Goal: Information Seeking & Learning: Learn about a topic

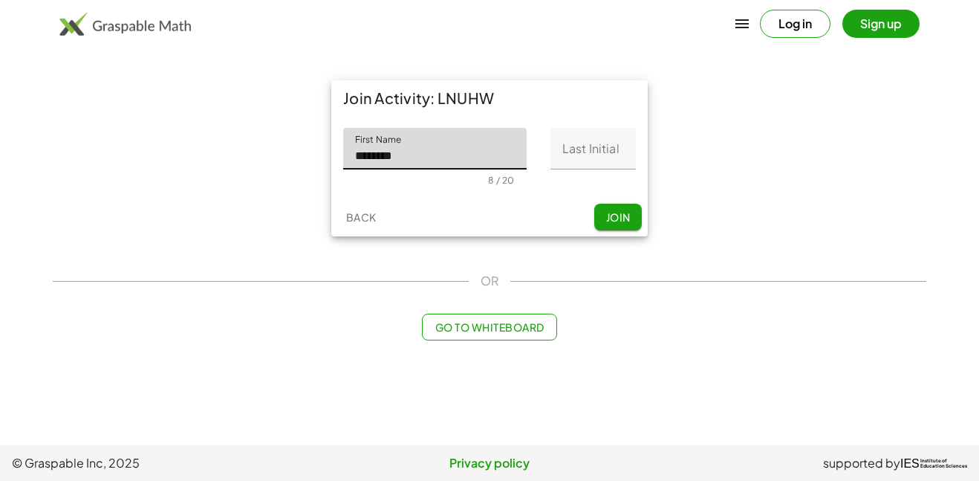
type input "********"
click at [606, 158] on input "Last Initial" at bounding box center [593, 149] width 85 height 42
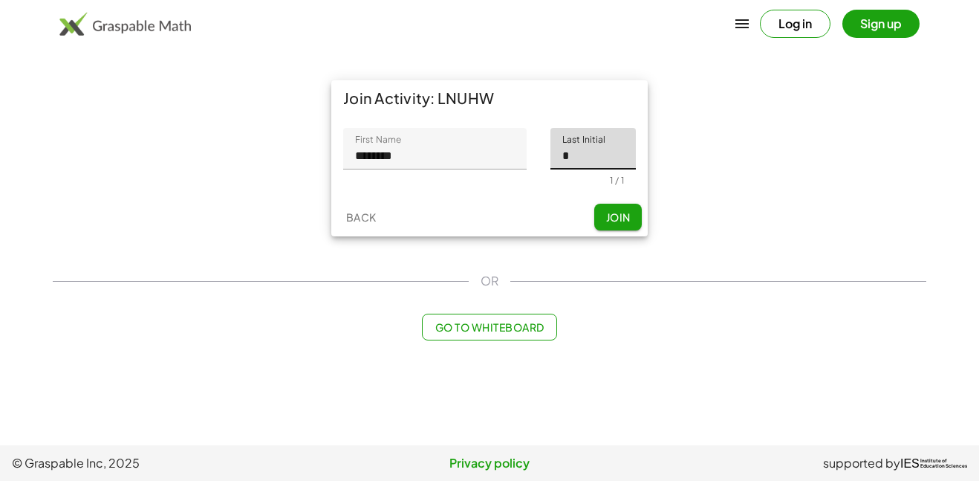
type input "*"
click at [608, 217] on span "Join" at bounding box center [618, 216] width 25 height 13
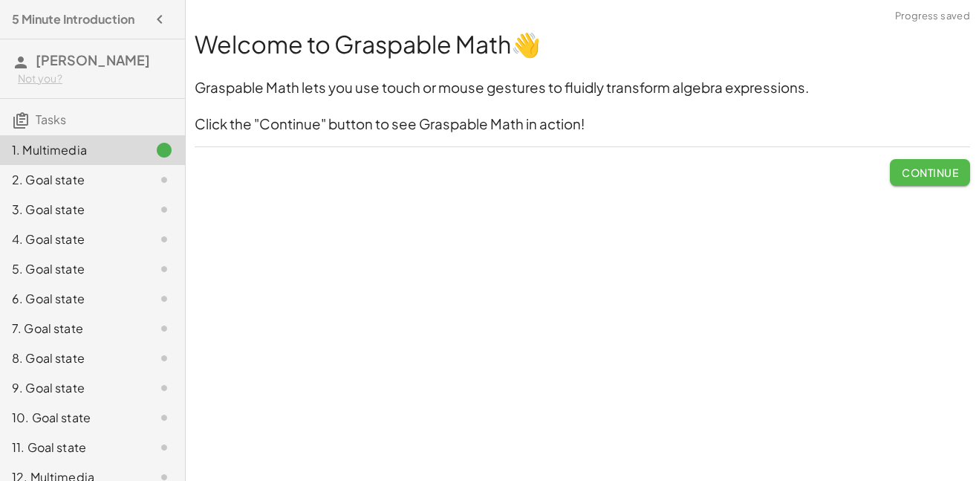
click at [930, 174] on span "Continue" at bounding box center [930, 172] width 56 height 13
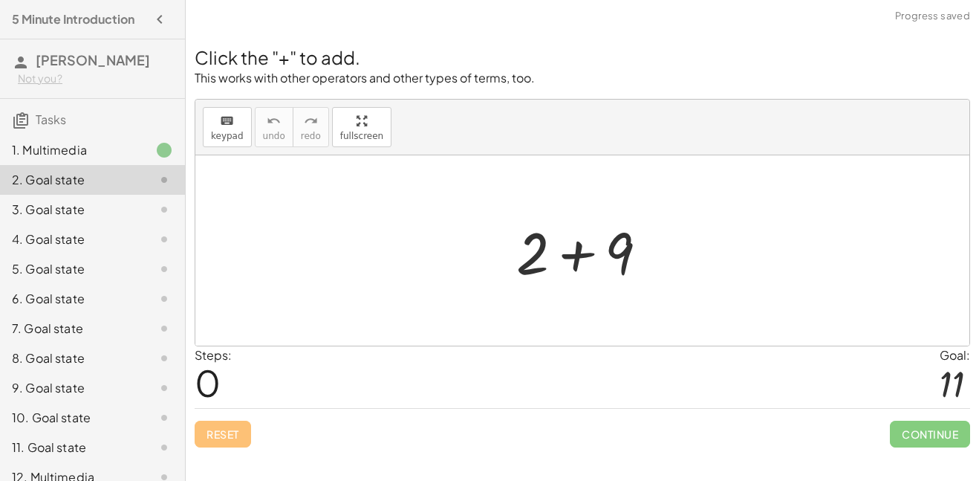
click at [947, 391] on div at bounding box center [952, 383] width 25 height 39
click at [601, 263] on div at bounding box center [588, 251] width 158 height 77
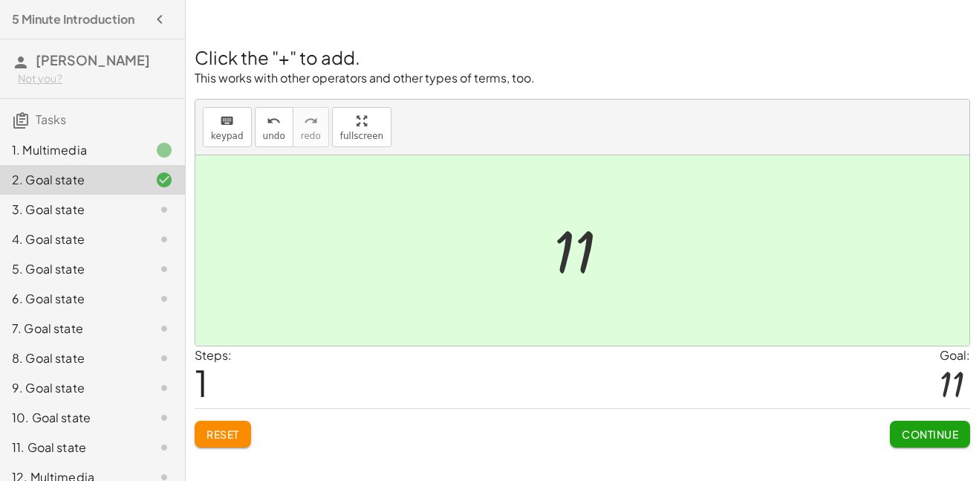
click at [911, 424] on button "Continue" at bounding box center [930, 434] width 80 height 27
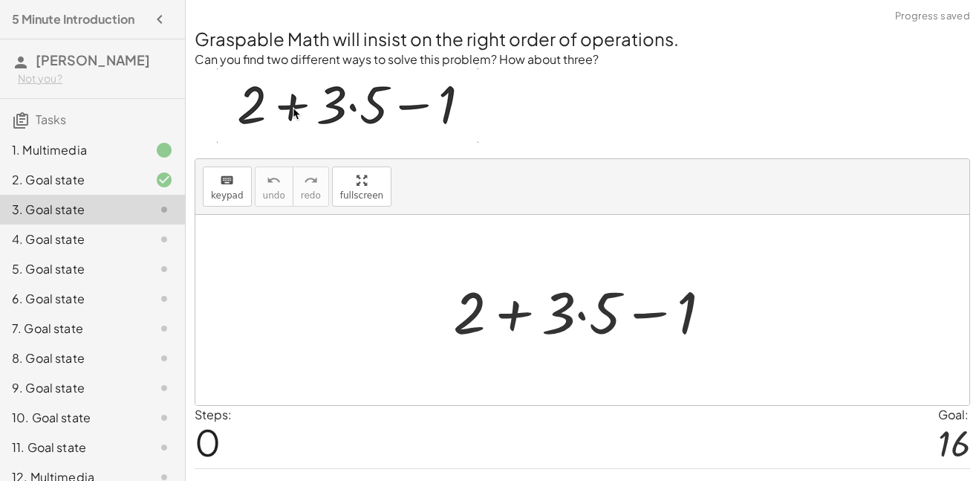
click at [585, 306] on div at bounding box center [588, 310] width 285 height 77
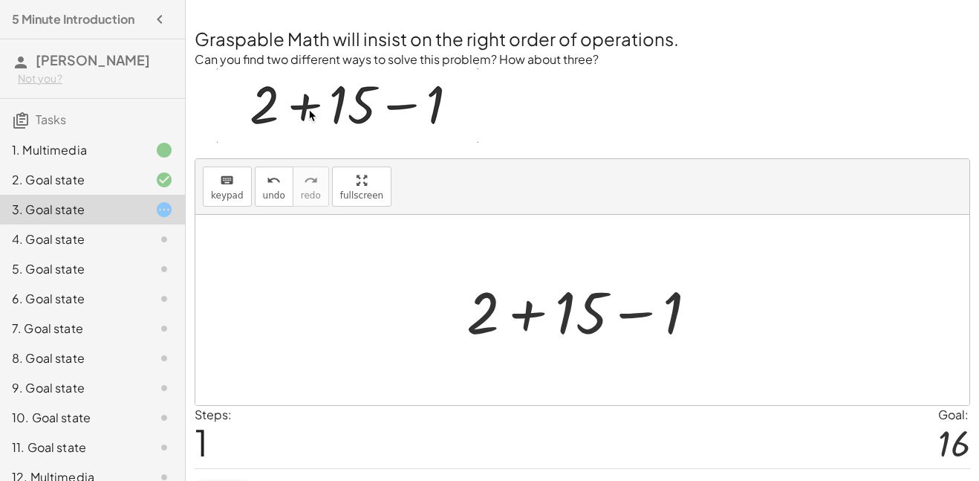
click at [525, 314] on div at bounding box center [588, 310] width 258 height 77
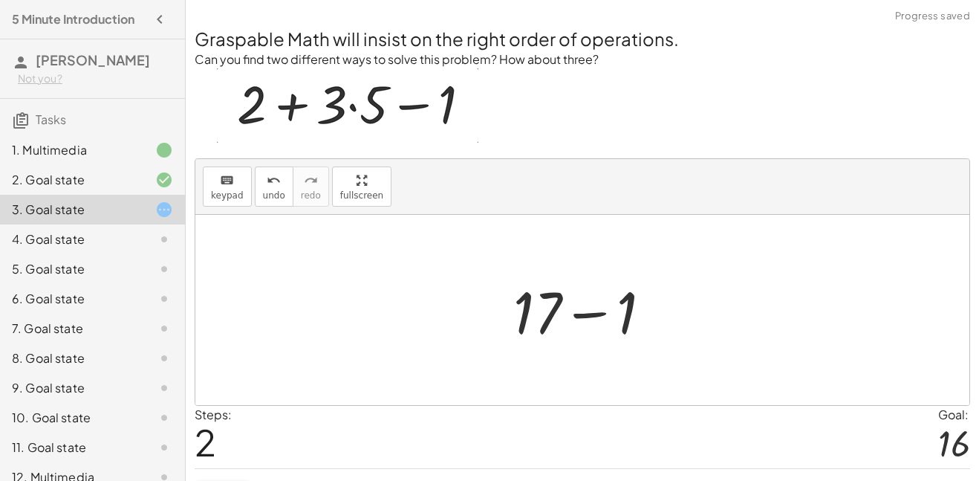
click at [574, 319] on div at bounding box center [588, 310] width 165 height 77
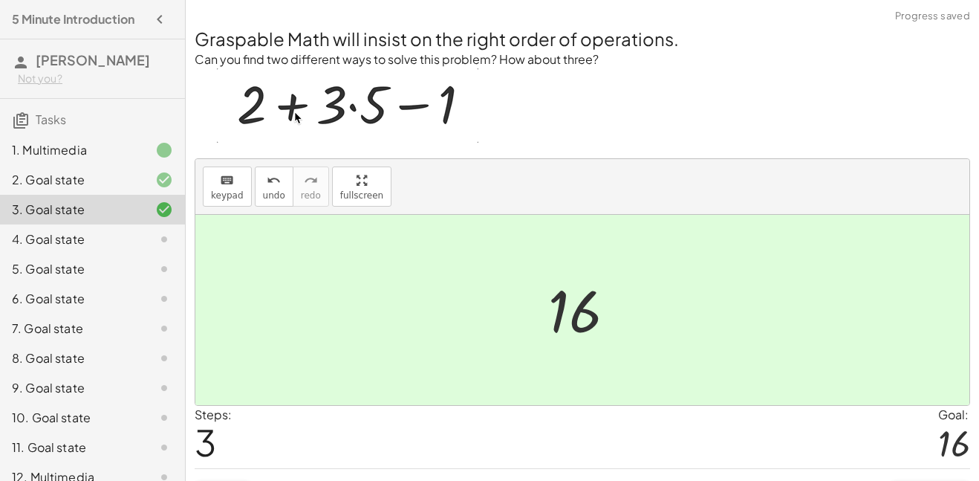
scroll to position [36, 0]
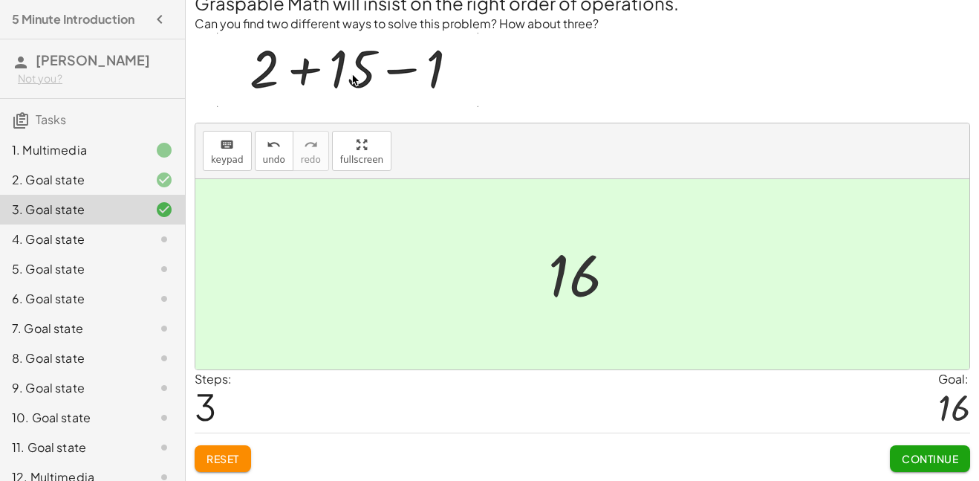
click at [924, 459] on span "Continue" at bounding box center [930, 458] width 56 height 13
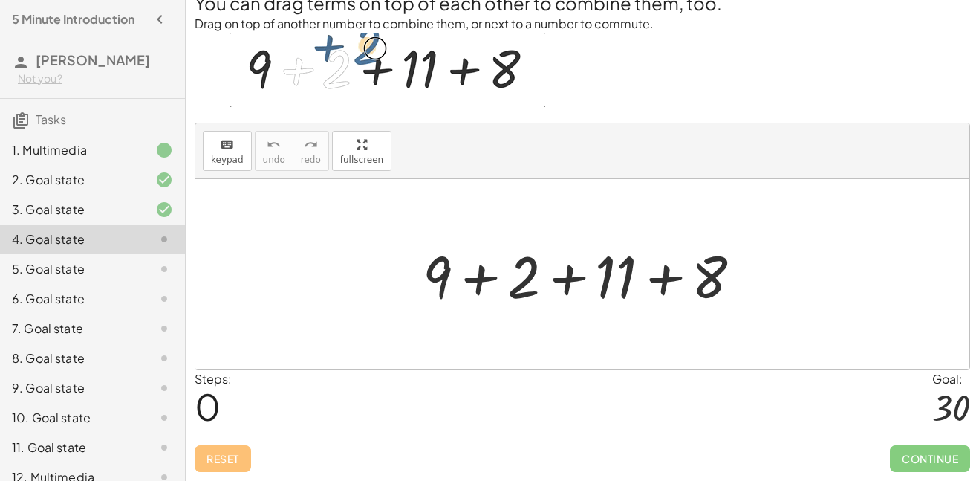
click at [482, 279] on div at bounding box center [588, 274] width 346 height 77
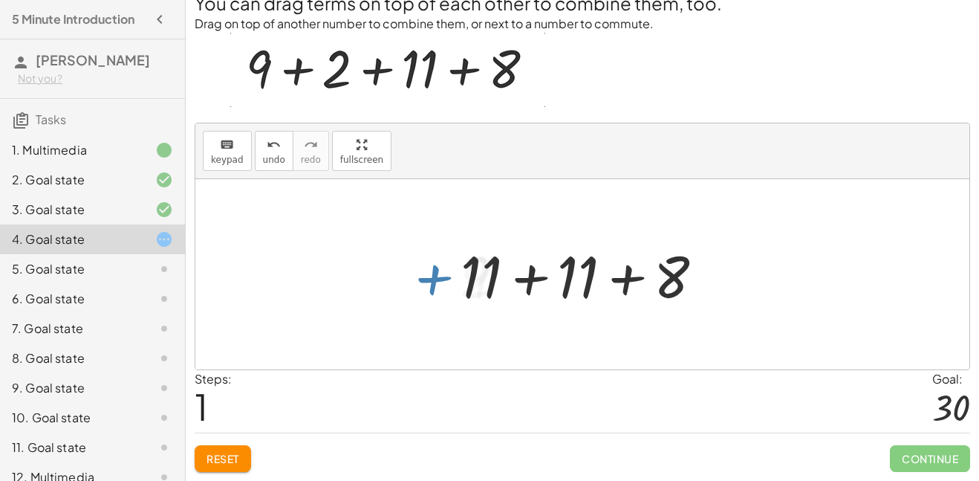
click at [522, 282] on div at bounding box center [588, 274] width 270 height 77
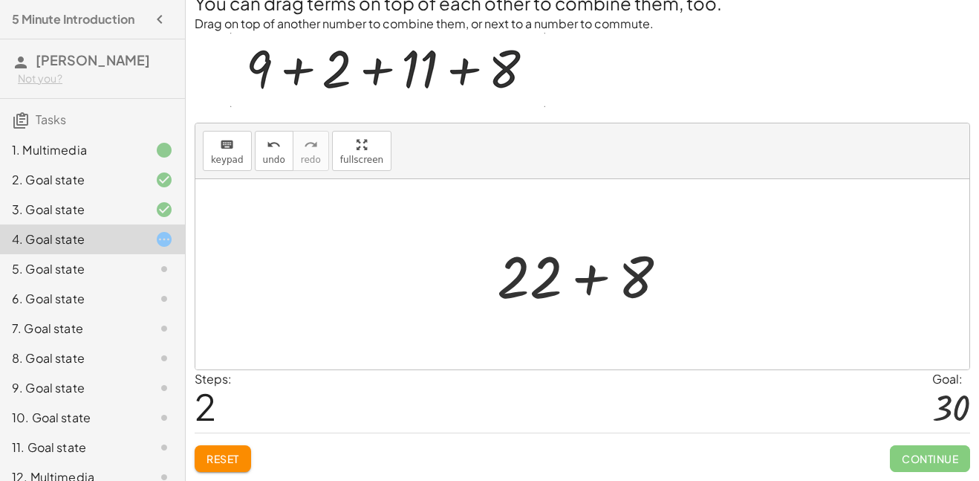
click at [587, 282] on div at bounding box center [589, 274] width 198 height 77
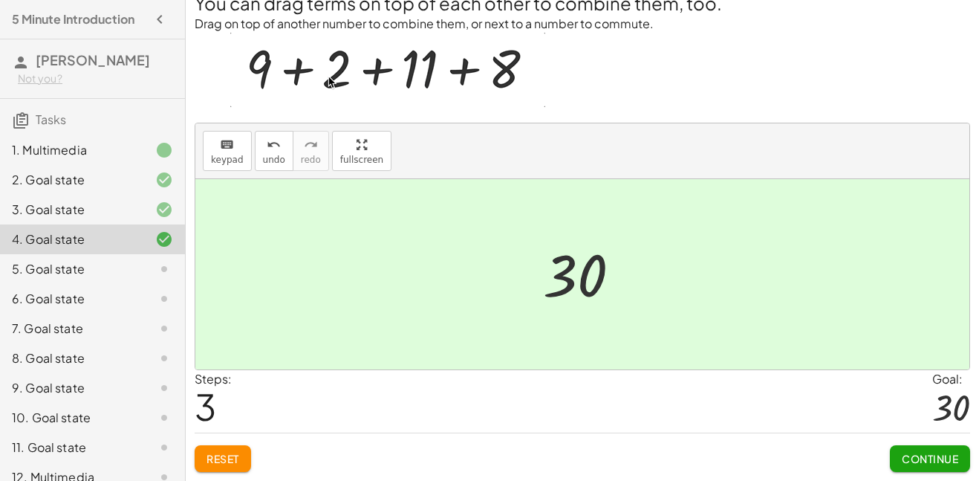
click at [923, 463] on span "Continue" at bounding box center [930, 458] width 56 height 13
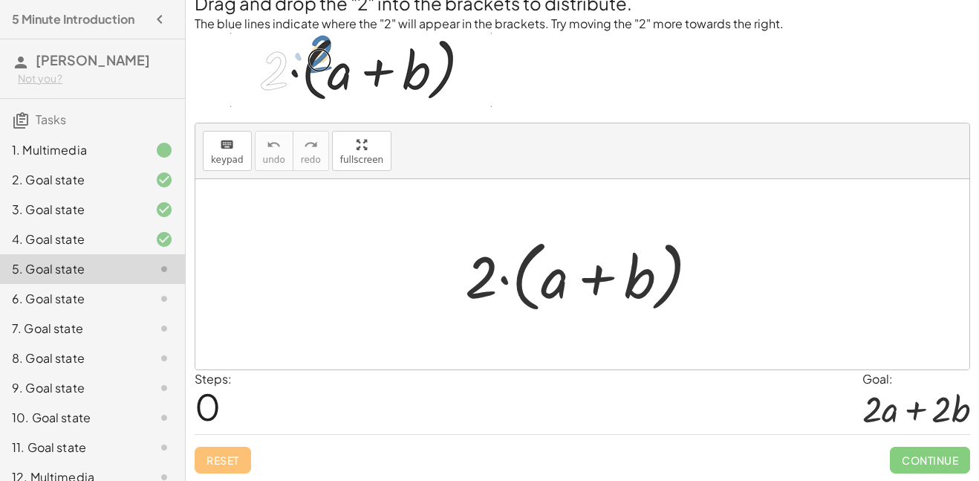
click at [599, 285] on div at bounding box center [588, 274] width 261 height 85
click at [485, 279] on div at bounding box center [588, 274] width 261 height 85
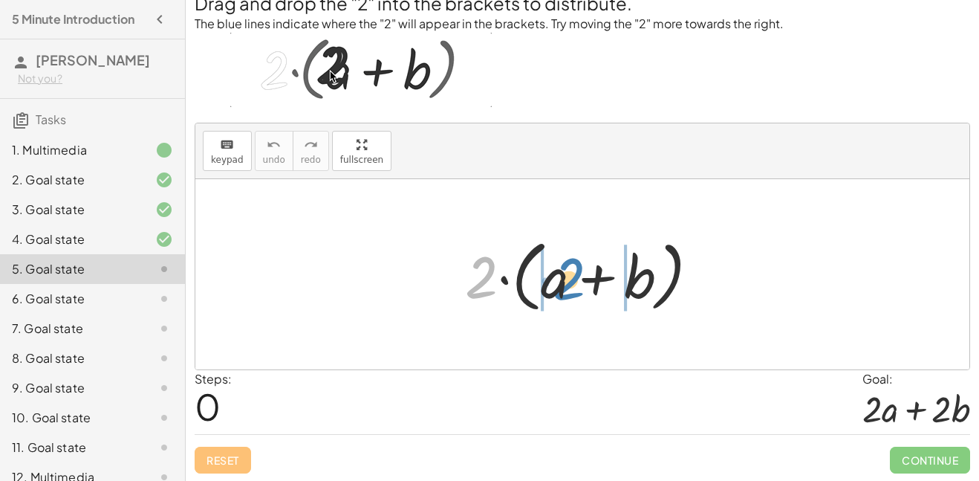
drag, startPoint x: 490, startPoint y: 259, endPoint x: 572, endPoint y: 262, distance: 81.8
click at [572, 262] on div at bounding box center [588, 274] width 261 height 85
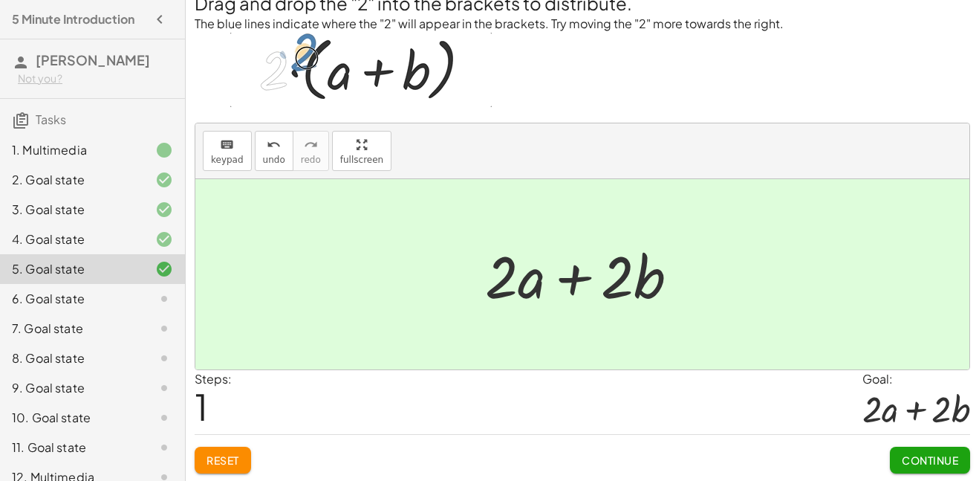
click at [558, 275] on div at bounding box center [588, 274] width 221 height 77
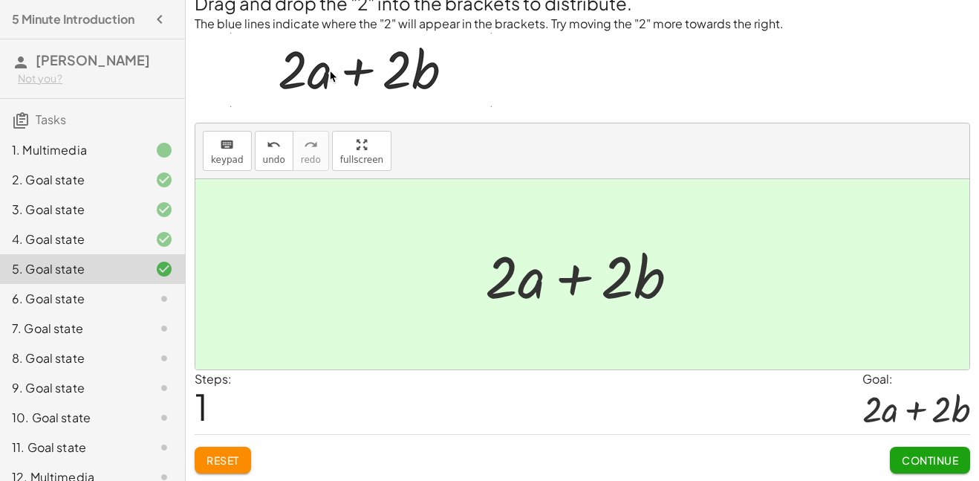
click at [907, 450] on button "Continue" at bounding box center [930, 460] width 80 height 27
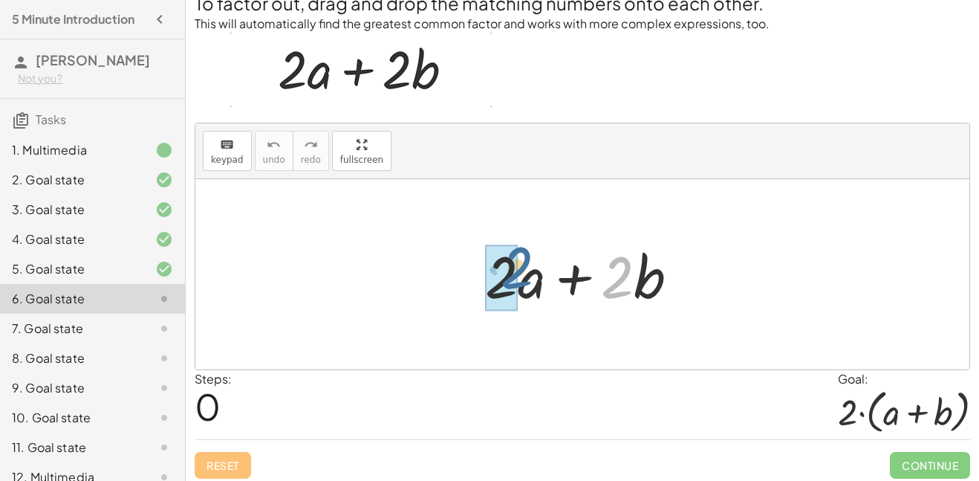
drag, startPoint x: 616, startPoint y: 279, endPoint x: 496, endPoint y: 275, distance: 120.4
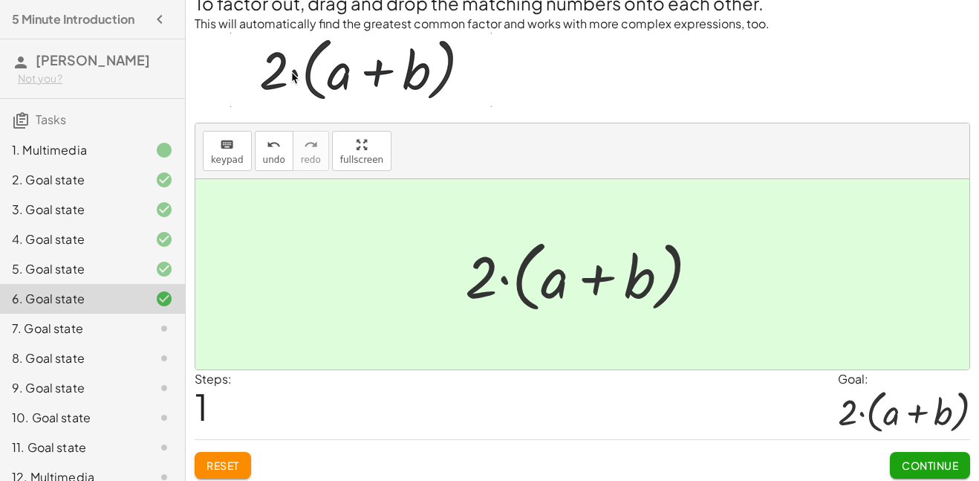
click at [930, 469] on span "Continue" at bounding box center [930, 465] width 56 height 13
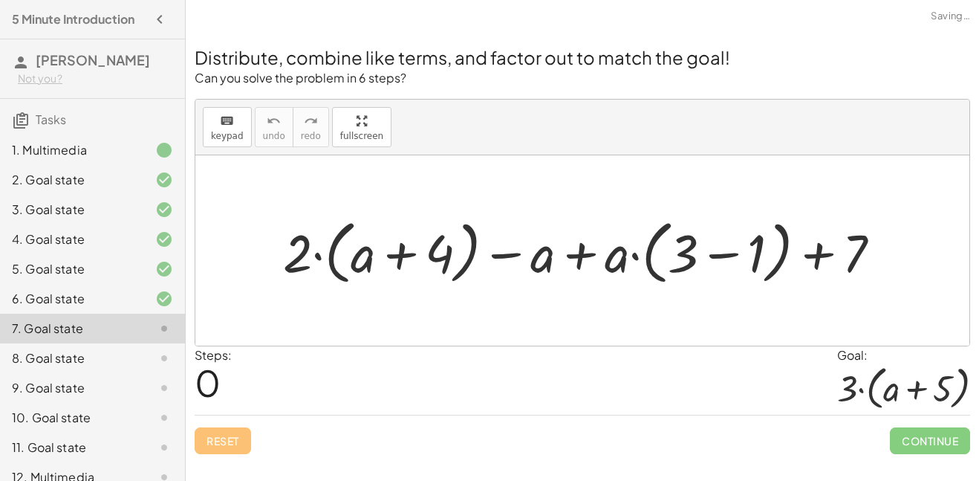
scroll to position [0, 0]
drag, startPoint x: 298, startPoint y: 243, endPoint x: 360, endPoint y: 253, distance: 62.5
click at [360, 253] on div at bounding box center [588, 250] width 625 height 77
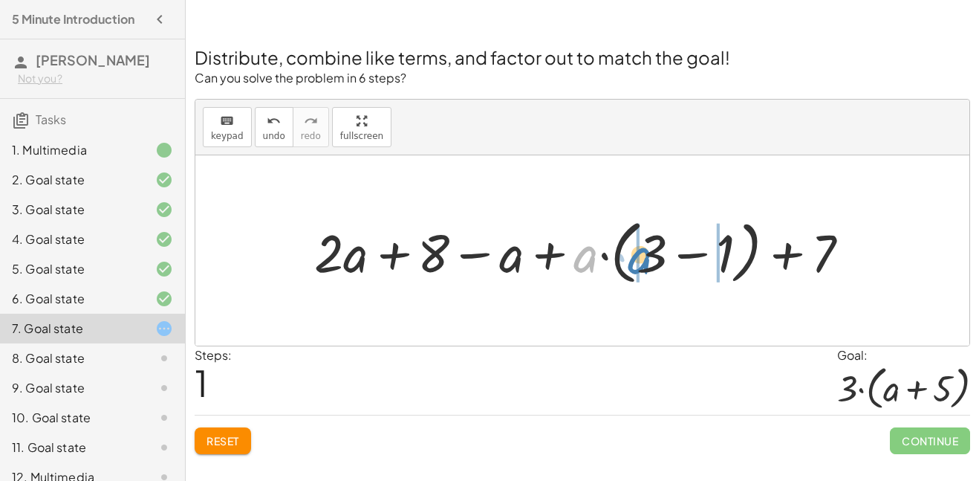
drag, startPoint x: 596, startPoint y: 263, endPoint x: 651, endPoint y: 265, distance: 55.0
click at [651, 265] on div at bounding box center [588, 250] width 563 height 77
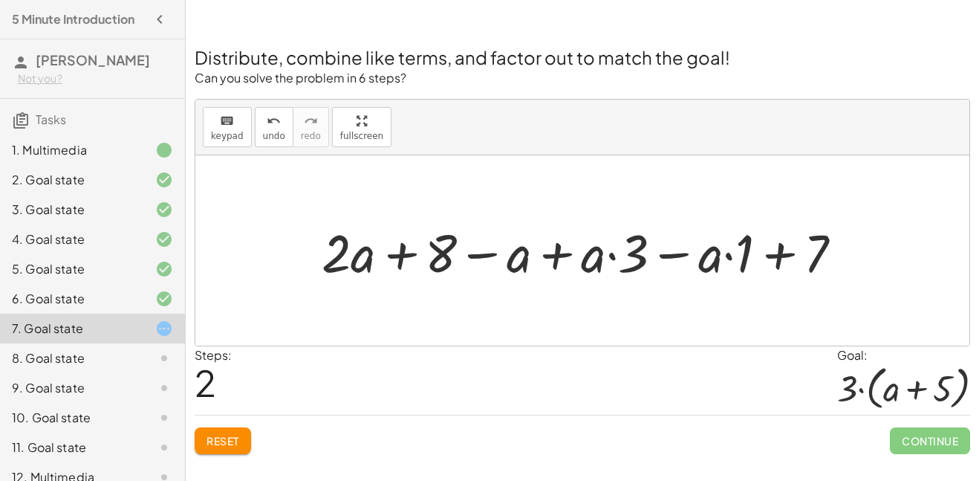
click at [363, 262] on div at bounding box center [588, 250] width 548 height 69
drag, startPoint x: 357, startPoint y: 255, endPoint x: 474, endPoint y: 252, distance: 116.7
click at [474, 252] on div at bounding box center [588, 250] width 548 height 69
click at [470, 256] on div at bounding box center [588, 250] width 548 height 69
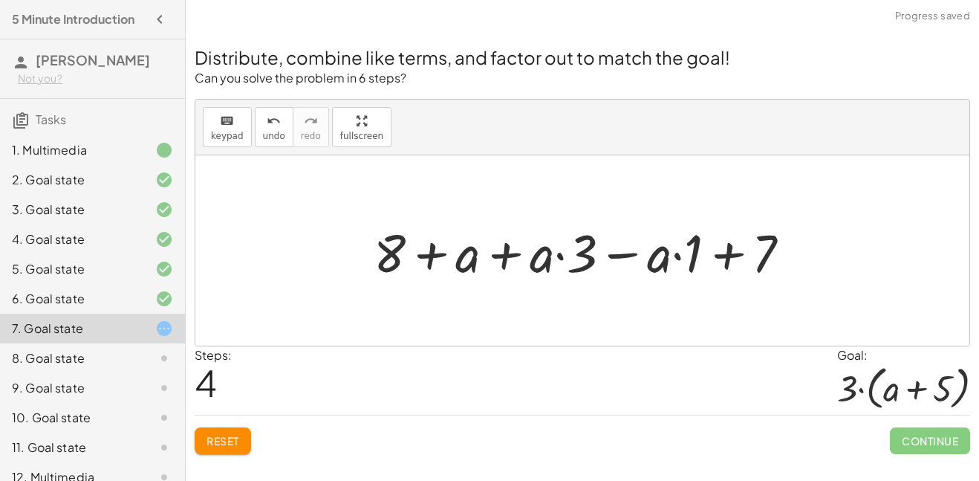
click at [505, 256] on div at bounding box center [588, 250] width 444 height 69
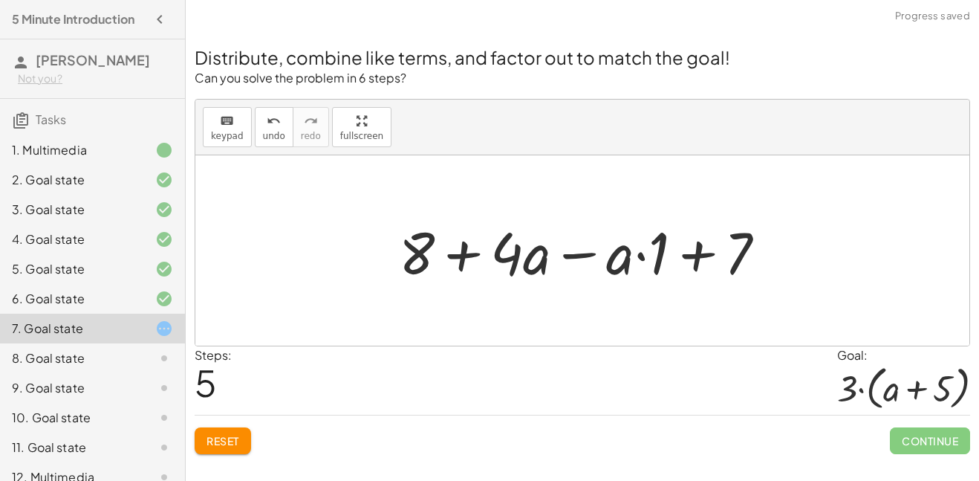
click at [586, 252] on div at bounding box center [589, 251] width 394 height 77
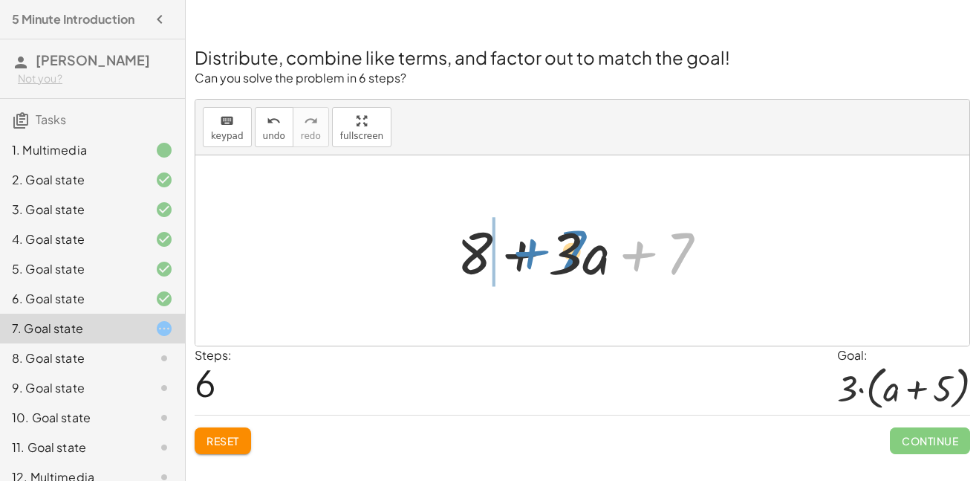
drag, startPoint x: 664, startPoint y: 244, endPoint x: 553, endPoint y: 242, distance: 111.5
click at [553, 242] on div at bounding box center [588, 251] width 277 height 77
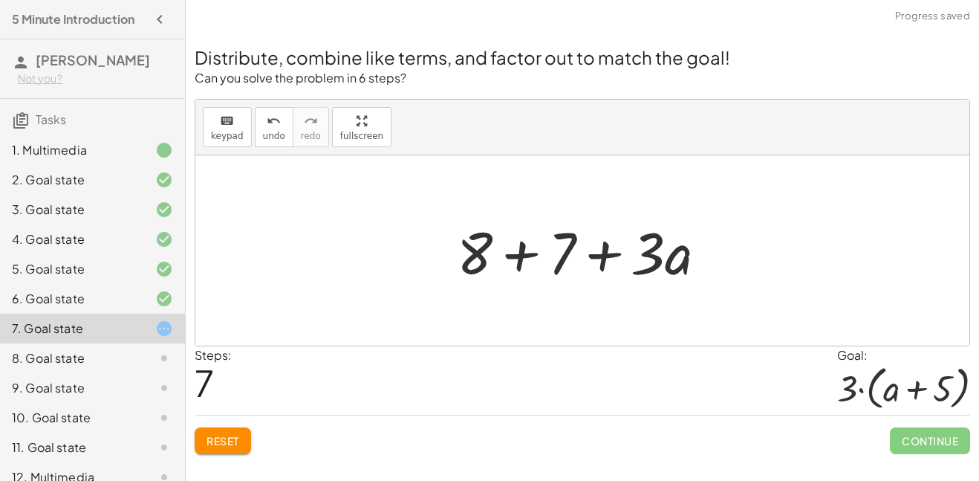
click at [513, 249] on div at bounding box center [588, 251] width 277 height 77
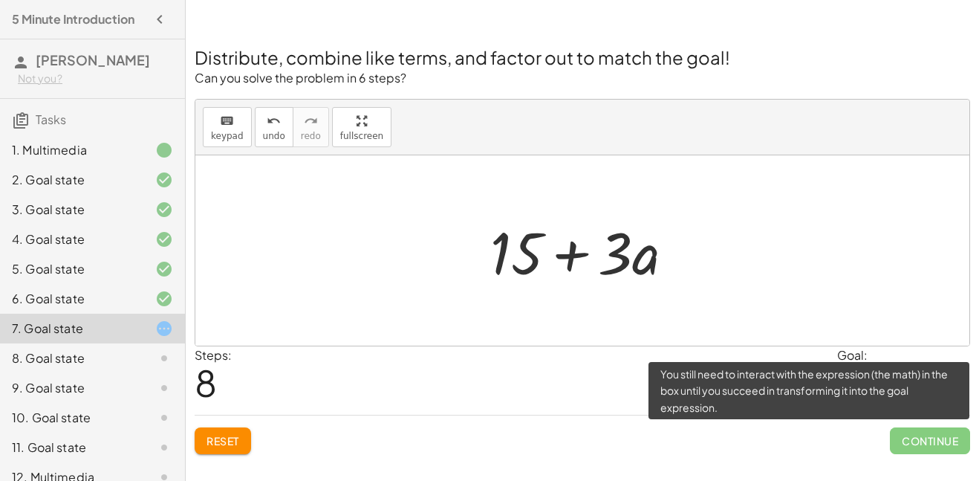
click at [903, 442] on span "Continue" at bounding box center [930, 440] width 80 height 27
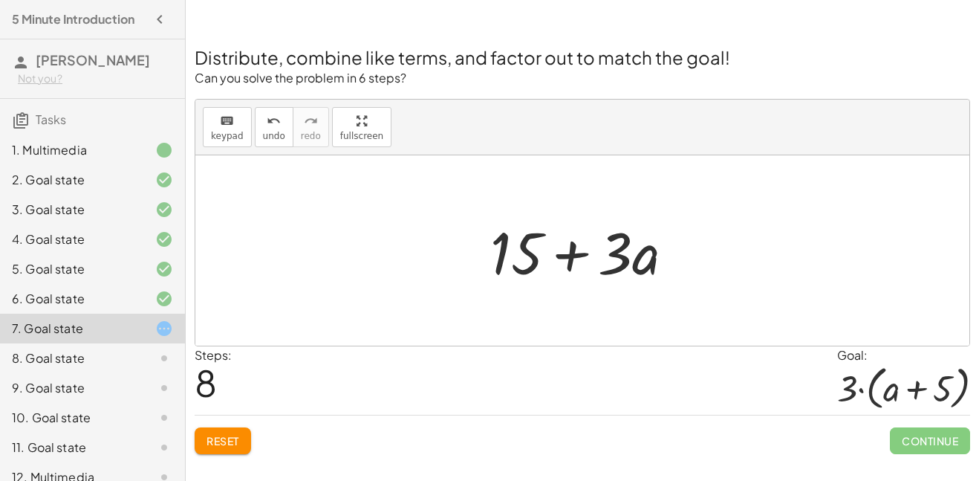
click at [228, 441] on span "Reset" at bounding box center [223, 440] width 33 height 13
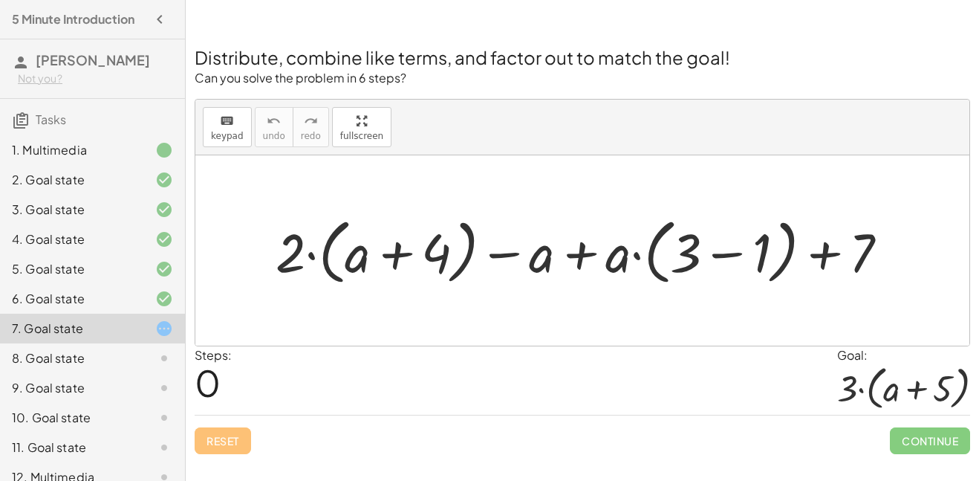
click at [580, 268] on div at bounding box center [588, 250] width 640 height 79
drag, startPoint x: 297, startPoint y: 253, endPoint x: 373, endPoint y: 257, distance: 76.6
click at [373, 257] on div at bounding box center [588, 250] width 640 height 79
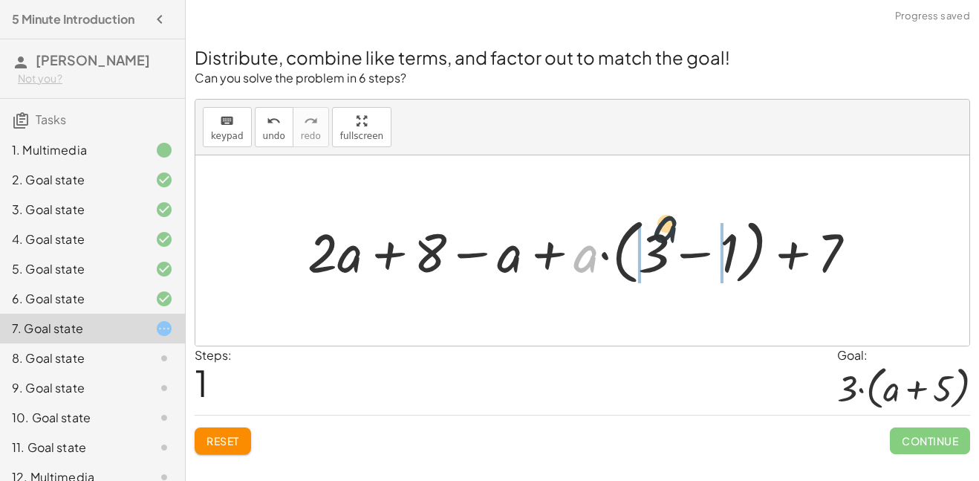
drag, startPoint x: 595, startPoint y: 257, endPoint x: 681, endPoint y: 227, distance: 91.2
click at [681, 227] on div at bounding box center [588, 250] width 576 height 79
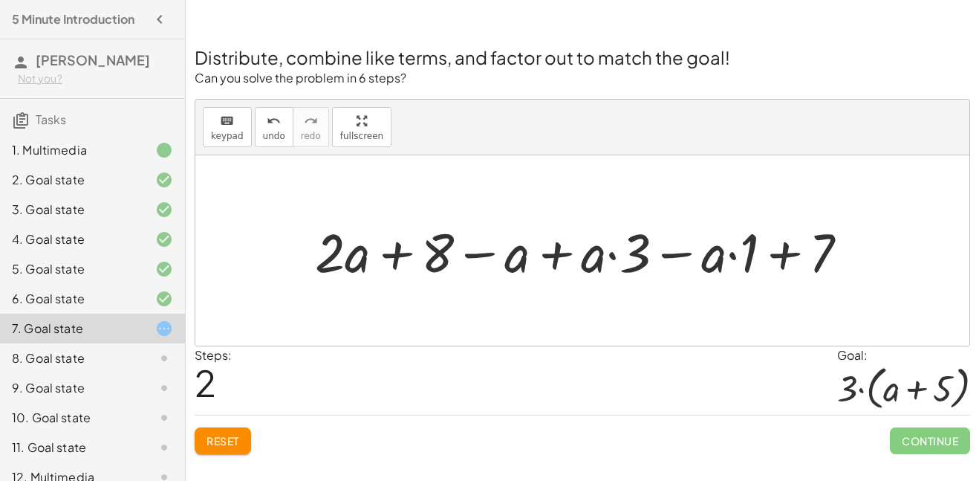
click at [559, 250] on div at bounding box center [588, 251] width 560 height 71
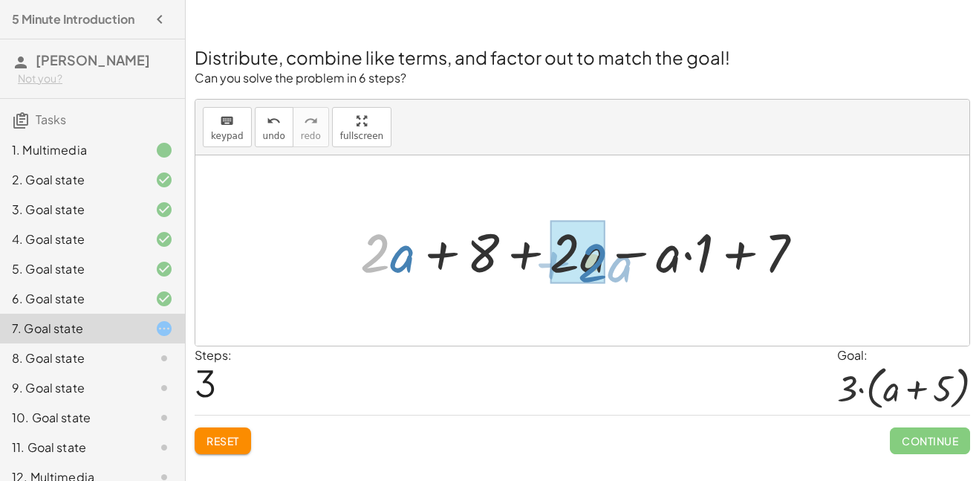
drag, startPoint x: 383, startPoint y: 250, endPoint x: 601, endPoint y: 260, distance: 217.9
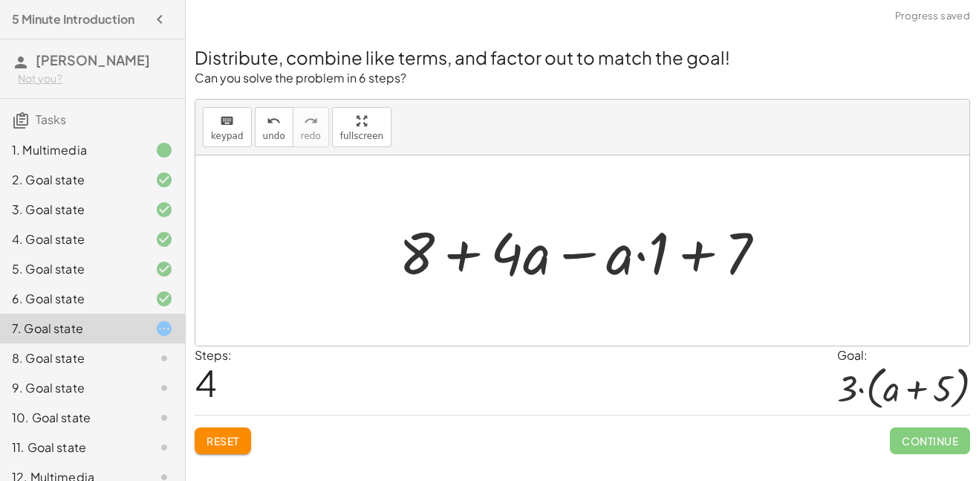
click at [583, 257] on div at bounding box center [589, 251] width 394 height 77
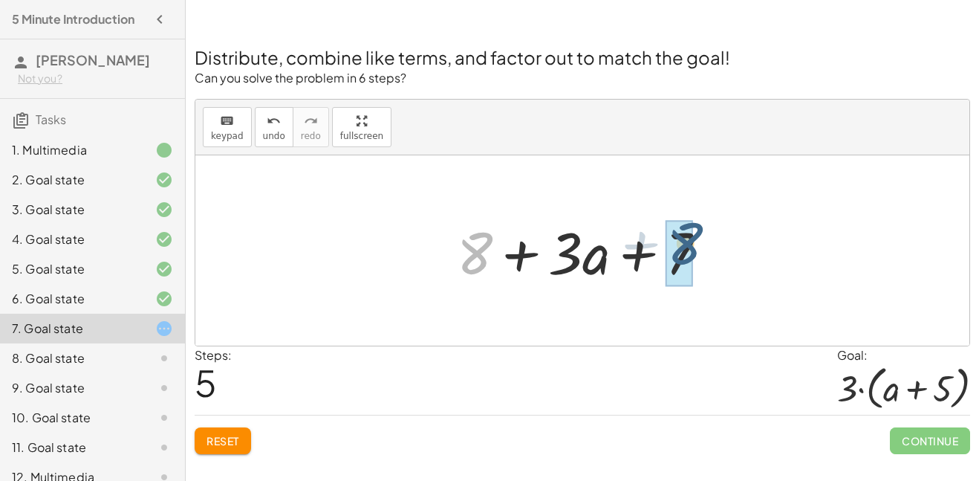
drag, startPoint x: 466, startPoint y: 261, endPoint x: 678, endPoint y: 251, distance: 212.0
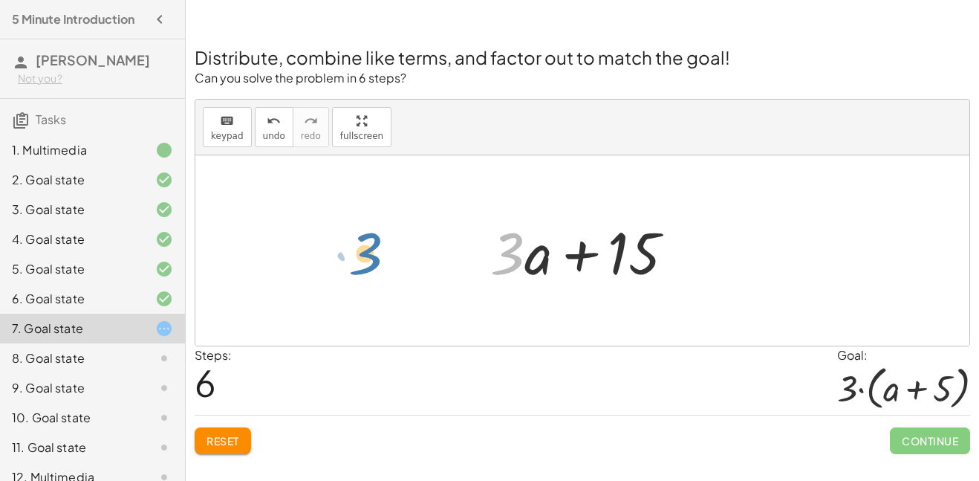
drag, startPoint x: 516, startPoint y: 257, endPoint x: 367, endPoint y: 281, distance: 151.2
click at [367, 281] on div "+ · 2 · ( + a + 4 ) − a + · a · ( + 3 − 1 ) + 7 + · 2 · a + · 2 · 4 − a + · a ·…" at bounding box center [582, 250] width 774 height 190
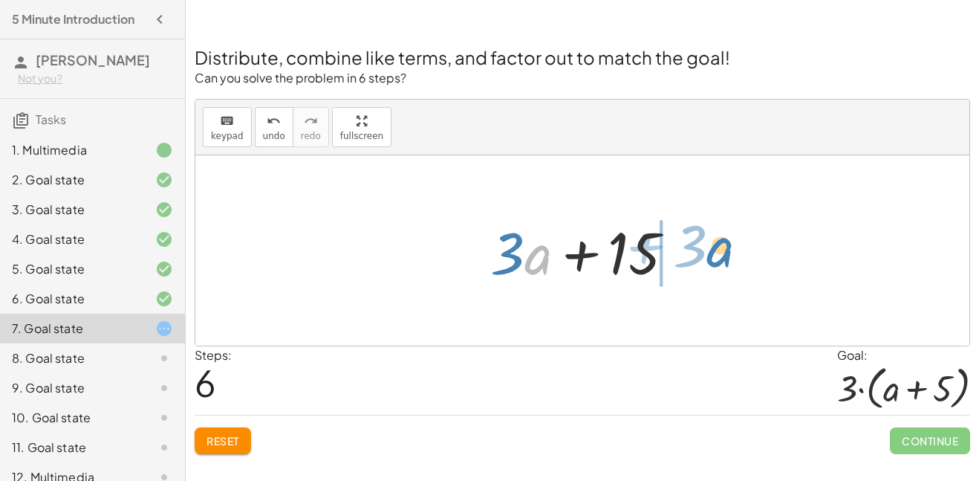
drag, startPoint x: 542, startPoint y: 264, endPoint x: 718, endPoint y: 259, distance: 176.2
click at [718, 259] on div "+ · 2 · ( + a + 4 ) − a + · a · ( + 3 − 1 ) + 7 + · 2 · a + · 2 · 4 − a + · a ·…" at bounding box center [582, 250] width 774 height 190
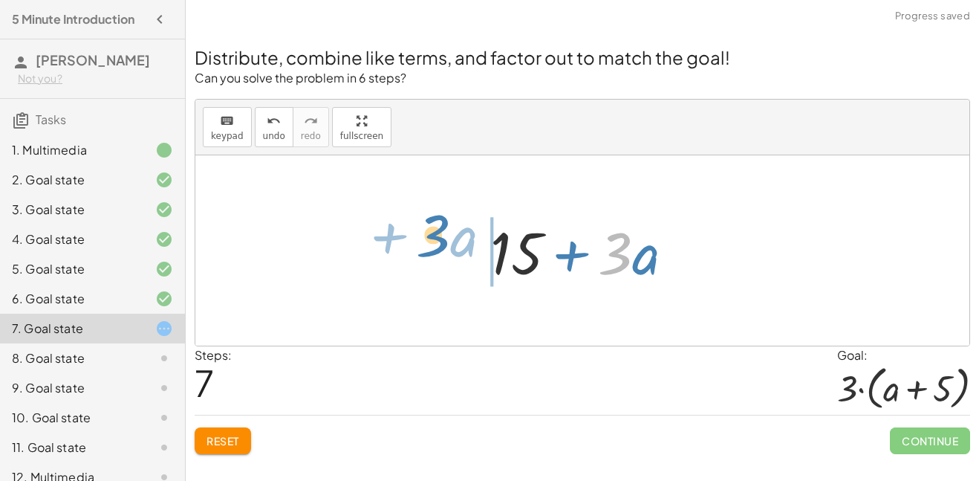
drag, startPoint x: 622, startPoint y: 259, endPoint x: 438, endPoint y: 242, distance: 184.4
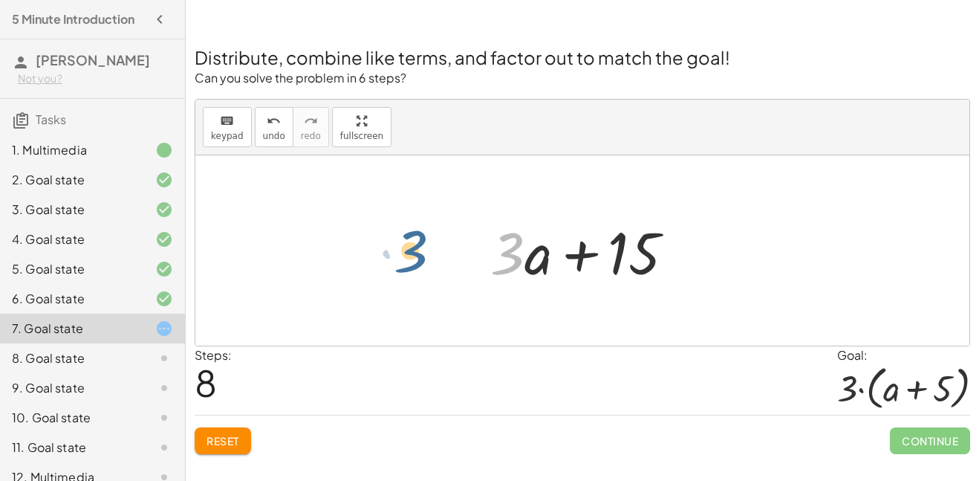
drag, startPoint x: 519, startPoint y: 251, endPoint x: 418, endPoint y: 254, distance: 101.1
click at [418, 254] on div "+ · 2 · ( + a + 4 ) − a + · a · ( + 3 − 1 ) + 7 + · 2 · a + · 2 · 4 − a + · a ·…" at bounding box center [582, 250] width 774 height 190
drag, startPoint x: 509, startPoint y: 254, endPoint x: 461, endPoint y: 252, distance: 48.4
click at [461, 252] on div "+ · 2 · ( + a + 4 ) − a + · a · ( + 3 − 1 ) + 7 + · 2 · a + · 2 · 4 − a + · a ·…" at bounding box center [582, 250] width 774 height 190
drag, startPoint x: 542, startPoint y: 261, endPoint x: 599, endPoint y: 262, distance: 57.2
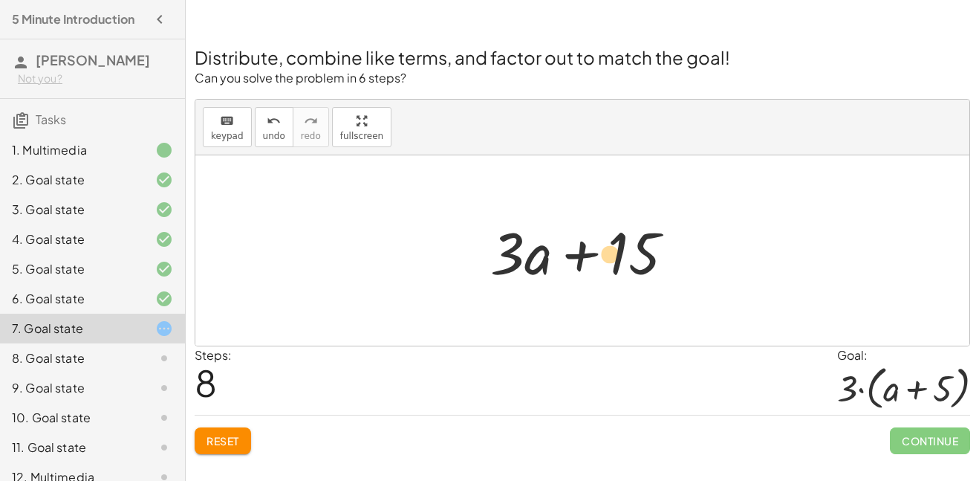
click at [599, 262] on div at bounding box center [588, 251] width 211 height 77
drag, startPoint x: 633, startPoint y: 265, endPoint x: 548, endPoint y: 262, distance: 85.5
click at [548, 262] on div at bounding box center [588, 251] width 211 height 77
drag, startPoint x: 534, startPoint y: 266, endPoint x: 583, endPoint y: 243, distance: 54.9
click at [583, 243] on div at bounding box center [588, 251] width 211 height 77
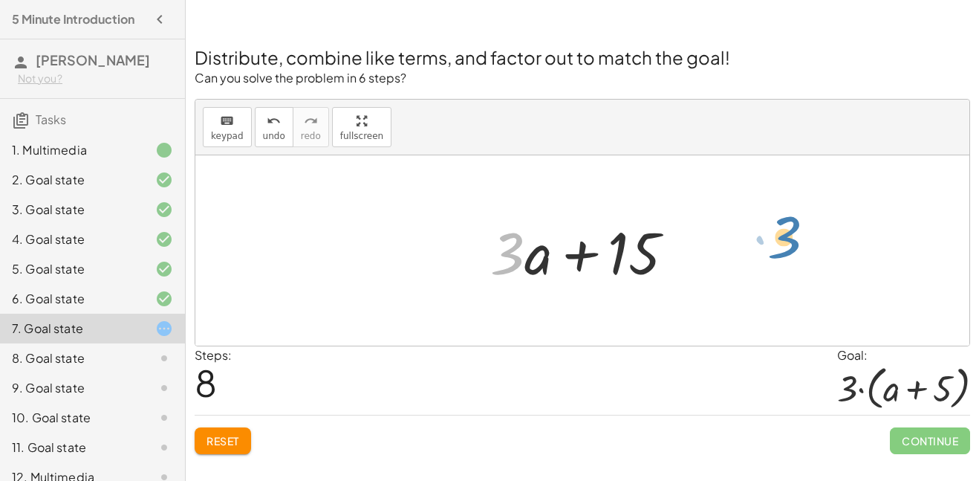
drag, startPoint x: 516, startPoint y: 256, endPoint x: 797, endPoint y: 246, distance: 281.1
drag, startPoint x: 516, startPoint y: 247, endPoint x: 372, endPoint y: 239, distance: 144.4
click at [372, 239] on div "+ · 2 · ( + a + 4 ) − a + · a · ( + 3 − 1 ) + 7 + · 2 · a + · 2 · 4 − a + · a ·…" at bounding box center [582, 250] width 774 height 190
click at [372, 239] on div at bounding box center [582, 250] width 774 height 190
drag, startPoint x: 505, startPoint y: 258, endPoint x: 511, endPoint y: 407, distance: 149.5
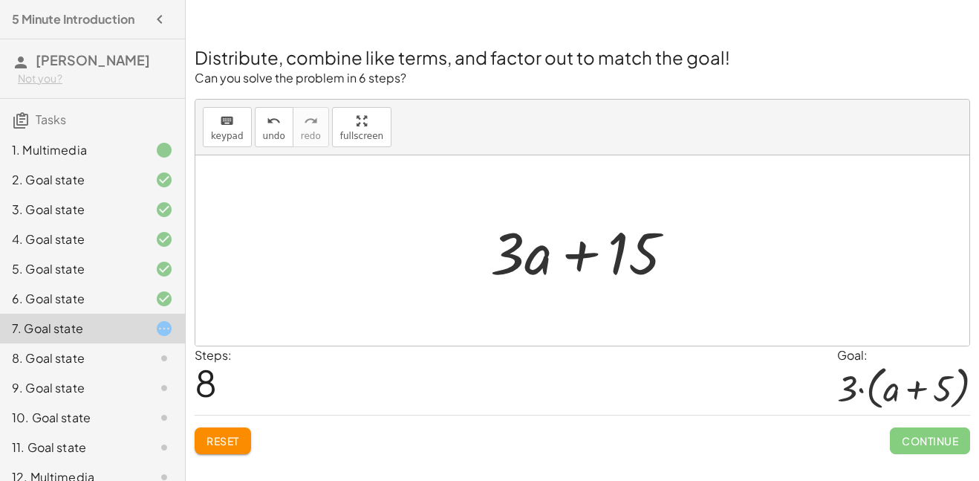
click at [626, 266] on div at bounding box center [588, 251] width 211 height 77
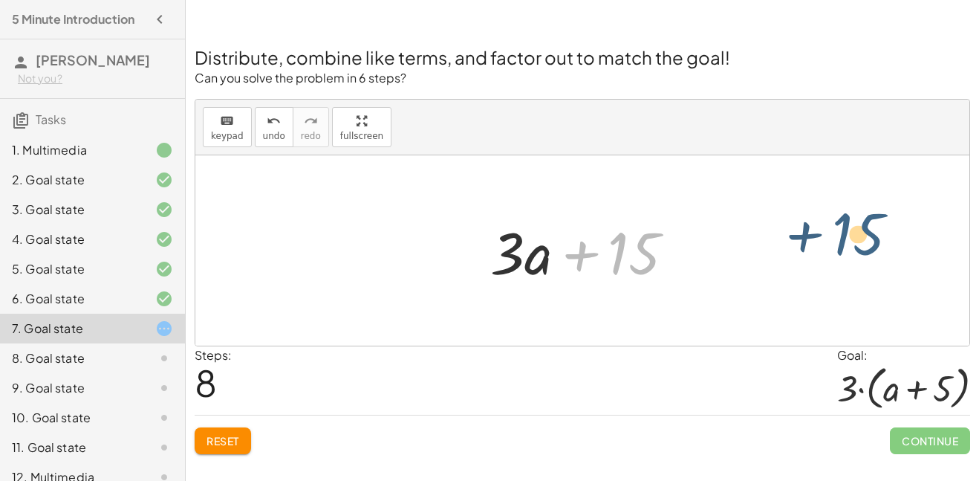
drag, startPoint x: 625, startPoint y: 257, endPoint x: 860, endPoint y: 255, distance: 234.8
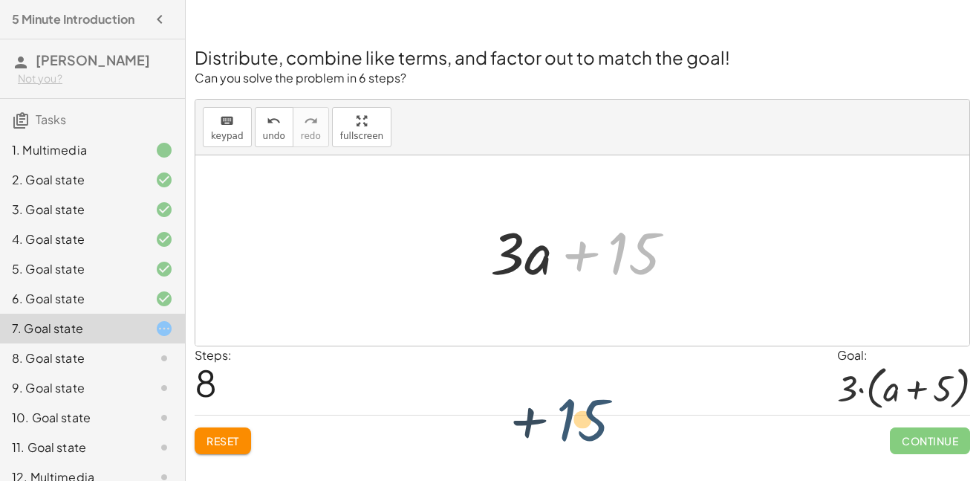
drag, startPoint x: 629, startPoint y: 254, endPoint x: 577, endPoint y: 421, distance: 174.4
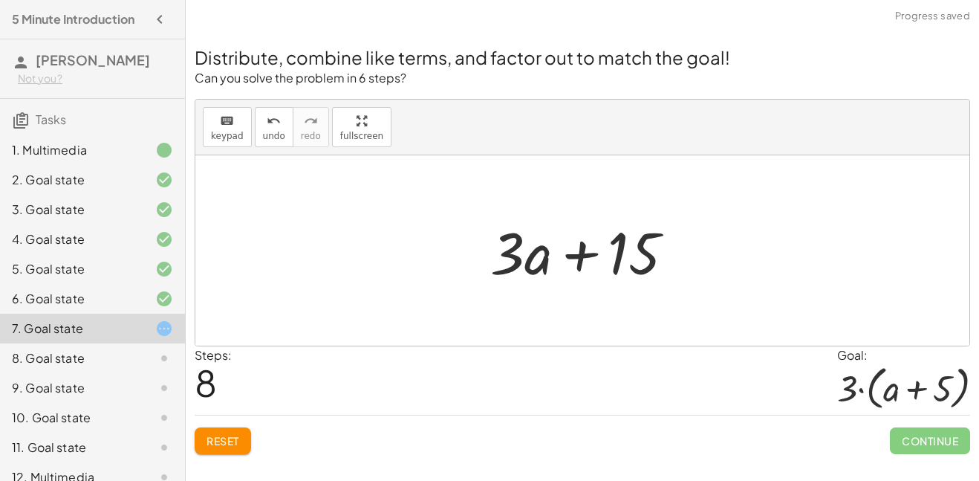
click at [236, 447] on span "Reset" at bounding box center [223, 440] width 33 height 13
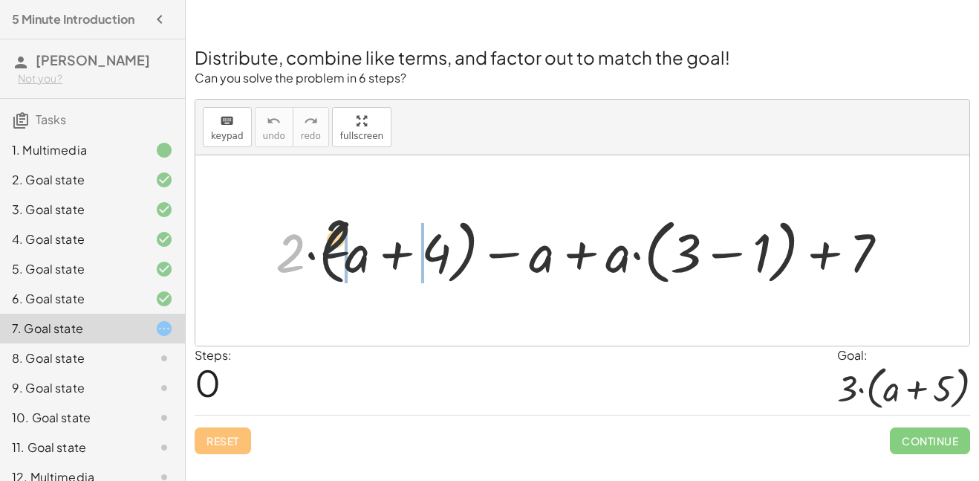
drag, startPoint x: 297, startPoint y: 260, endPoint x: 410, endPoint y: 253, distance: 113.2
click at [410, 253] on div at bounding box center [588, 250] width 640 height 79
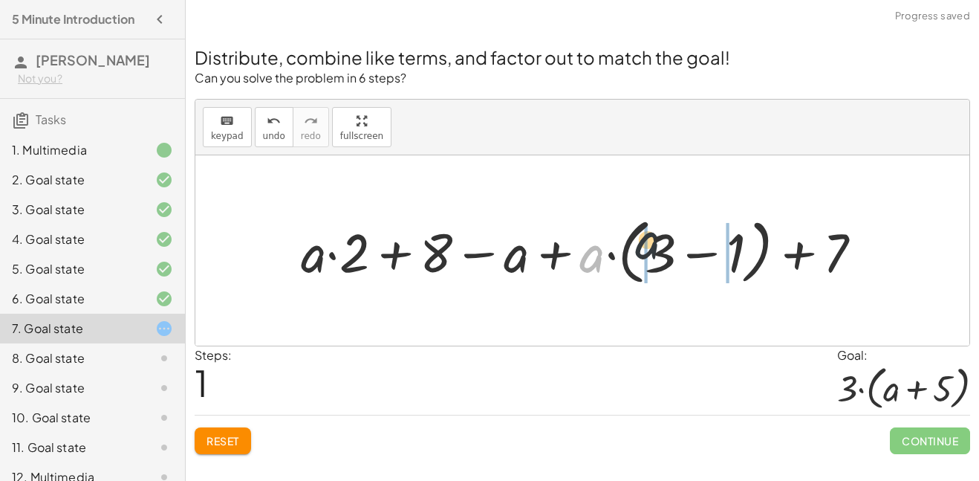
drag, startPoint x: 597, startPoint y: 262, endPoint x: 670, endPoint y: 251, distance: 72.8
click at [670, 251] on div at bounding box center [588, 250] width 589 height 79
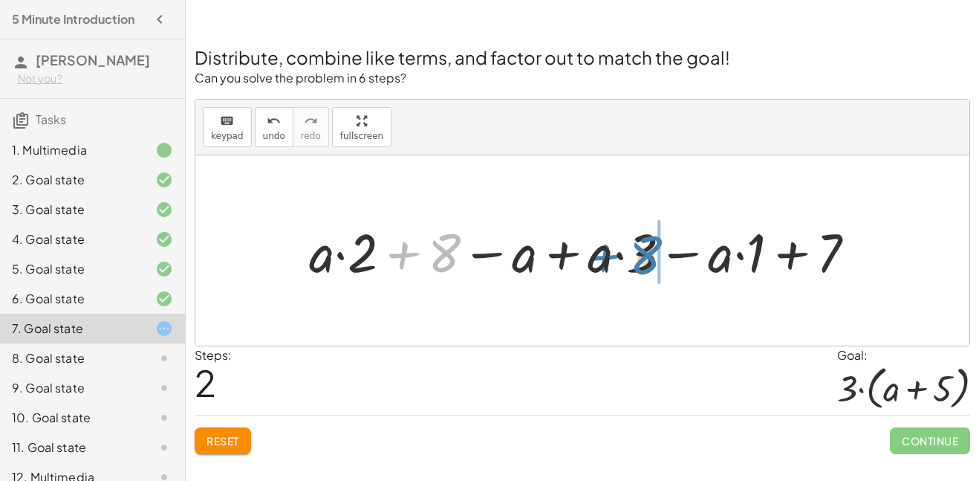
drag, startPoint x: 446, startPoint y: 267, endPoint x: 649, endPoint y: 270, distance: 203.6
click at [649, 270] on div at bounding box center [588, 251] width 573 height 71
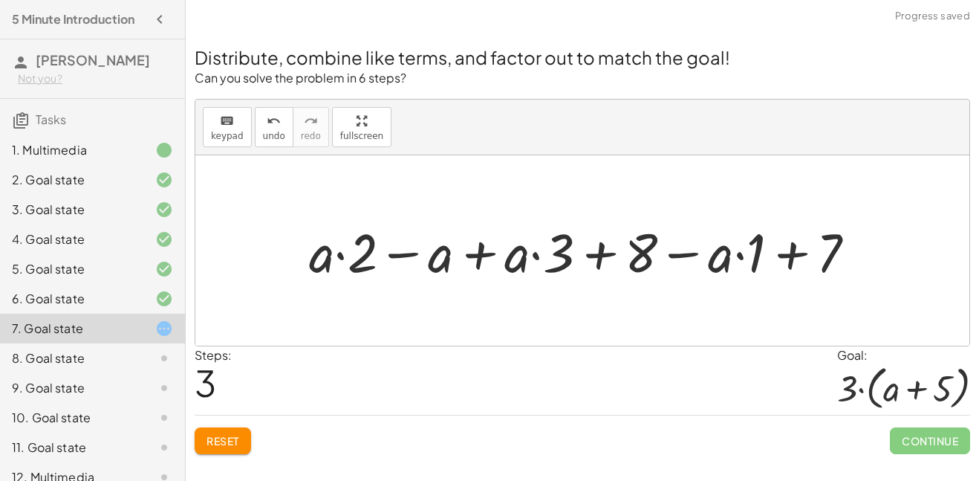
click at [563, 254] on div at bounding box center [588, 251] width 573 height 71
click at [600, 258] on div at bounding box center [588, 251] width 573 height 71
drag, startPoint x: 351, startPoint y: 264, endPoint x: 318, endPoint y: 276, distance: 35.7
click at [318, 276] on div at bounding box center [588, 251] width 573 height 71
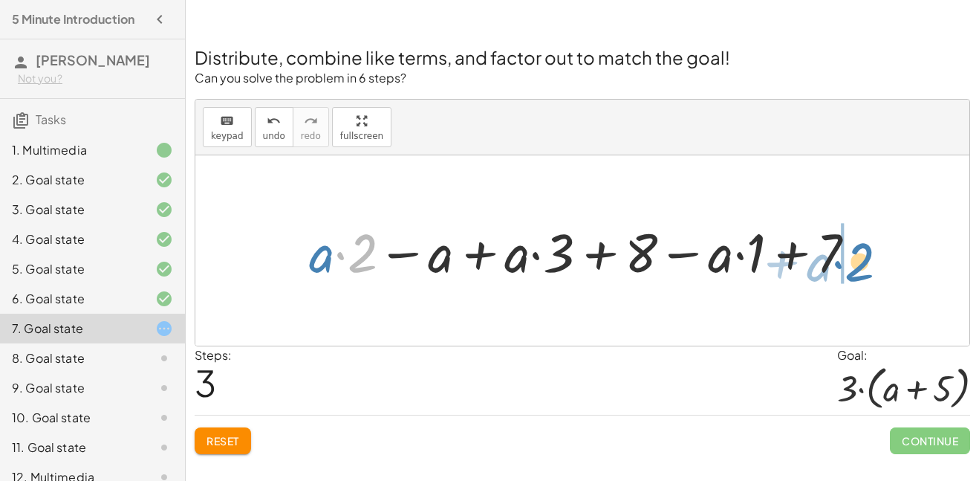
drag, startPoint x: 361, startPoint y: 258, endPoint x: 864, endPoint y: 258, distance: 503.1
click at [864, 258] on div at bounding box center [588, 251] width 573 height 71
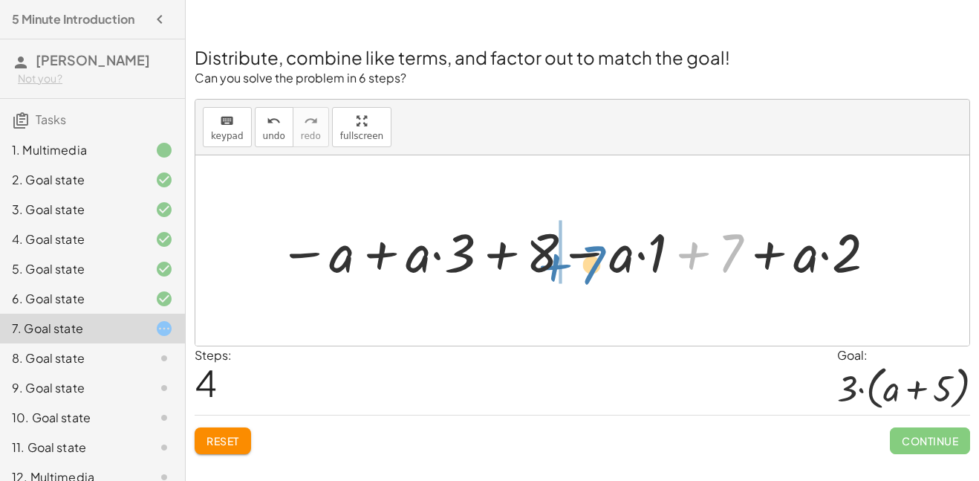
drag, startPoint x: 710, startPoint y: 262, endPoint x: 555, endPoint y: 279, distance: 155.5
click at [555, 279] on div at bounding box center [578, 251] width 615 height 71
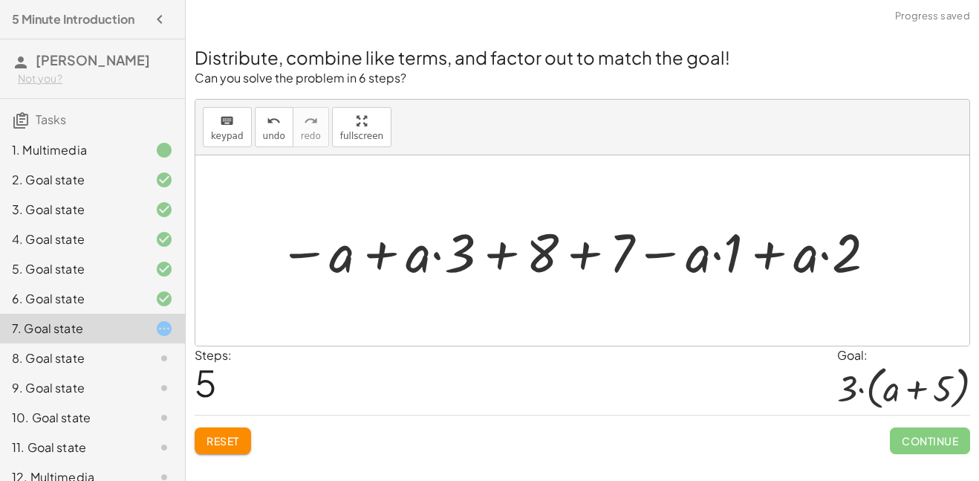
click at [242, 437] on button "Reset" at bounding box center [223, 440] width 56 height 27
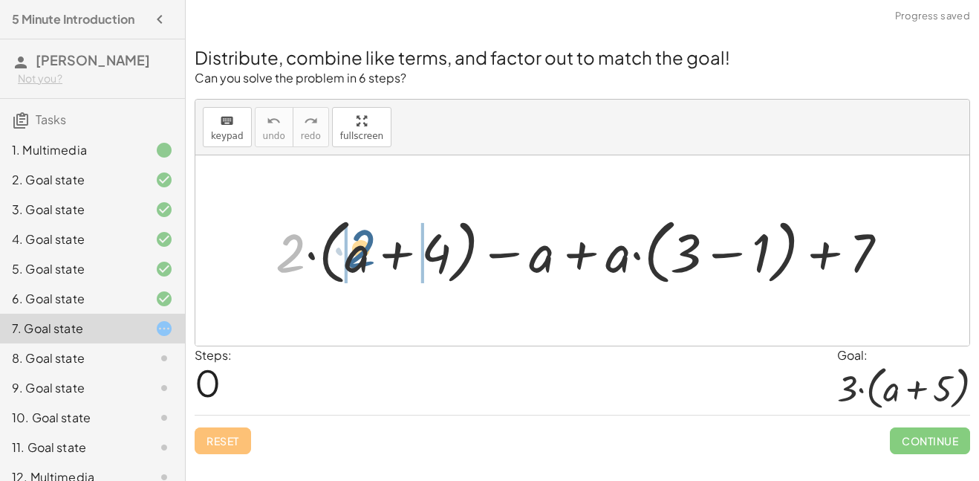
drag, startPoint x: 291, startPoint y: 265, endPoint x: 375, endPoint y: 266, distance: 84.7
click at [375, 266] on div at bounding box center [588, 250] width 640 height 79
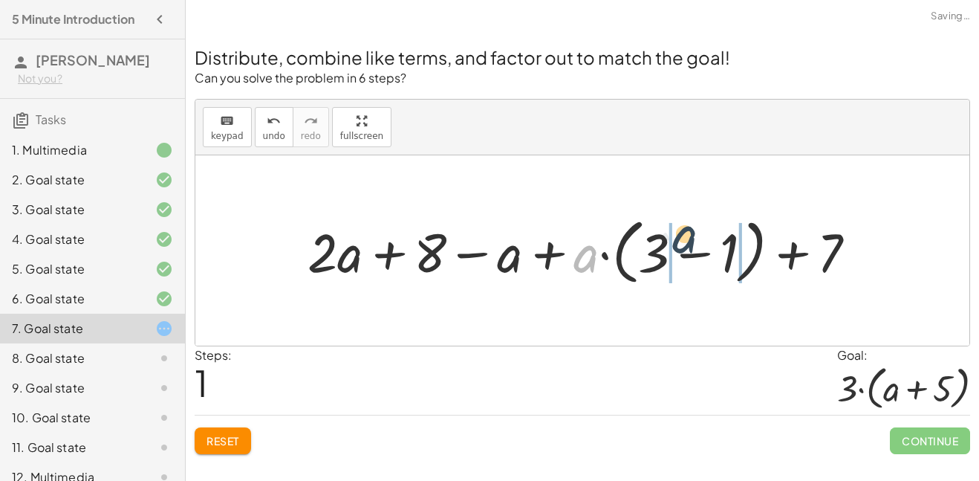
drag, startPoint x: 593, startPoint y: 259, endPoint x: 696, endPoint y: 242, distance: 104.0
click at [696, 242] on div at bounding box center [588, 250] width 576 height 79
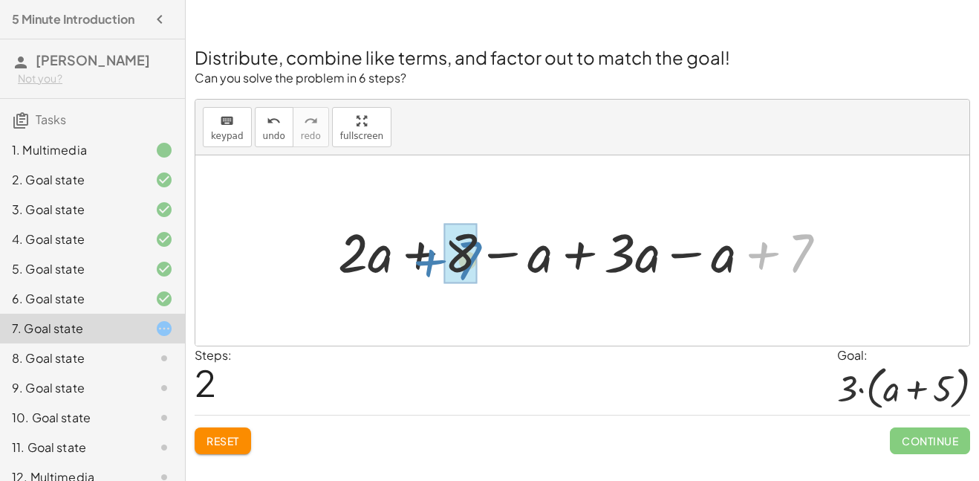
drag, startPoint x: 800, startPoint y: 250, endPoint x: 470, endPoint y: 258, distance: 330.8
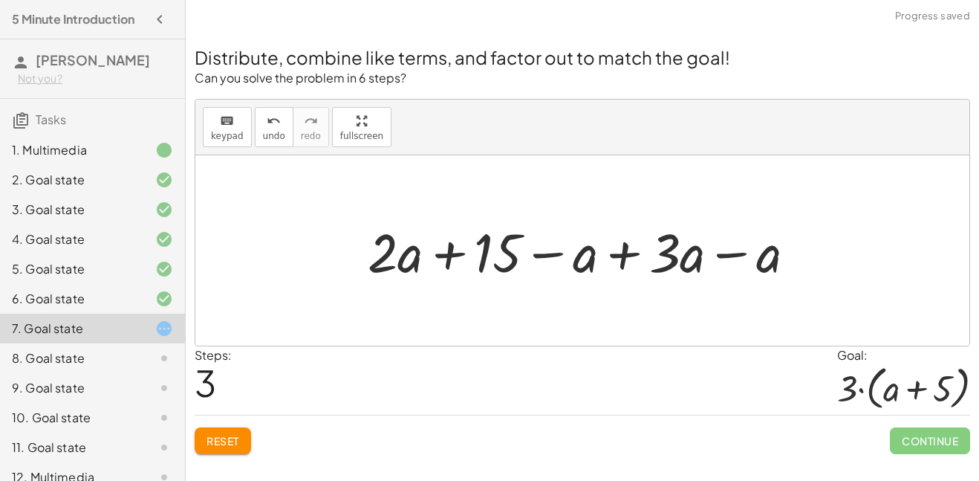
click at [618, 262] on div at bounding box center [587, 251] width 455 height 71
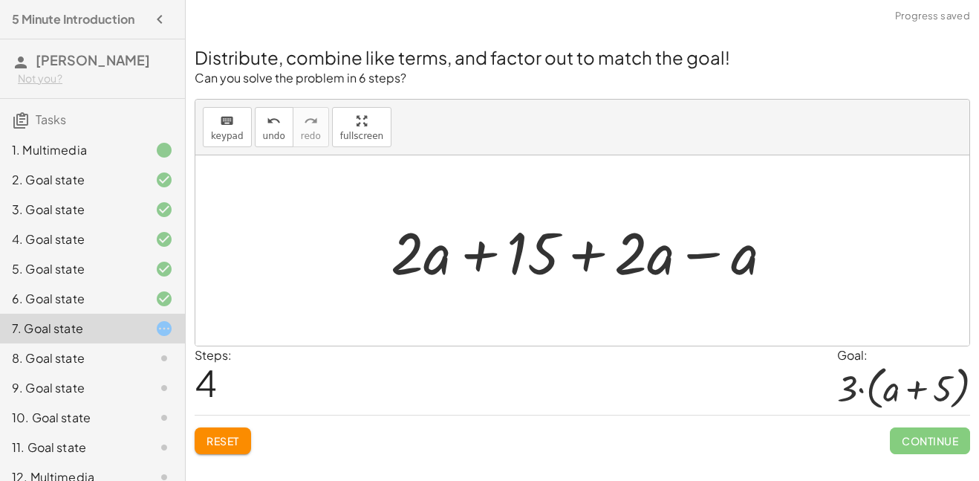
click at [690, 259] on div at bounding box center [587, 251] width 409 height 77
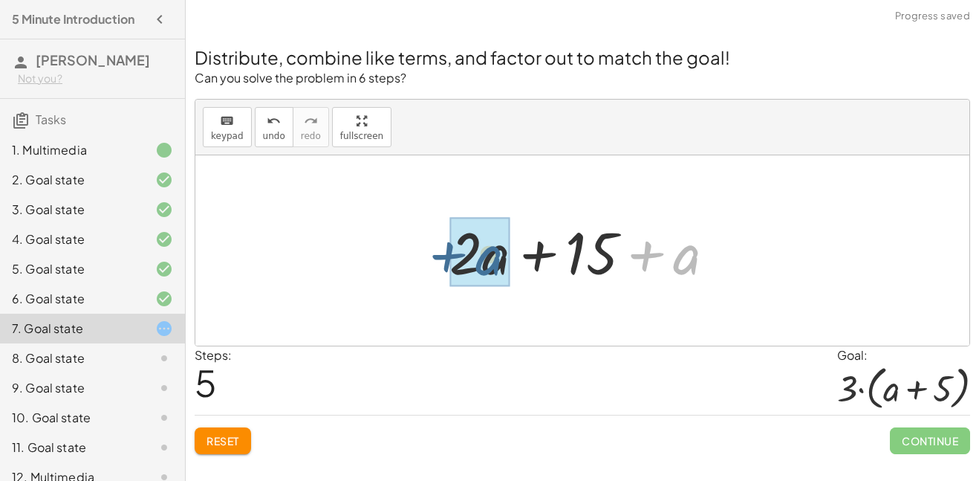
drag, startPoint x: 687, startPoint y: 258, endPoint x: 486, endPoint y: 259, distance: 201.4
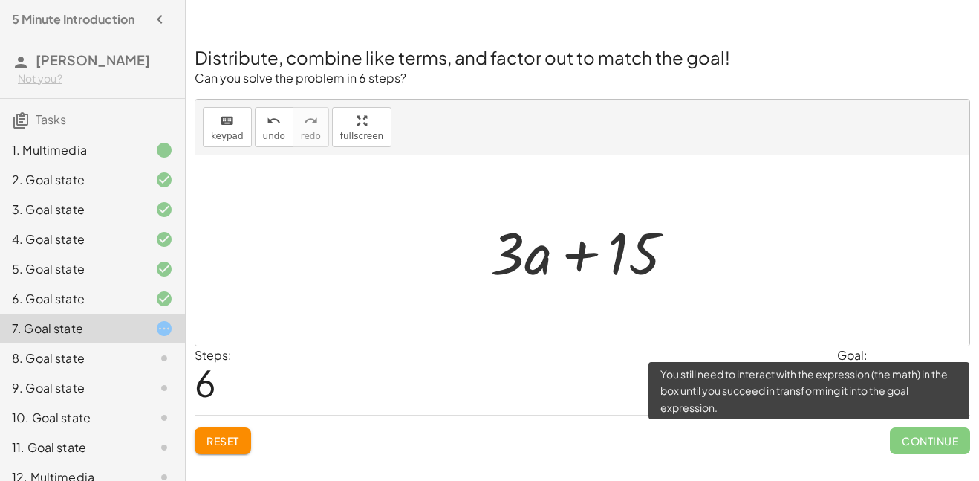
click at [910, 453] on span "Continue" at bounding box center [930, 440] width 80 height 27
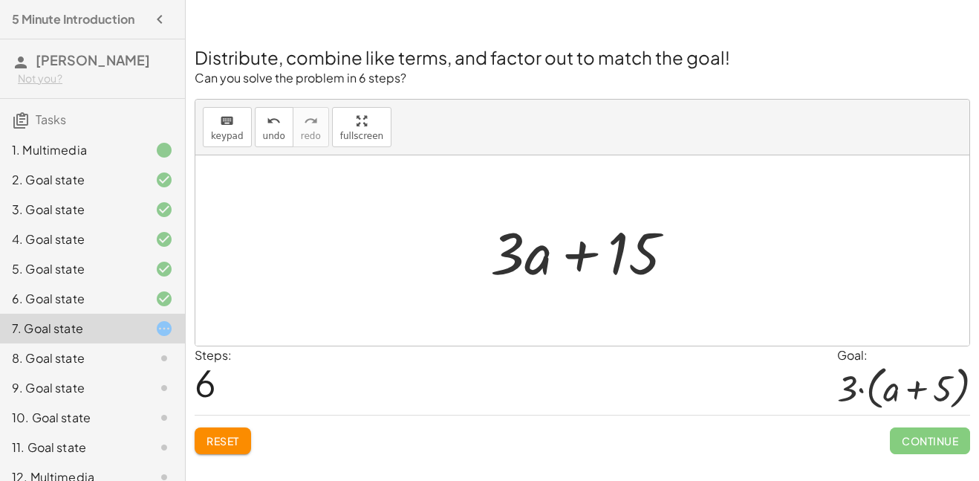
click at [244, 442] on button "Reset" at bounding box center [223, 440] width 56 height 27
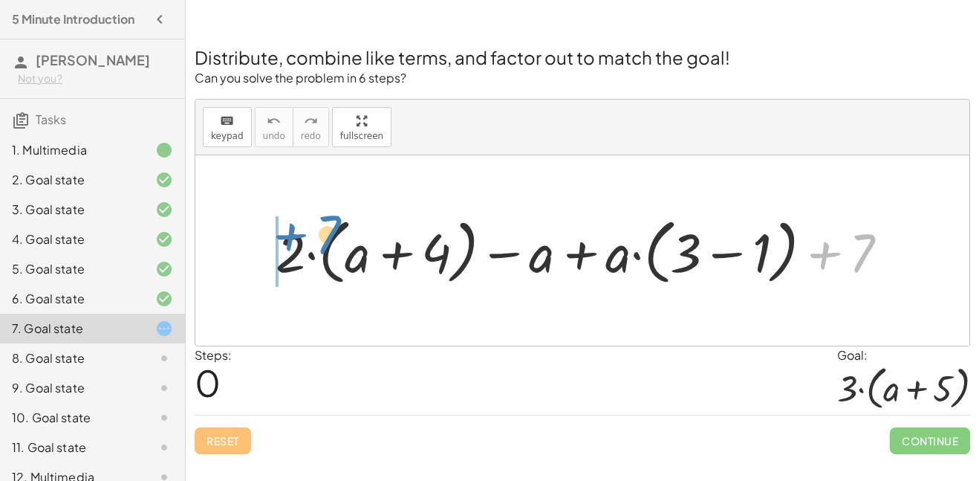
drag, startPoint x: 853, startPoint y: 227, endPoint x: 310, endPoint y: 213, distance: 543.4
click at [310, 213] on div at bounding box center [588, 250] width 640 height 79
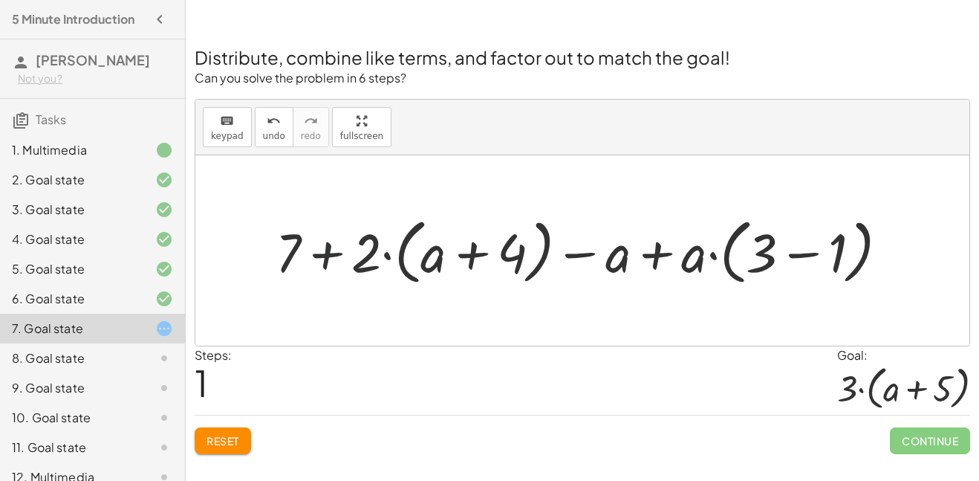
click at [328, 256] on div at bounding box center [588, 250] width 640 height 79
drag, startPoint x: 367, startPoint y: 259, endPoint x: 453, endPoint y: 239, distance: 88.3
click at [453, 239] on div at bounding box center [588, 250] width 640 height 79
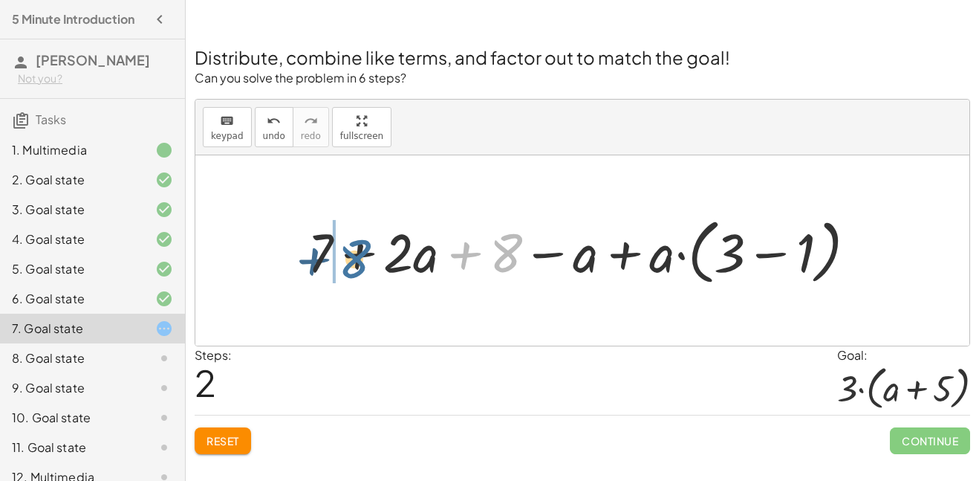
drag, startPoint x: 500, startPoint y: 252, endPoint x: 346, endPoint y: 258, distance: 154.7
click at [346, 258] on div at bounding box center [588, 250] width 576 height 79
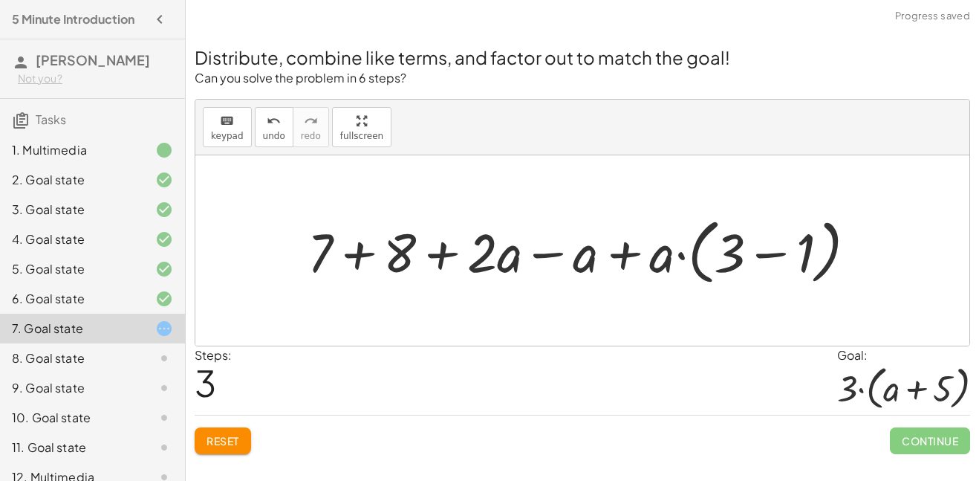
click at [363, 257] on div at bounding box center [588, 250] width 576 height 79
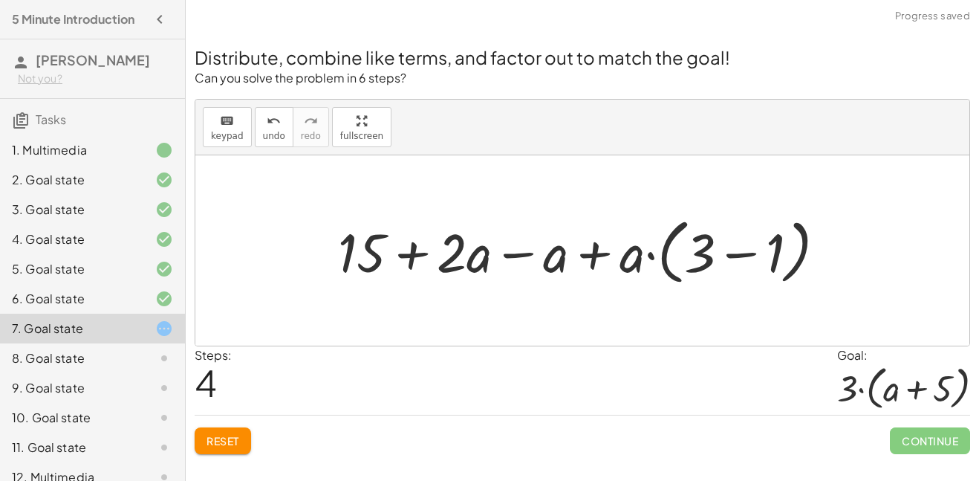
click at [415, 259] on div at bounding box center [588, 250] width 515 height 79
click at [532, 255] on div at bounding box center [588, 250] width 515 height 79
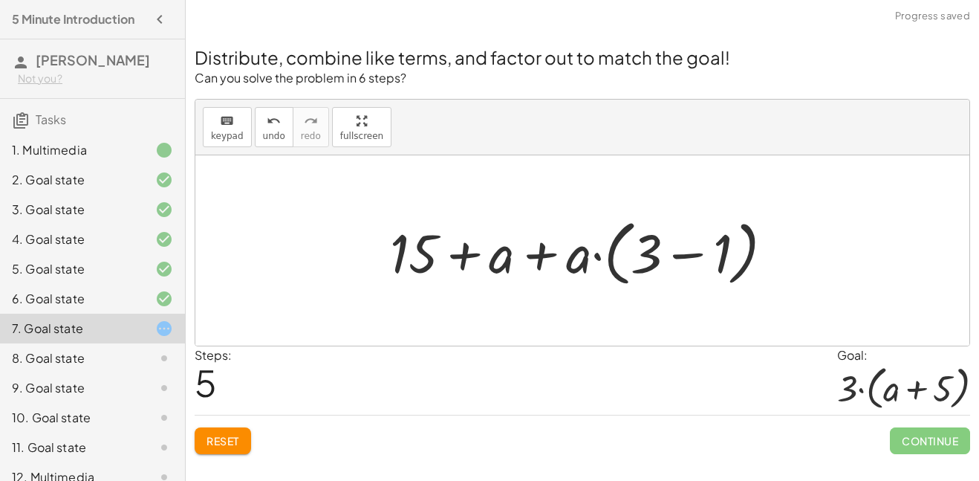
click at [532, 255] on div at bounding box center [587, 250] width 443 height 85
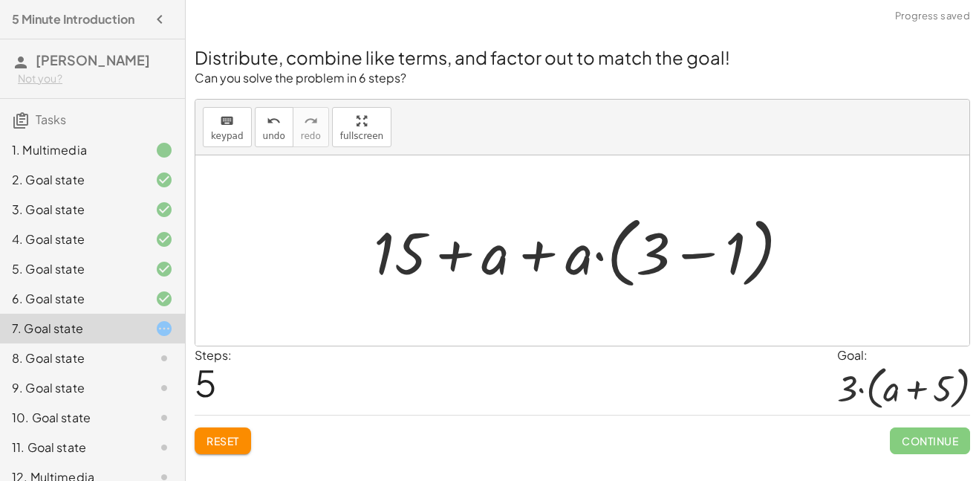
click at [532, 255] on div at bounding box center [587, 250] width 443 height 85
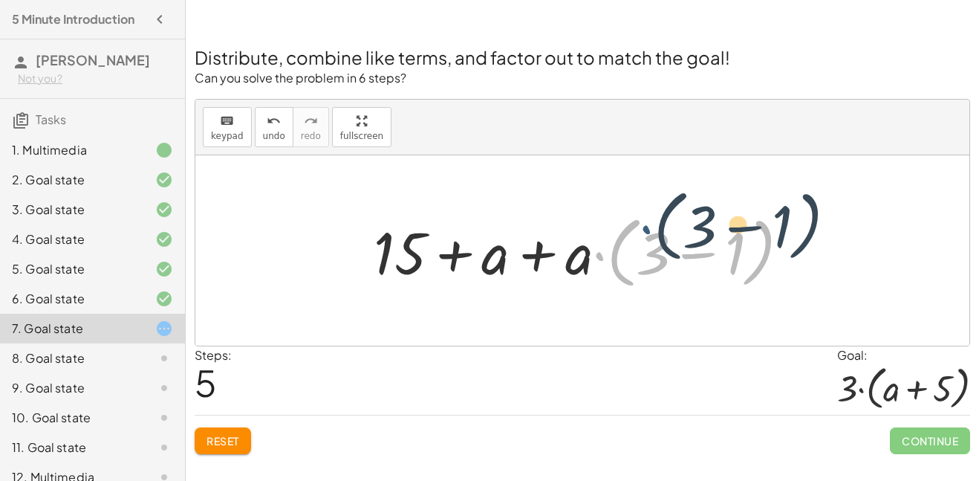
drag, startPoint x: 594, startPoint y: 262, endPoint x: 645, endPoint y: 236, distance: 56.8
click at [645, 236] on div at bounding box center [587, 250] width 443 height 85
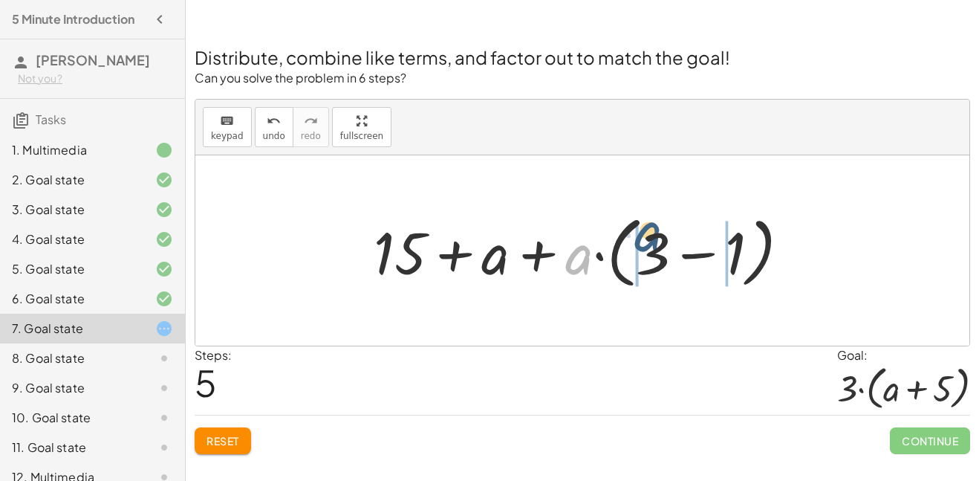
drag, startPoint x: 583, startPoint y: 260, endPoint x: 658, endPoint y: 240, distance: 77.7
click at [658, 240] on div at bounding box center [587, 250] width 443 height 85
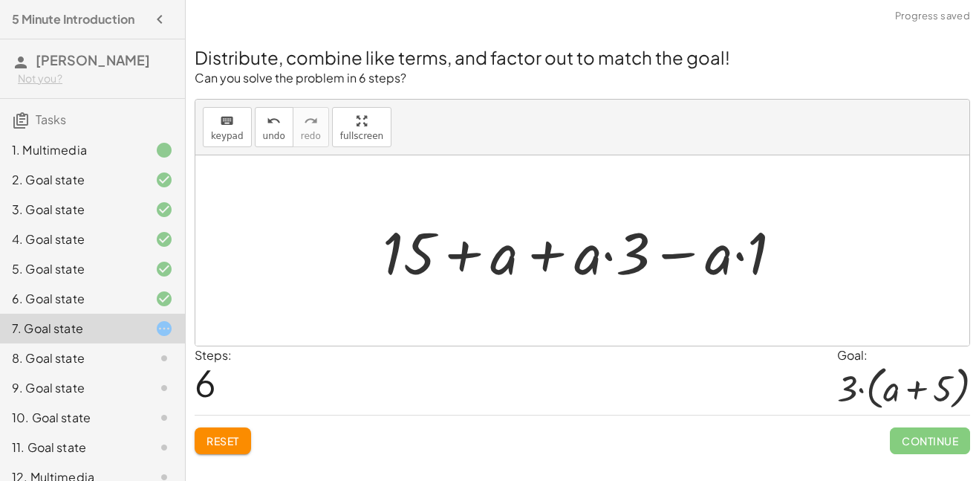
click at [612, 256] on div at bounding box center [588, 251] width 427 height 77
click at [544, 259] on div at bounding box center [588, 251] width 427 height 77
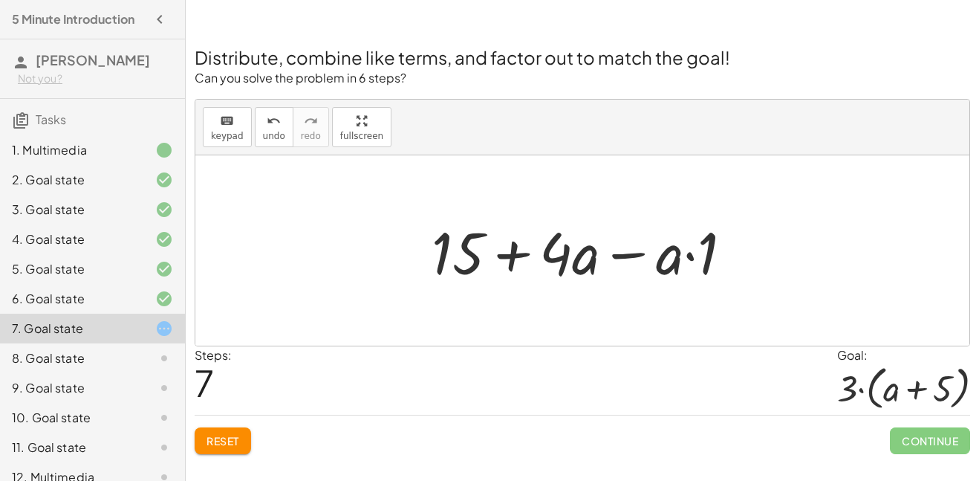
click at [636, 255] on div at bounding box center [588, 251] width 328 height 77
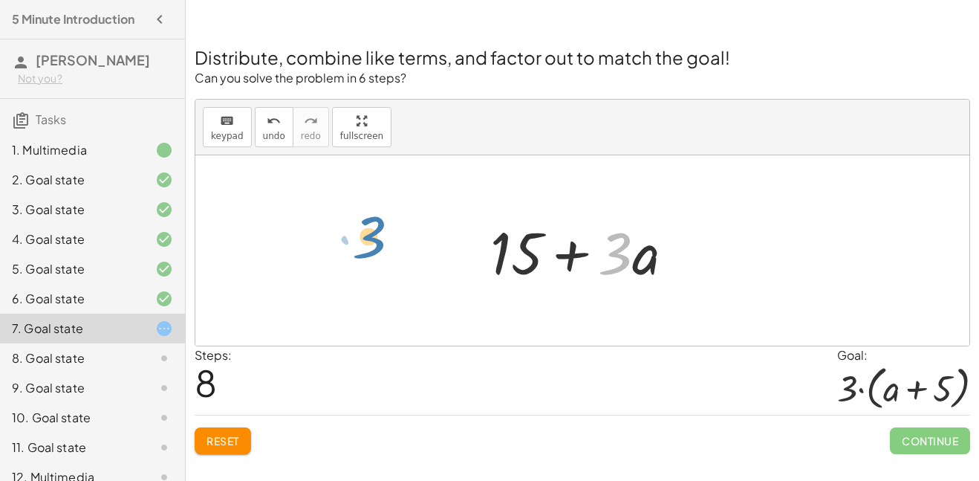
drag, startPoint x: 623, startPoint y: 257, endPoint x: 378, endPoint y: 241, distance: 246.5
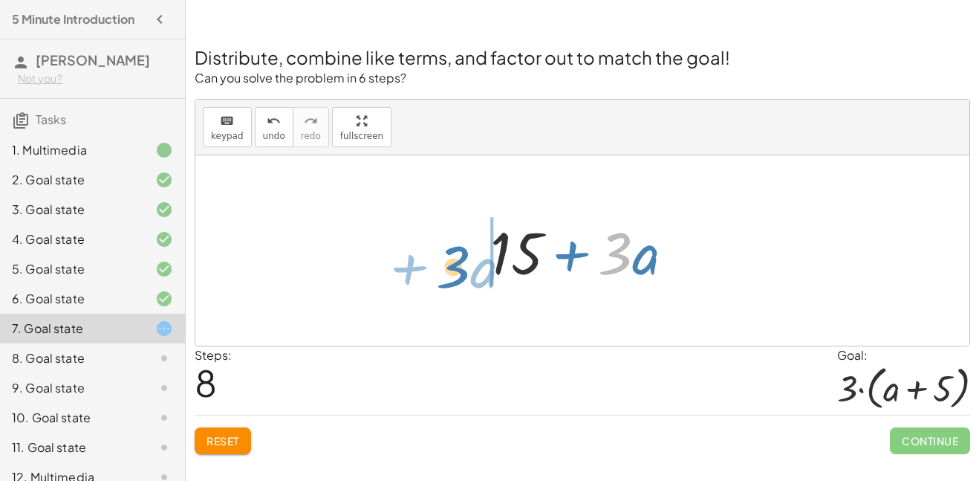
drag, startPoint x: 618, startPoint y: 251, endPoint x: 455, endPoint y: 265, distance: 163.3
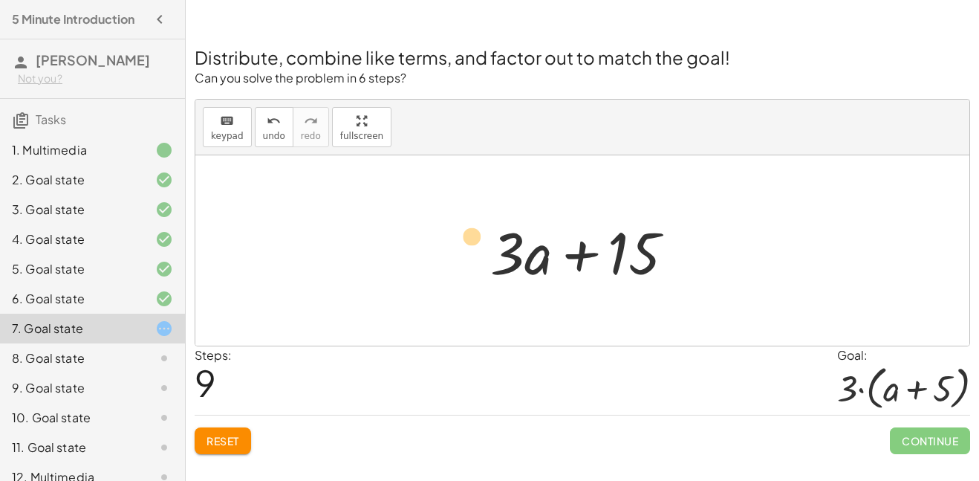
drag, startPoint x: 520, startPoint y: 262, endPoint x: 487, endPoint y: 239, distance: 40.6
click at [487, 239] on div at bounding box center [588, 251] width 211 height 77
click at [229, 137] on span "keypad" at bounding box center [227, 136] width 33 height 10
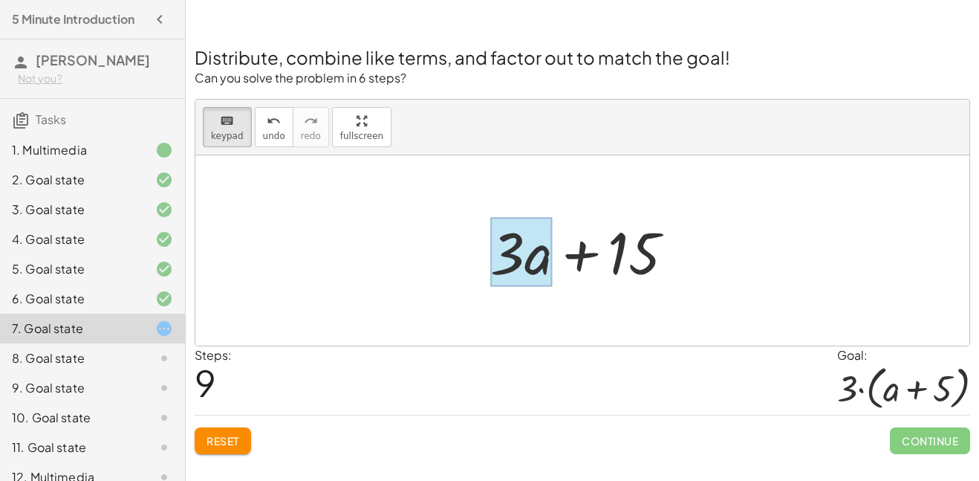
click at [537, 251] on div at bounding box center [521, 252] width 62 height 69
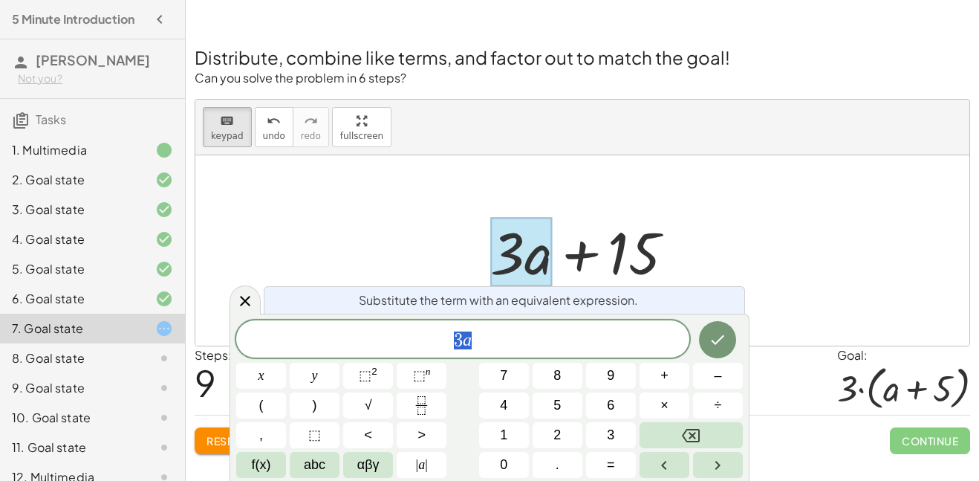
scroll to position [1, 0]
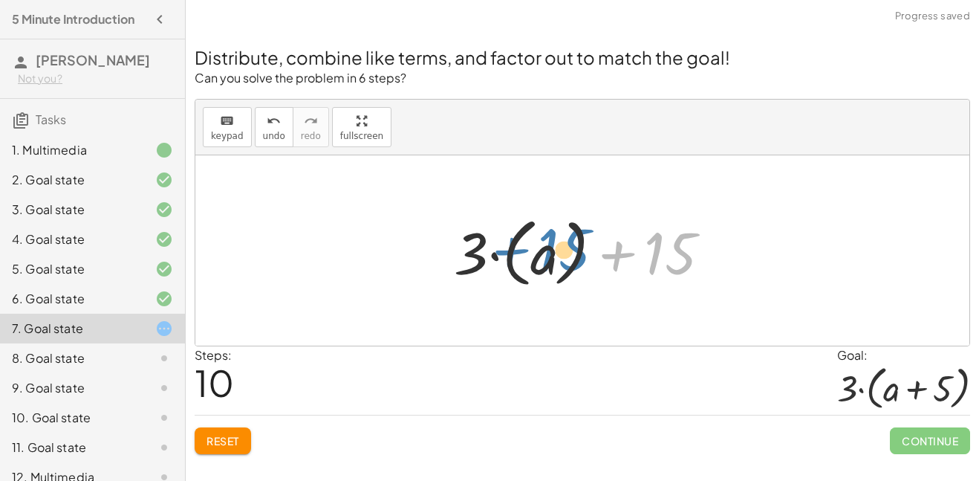
drag, startPoint x: 663, startPoint y: 262, endPoint x: 555, endPoint y: 258, distance: 107.8
click at [555, 258] on div at bounding box center [589, 251] width 284 height 82
click at [554, 258] on div at bounding box center [589, 251] width 284 height 82
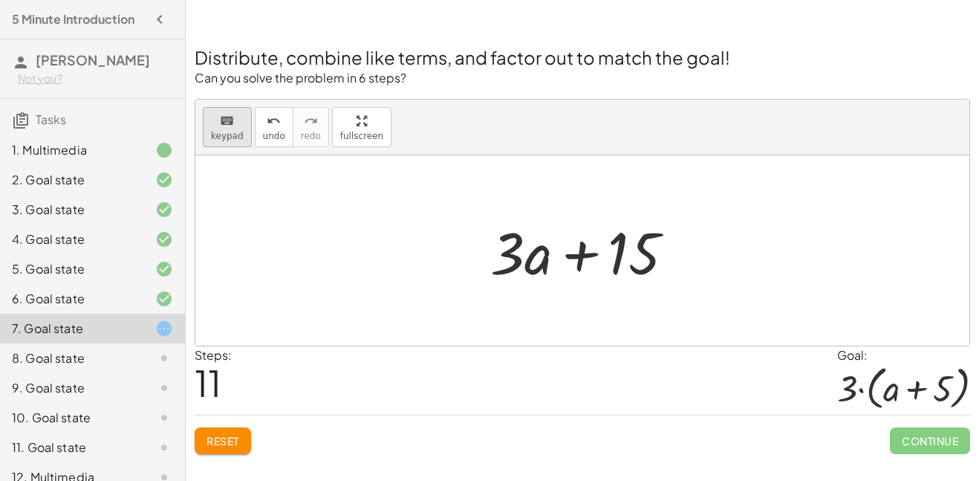
click at [232, 112] on icon "keyboard" at bounding box center [227, 121] width 14 height 18
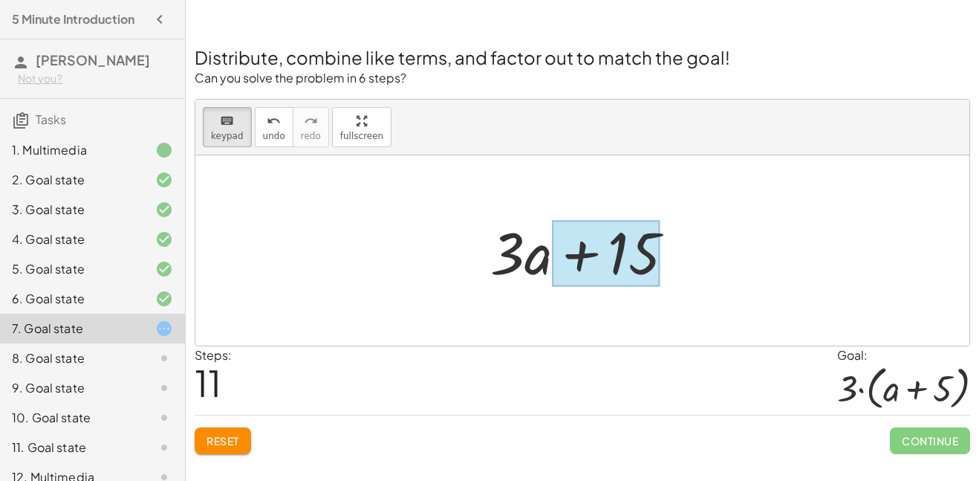
click at [570, 247] on div at bounding box center [606, 254] width 108 height 66
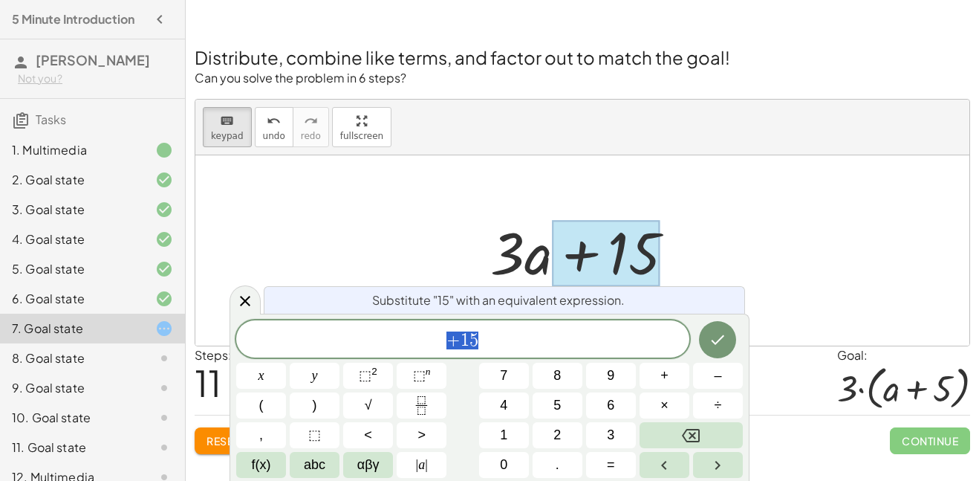
scroll to position [1, 0]
click at [486, 331] on span "+ 1 5 ​" at bounding box center [462, 340] width 453 height 21
click at [448, 336] on span "+" at bounding box center [454, 339] width 14 height 18
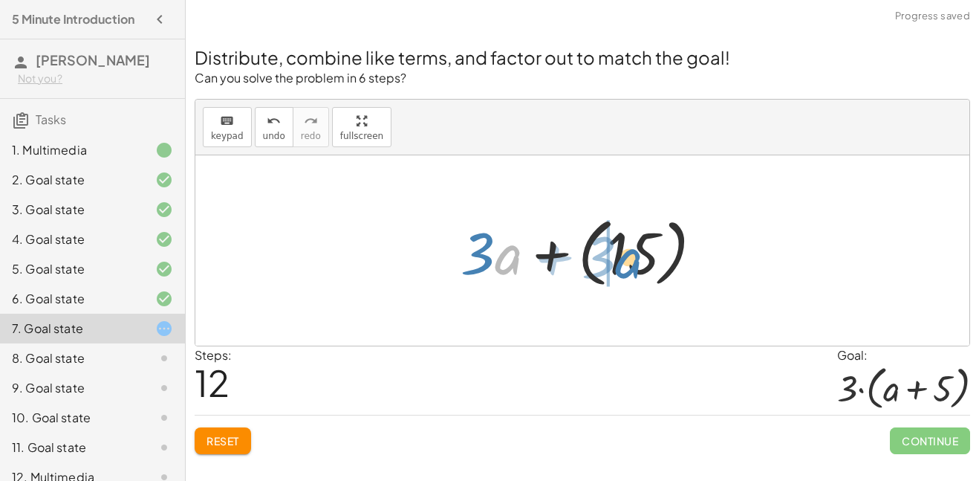
drag, startPoint x: 516, startPoint y: 252, endPoint x: 635, endPoint y: 256, distance: 119.7
click at [635, 256] on div at bounding box center [588, 251] width 270 height 82
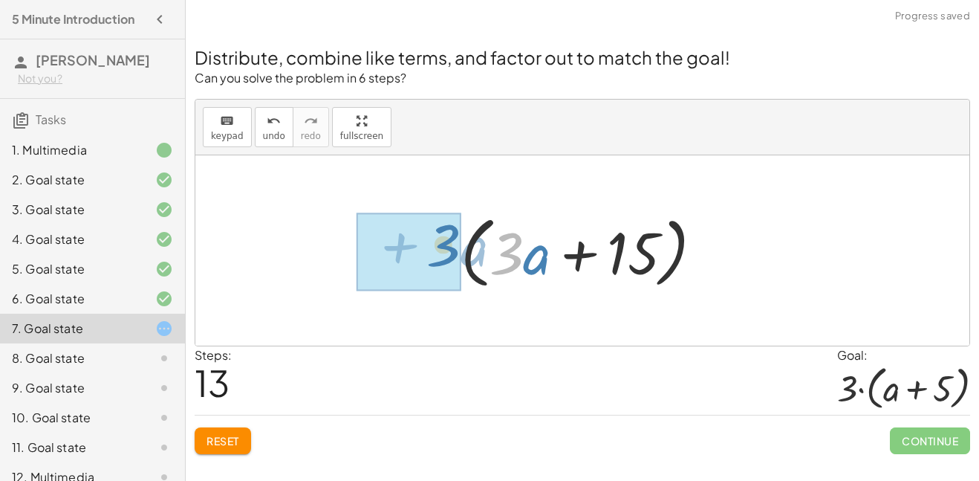
drag, startPoint x: 515, startPoint y: 253, endPoint x: 443, endPoint y: 256, distance: 72.1
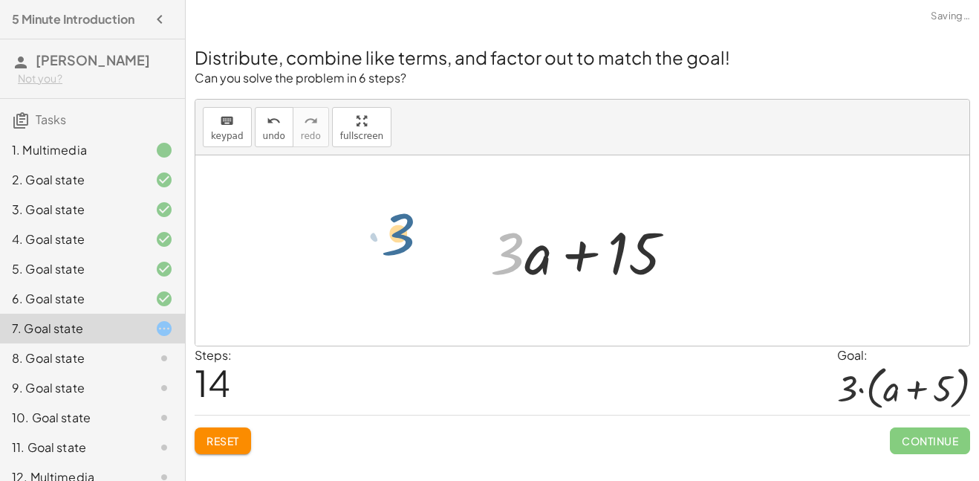
drag, startPoint x: 513, startPoint y: 256, endPoint x: 403, endPoint y: 244, distance: 111.3
click at [524, 255] on div at bounding box center [588, 251] width 211 height 77
click at [230, 116] on icon "keyboard" at bounding box center [227, 121] width 14 height 18
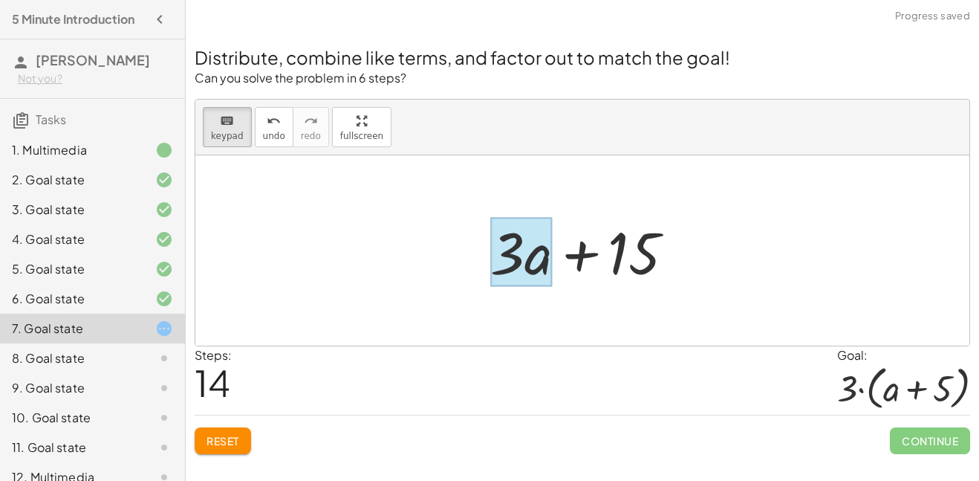
click at [545, 255] on div at bounding box center [521, 252] width 62 height 69
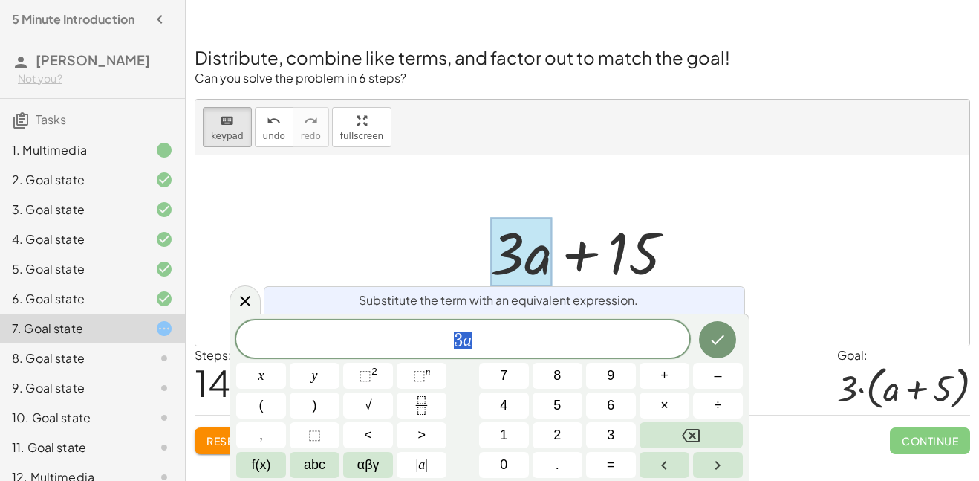
click at [490, 330] on span "3 a" at bounding box center [462, 340] width 453 height 21
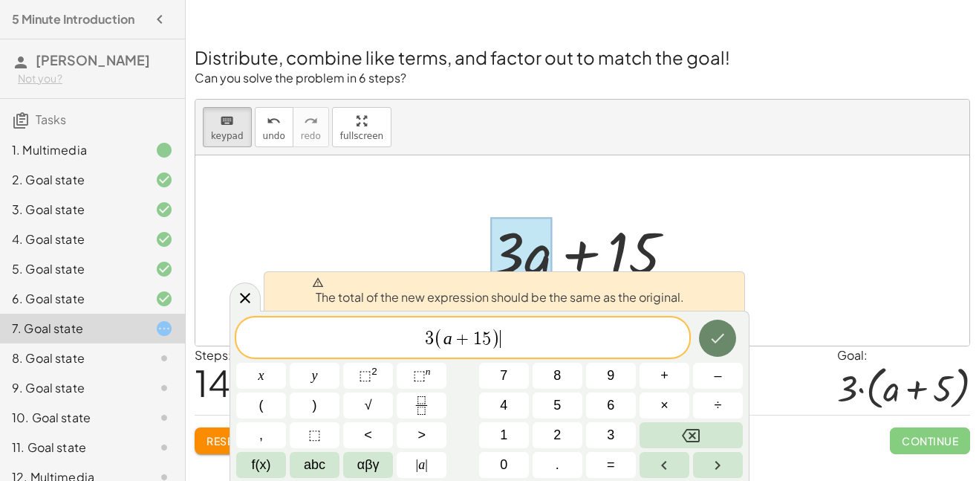
click at [712, 340] on icon "Done" at bounding box center [718, 338] width 18 height 18
click at [580, 350] on span "3 ( a + 1 5 ) ​" at bounding box center [462, 338] width 453 height 25
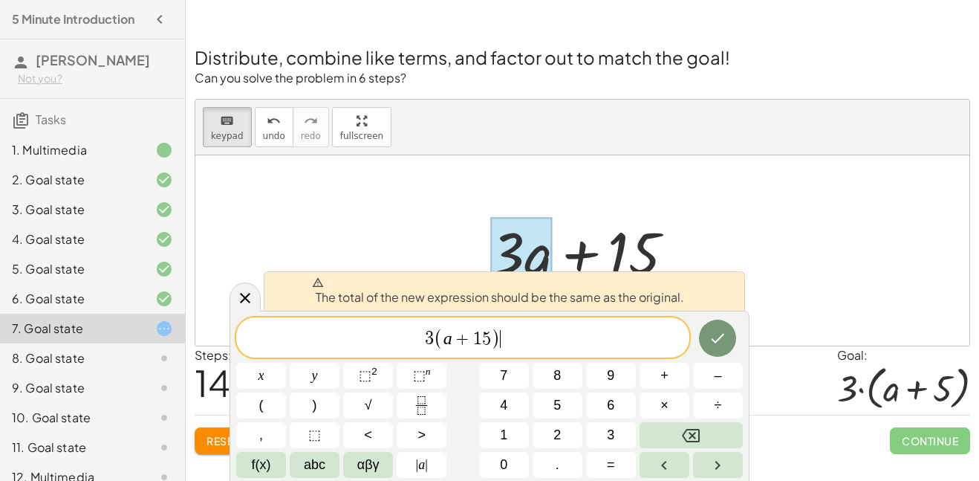
click at [580, 350] on span "3 ( a + 1 5 ) ​" at bounding box center [462, 338] width 453 height 25
drag, startPoint x: 553, startPoint y: 345, endPoint x: 343, endPoint y: 343, distance: 210.3
click at [343, 343] on span "3 ( a + 1 5 )" at bounding box center [462, 338] width 453 height 25
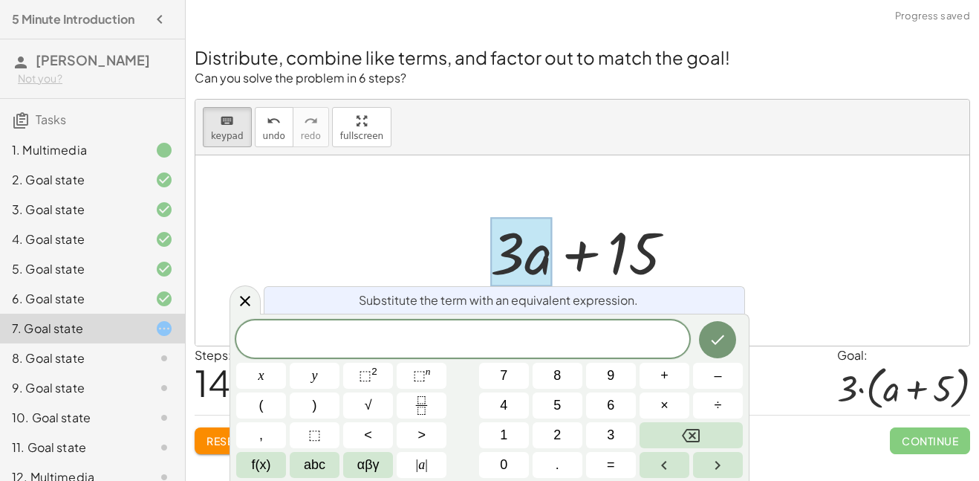
click at [625, 230] on div at bounding box center [588, 251] width 211 height 77
click at [626, 251] on div at bounding box center [588, 251] width 211 height 77
click at [242, 287] on div at bounding box center [245, 299] width 31 height 29
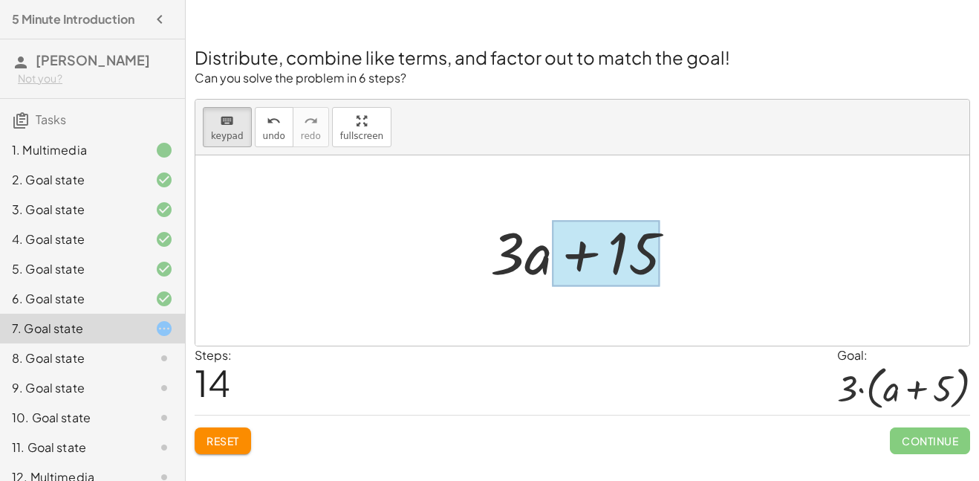
click at [614, 251] on div at bounding box center [606, 254] width 108 height 66
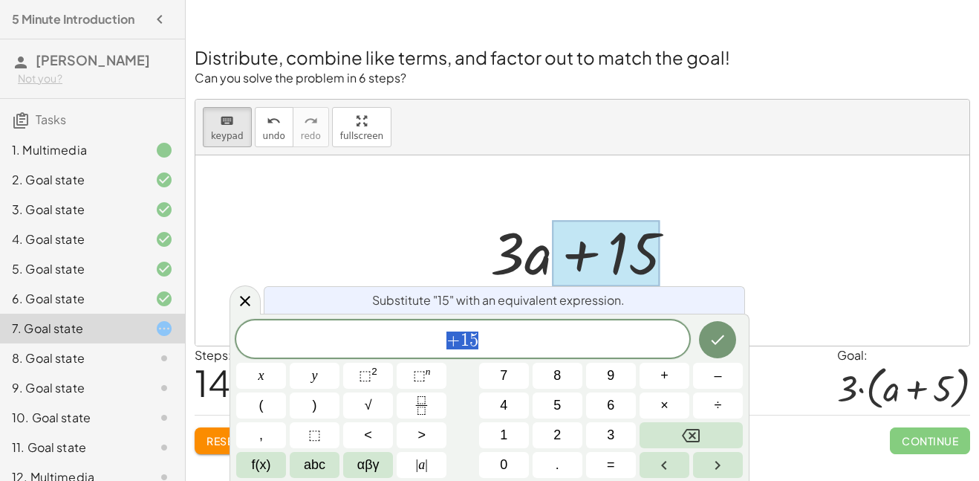
click at [614, 251] on div at bounding box center [606, 254] width 108 height 66
click at [570, 331] on span "+ 1 5 ​" at bounding box center [462, 340] width 453 height 21
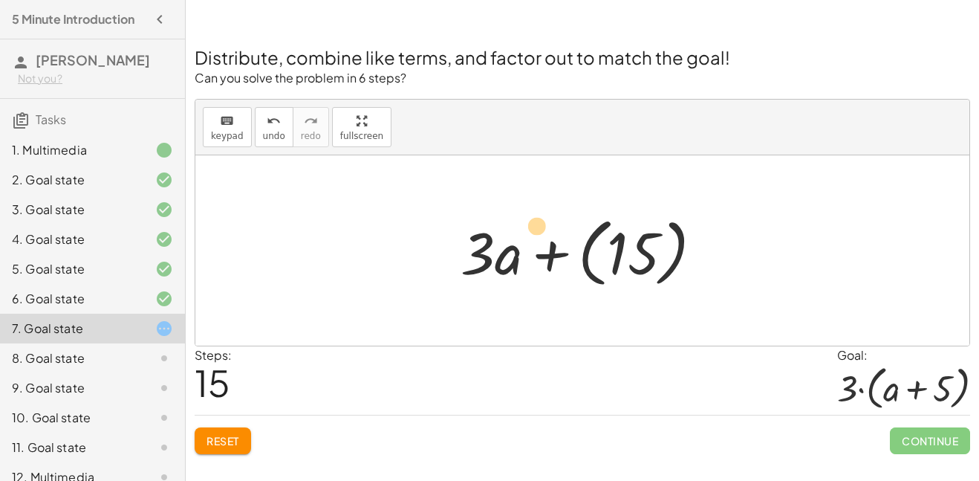
drag, startPoint x: 510, startPoint y: 257, endPoint x: 527, endPoint y: 230, distance: 31.7
click at [527, 230] on div at bounding box center [588, 251] width 270 height 82
drag, startPoint x: 508, startPoint y: 262, endPoint x: 600, endPoint y: 260, distance: 92.9
click at [600, 260] on div at bounding box center [588, 251] width 270 height 82
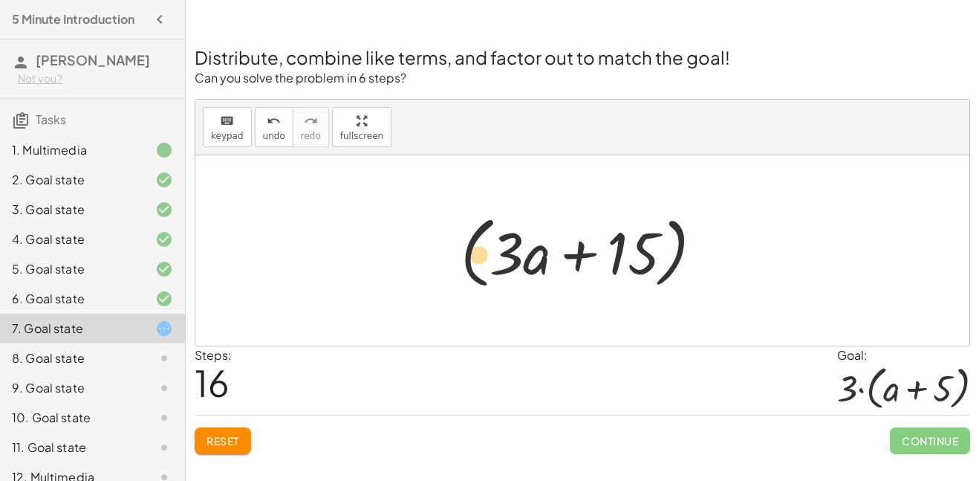
drag, startPoint x: 511, startPoint y: 252, endPoint x: 484, endPoint y: 253, distance: 27.5
click at [484, 253] on div at bounding box center [588, 250] width 270 height 85
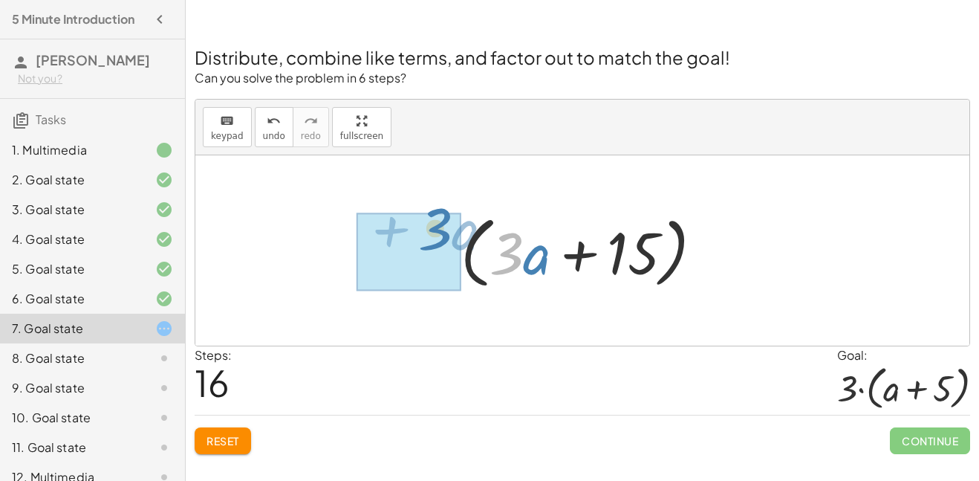
drag, startPoint x: 510, startPoint y: 241, endPoint x: 435, endPoint y: 218, distance: 77.6
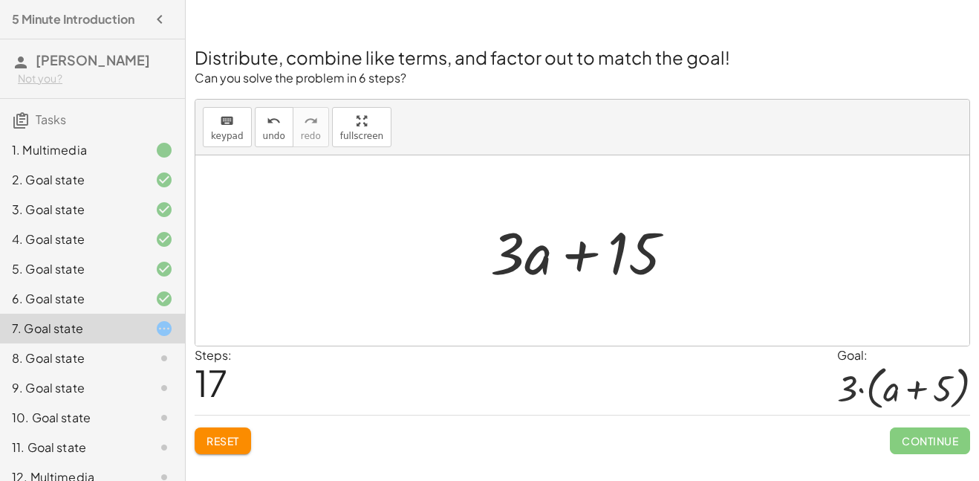
click at [216, 454] on div "Distribute, combine like terms, and factor out to match the goal! Can you solve…" at bounding box center [583, 241] width 794 height 444
click at [223, 441] on span "Reset" at bounding box center [223, 440] width 33 height 13
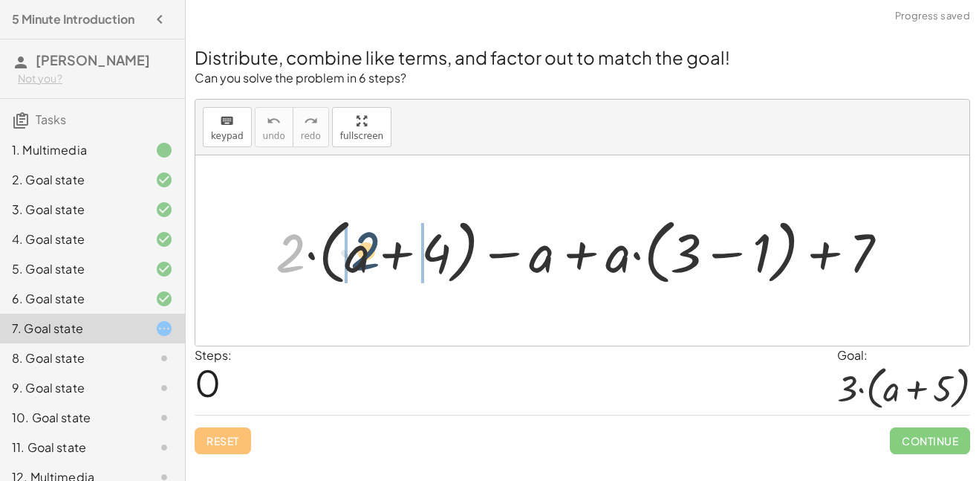
drag, startPoint x: 303, startPoint y: 254, endPoint x: 394, endPoint y: 253, distance: 90.7
click at [394, 253] on div at bounding box center [588, 250] width 640 height 79
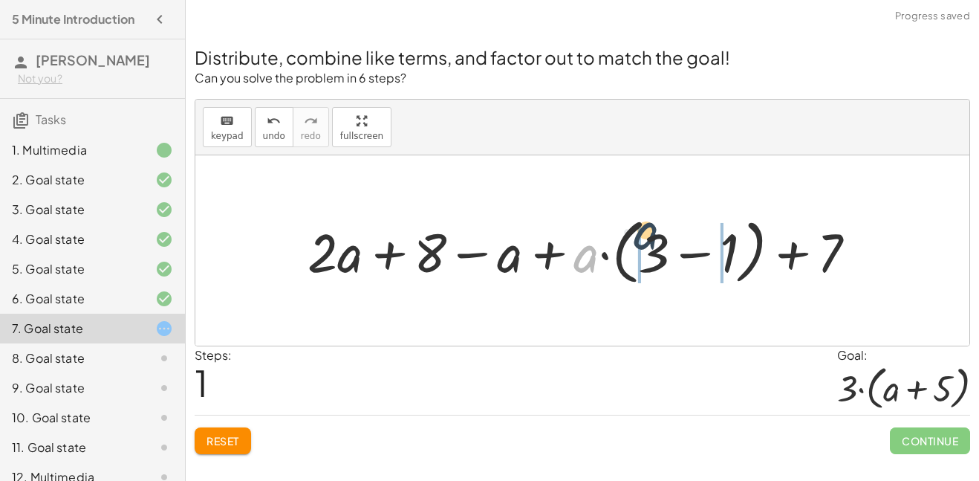
drag, startPoint x: 583, startPoint y: 261, endPoint x: 649, endPoint y: 239, distance: 70.3
click at [649, 239] on div at bounding box center [588, 250] width 576 height 79
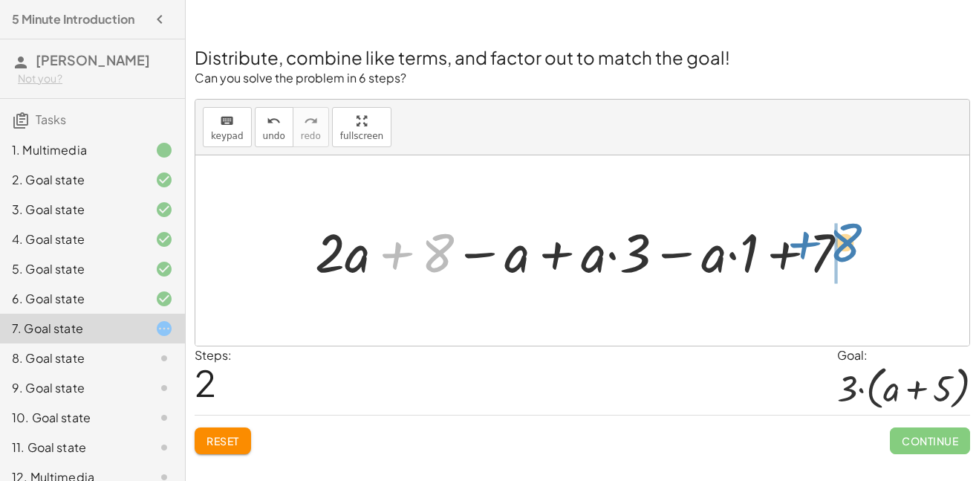
drag, startPoint x: 442, startPoint y: 248, endPoint x: 850, endPoint y: 238, distance: 408.1
click at [850, 238] on div at bounding box center [588, 251] width 560 height 71
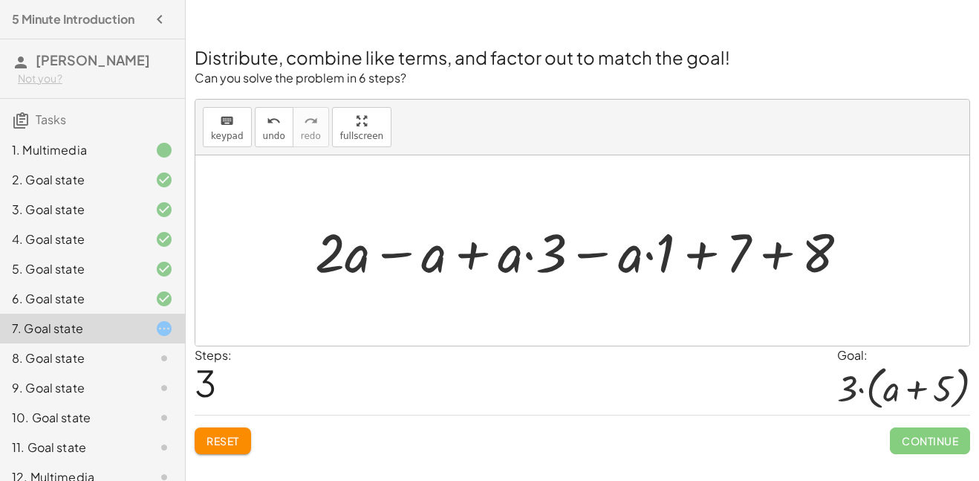
click at [220, 435] on span "Reset" at bounding box center [223, 440] width 33 height 13
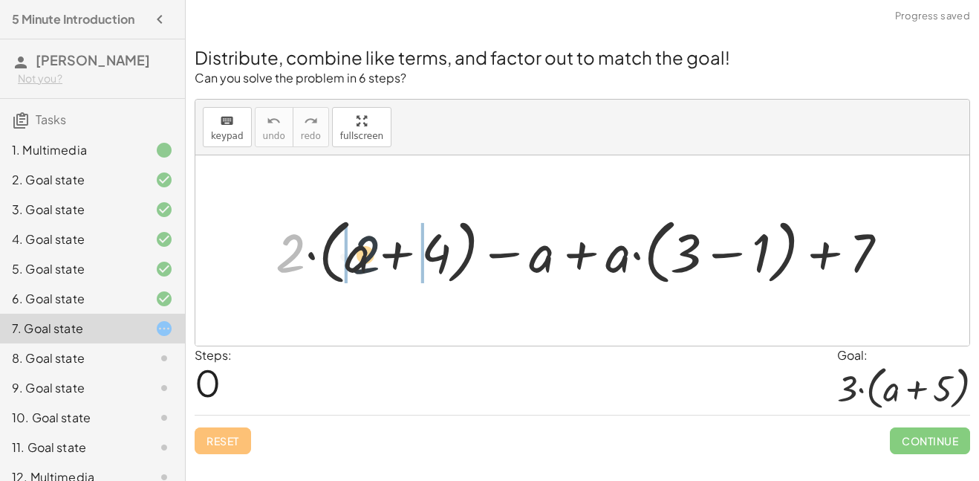
drag, startPoint x: 288, startPoint y: 260, endPoint x: 372, endPoint y: 262, distance: 84.0
click at [372, 262] on div at bounding box center [588, 250] width 640 height 79
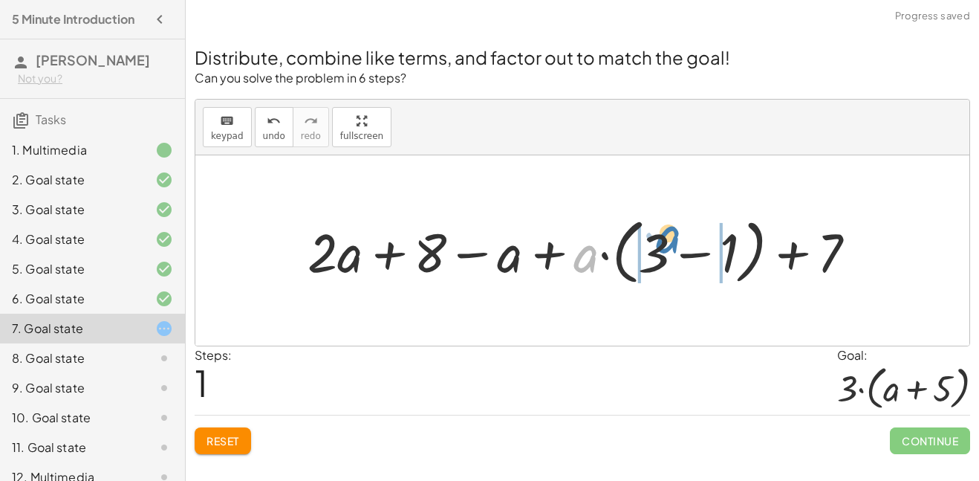
drag, startPoint x: 579, startPoint y: 264, endPoint x: 661, endPoint y: 244, distance: 84.7
click at [661, 244] on div at bounding box center [588, 250] width 576 height 79
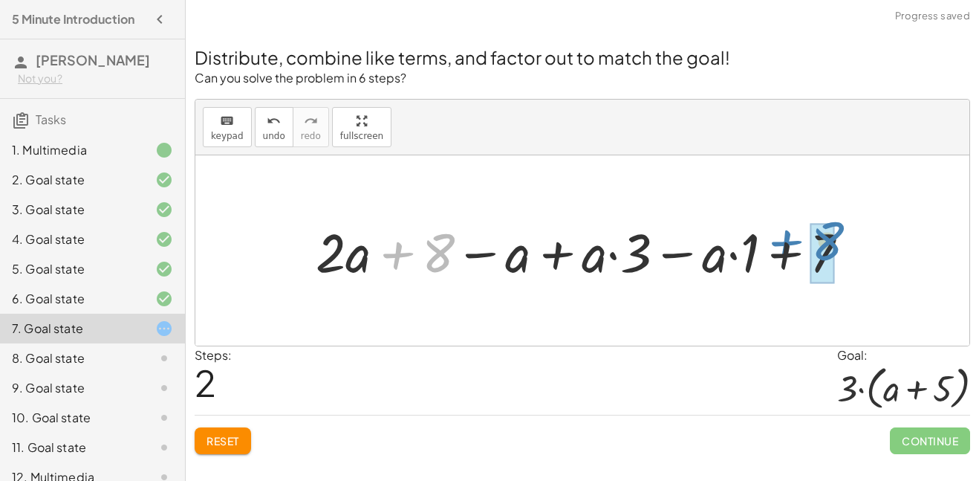
drag, startPoint x: 434, startPoint y: 259, endPoint x: 823, endPoint y: 247, distance: 389.6
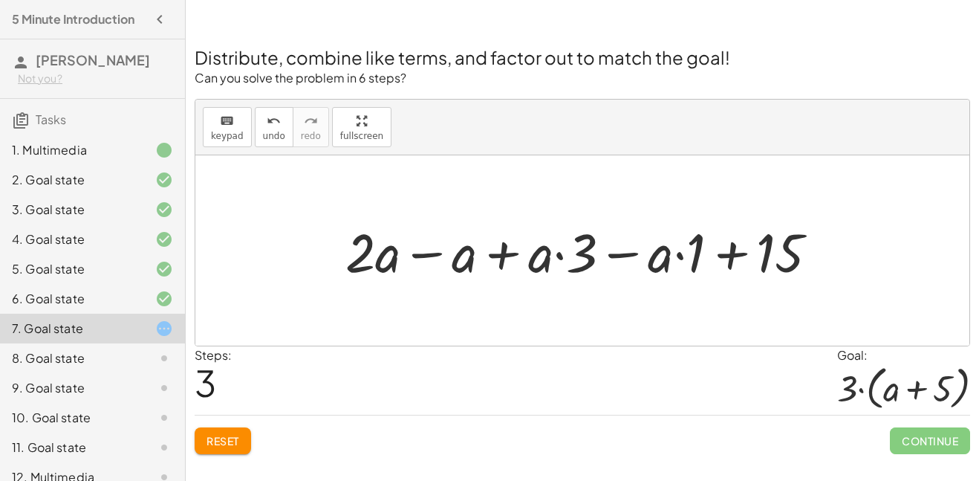
click at [421, 253] on div at bounding box center [587, 251] width 499 height 71
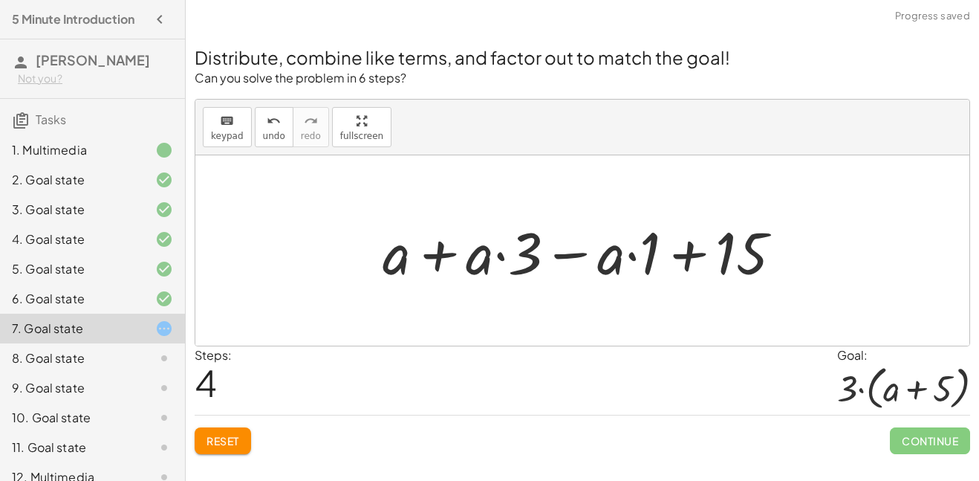
click at [436, 256] on div at bounding box center [588, 251] width 427 height 77
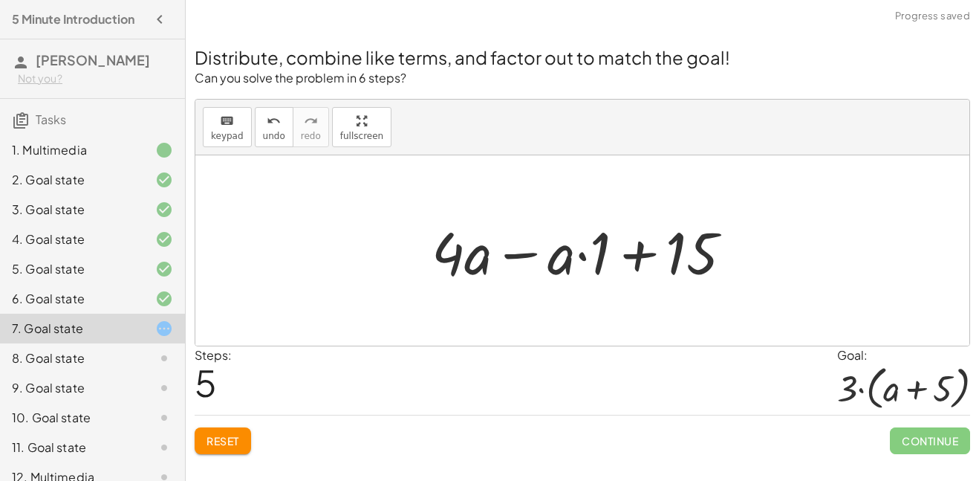
click at [509, 256] on div at bounding box center [588, 251] width 328 height 77
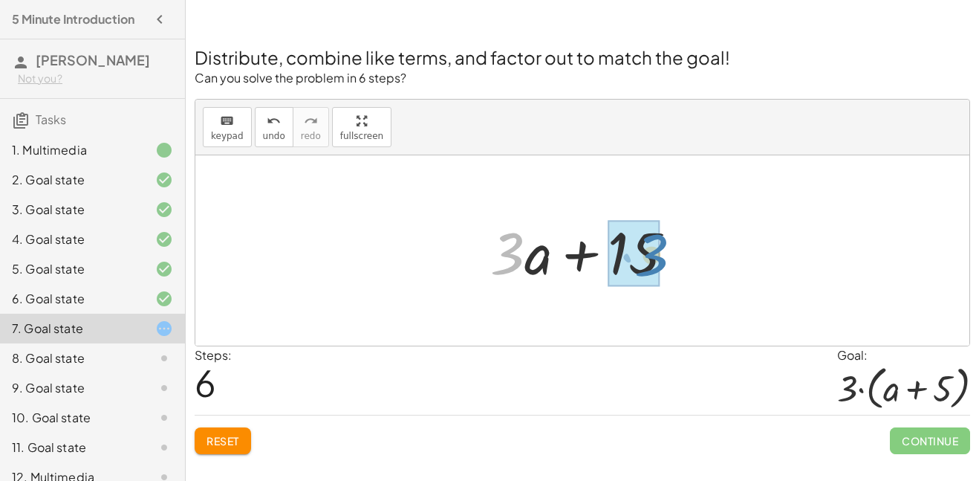
drag, startPoint x: 508, startPoint y: 261, endPoint x: 651, endPoint y: 262, distance: 143.4
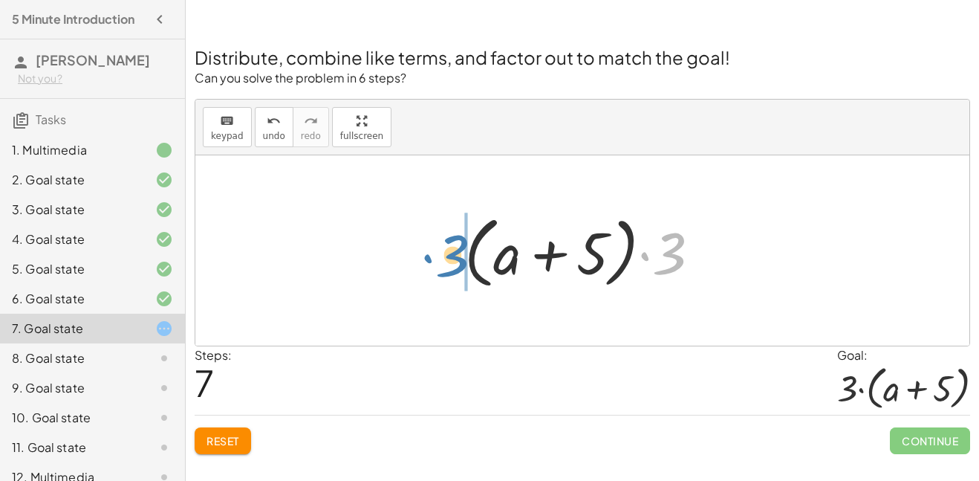
drag, startPoint x: 670, startPoint y: 257, endPoint x: 449, endPoint y: 262, distance: 221.5
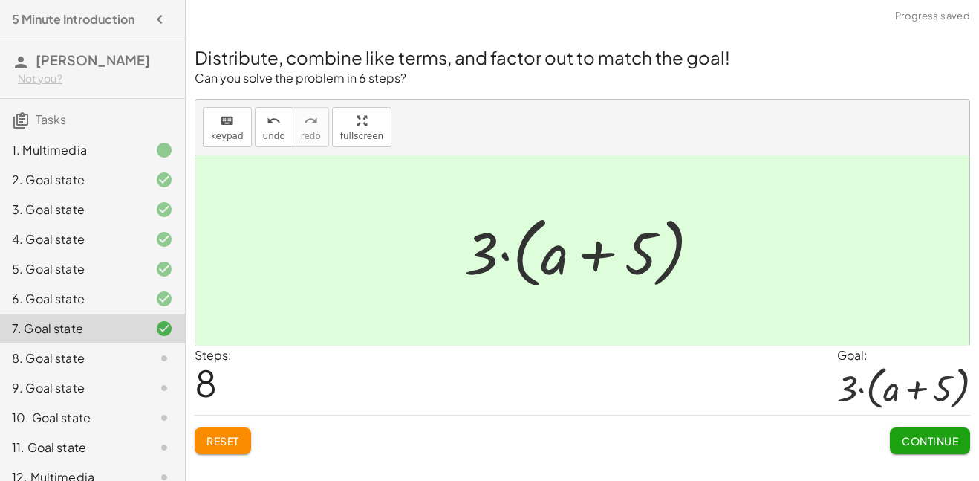
click at [919, 450] on button "Continue" at bounding box center [930, 440] width 80 height 27
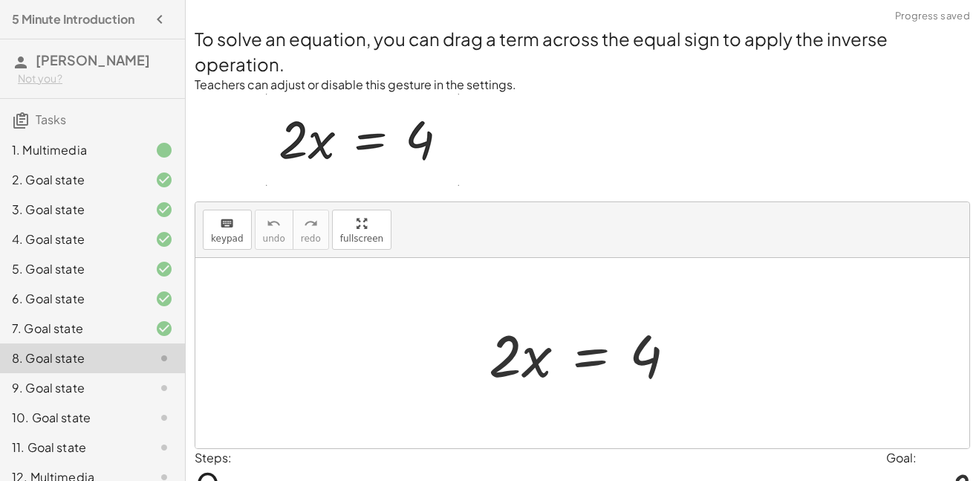
scroll to position [79, 0]
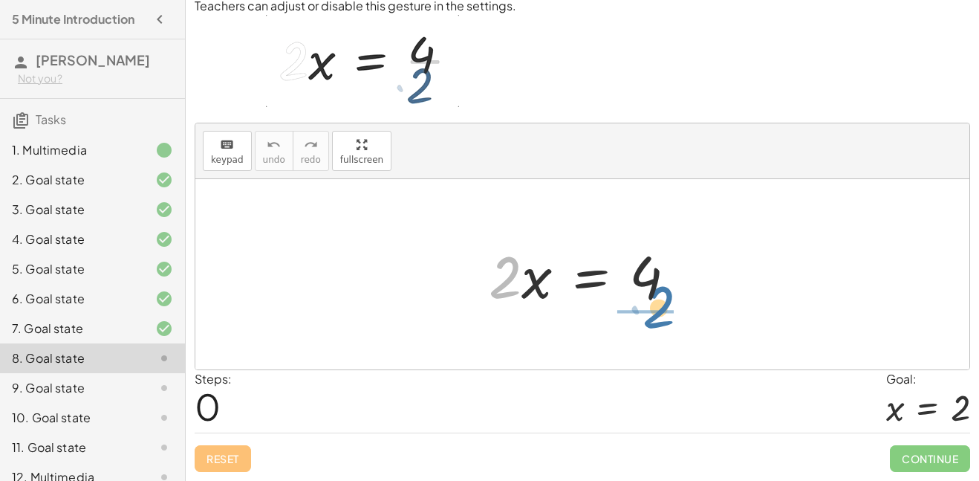
drag, startPoint x: 509, startPoint y: 281, endPoint x: 667, endPoint y: 305, distance: 159.4
click at [667, 305] on div at bounding box center [589, 274] width 214 height 77
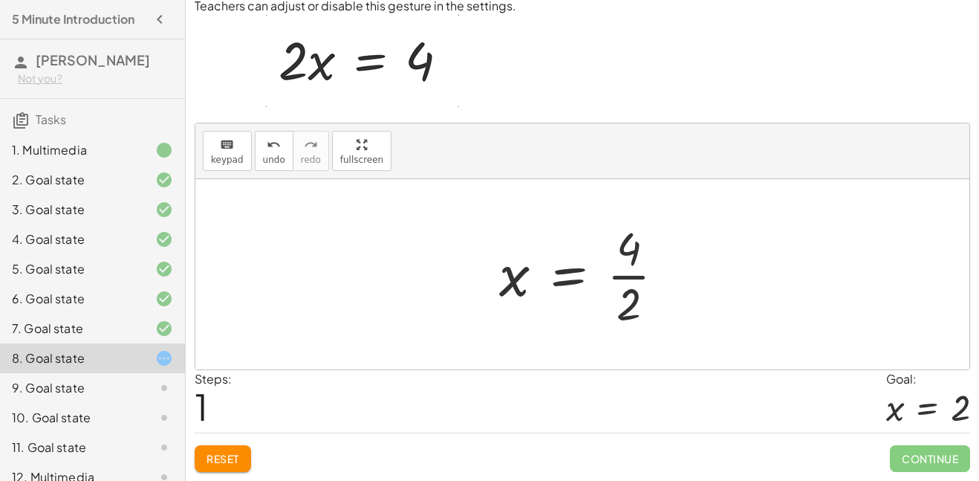
click at [623, 255] on div at bounding box center [588, 274] width 192 height 114
click at [636, 273] on div at bounding box center [588, 274] width 192 height 114
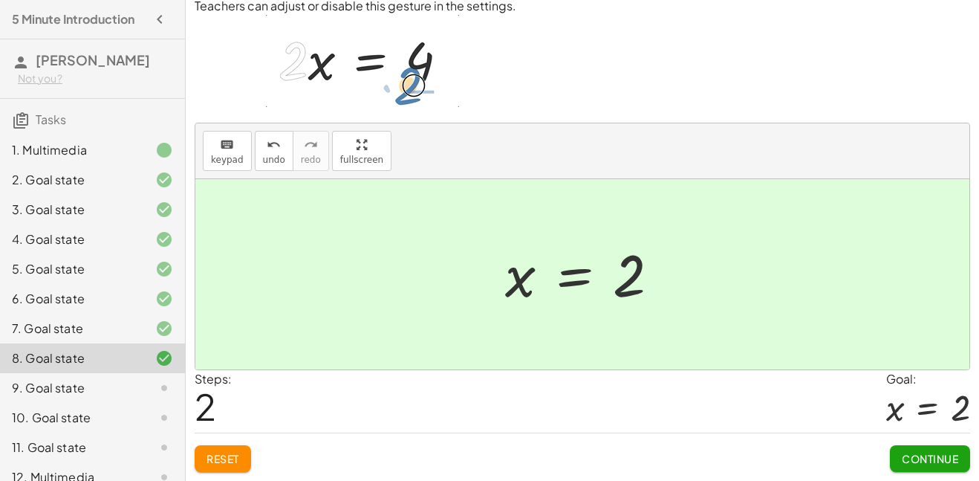
click at [928, 463] on span "Continue" at bounding box center [930, 458] width 56 height 13
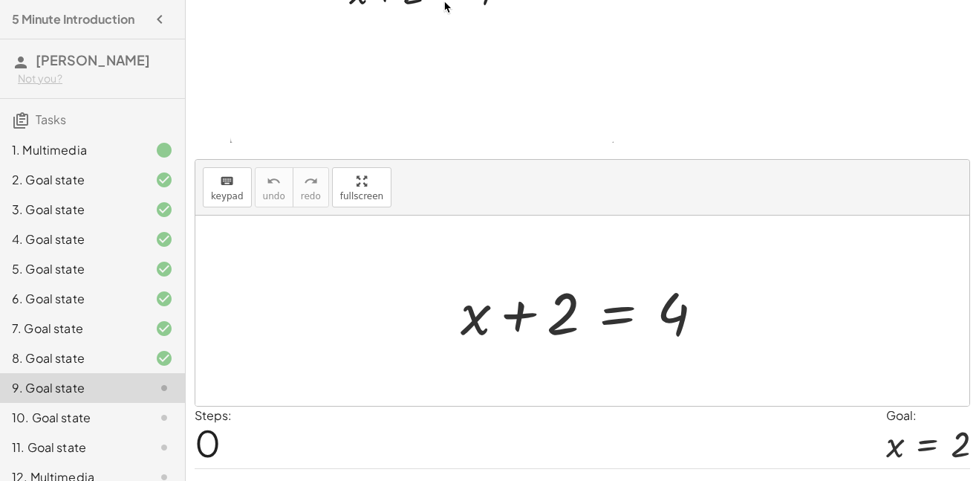
scroll to position [161, 0]
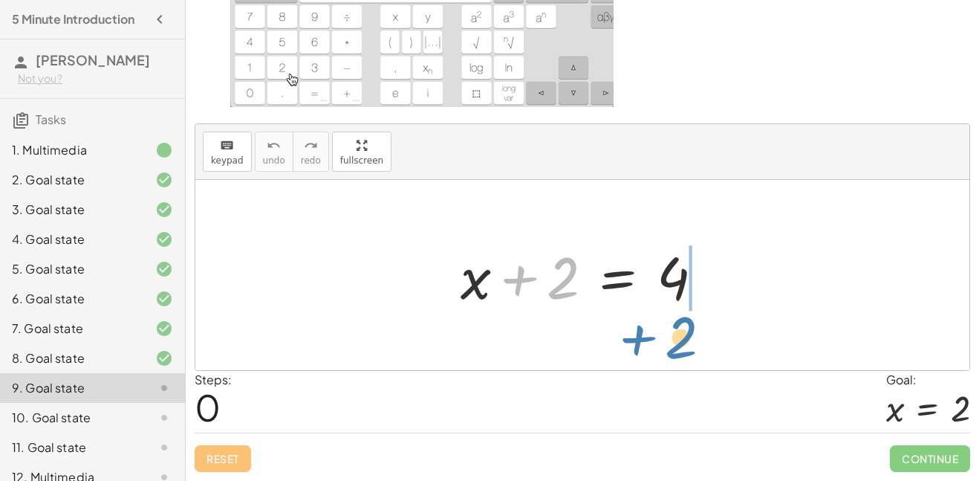
drag, startPoint x: 555, startPoint y: 274, endPoint x: 673, endPoint y: 334, distance: 132.3
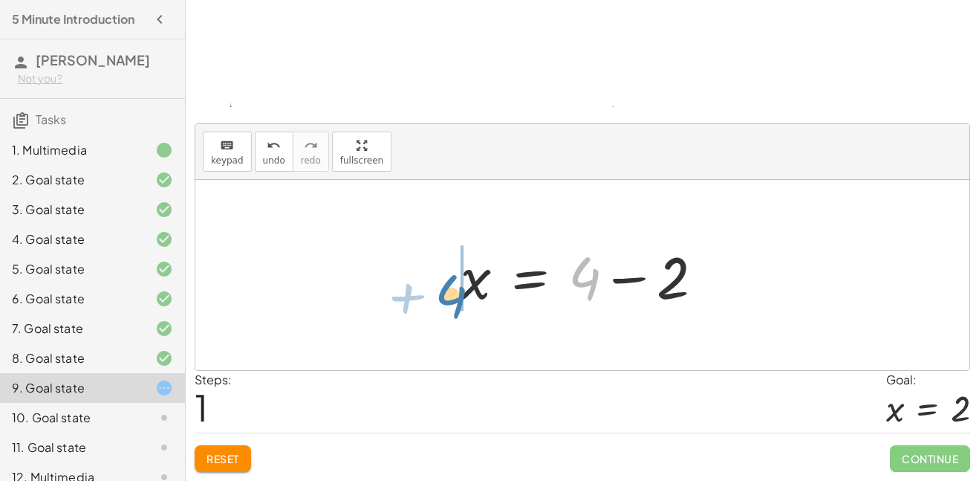
drag, startPoint x: 583, startPoint y: 276, endPoint x: 443, endPoint y: 290, distance: 141.2
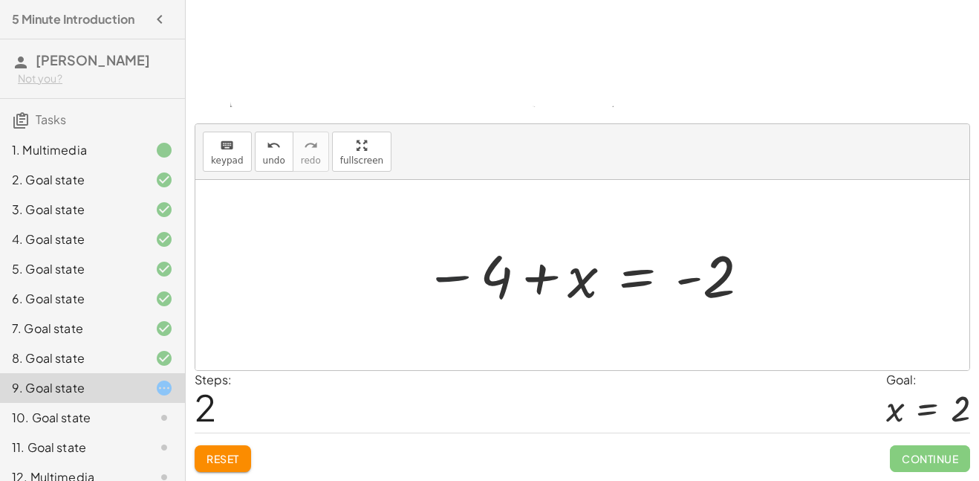
click at [479, 291] on div at bounding box center [588, 276] width 343 height 74
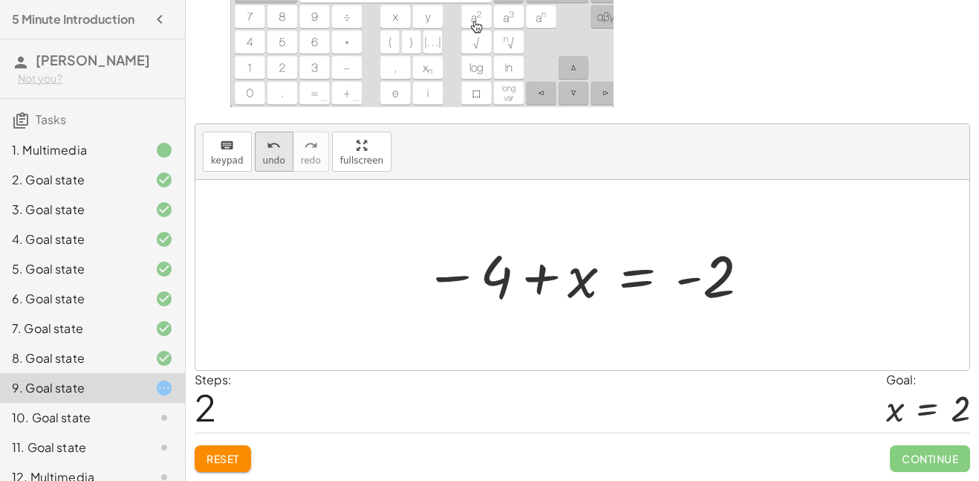
click at [274, 159] on span "undo" at bounding box center [274, 160] width 22 height 10
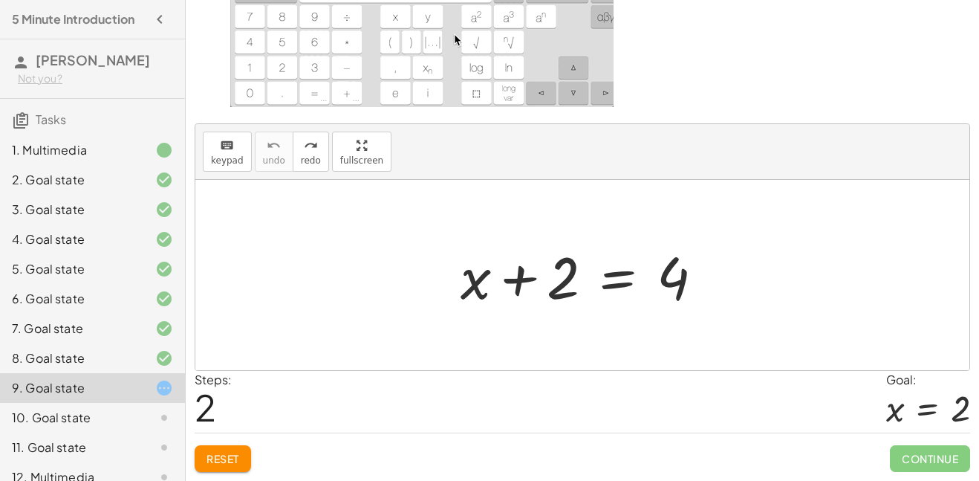
click at [218, 455] on span "Reset" at bounding box center [223, 458] width 33 height 13
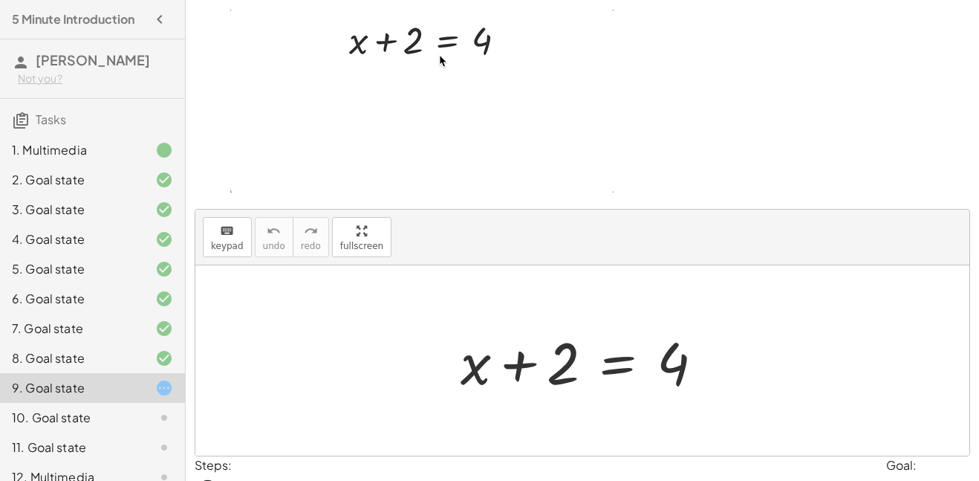
scroll to position [77, 0]
click at [622, 367] on div at bounding box center [588, 358] width 270 height 77
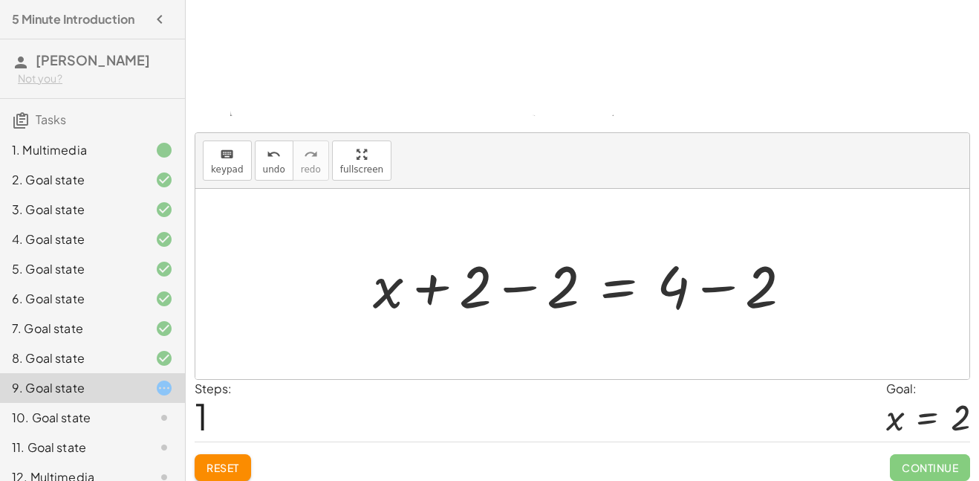
scroll to position [161, 0]
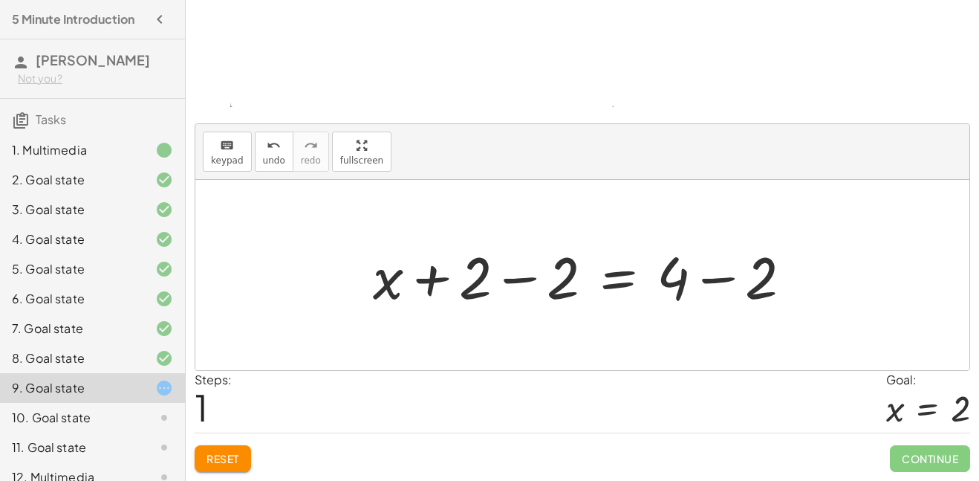
click at [715, 275] on div at bounding box center [589, 275] width 446 height 77
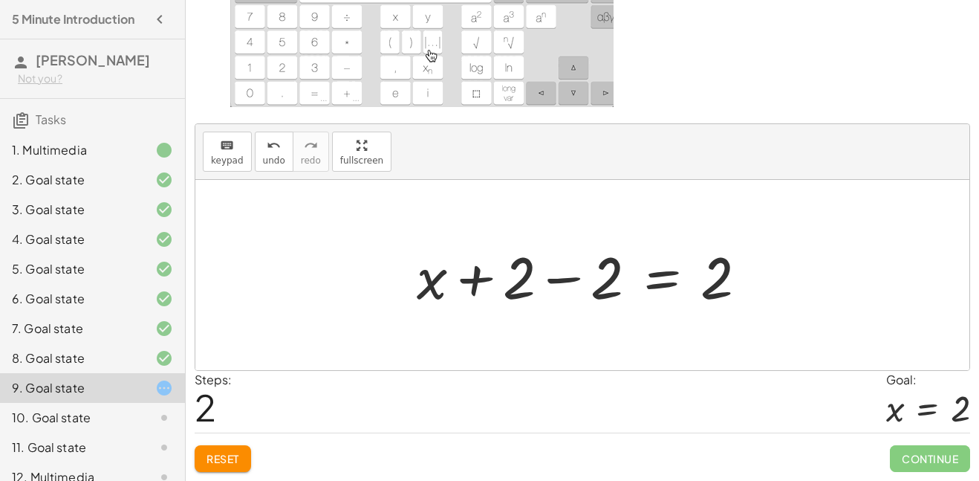
click at [563, 283] on div at bounding box center [587, 275] width 357 height 77
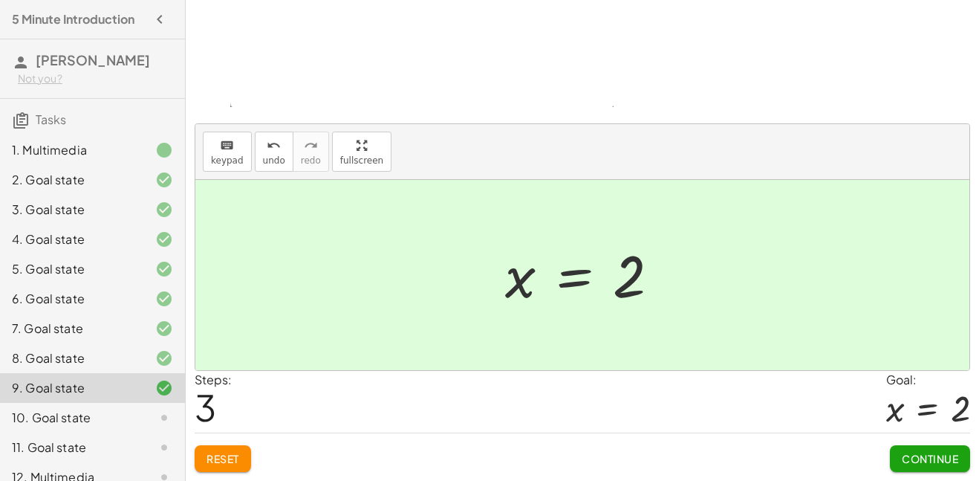
click at [900, 466] on button "Continue" at bounding box center [930, 458] width 80 height 27
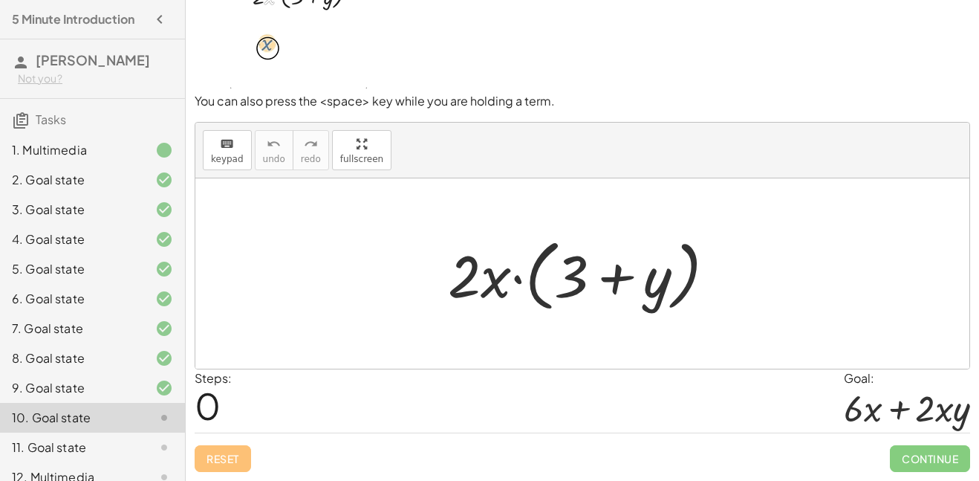
scroll to position [17, 0]
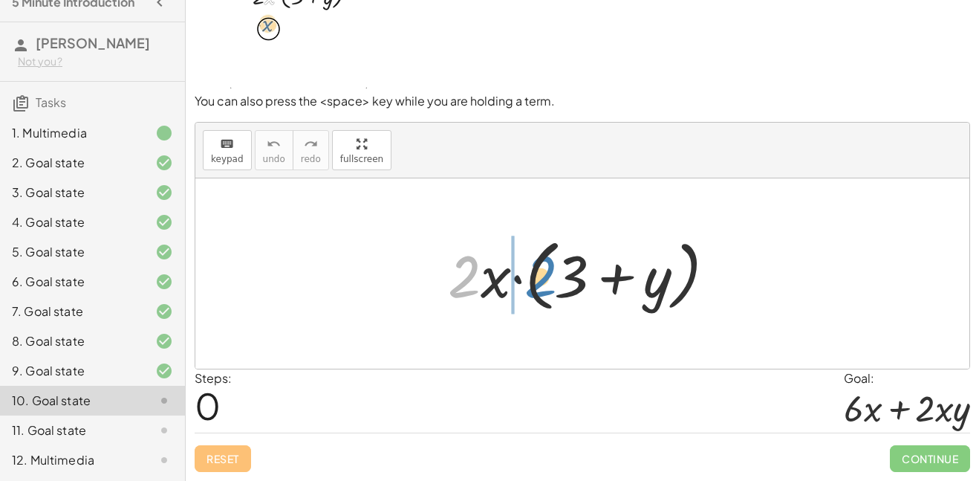
drag, startPoint x: 478, startPoint y: 282, endPoint x: 554, endPoint y: 282, distance: 76.5
click at [554, 282] on div at bounding box center [588, 273] width 294 height 85
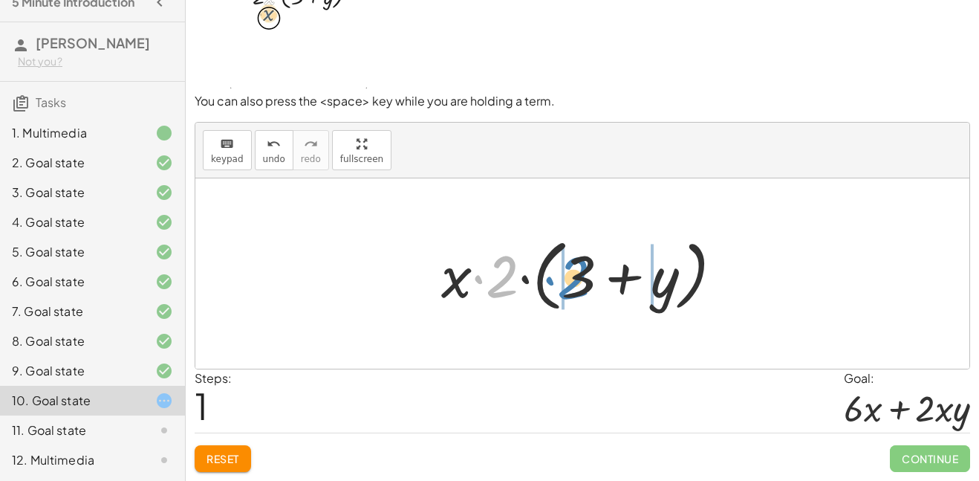
drag, startPoint x: 507, startPoint y: 277, endPoint x: 577, endPoint y: 279, distance: 69.9
click at [577, 279] on div at bounding box center [588, 273] width 308 height 85
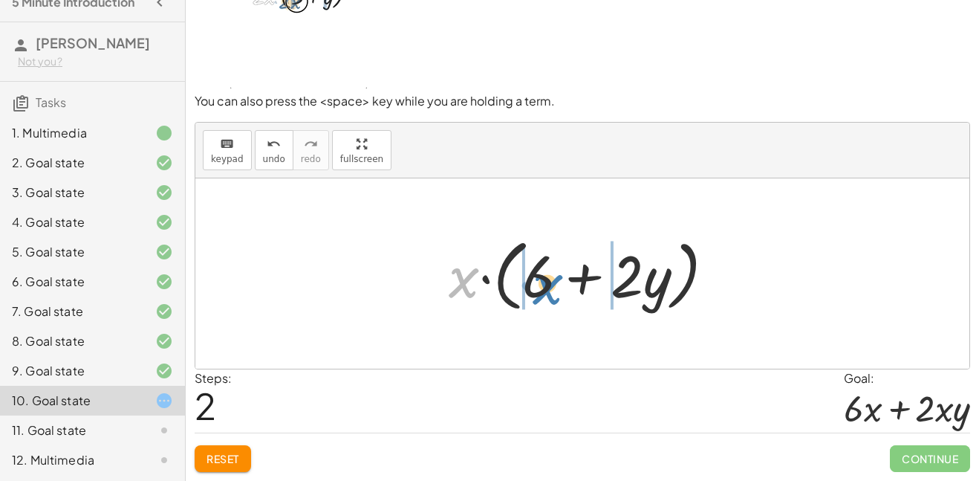
drag, startPoint x: 471, startPoint y: 281, endPoint x: 556, endPoint y: 288, distance: 85.0
click at [556, 288] on div at bounding box center [588, 273] width 294 height 85
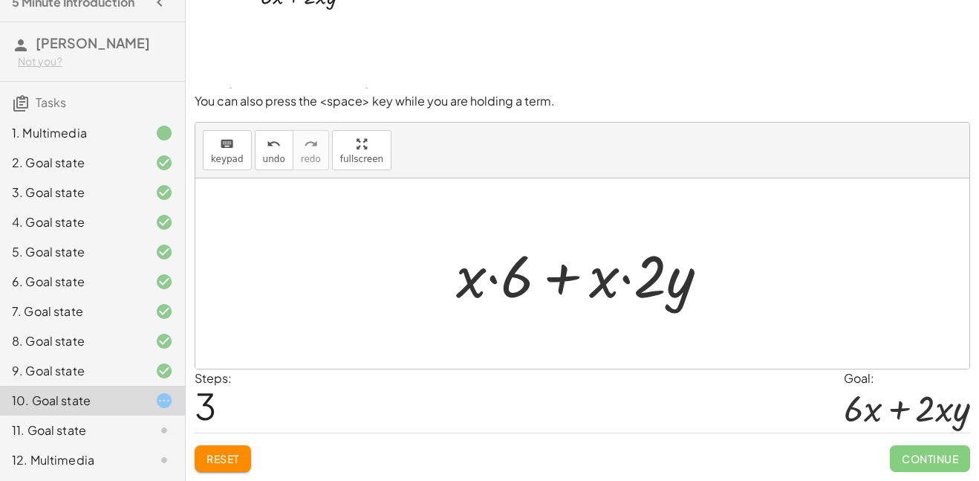
click at [493, 276] on div at bounding box center [588, 274] width 279 height 77
click at [567, 274] on div at bounding box center [588, 274] width 279 height 77
drag, startPoint x: 510, startPoint y: 279, endPoint x: 438, endPoint y: 279, distance: 72.1
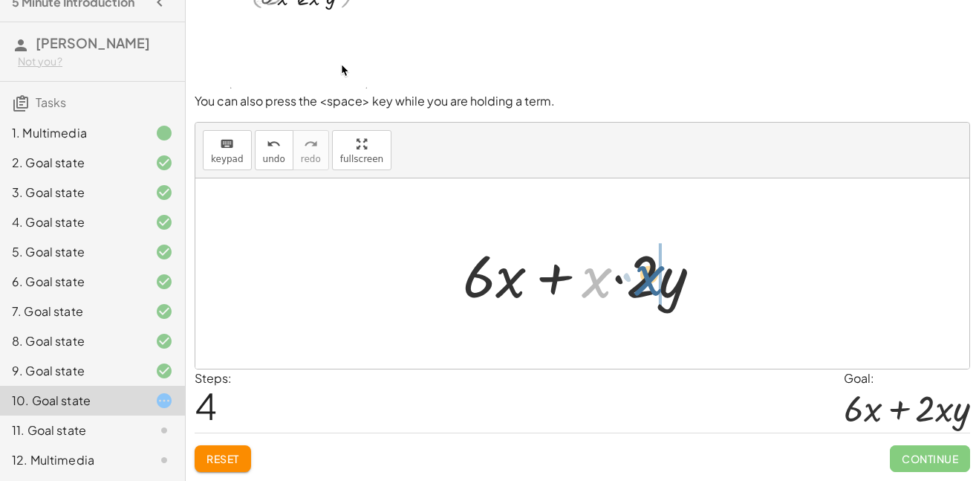
drag, startPoint x: 589, startPoint y: 288, endPoint x: 645, endPoint y: 285, distance: 55.8
click at [645, 285] on div at bounding box center [588, 274] width 265 height 77
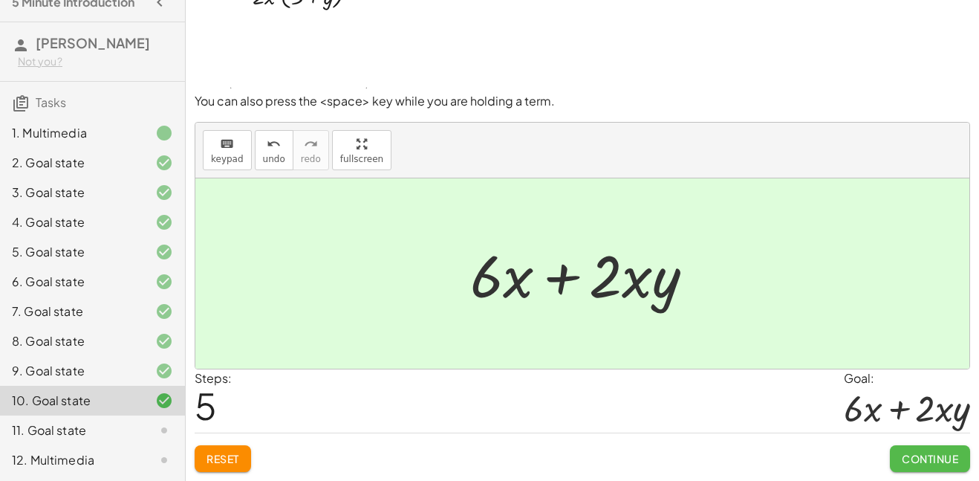
click at [939, 456] on span "Continue" at bounding box center [930, 458] width 56 height 13
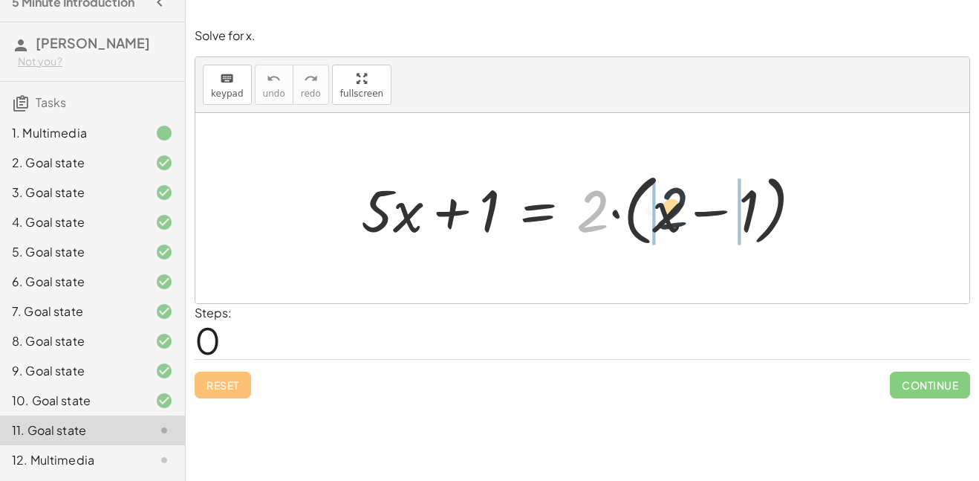
drag, startPoint x: 601, startPoint y: 216, endPoint x: 687, endPoint y: 216, distance: 85.5
click at [687, 216] on div at bounding box center [588, 208] width 469 height 85
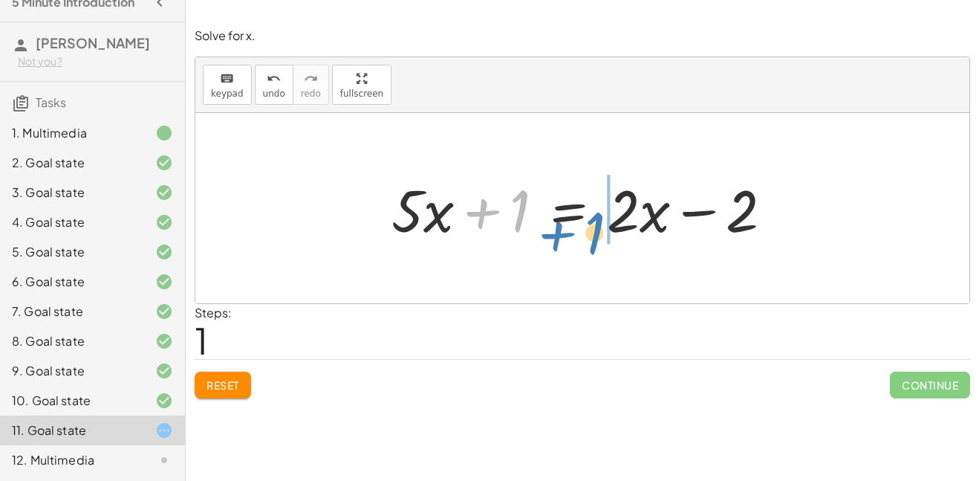
drag, startPoint x: 467, startPoint y: 216, endPoint x: 542, endPoint y: 238, distance: 78.3
click at [542, 238] on div at bounding box center [588, 208] width 408 height 77
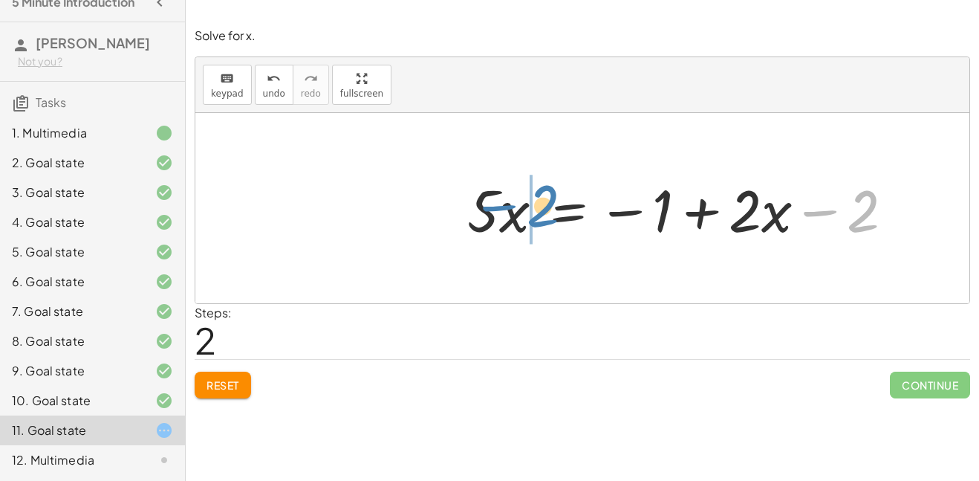
drag, startPoint x: 835, startPoint y: 222, endPoint x: 513, endPoint y: 217, distance: 321.8
click at [513, 217] on div at bounding box center [686, 208] width 453 height 77
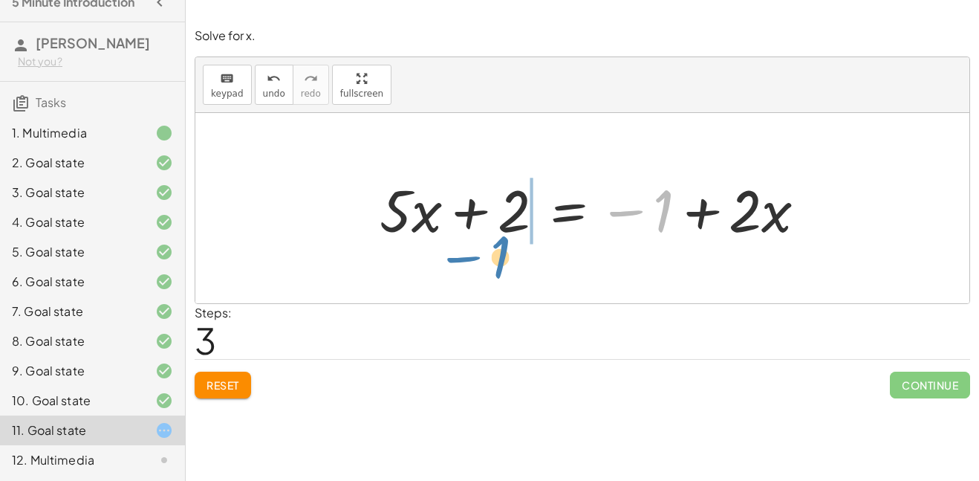
drag, startPoint x: 653, startPoint y: 204, endPoint x: 490, endPoint y: 250, distance: 169.1
click at [490, 250] on div "+ · 5 · x + 1 = · 2 · ( + x − 1 ) + · 5 · x + 1 = + · 2 · x − · 2 · 1 + · 5 · x…" at bounding box center [582, 208] width 774 height 190
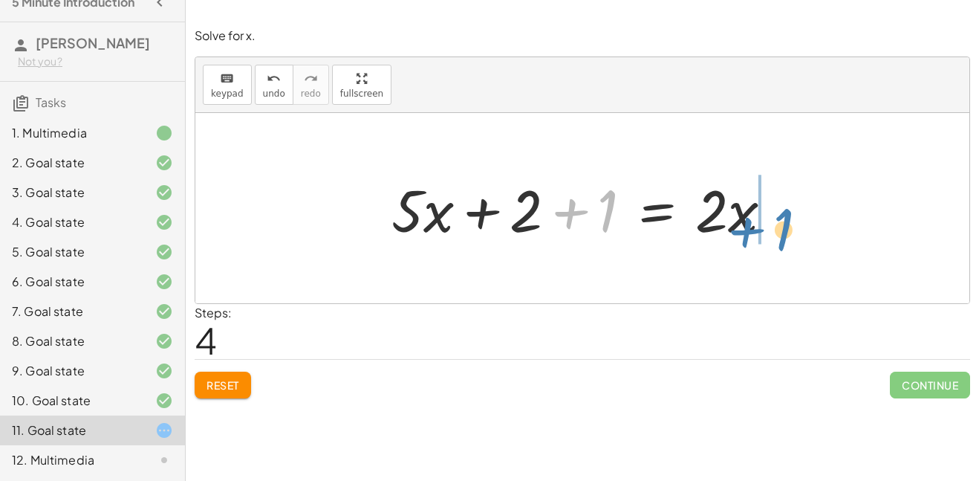
drag, startPoint x: 573, startPoint y: 221, endPoint x: 751, endPoint y: 240, distance: 178.7
click at [751, 240] on div at bounding box center [588, 208] width 408 height 77
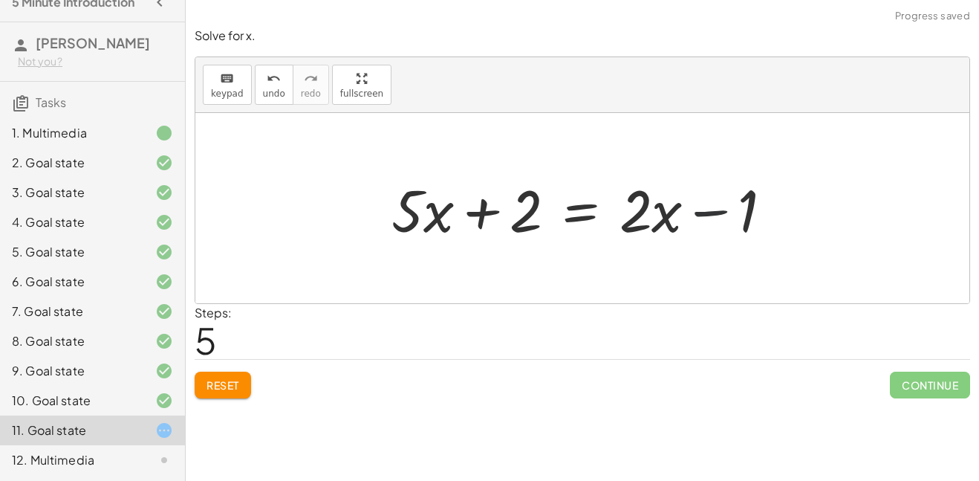
click at [725, 211] on div at bounding box center [588, 208] width 408 height 77
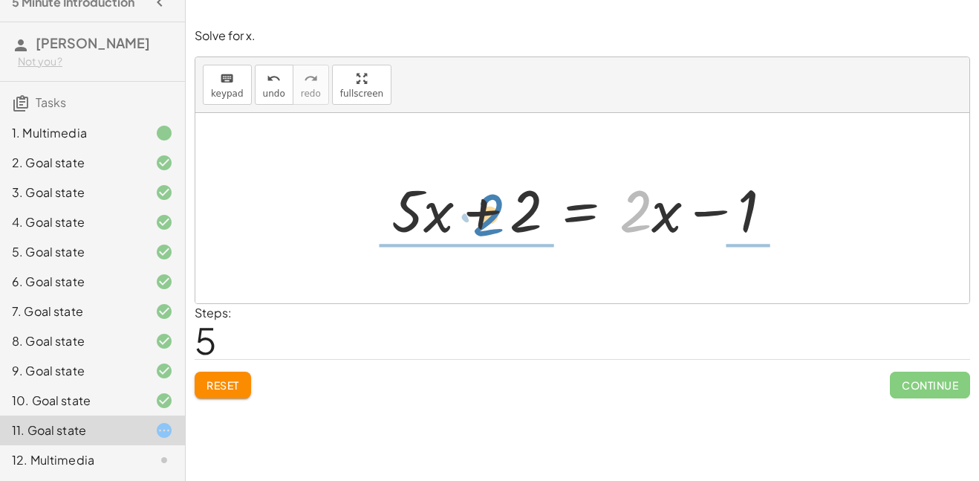
drag, startPoint x: 647, startPoint y: 220, endPoint x: 496, endPoint y: 223, distance: 150.9
click at [496, 223] on div at bounding box center [588, 208] width 408 height 77
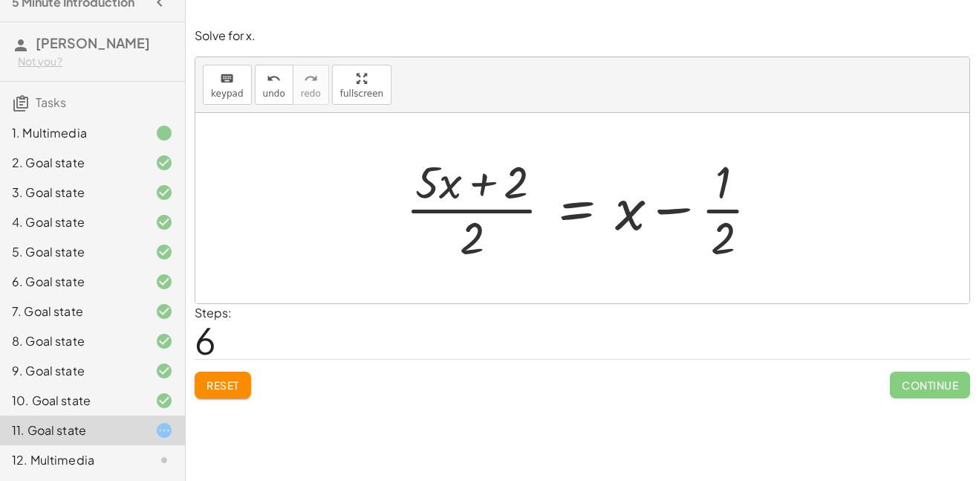
click at [485, 198] on div at bounding box center [588, 208] width 380 height 114
click at [220, 389] on span "Reset" at bounding box center [223, 384] width 33 height 13
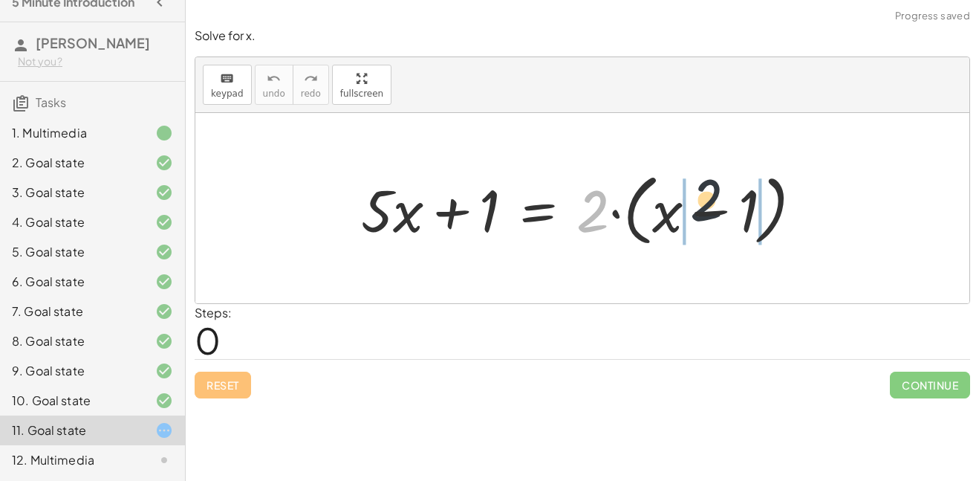
drag, startPoint x: 588, startPoint y: 218, endPoint x: 710, endPoint y: 208, distance: 122.3
click at [710, 208] on div at bounding box center [588, 208] width 469 height 85
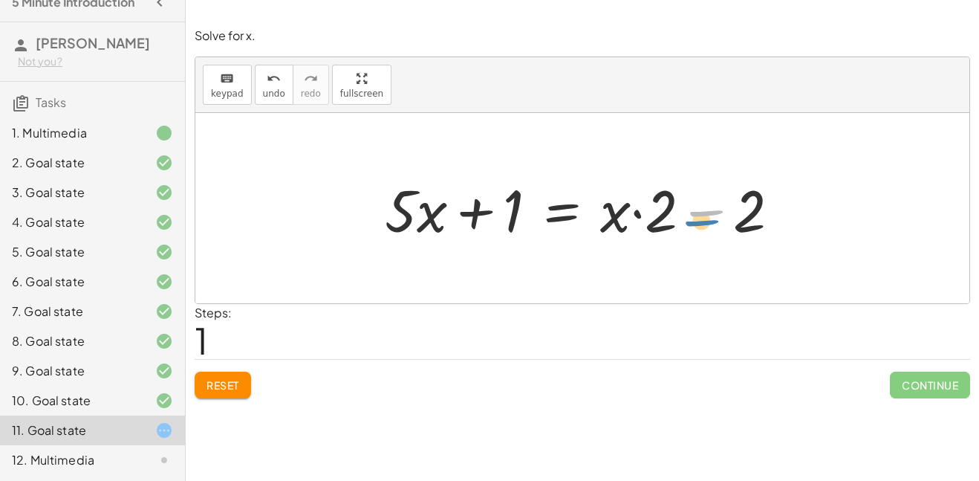
click at [716, 210] on div at bounding box center [589, 208] width 422 height 77
drag, startPoint x: 487, startPoint y: 216, endPoint x: 825, endPoint y: 218, distance: 337.4
click at [825, 218] on div "+ · 5 · x + 1 = · 2 · ( + x − 1 ) + · 5 · x + 1 = + · x · 2 − · 1 · 2 + 1 + · 5…" at bounding box center [582, 208] width 774 height 190
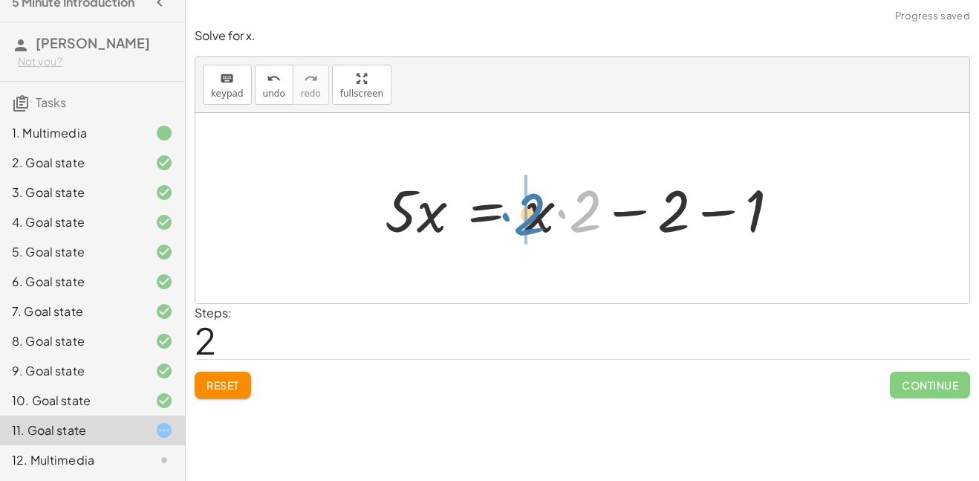
drag, startPoint x: 582, startPoint y: 217, endPoint x: 525, endPoint y: 220, distance: 56.6
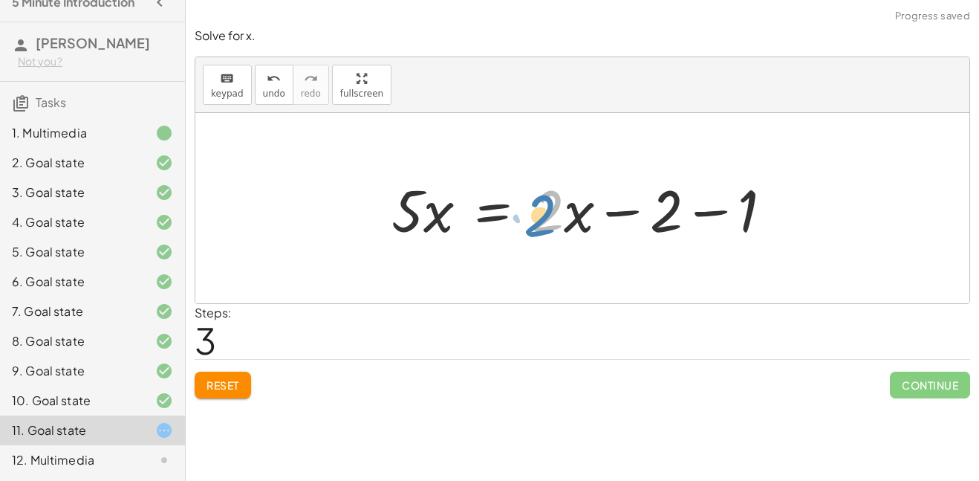
click at [566, 223] on div at bounding box center [588, 208] width 408 height 77
drag, startPoint x: 566, startPoint y: 220, endPoint x: 554, endPoint y: 248, distance: 30.6
click at [554, 248] on div "+ · 5 · x + 1 = · 2 · ( + x − 1 ) + · 5 · x + 1 = + · x · 2 − · 1 · 2 + · 5 · x…" at bounding box center [582, 208] width 427 height 84
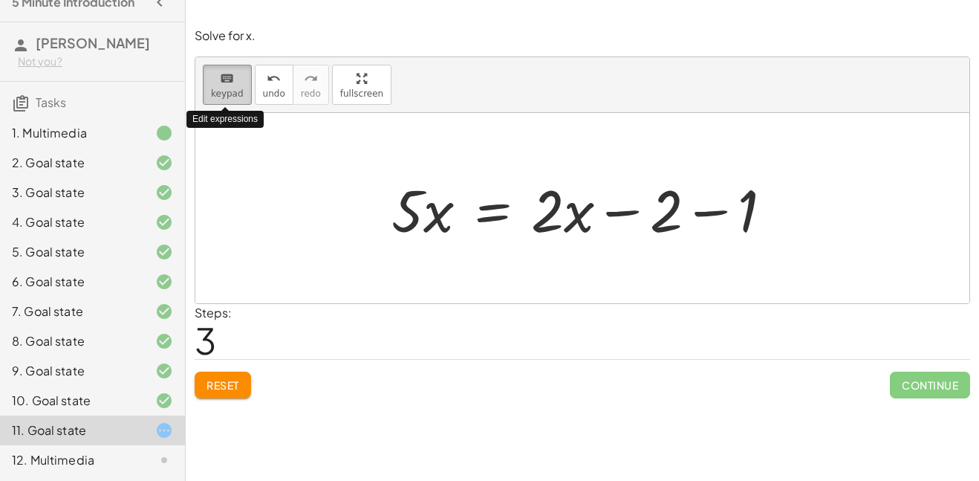
click at [233, 98] on span "keypad" at bounding box center [227, 93] width 33 height 10
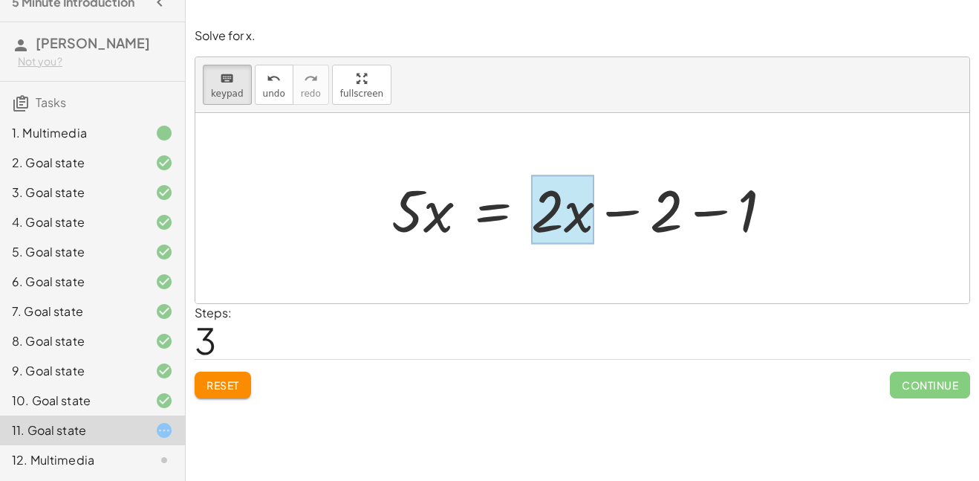
click at [574, 208] on div at bounding box center [562, 209] width 63 height 69
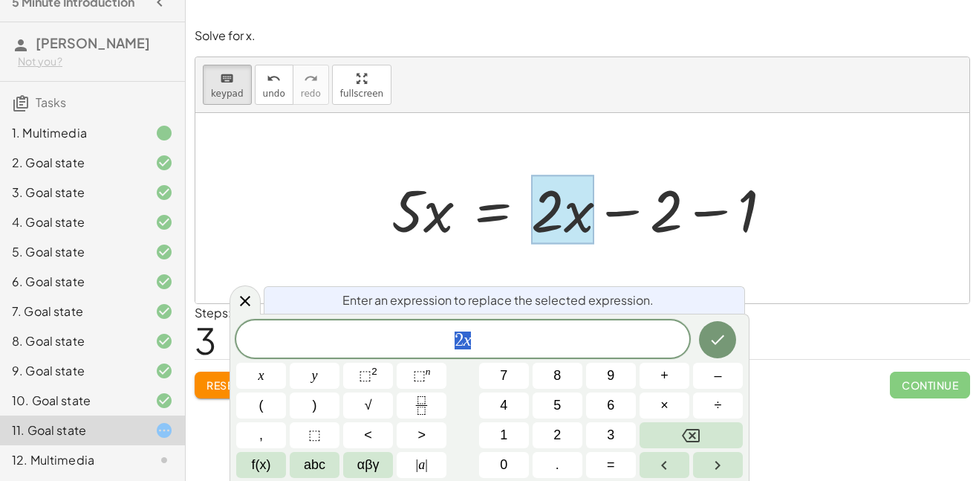
scroll to position [8, 0]
drag, startPoint x: 574, startPoint y: 208, endPoint x: 495, endPoint y: 239, distance: 85.2
click at [493, 210] on div "· 5 · x 1 = + x − · · 2 2 −" at bounding box center [493, 210] width 0 height 0
click at [700, 334] on button "Done" at bounding box center [717, 339] width 37 height 37
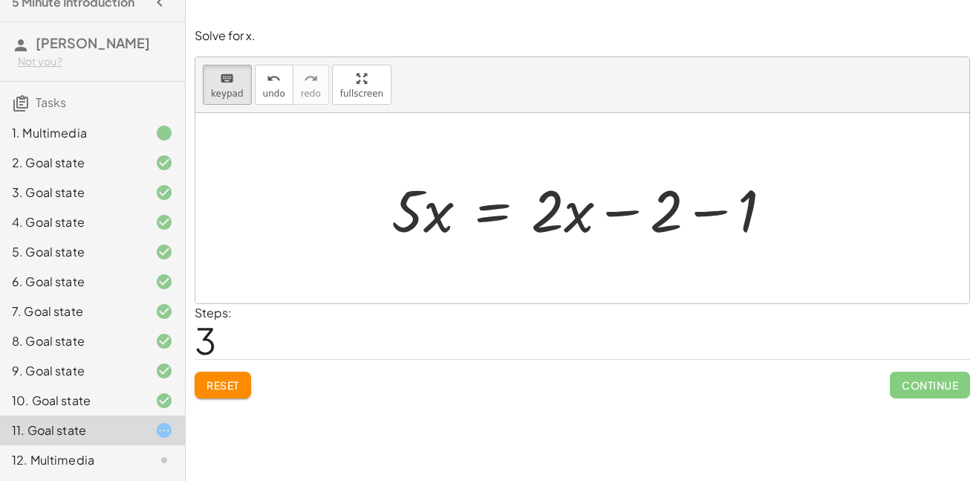
scroll to position [0, 0]
drag, startPoint x: 581, startPoint y: 230, endPoint x: 516, endPoint y: 263, distance: 72.4
click at [550, 221] on div at bounding box center [547, 209] width 33 height 69
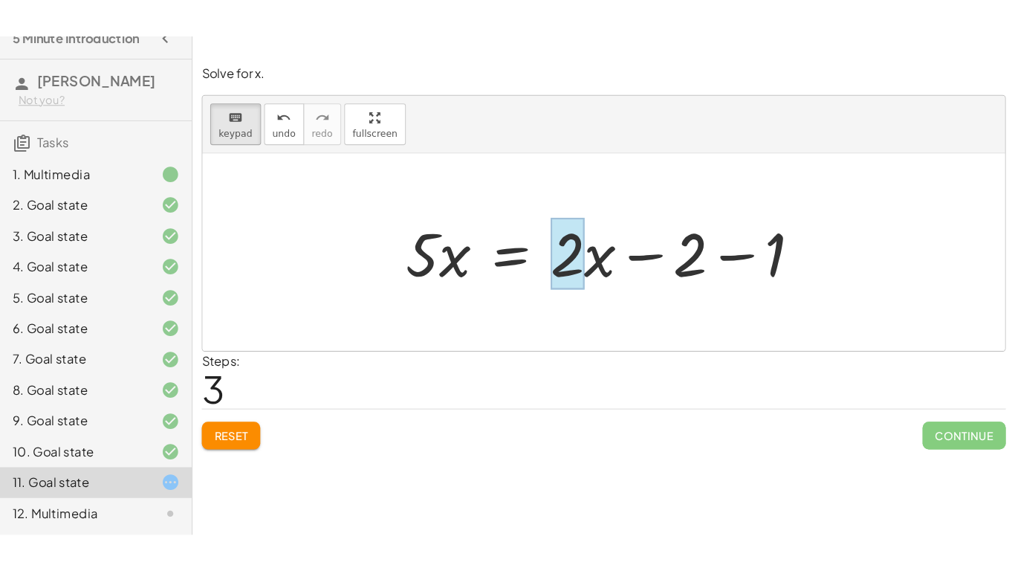
scroll to position [10, 0]
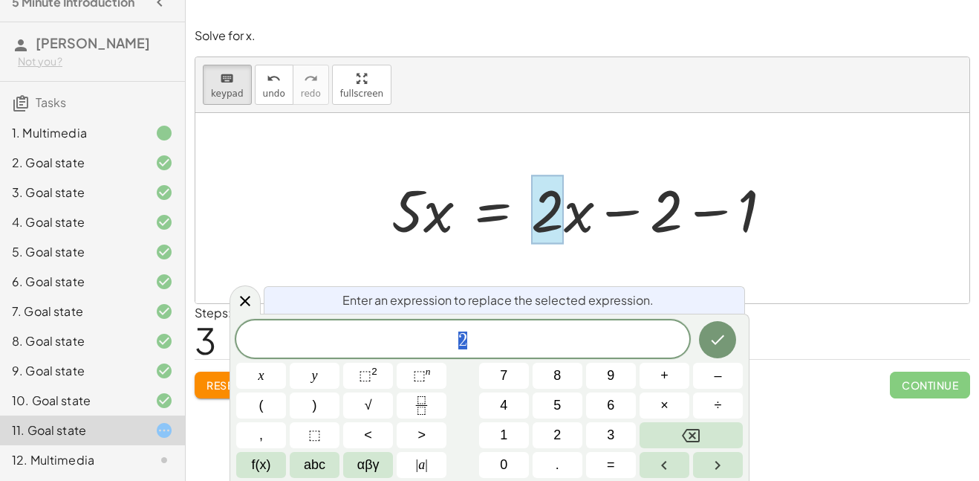
click at [314, 232] on div at bounding box center [582, 208] width 774 height 190
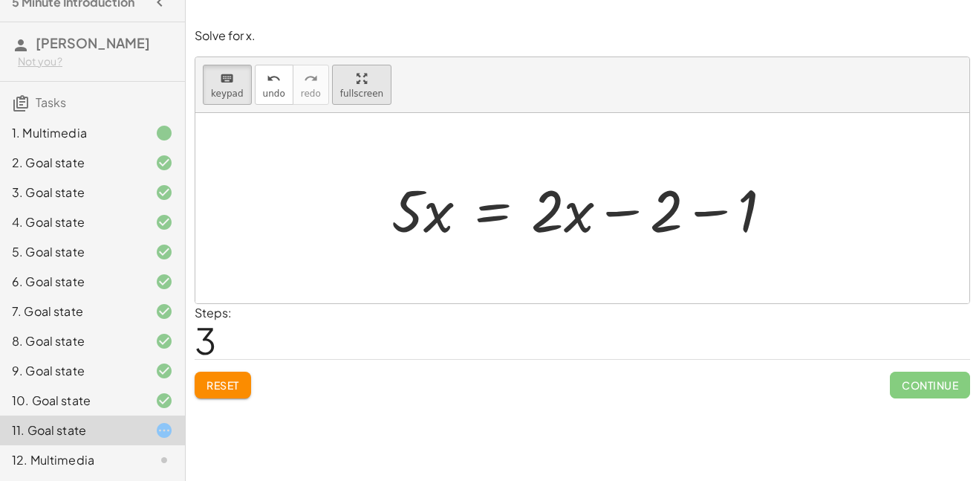
click at [390, 185] on div "keyboard keypad undo undo redo redo fullscreen + · 5 · x + 1 = · 2 · ( + x − 1 …" at bounding box center [582, 180] width 774 height 246
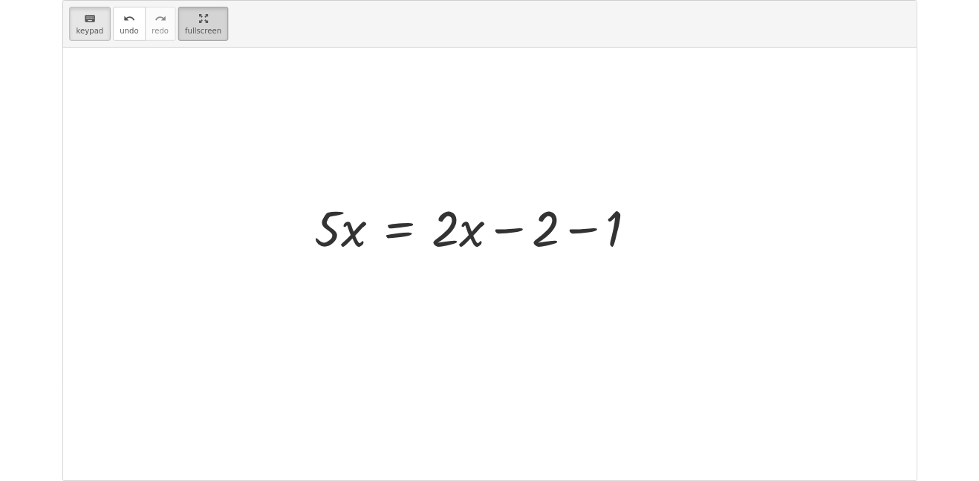
scroll to position [0, 0]
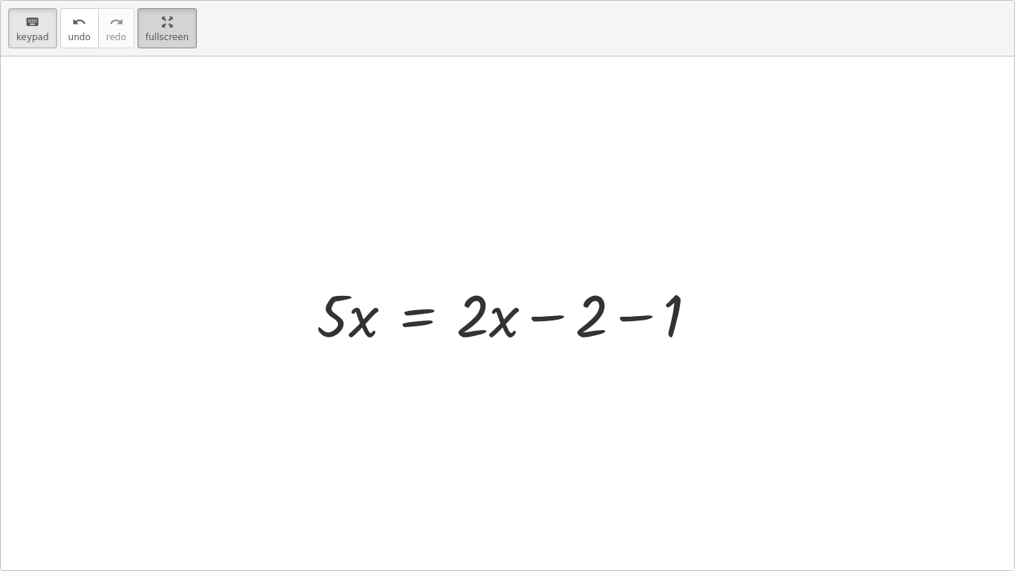
click at [127, 0] on html "5 Minute Introduction Veronica M Not you? Tasks 1. Multimedia 2. Goal state 3. …" at bounding box center [507, 285] width 1015 height 571
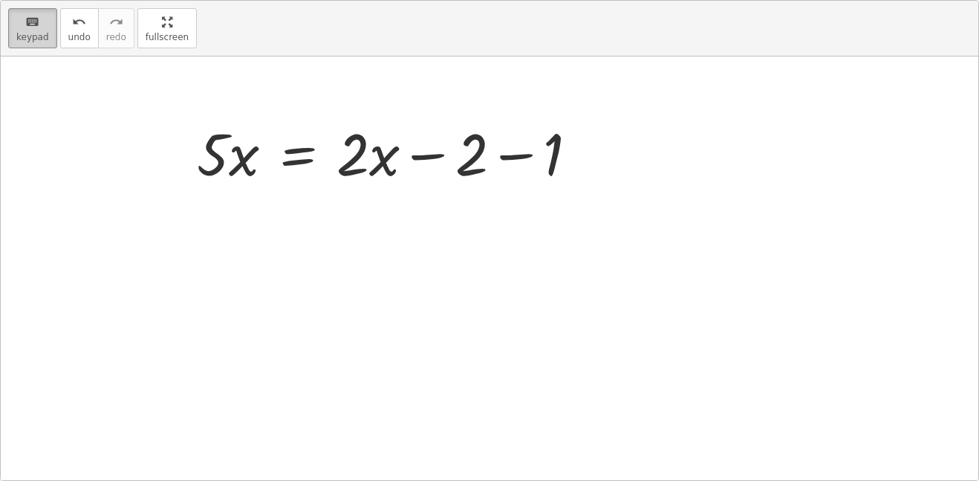
click at [39, 31] on icon "keyboard" at bounding box center [32, 22] width 14 height 18
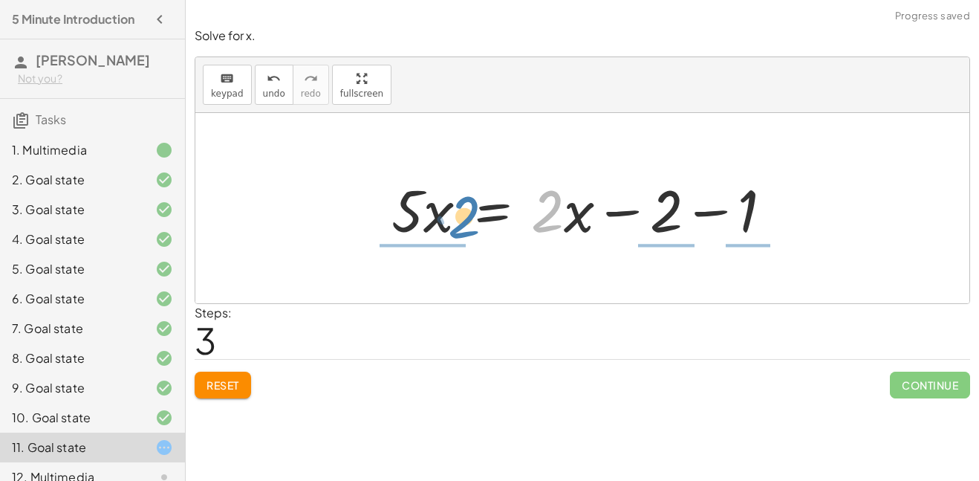
drag, startPoint x: 542, startPoint y: 201, endPoint x: 453, endPoint y: 204, distance: 90.0
click at [453, 204] on div at bounding box center [588, 208] width 408 height 77
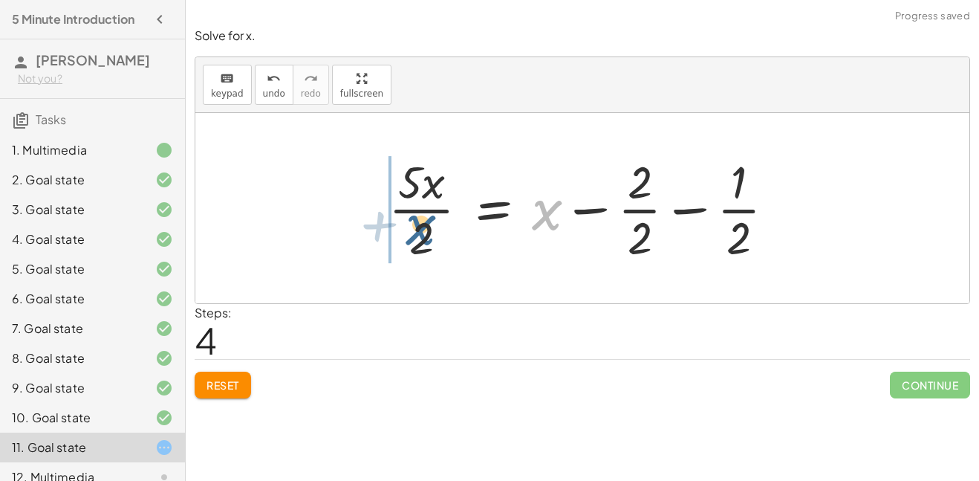
drag, startPoint x: 559, startPoint y: 213, endPoint x: 432, endPoint y: 229, distance: 128.0
click at [432, 229] on div at bounding box center [587, 208] width 413 height 114
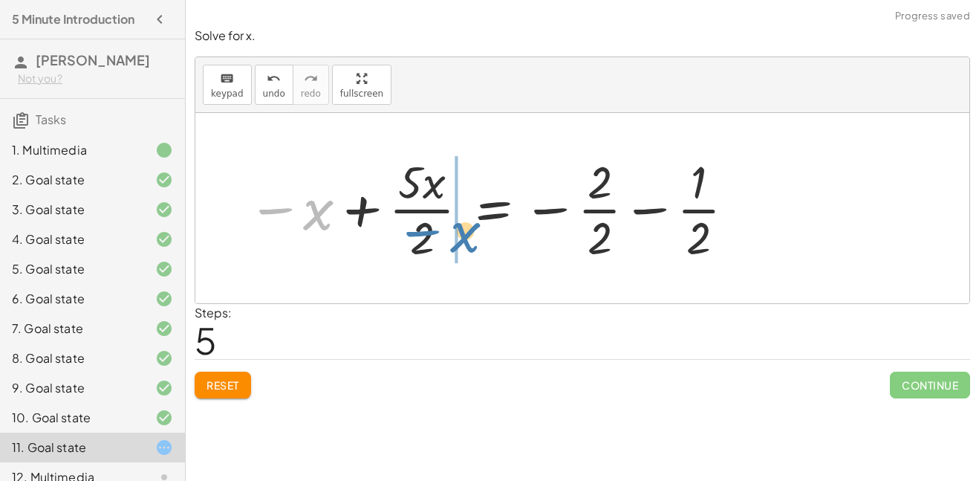
drag, startPoint x: 329, startPoint y: 216, endPoint x: 477, endPoint y: 239, distance: 149.8
click at [477, 239] on div at bounding box center [492, 208] width 505 height 114
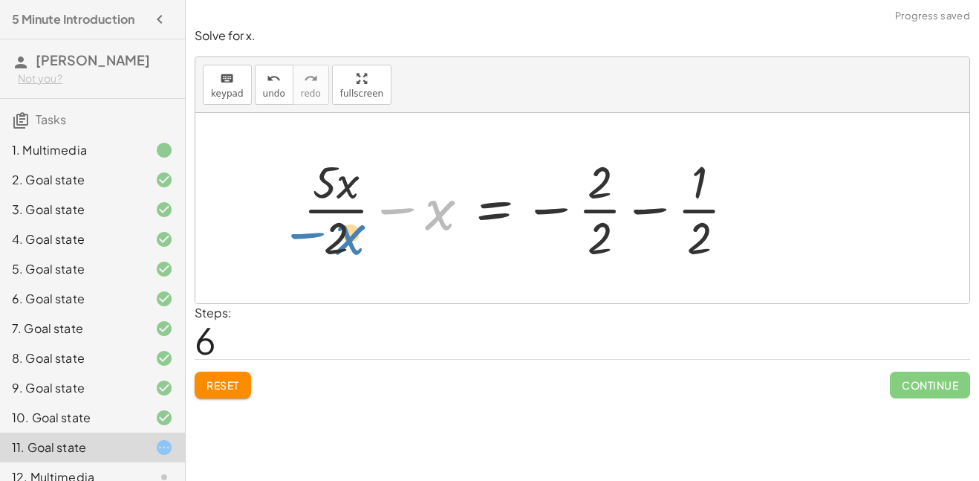
drag, startPoint x: 435, startPoint y: 211, endPoint x: 346, endPoint y: 236, distance: 93.2
click at [346, 236] on div at bounding box center [525, 208] width 459 height 114
drag, startPoint x: 336, startPoint y: 230, endPoint x: 426, endPoint y: 204, distance: 93.6
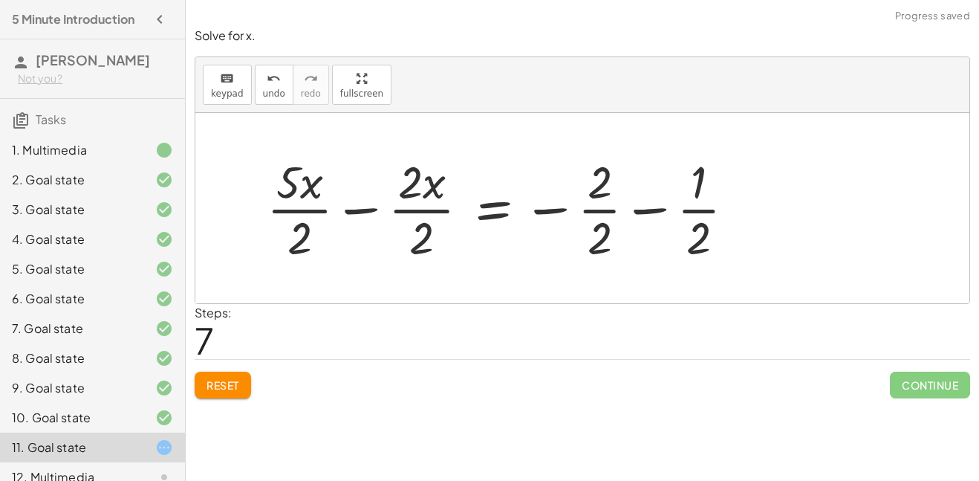
click at [315, 233] on div at bounding box center [506, 208] width 495 height 114
click at [231, 377] on button "Reset" at bounding box center [223, 385] width 56 height 27
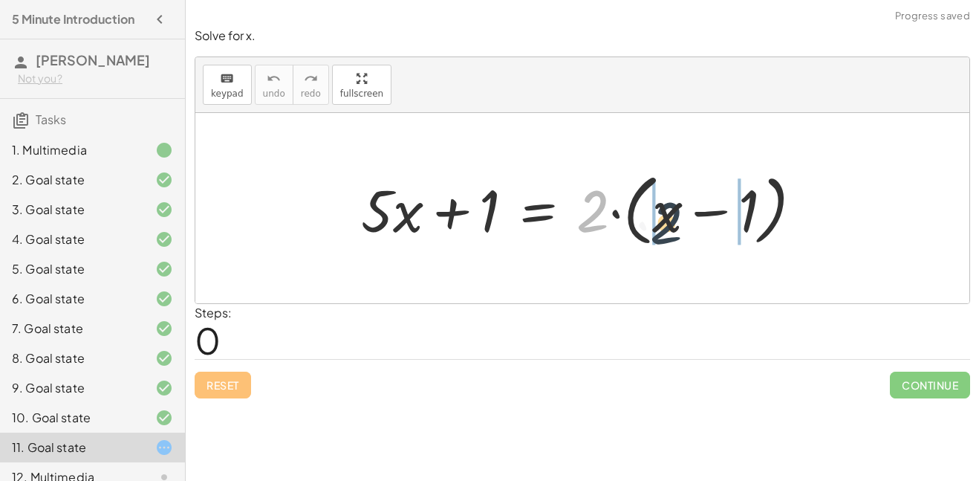
drag, startPoint x: 601, startPoint y: 213, endPoint x: 682, endPoint y: 225, distance: 81.9
click at [682, 225] on div at bounding box center [588, 208] width 469 height 85
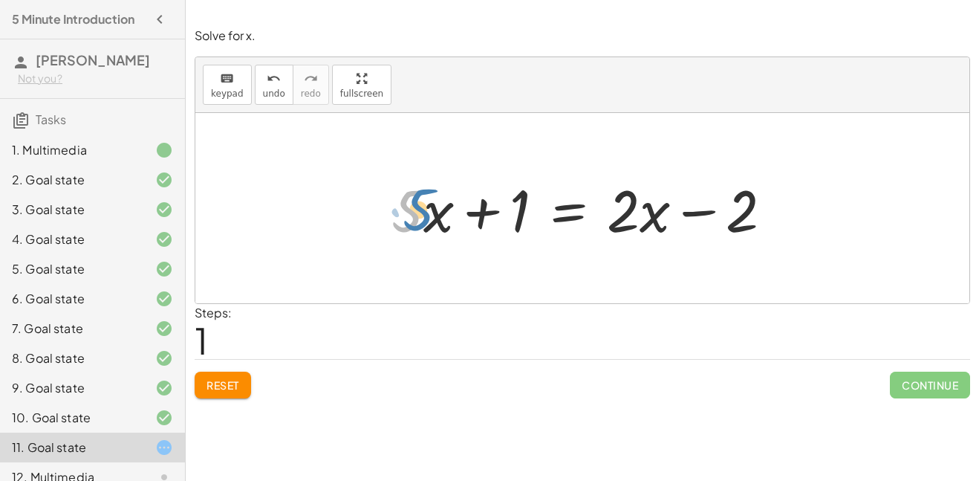
click at [422, 215] on div at bounding box center [588, 208] width 408 height 77
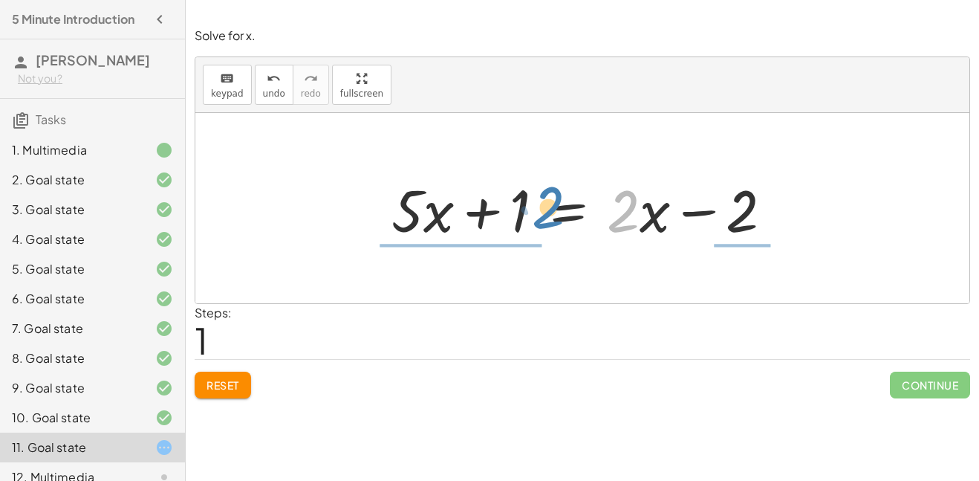
drag, startPoint x: 615, startPoint y: 218, endPoint x: 540, endPoint y: 215, distance: 75.1
click at [540, 215] on div at bounding box center [588, 208] width 408 height 77
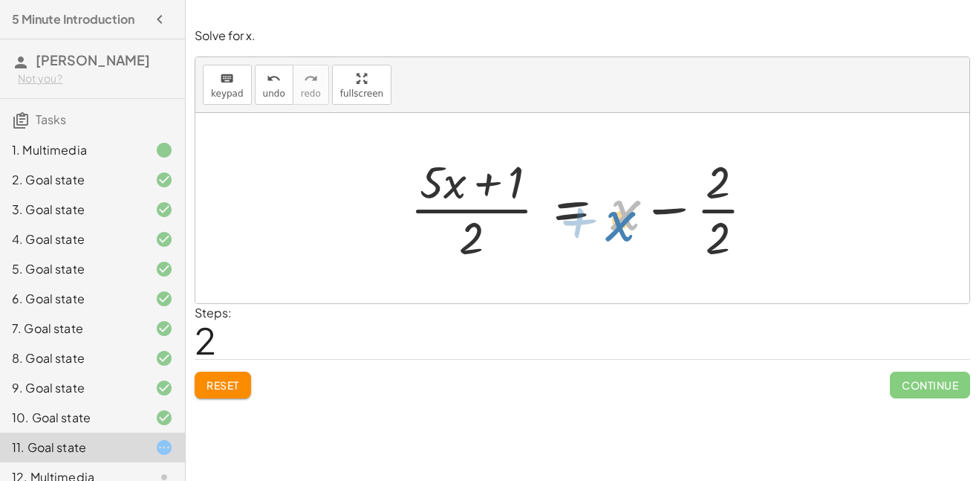
drag, startPoint x: 622, startPoint y: 213, endPoint x: 664, endPoint y: 227, distance: 44.4
click at [664, 227] on div at bounding box center [588, 208] width 371 height 114
click at [221, 375] on button "Reset" at bounding box center [223, 385] width 56 height 27
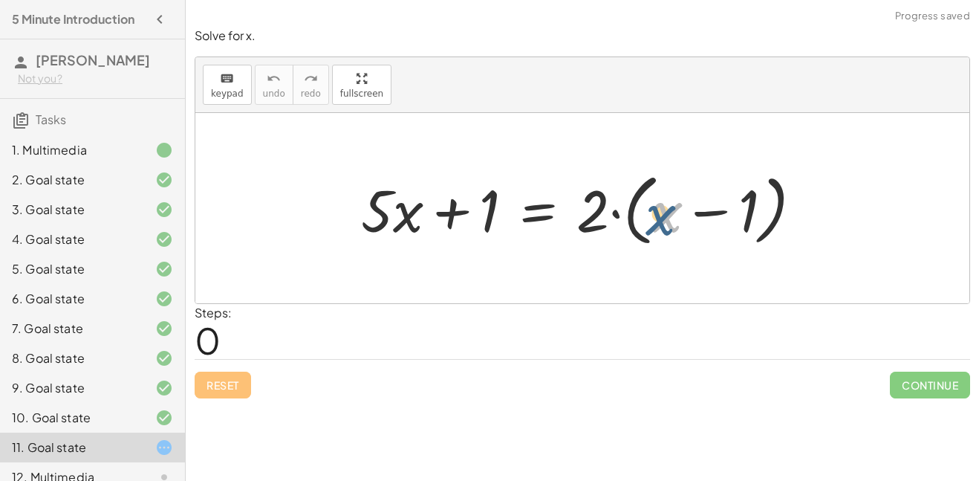
drag, startPoint x: 662, startPoint y: 216, endPoint x: 651, endPoint y: 220, distance: 12.0
click at [651, 220] on div at bounding box center [588, 208] width 469 height 85
click at [605, 211] on div at bounding box center [588, 208] width 469 height 85
click at [594, 210] on div at bounding box center [588, 208] width 469 height 85
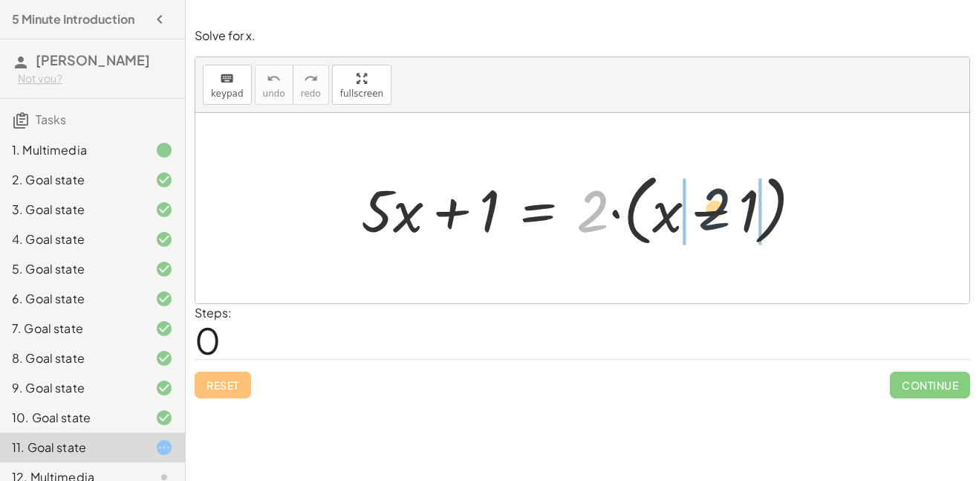
drag, startPoint x: 603, startPoint y: 204, endPoint x: 737, endPoint y: 203, distance: 133.8
click at [737, 203] on div at bounding box center [588, 208] width 469 height 85
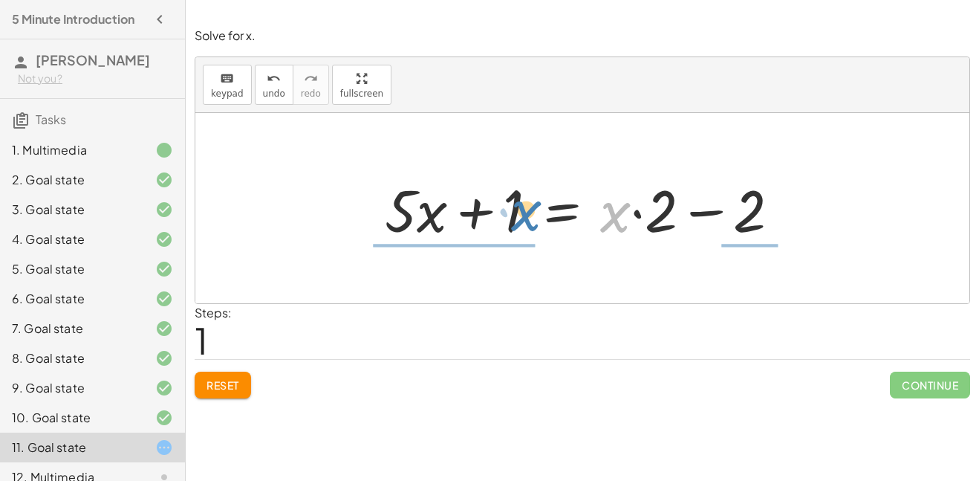
drag, startPoint x: 617, startPoint y: 218, endPoint x: 530, endPoint y: 216, distance: 87.0
click at [530, 216] on div at bounding box center [589, 208] width 422 height 77
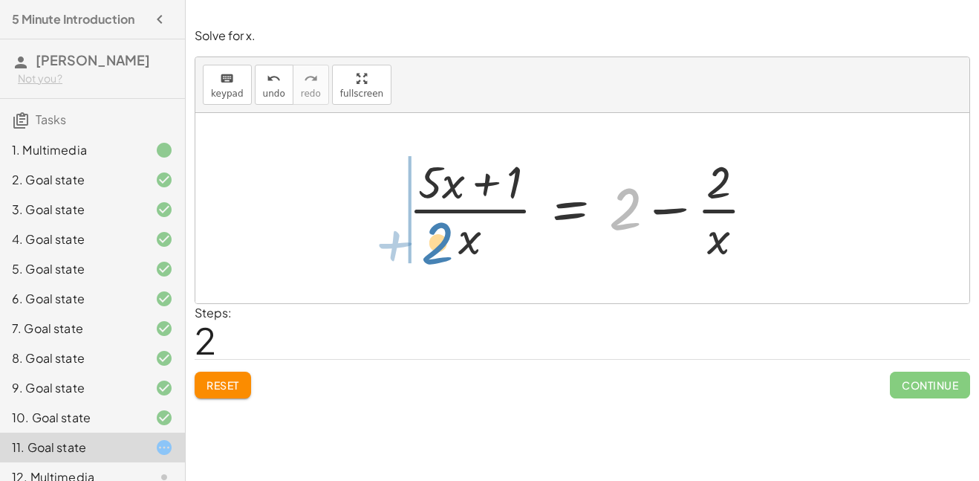
drag, startPoint x: 630, startPoint y: 216, endPoint x: 418, endPoint y: 242, distance: 213.3
click at [418, 242] on div at bounding box center [587, 208] width 373 height 114
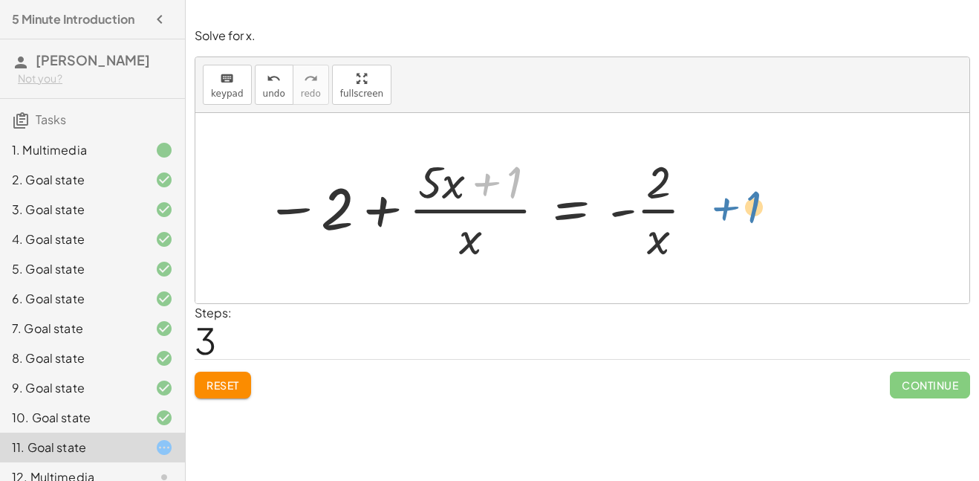
drag, startPoint x: 506, startPoint y: 185, endPoint x: 744, endPoint y: 207, distance: 238.8
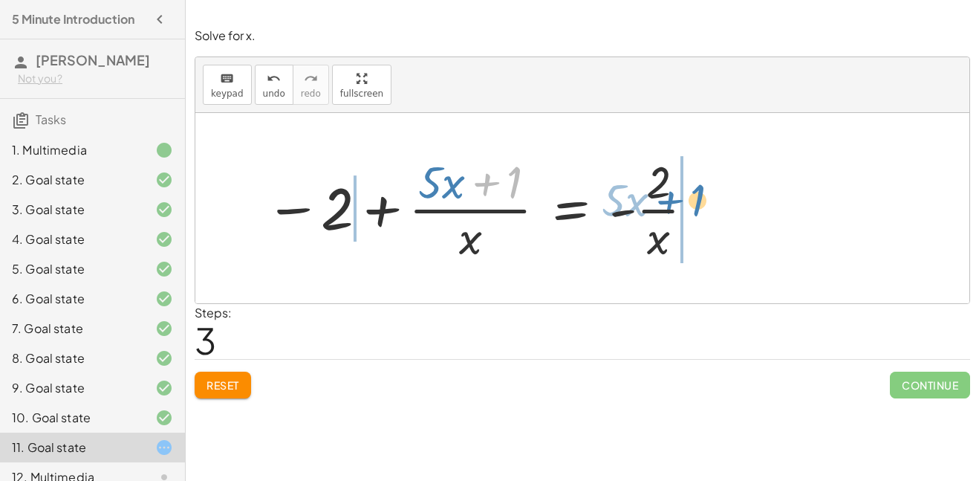
drag, startPoint x: 500, startPoint y: 189, endPoint x: 680, endPoint y: 208, distance: 180.9
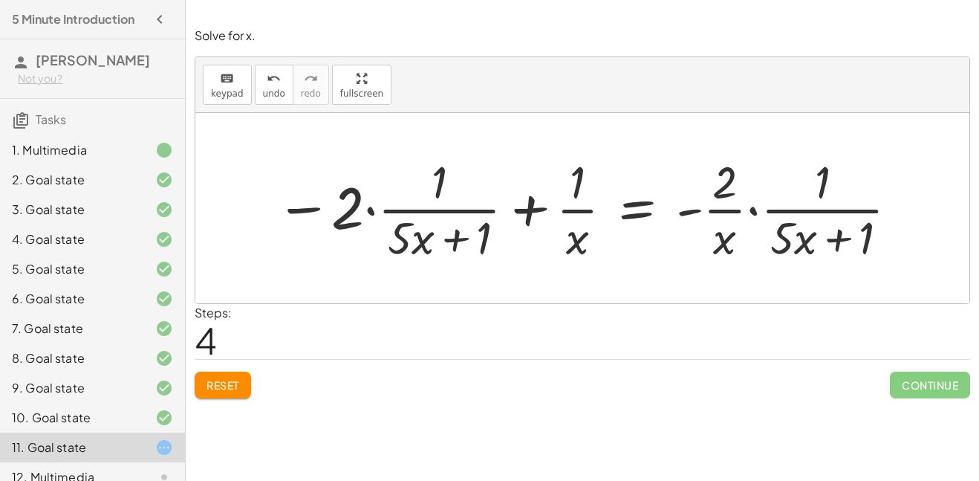
click at [571, 229] on div at bounding box center [588, 208] width 640 height 114
click at [331, 222] on div at bounding box center [588, 208] width 640 height 114
click at [747, 227] on div at bounding box center [588, 208] width 640 height 114
click at [812, 254] on div at bounding box center [597, 207] width 659 height 121
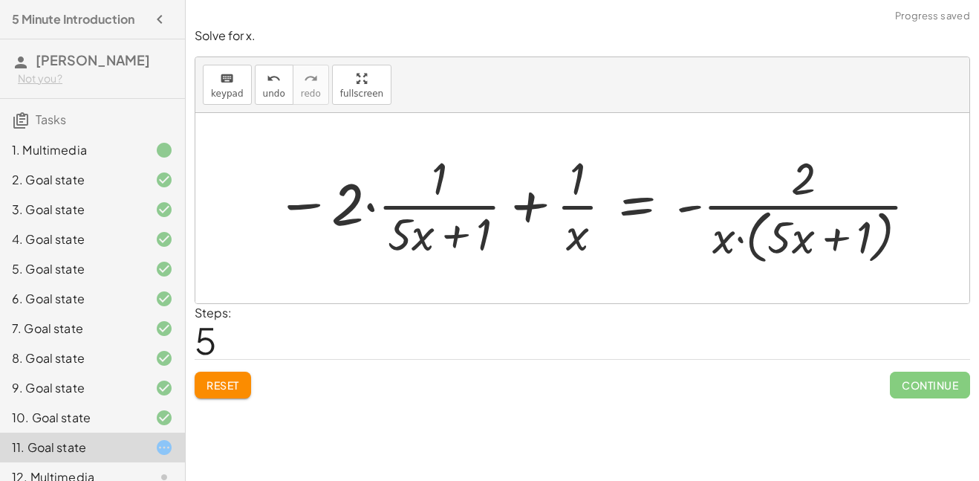
click at [789, 236] on div at bounding box center [597, 207] width 659 height 121
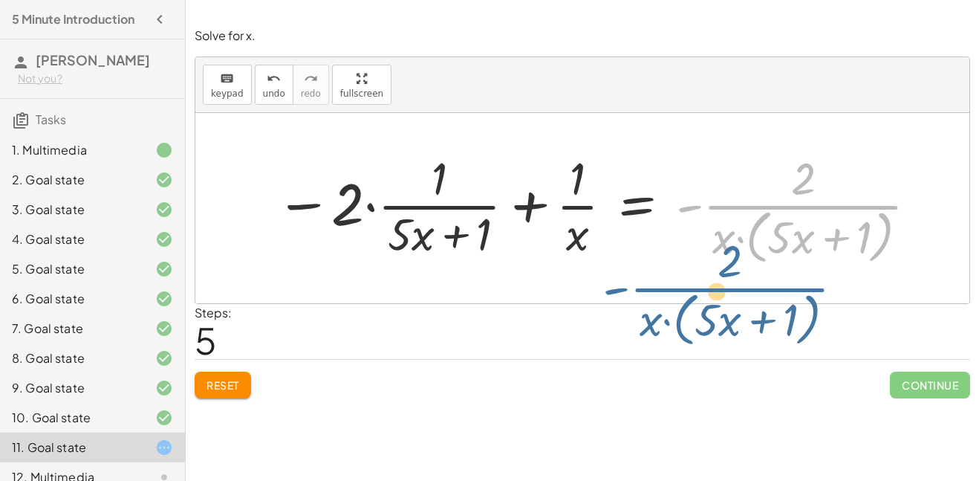
drag, startPoint x: 797, startPoint y: 192, endPoint x: 724, endPoint y: 275, distance: 110.5
click at [724, 275] on div "+ · 5 · x + 1 = · 2 · ( + x − 1 ) + · 5 · x + 1 = + · x · 2 − · 1 · 2 + · 5 · x…" at bounding box center [582, 208] width 774 height 190
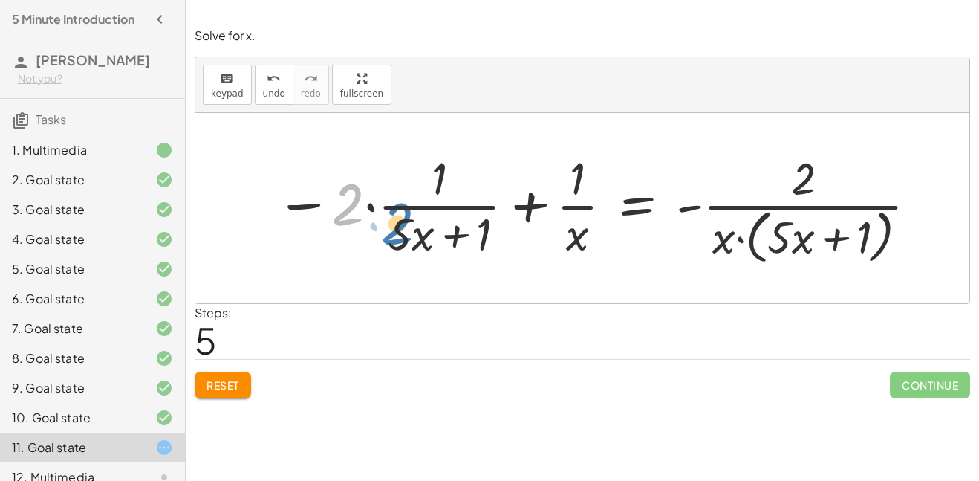
drag, startPoint x: 343, startPoint y: 204, endPoint x: 398, endPoint y: 227, distance: 58.9
click at [398, 227] on div at bounding box center [597, 207] width 659 height 121
click at [221, 380] on span "Reset" at bounding box center [223, 384] width 33 height 13
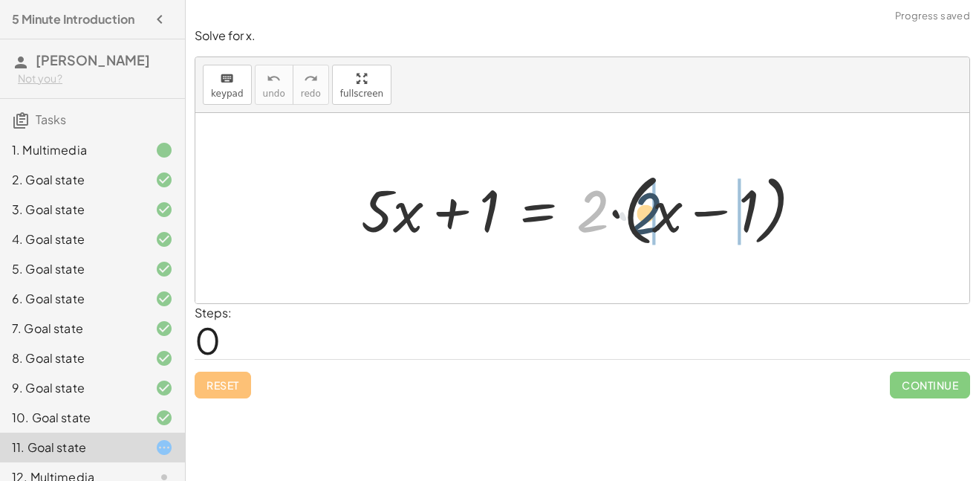
drag, startPoint x: 595, startPoint y: 221, endPoint x: 658, endPoint y: 224, distance: 62.5
click at [658, 224] on div at bounding box center [588, 208] width 469 height 85
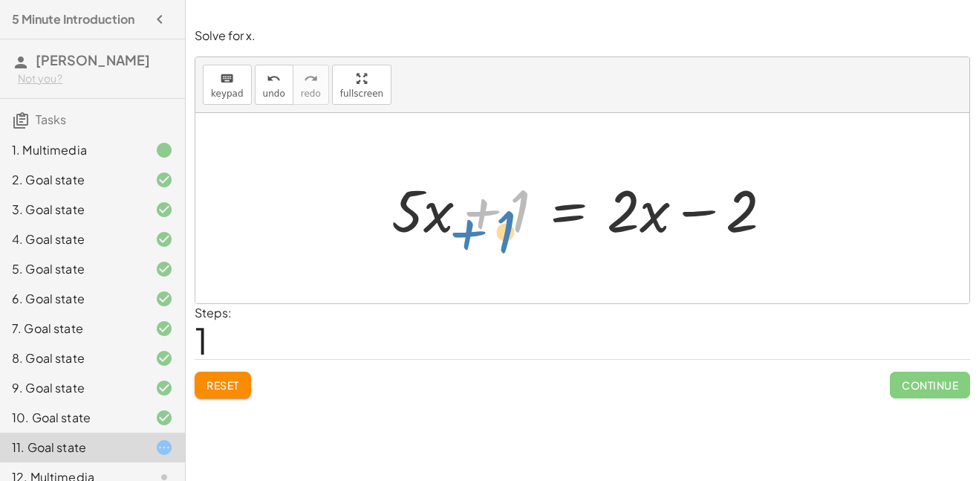
drag, startPoint x: 479, startPoint y: 215, endPoint x: 470, endPoint y: 233, distance: 20.3
click at [470, 233] on div at bounding box center [588, 208] width 408 height 77
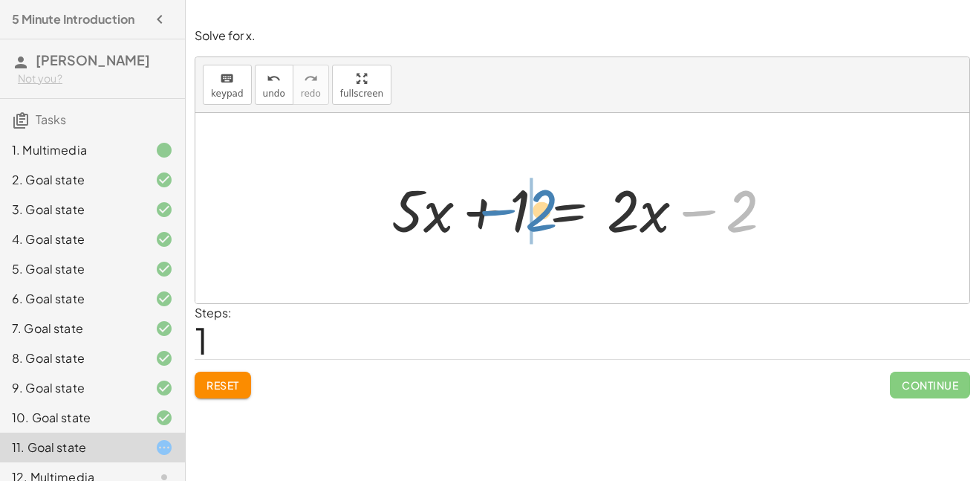
drag, startPoint x: 711, startPoint y: 212, endPoint x: 513, endPoint y: 212, distance: 198.4
click at [513, 212] on div at bounding box center [588, 208] width 408 height 77
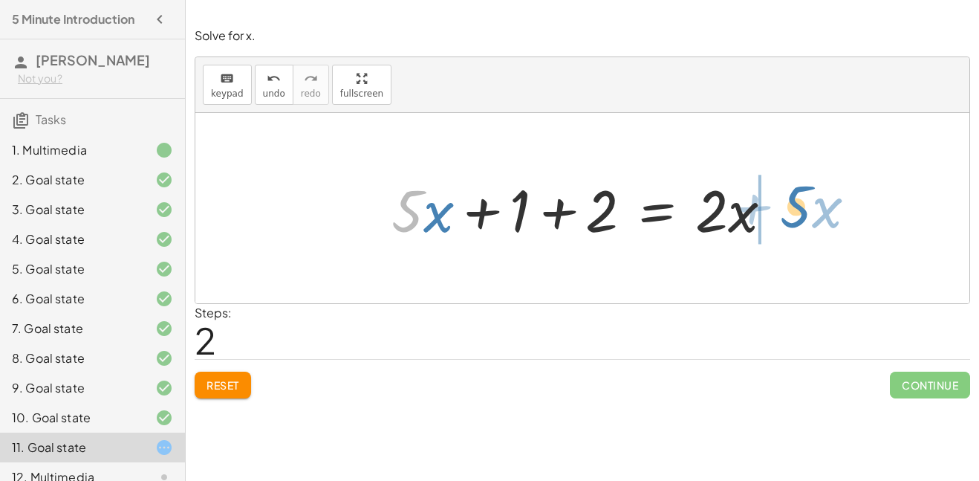
drag, startPoint x: 421, startPoint y: 210, endPoint x: 809, endPoint y: 205, distance: 388.7
click at [809, 205] on div "+ · 5 · x + 1 = · 2 · ( + x − 1 ) + · 5 · x + 1 = + · 2 · x − · 2 · 1 + · 5 · x…" at bounding box center [582, 208] width 774 height 190
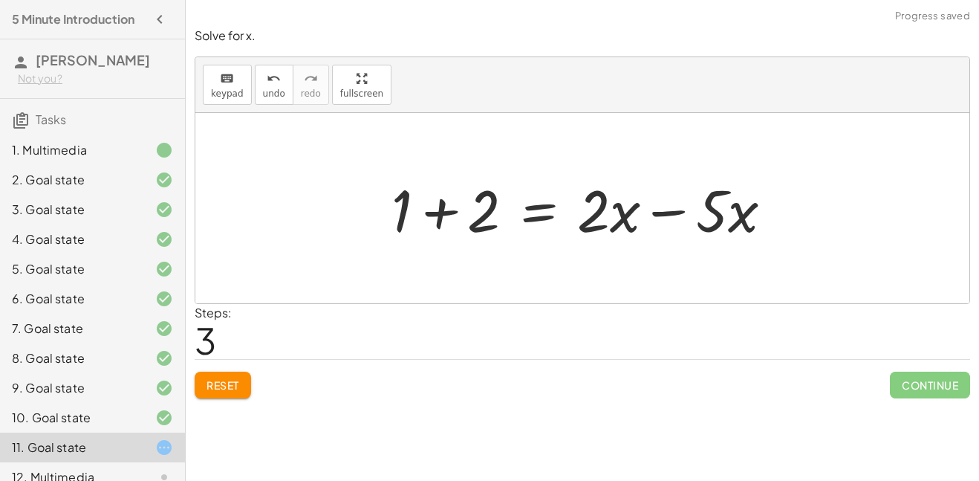
click at [439, 216] on div at bounding box center [588, 208] width 408 height 77
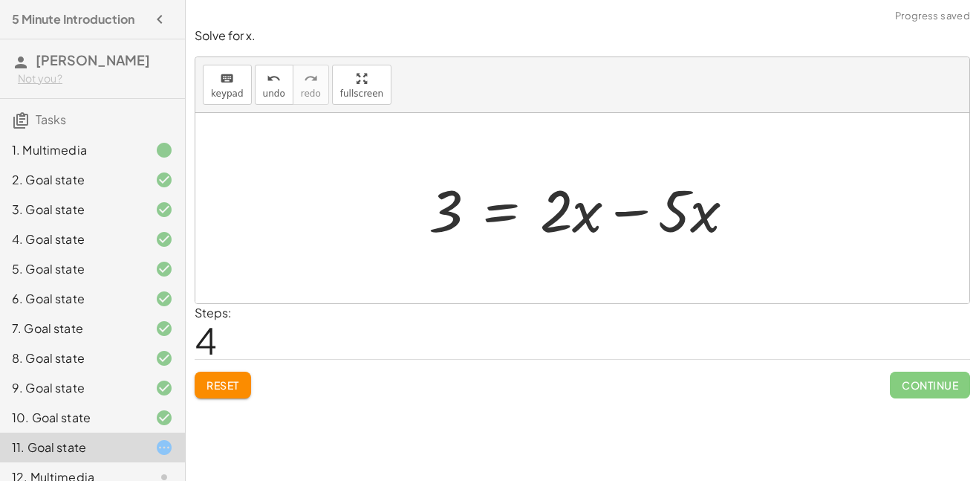
click at [670, 212] on div at bounding box center [587, 208] width 333 height 77
click at [638, 210] on div at bounding box center [587, 208] width 333 height 77
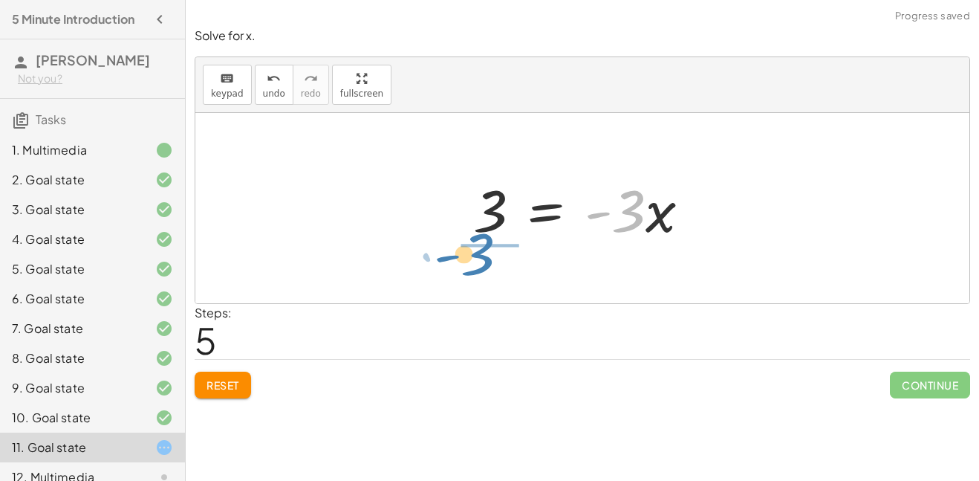
drag, startPoint x: 633, startPoint y: 221, endPoint x: 484, endPoint y: 266, distance: 155.9
click at [484, 266] on div "+ · 5 · x + 1 = · 2 · ( + x − 1 ) + · 5 · x + 1 = + · 2 · x − · 2 · 1 + · 5 · x…" at bounding box center [582, 208] width 774 height 190
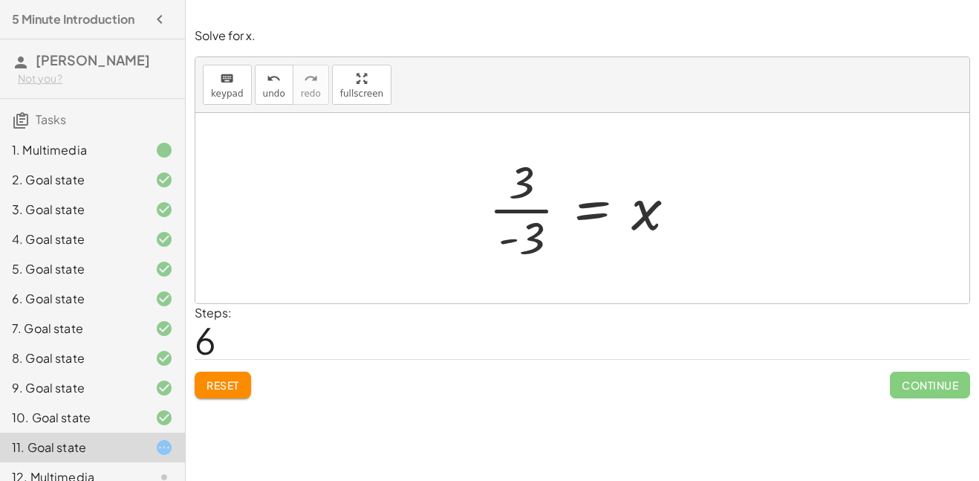
click at [528, 211] on div at bounding box center [589, 208] width 214 height 114
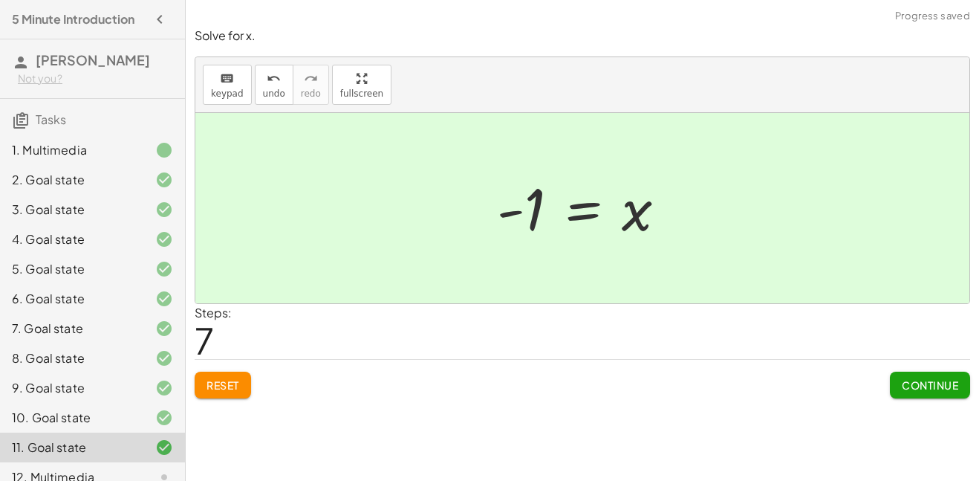
click at [880, 385] on div "Reset Continue" at bounding box center [583, 378] width 776 height 39
click at [914, 385] on span "Continue" at bounding box center [930, 384] width 56 height 13
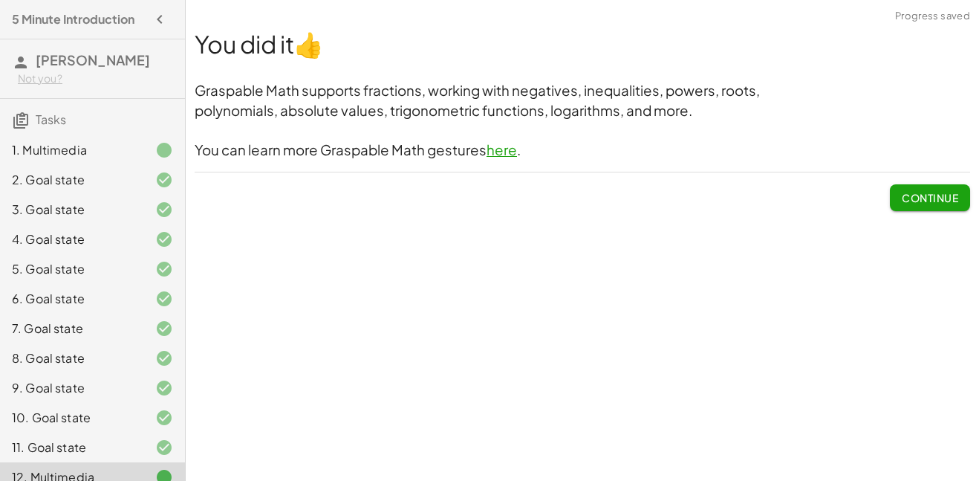
click at [890, 199] on button "Continue" at bounding box center [930, 197] width 80 height 27
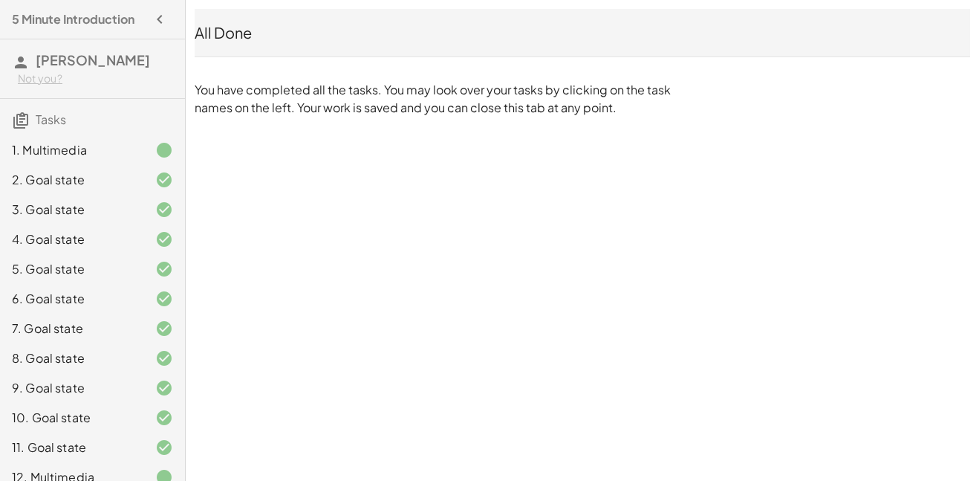
click at [163, 23] on icon "button" at bounding box center [160, 19] width 18 height 18
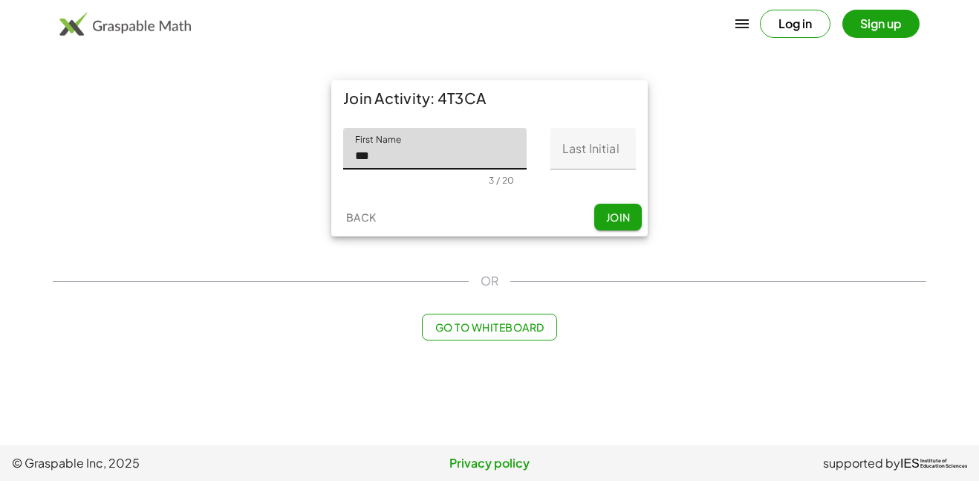
type input "***"
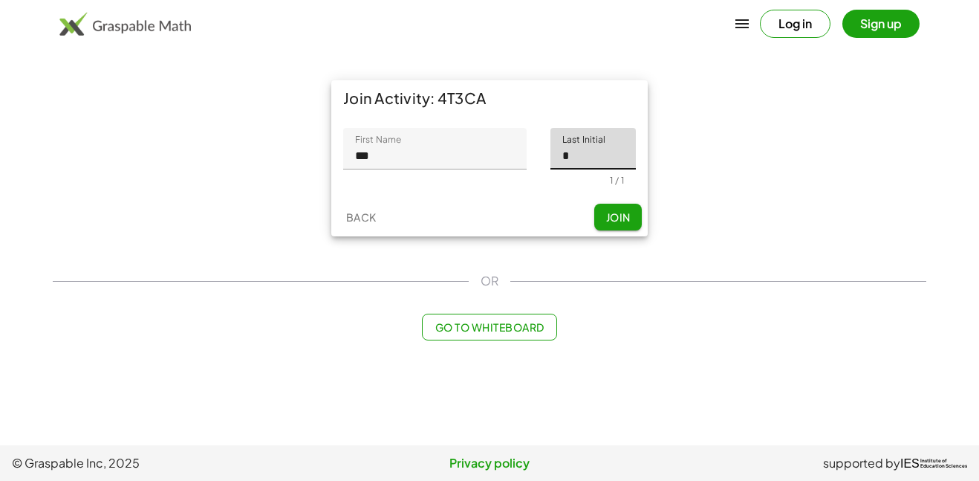
type input "*"
click at [432, 160] on input "***" at bounding box center [435, 149] width 184 height 42
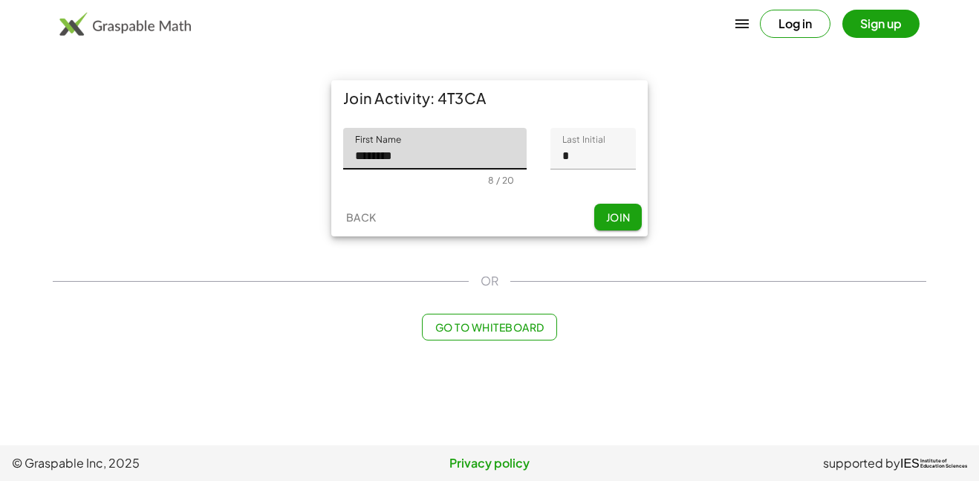
type input "********"
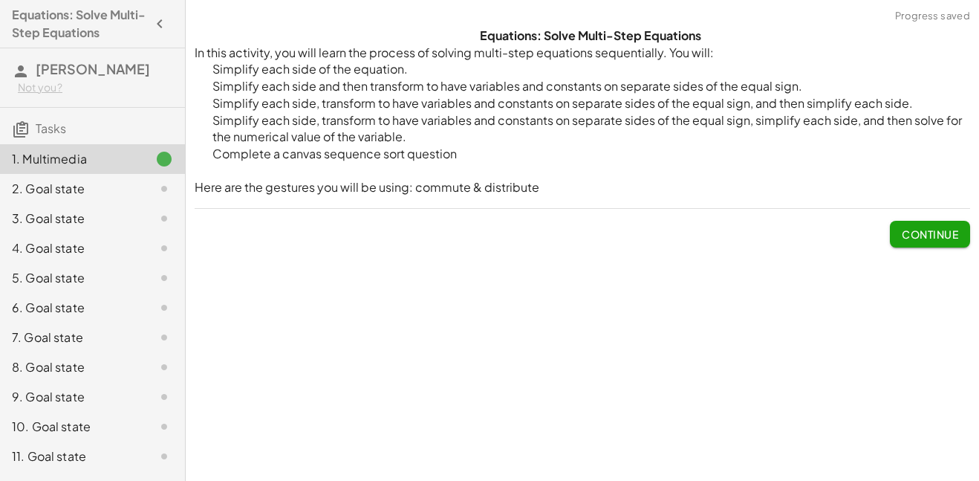
click at [918, 222] on button "Continue" at bounding box center [930, 234] width 80 height 27
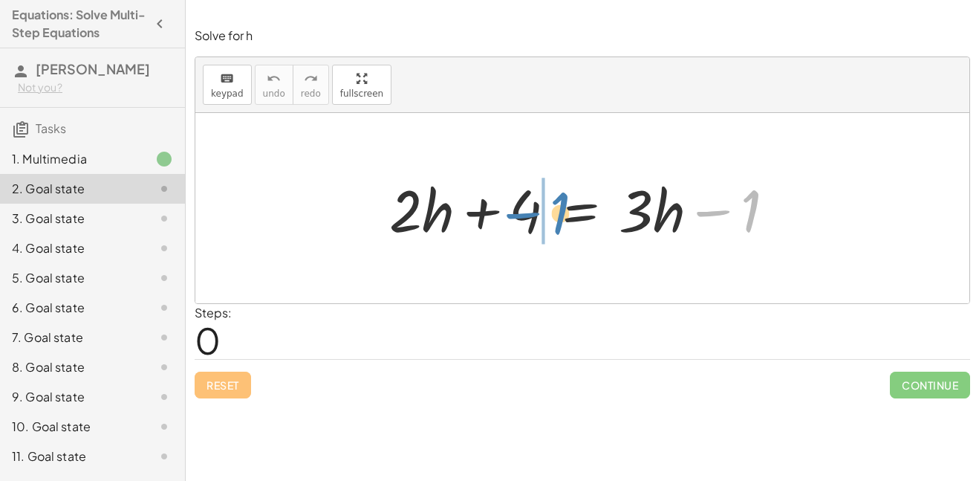
drag, startPoint x: 745, startPoint y: 217, endPoint x: 553, endPoint y: 219, distance: 192.5
click at [553, 219] on div at bounding box center [588, 208] width 412 height 77
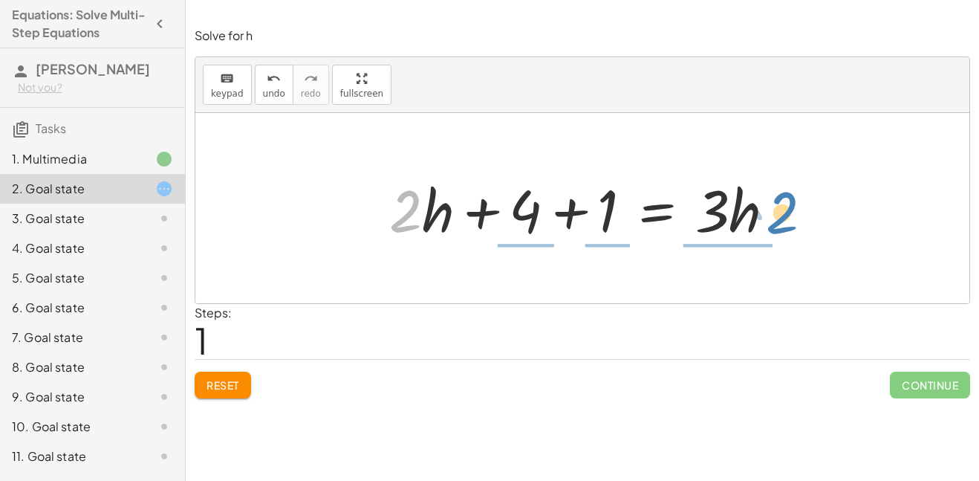
drag, startPoint x: 412, startPoint y: 212, endPoint x: 790, endPoint y: 215, distance: 377.5
click at [790, 215] on div at bounding box center [588, 208] width 412 height 77
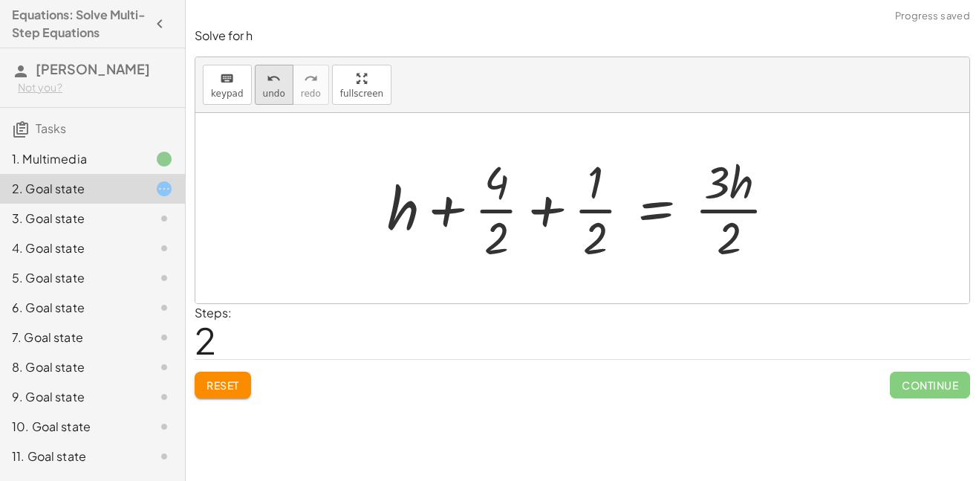
click at [279, 84] on div "undo" at bounding box center [274, 78] width 22 height 18
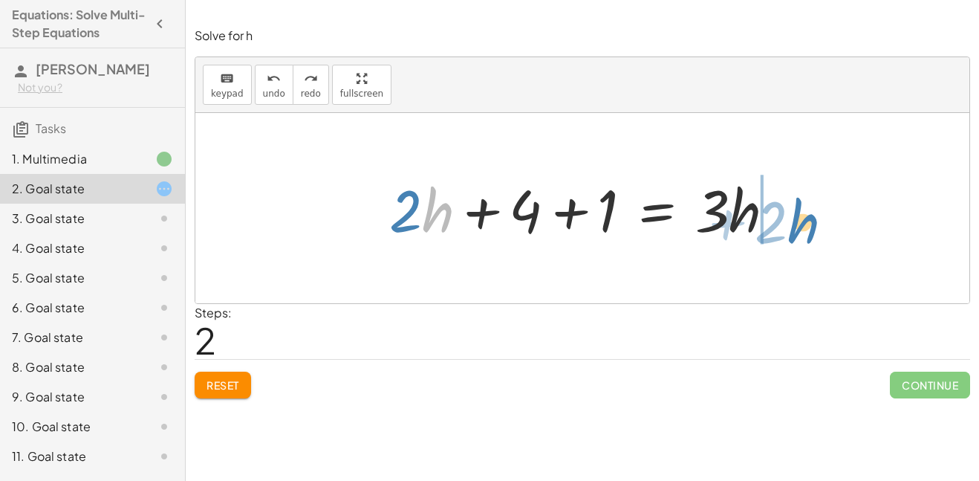
drag, startPoint x: 427, startPoint y: 211, endPoint x: 792, endPoint y: 222, distance: 365.8
click at [792, 222] on div at bounding box center [588, 208] width 412 height 77
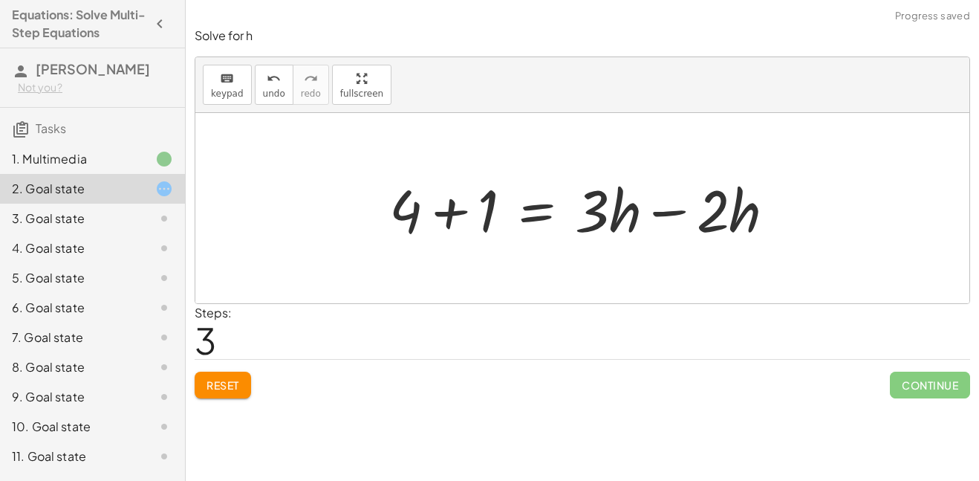
click at [671, 211] on div at bounding box center [588, 208] width 412 height 77
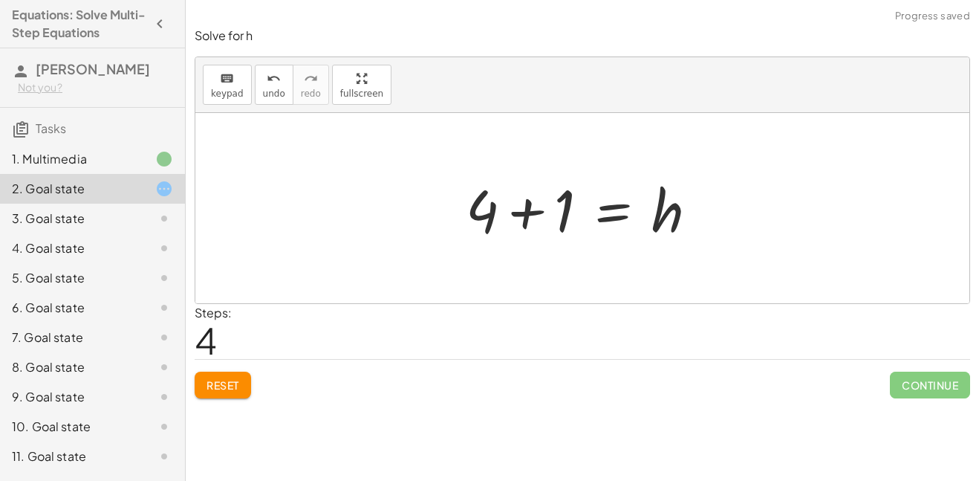
click at [531, 210] on div at bounding box center [588, 208] width 259 height 77
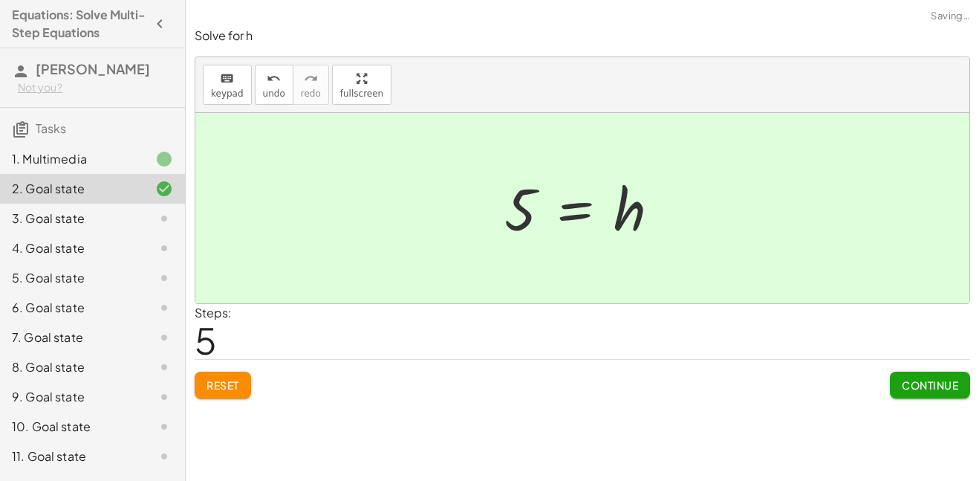
click at [907, 395] on button "Continue" at bounding box center [930, 385] width 80 height 27
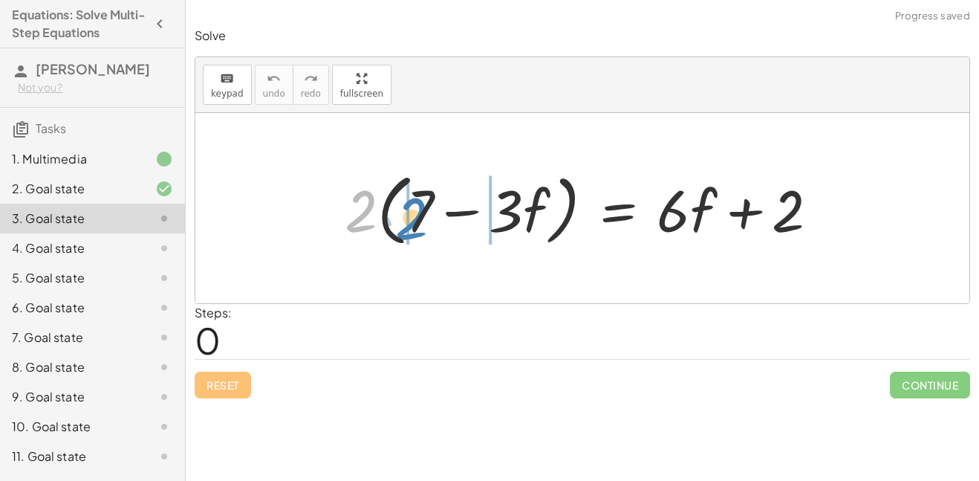
drag, startPoint x: 366, startPoint y: 205, endPoint x: 421, endPoint y: 211, distance: 54.6
click at [421, 211] on div at bounding box center [587, 208] width 501 height 85
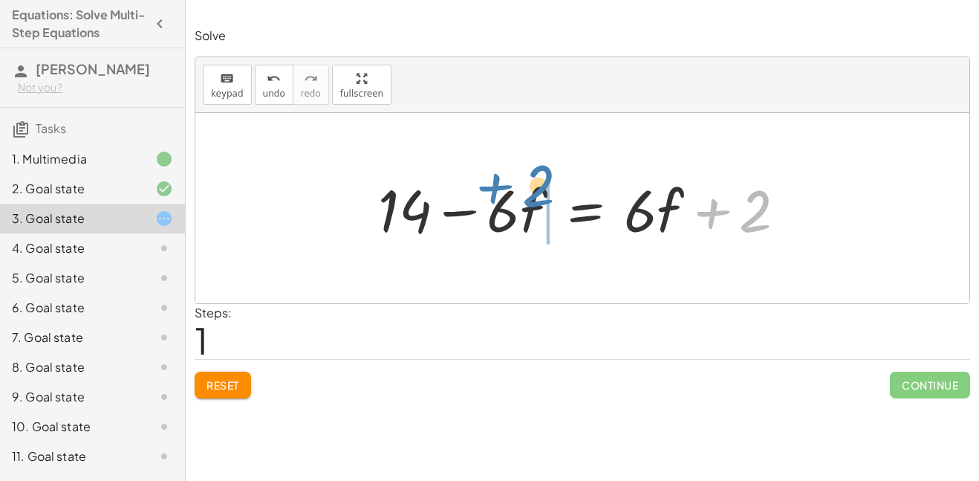
drag, startPoint x: 720, startPoint y: 210, endPoint x: 506, endPoint y: 186, distance: 215.3
click at [506, 186] on div at bounding box center [588, 208] width 435 height 77
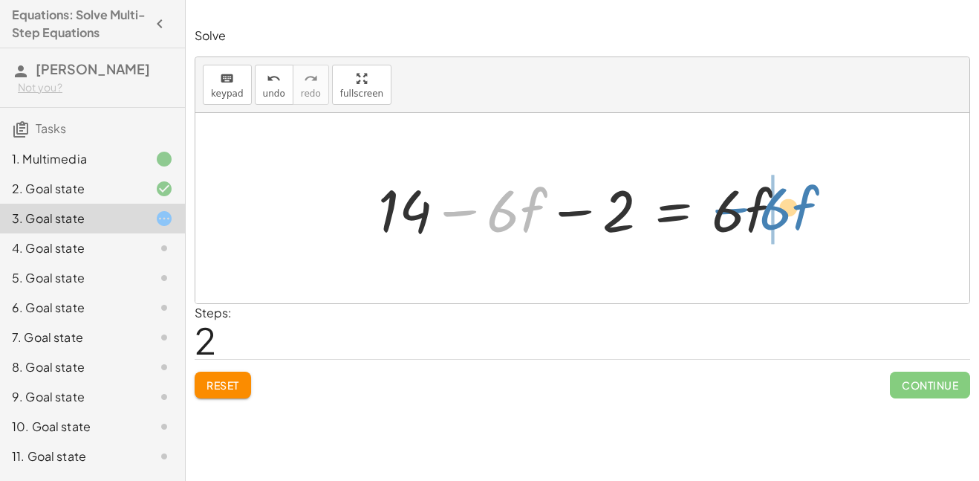
drag, startPoint x: 468, startPoint y: 209, endPoint x: 740, endPoint y: 207, distance: 272.0
click at [740, 207] on div at bounding box center [588, 208] width 435 height 77
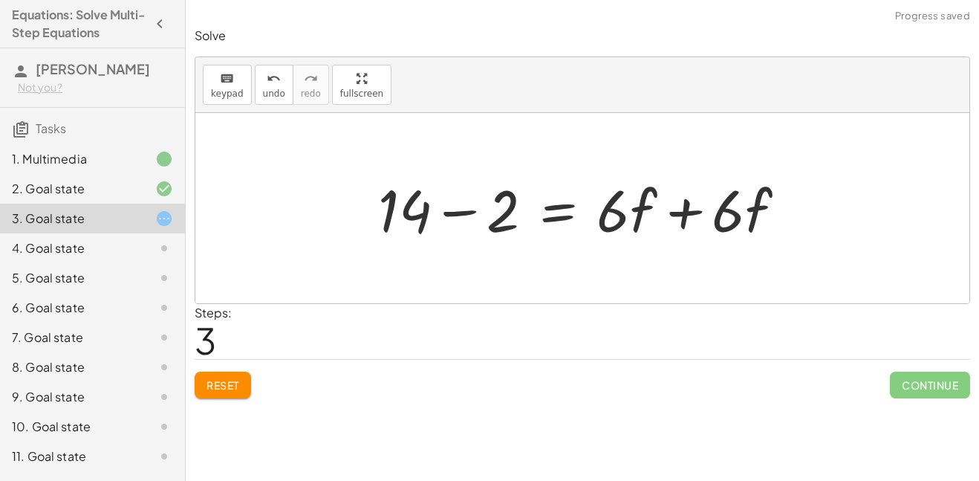
click at [698, 209] on div at bounding box center [588, 208] width 435 height 77
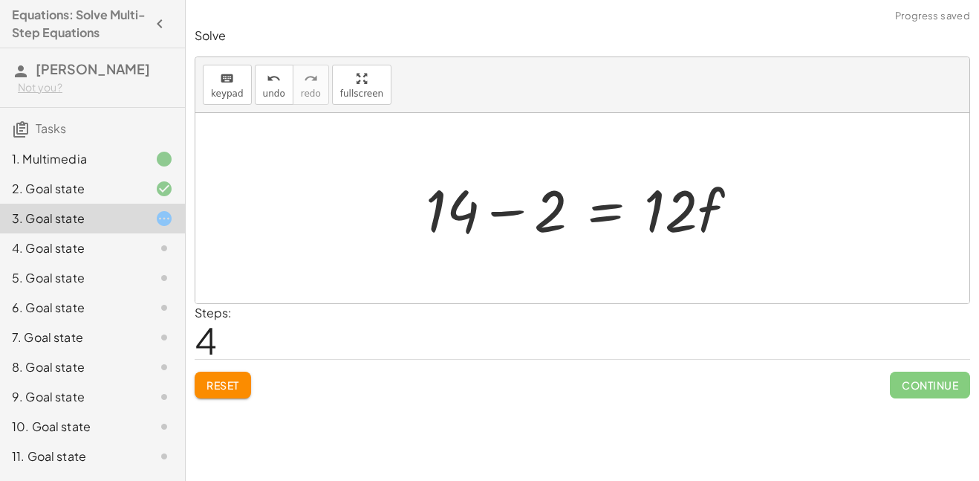
click at [508, 213] on div at bounding box center [588, 208] width 340 height 77
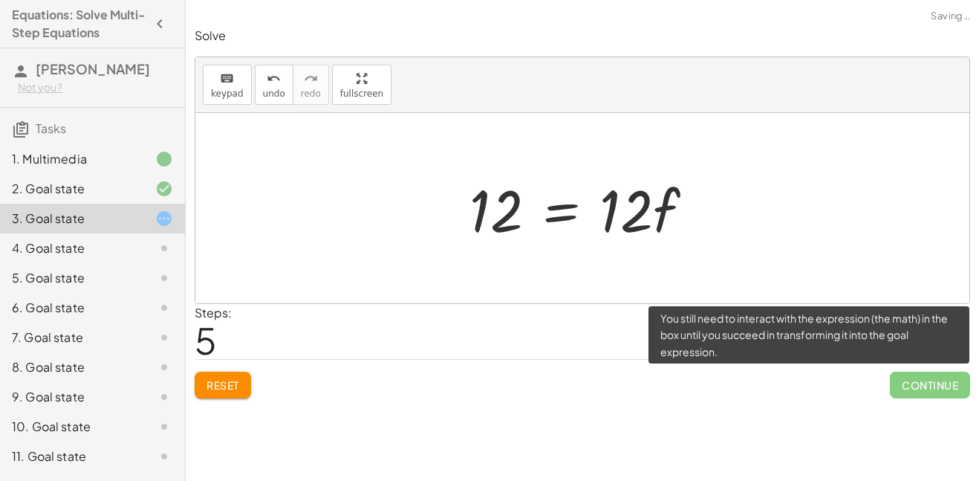
click at [914, 382] on span "Continue" at bounding box center [930, 385] width 80 height 27
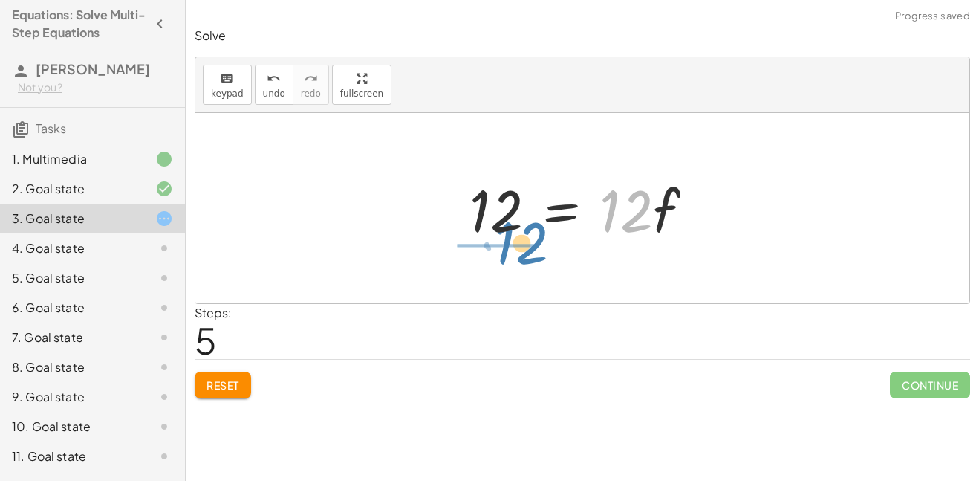
drag, startPoint x: 623, startPoint y: 220, endPoint x: 516, endPoint y: 253, distance: 112.1
click at [516, 253] on div "· 2 · ( + 7 − · 3 · f ) = + · 6 · f + 2 + · 2 · 7 − · 2 · 3 · f = + · 6 · f + 2…" at bounding box center [582, 208] width 774 height 190
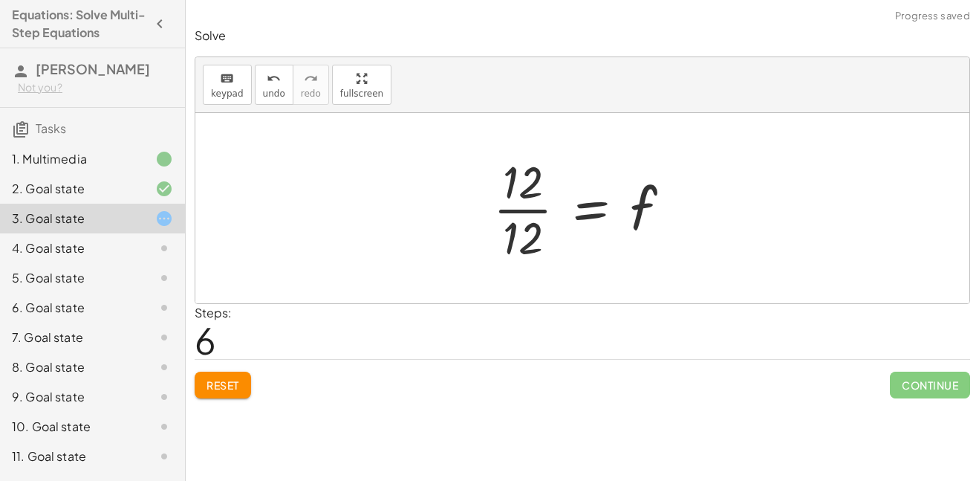
click at [529, 216] on div at bounding box center [588, 208] width 204 height 114
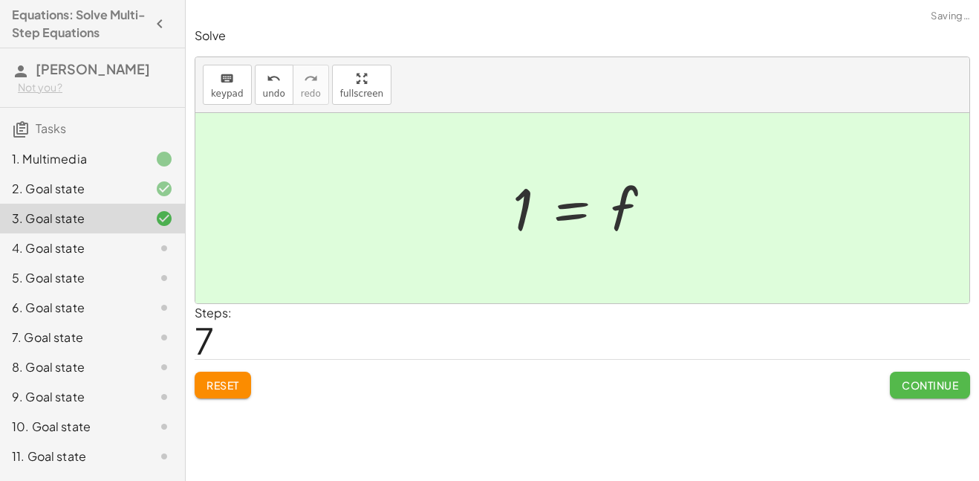
click at [906, 383] on span "Continue" at bounding box center [930, 384] width 56 height 13
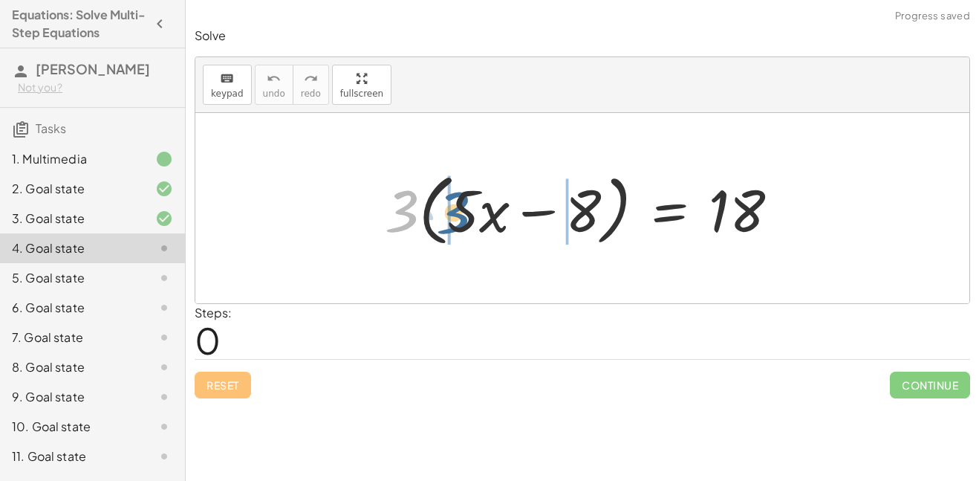
drag, startPoint x: 401, startPoint y: 200, endPoint x: 465, endPoint y: 201, distance: 64.7
click at [465, 201] on div at bounding box center [588, 208] width 421 height 85
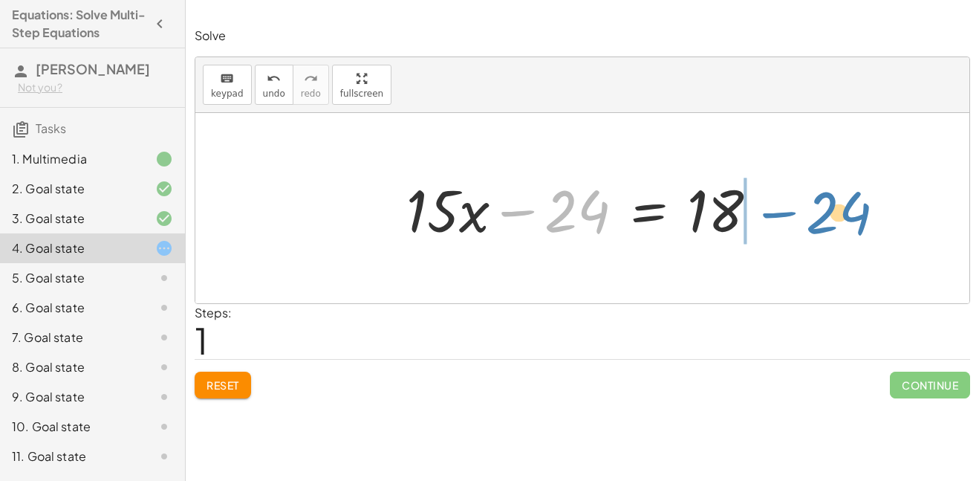
drag, startPoint x: 523, startPoint y: 212, endPoint x: 785, endPoint y: 213, distance: 261.6
click at [785, 213] on div "· 3 · ( + · 5 · x − 8 ) = 18 + · 3 · 5 · x − · 3 · 8 = 18 − 24 + · x − = 18 · 1…" at bounding box center [582, 208] width 774 height 190
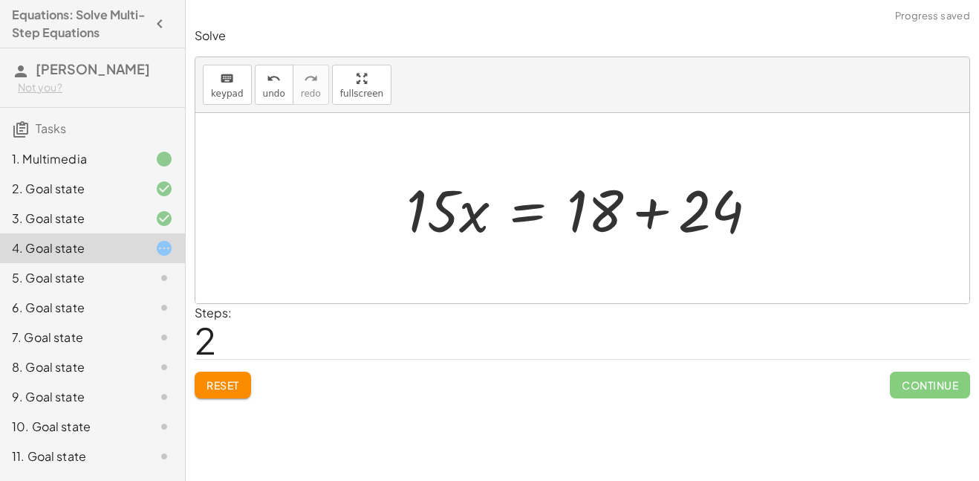
click at [691, 213] on div at bounding box center [588, 208] width 378 height 77
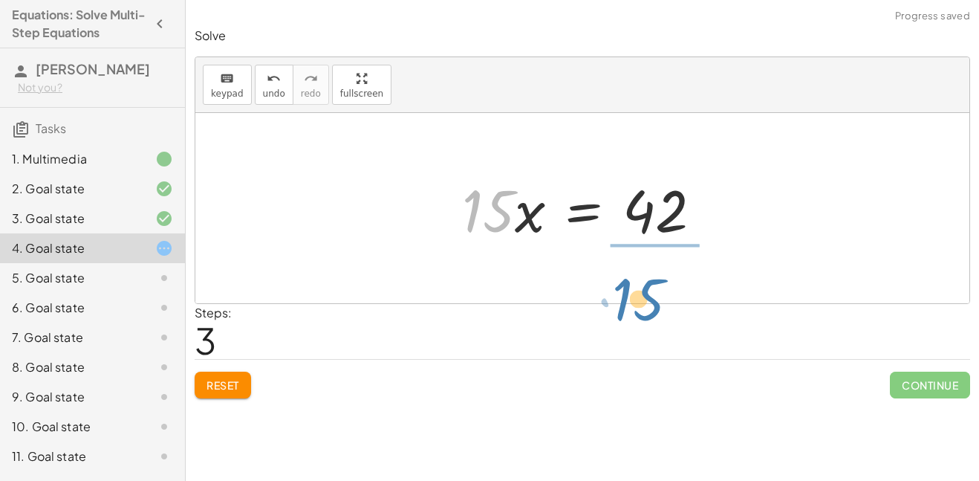
drag, startPoint x: 490, startPoint y: 217, endPoint x: 641, endPoint y: 303, distance: 173.7
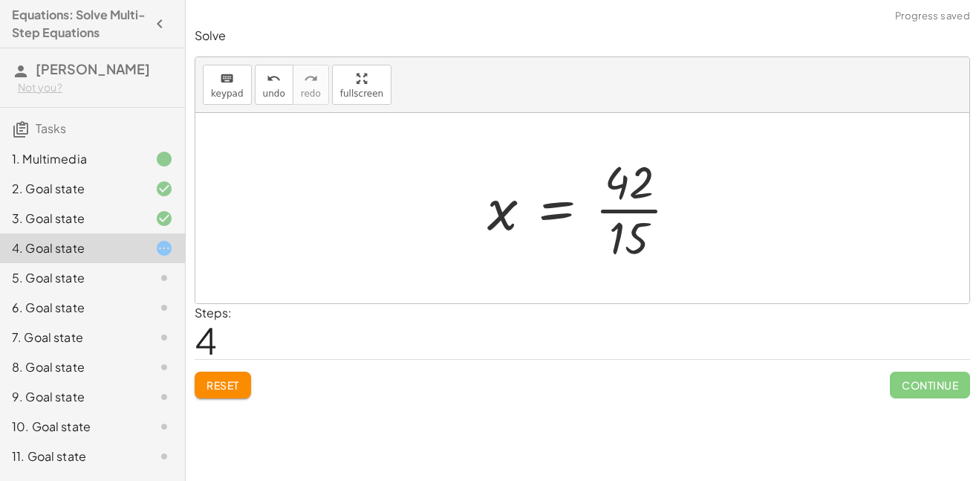
click at [635, 199] on div at bounding box center [588, 208] width 217 height 114
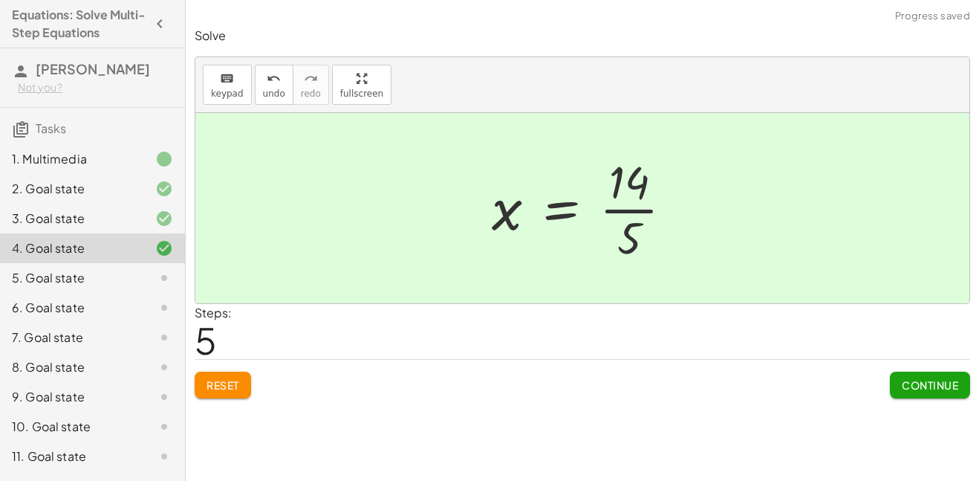
click at [907, 390] on span "Continue" at bounding box center [930, 384] width 56 height 13
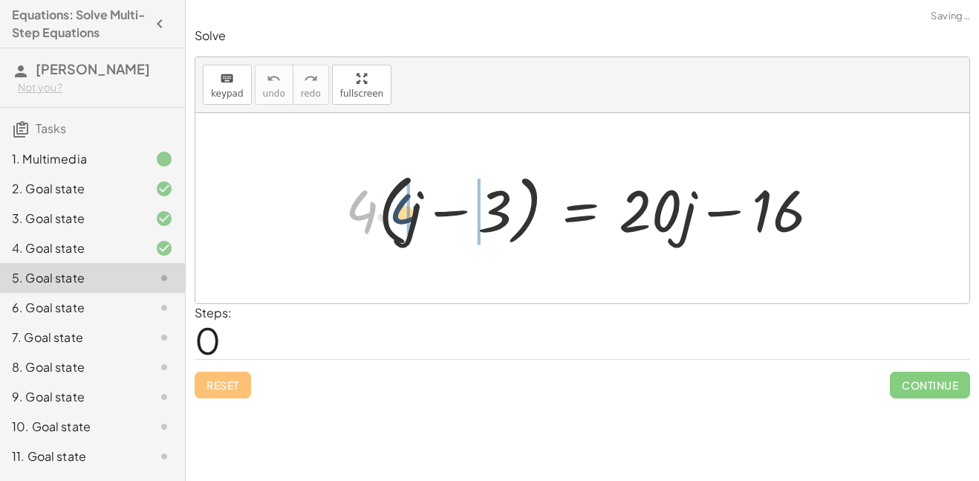
drag, startPoint x: 372, startPoint y: 209, endPoint x: 416, endPoint y: 214, distance: 44.9
click at [416, 214] on div at bounding box center [588, 208] width 501 height 85
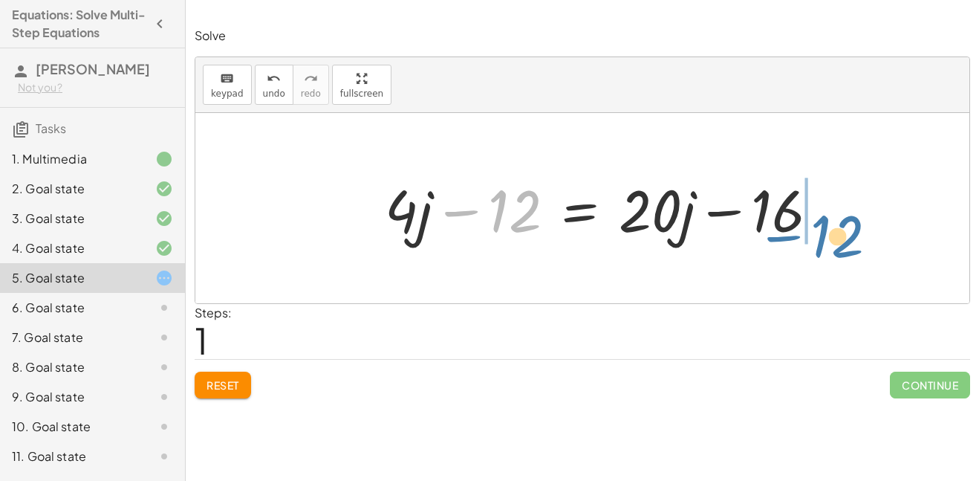
drag, startPoint x: 461, startPoint y: 210, endPoint x: 784, endPoint y: 236, distance: 324.2
click at [784, 236] on div at bounding box center [608, 208] width 461 height 77
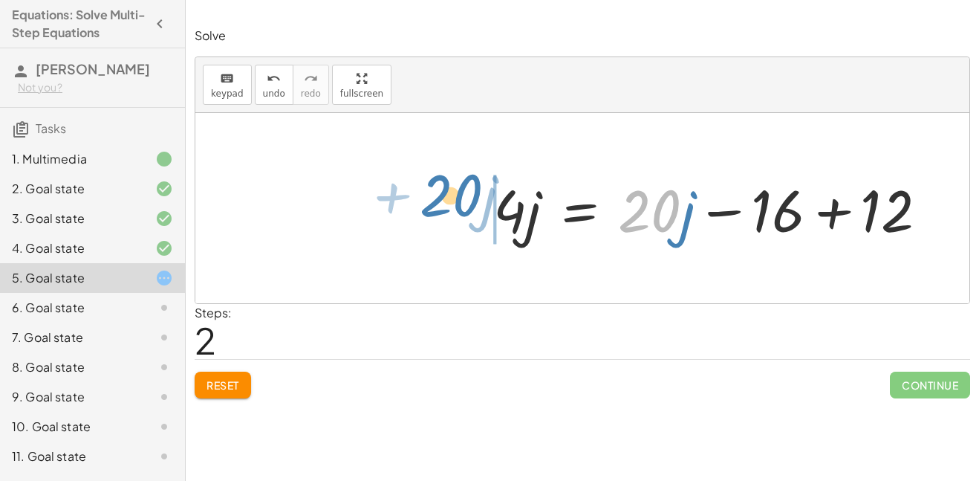
drag, startPoint x: 667, startPoint y: 223, endPoint x: 466, endPoint y: 208, distance: 201.2
click at [466, 208] on div "· 4 · ( + j − 3 ) = + · 20 · j − 16 + · 4 · j − · 4 · 3 = + · 20 · j − 16 + · 4…" at bounding box center [582, 208] width 774 height 190
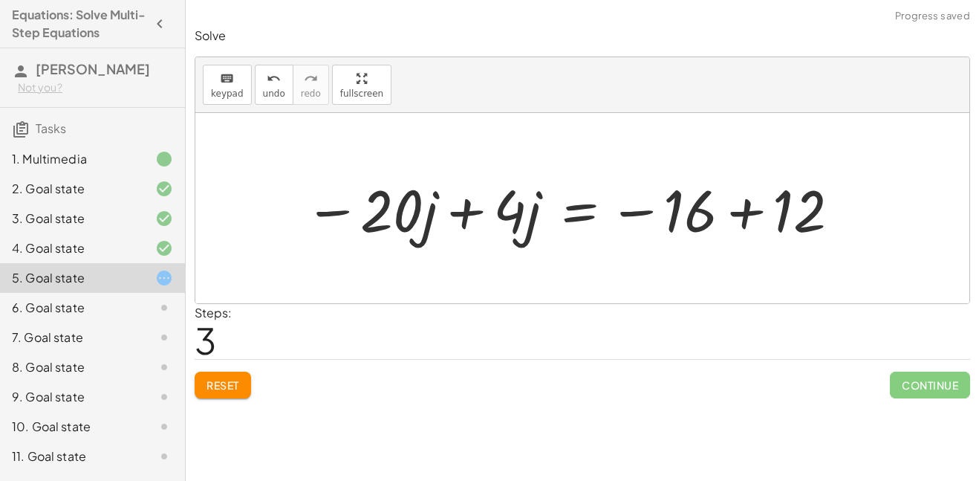
click at [469, 210] on div at bounding box center [573, 208] width 552 height 77
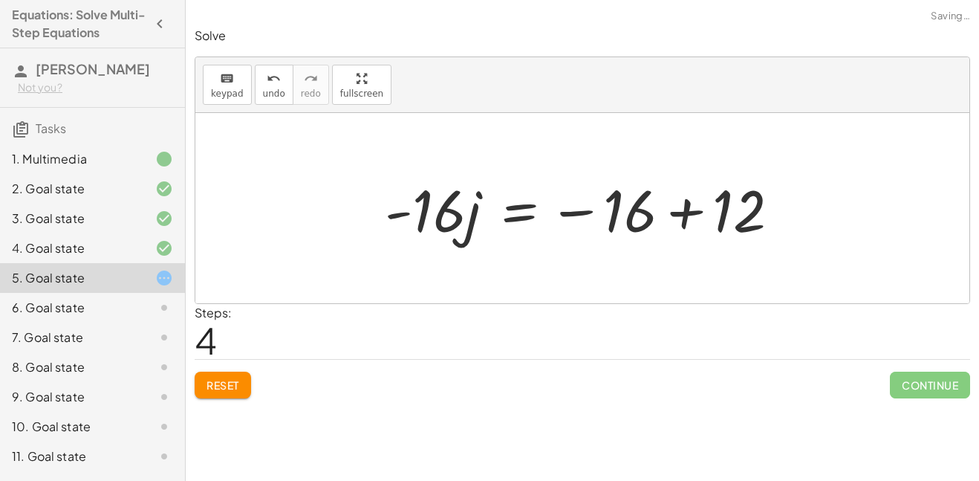
click at [669, 210] on div at bounding box center [589, 208] width 422 height 77
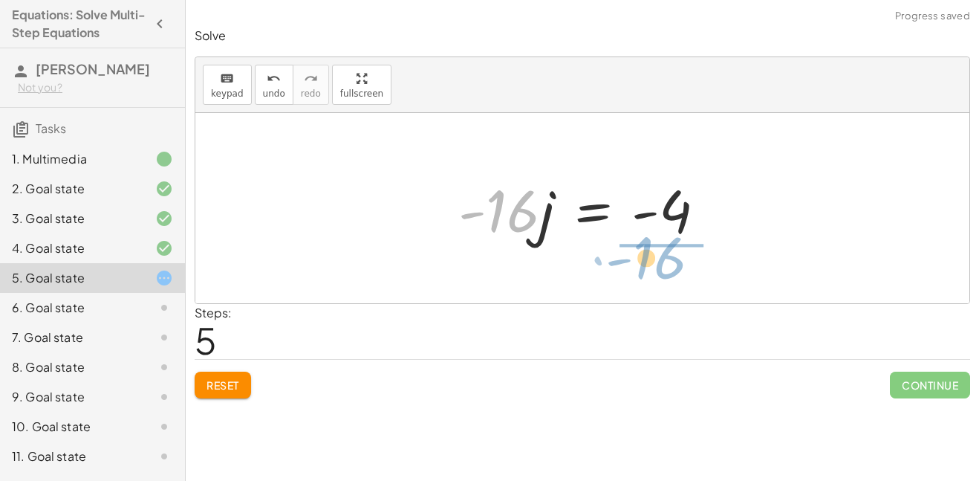
drag, startPoint x: 499, startPoint y: 211, endPoint x: 648, endPoint y: 258, distance: 155.8
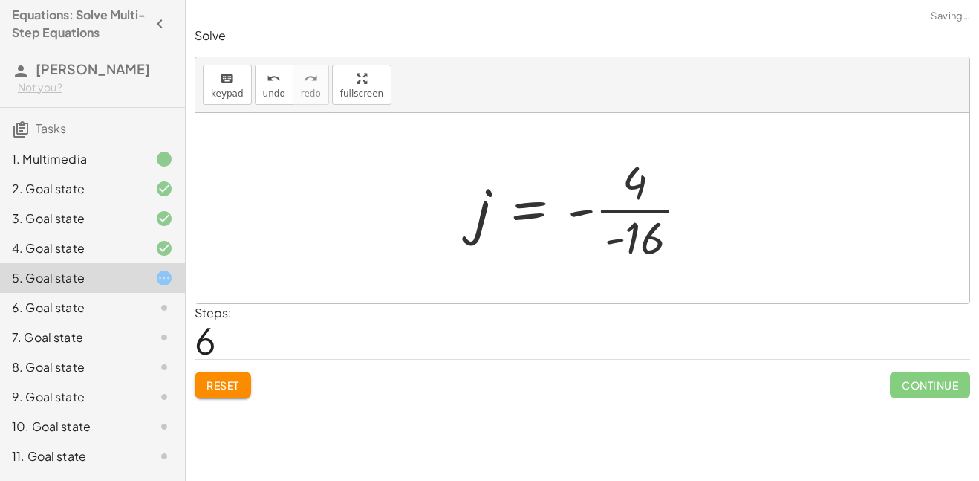
click at [635, 206] on div at bounding box center [588, 208] width 241 height 114
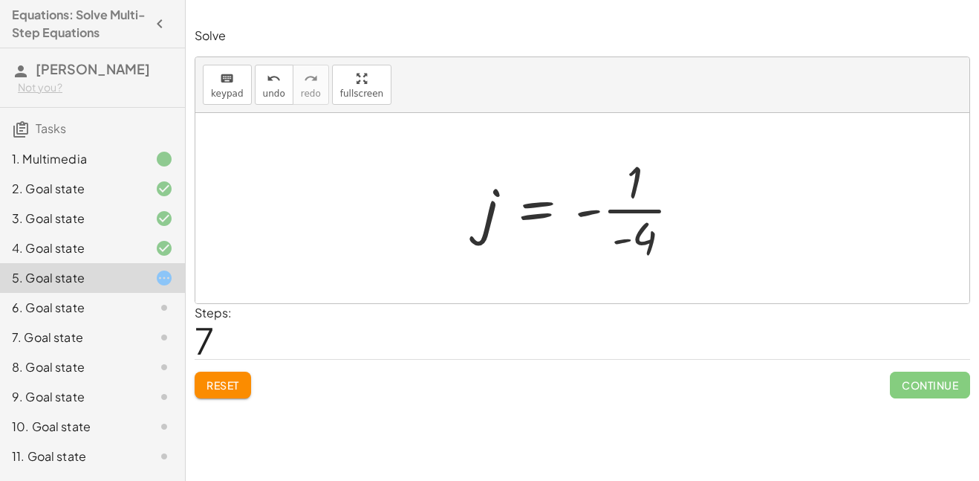
click at [598, 214] on div at bounding box center [588, 208] width 224 height 114
drag, startPoint x: 592, startPoint y: 211, endPoint x: 620, endPoint y: 239, distance: 39.9
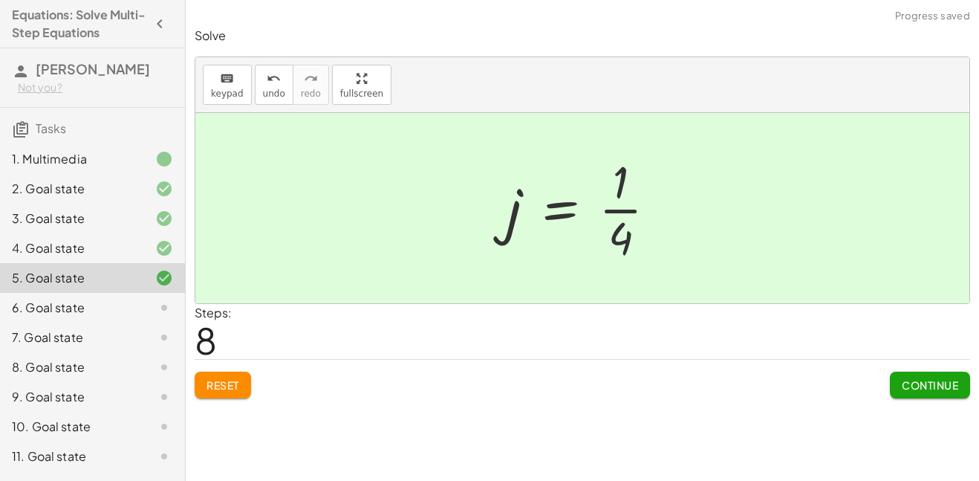
click at [927, 377] on button "Continue" at bounding box center [930, 385] width 80 height 27
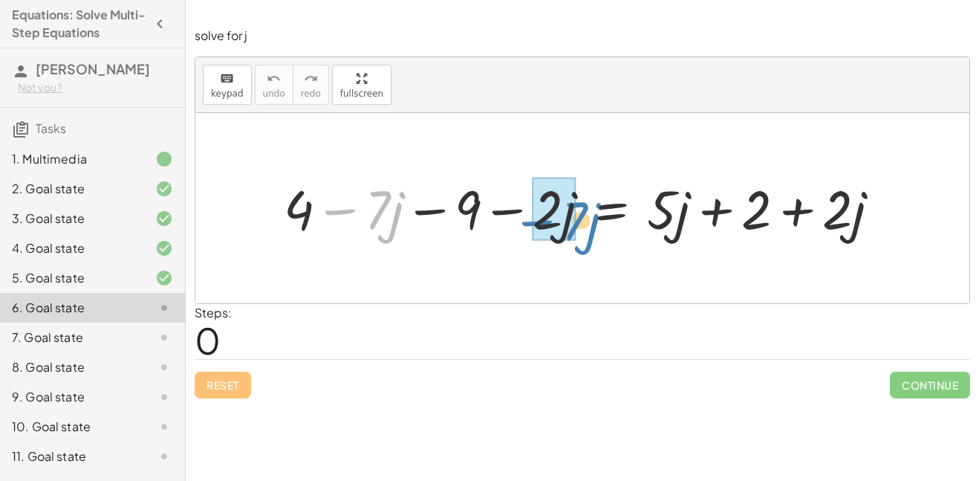
drag, startPoint x: 350, startPoint y: 212, endPoint x: 543, endPoint y: 222, distance: 193.5
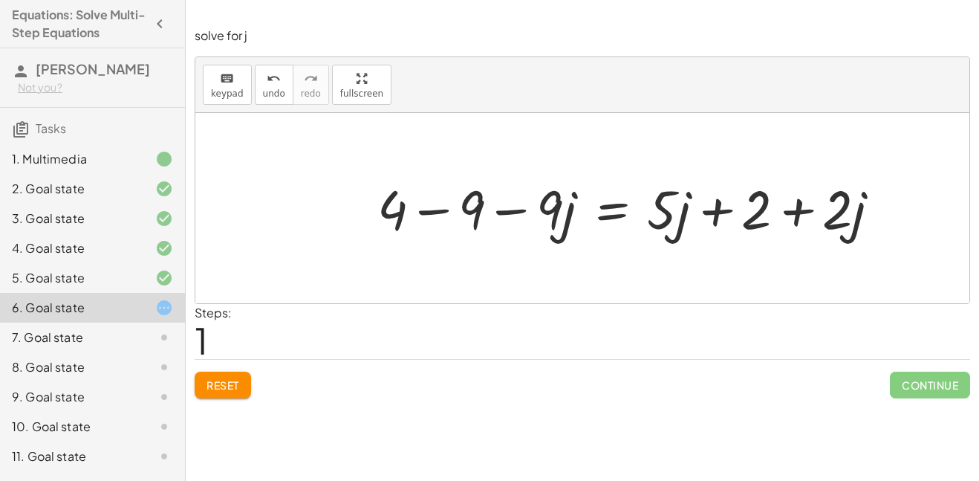
click at [418, 211] on div at bounding box center [635, 207] width 530 height 71
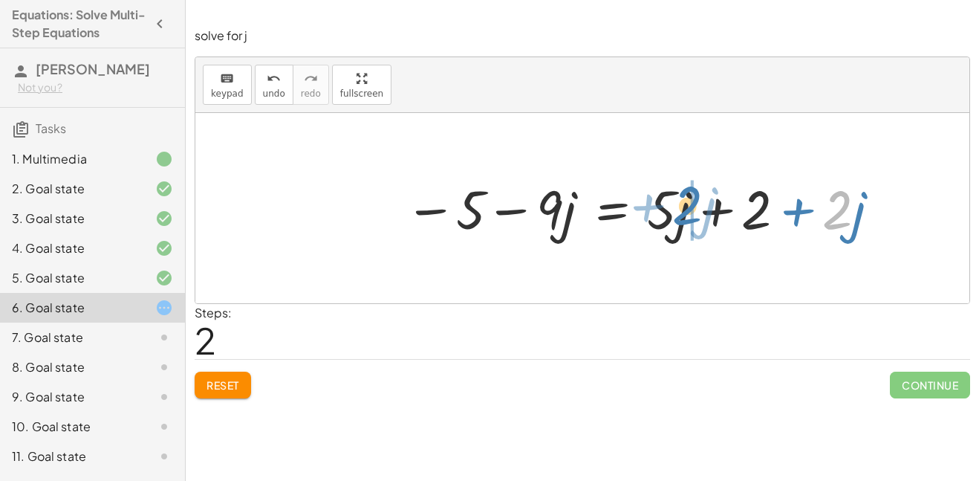
drag, startPoint x: 835, startPoint y: 213, endPoint x: 682, endPoint y: 209, distance: 153.1
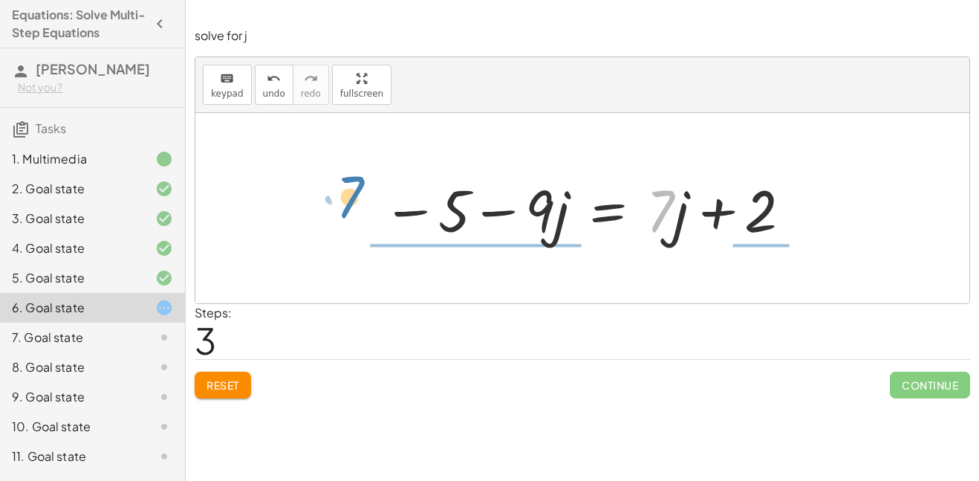
drag, startPoint x: 664, startPoint y: 210, endPoint x: 351, endPoint y: 196, distance: 313.2
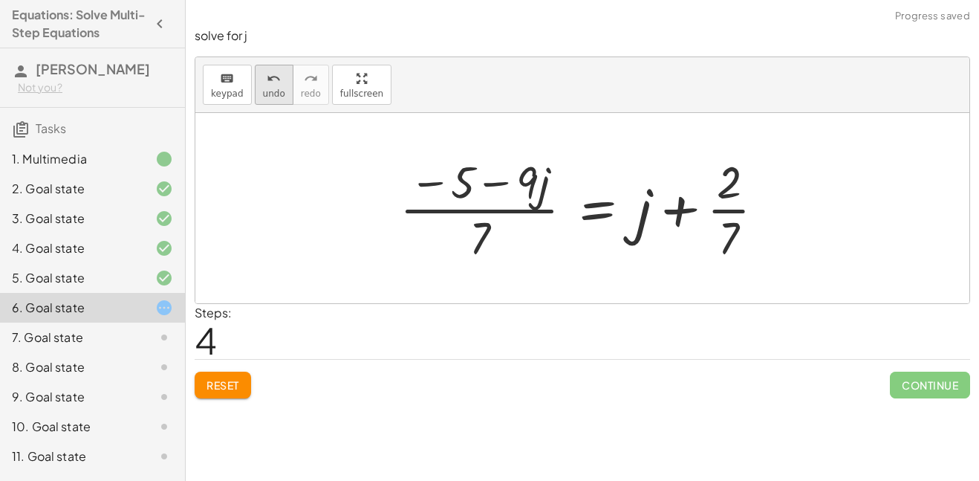
click at [270, 92] on span "undo" at bounding box center [274, 93] width 22 height 10
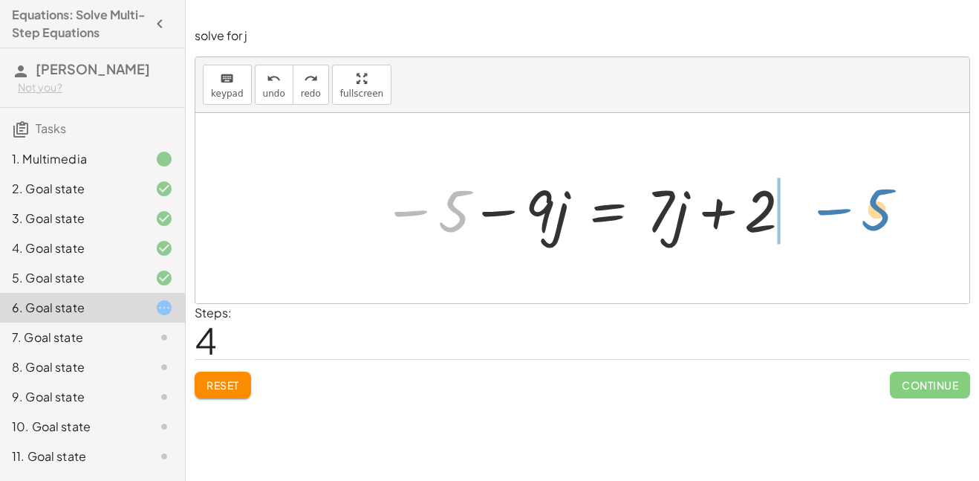
drag, startPoint x: 427, startPoint y: 211, endPoint x: 848, endPoint y: 210, distance: 420.6
click at [848, 210] on div "+ 4 − · 7 · j − 9 − · 2 · j = + · 5 · j + 2 + · 2 · j + 4 − 9 − · 9 · j = + · 5…" at bounding box center [582, 208] width 774 height 190
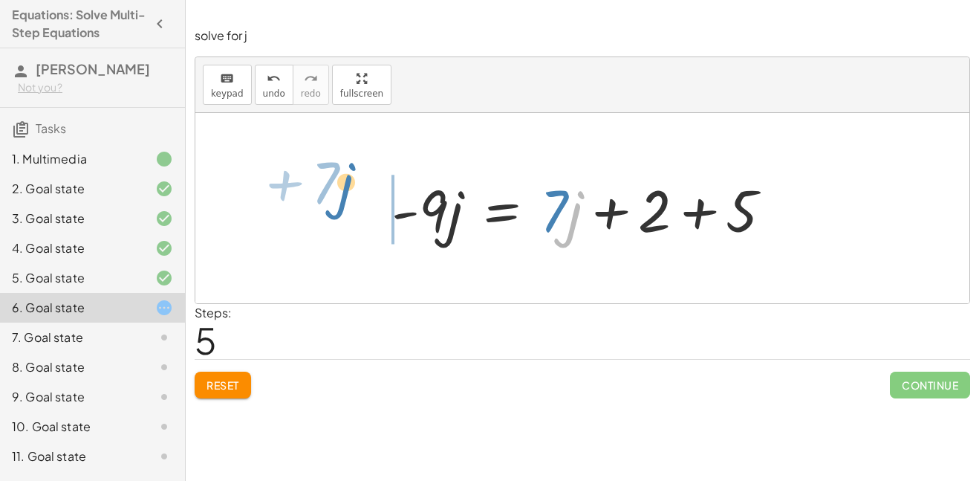
drag, startPoint x: 568, startPoint y: 214, endPoint x: 337, endPoint y: 184, distance: 233.0
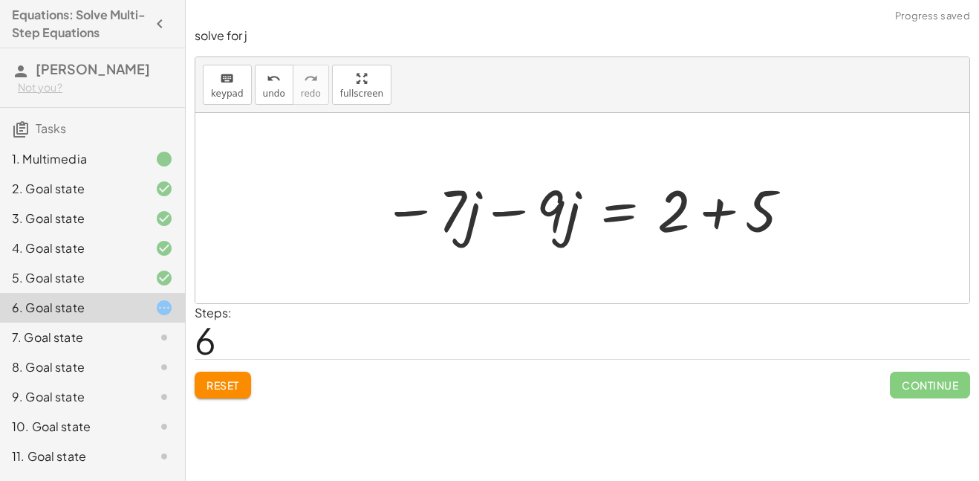
click at [508, 211] on div at bounding box center [588, 208] width 426 height 77
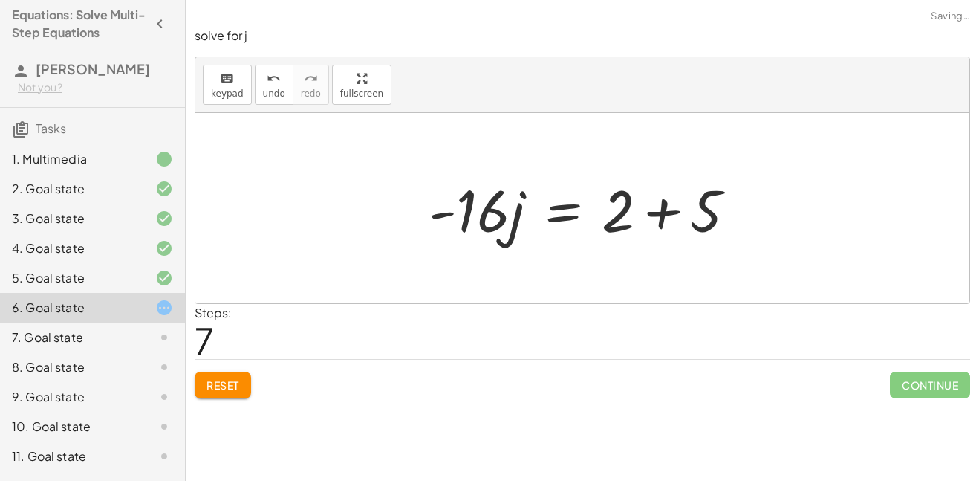
click at [671, 214] on div at bounding box center [588, 208] width 334 height 77
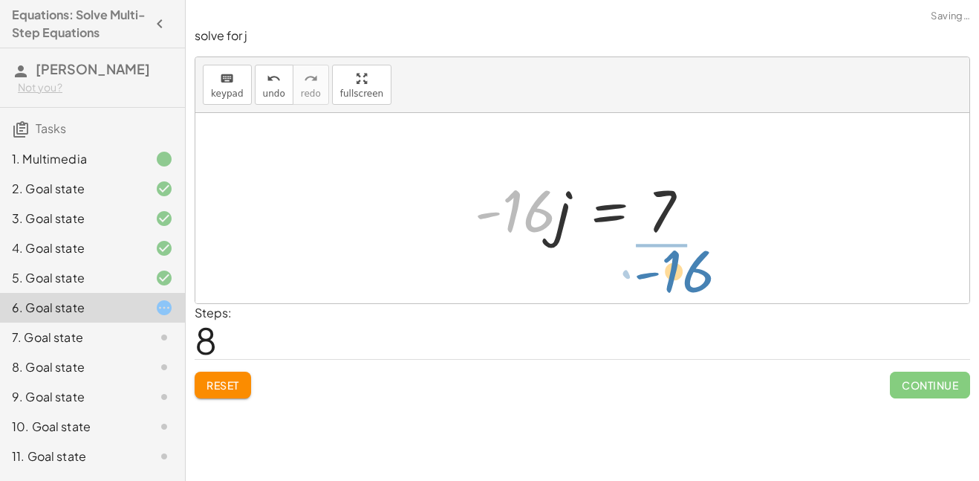
drag, startPoint x: 523, startPoint y: 210, endPoint x: 683, endPoint y: 270, distance: 170.7
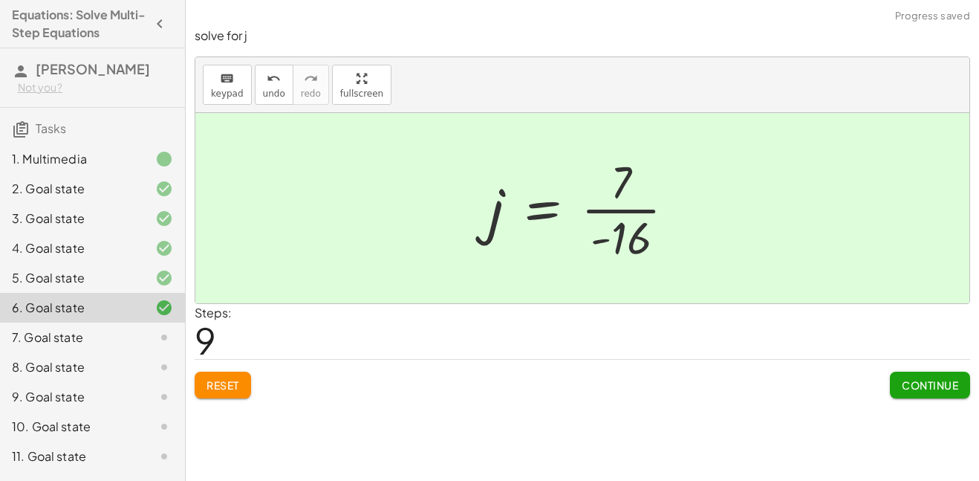
click at [647, 213] on div at bounding box center [588, 208] width 213 height 114
click at [916, 390] on span "Continue" at bounding box center [930, 384] width 56 height 13
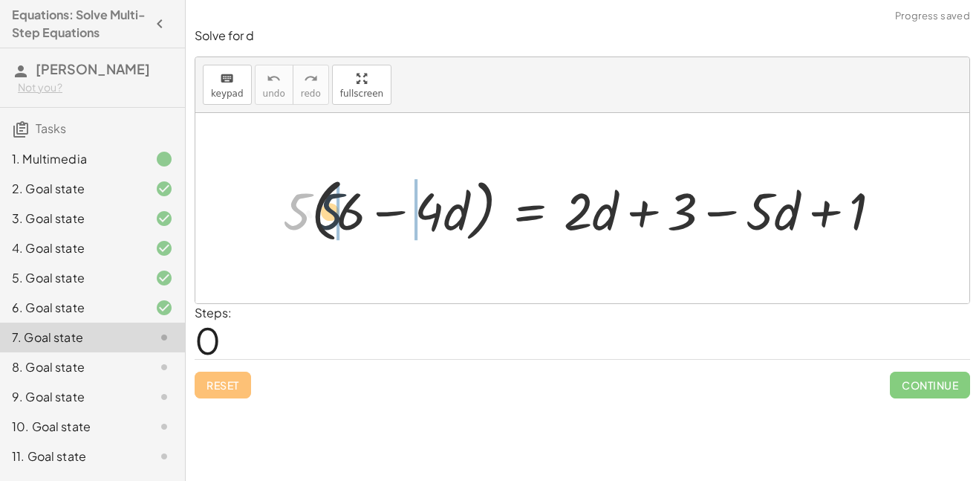
drag, startPoint x: 294, startPoint y: 218, endPoint x: 331, endPoint y: 220, distance: 37.2
click at [331, 220] on div at bounding box center [588, 208] width 625 height 76
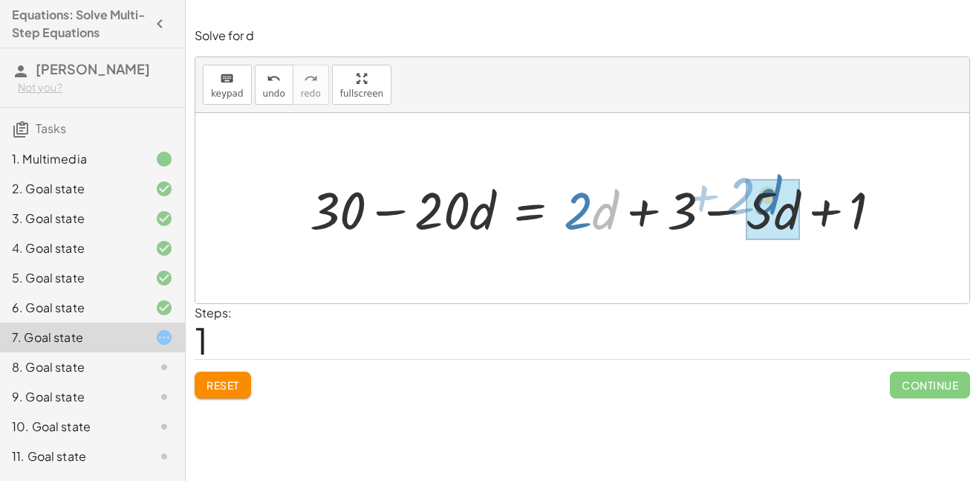
drag, startPoint x: 600, startPoint y: 221, endPoint x: 770, endPoint y: 212, distance: 170.4
click at [770, 212] on div at bounding box center [601, 208] width 598 height 68
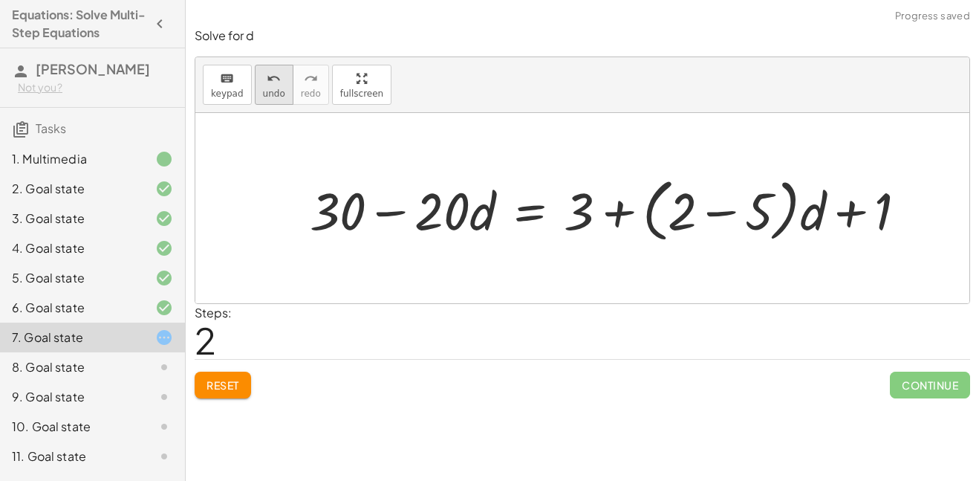
click at [259, 82] on button "undo undo" at bounding box center [274, 85] width 39 height 40
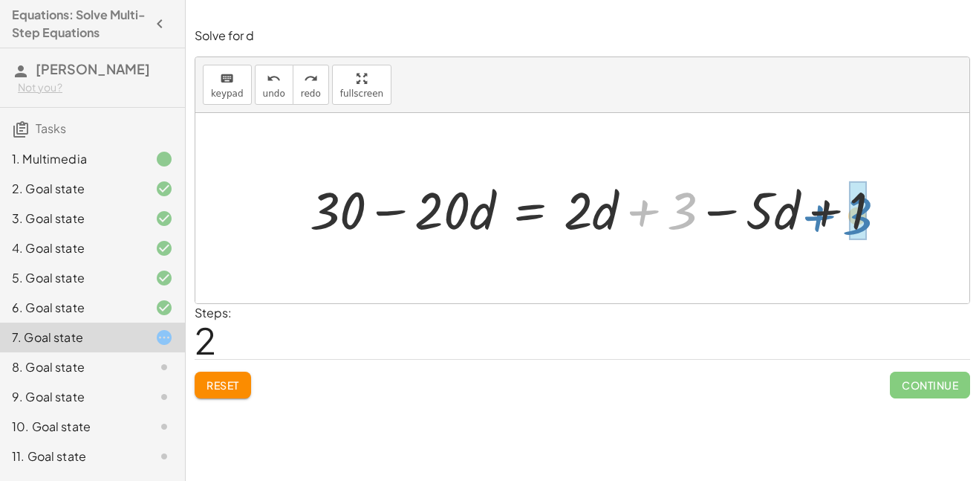
drag, startPoint x: 672, startPoint y: 212, endPoint x: 847, endPoint y: 217, distance: 175.5
click at [847, 217] on div at bounding box center [601, 208] width 598 height 68
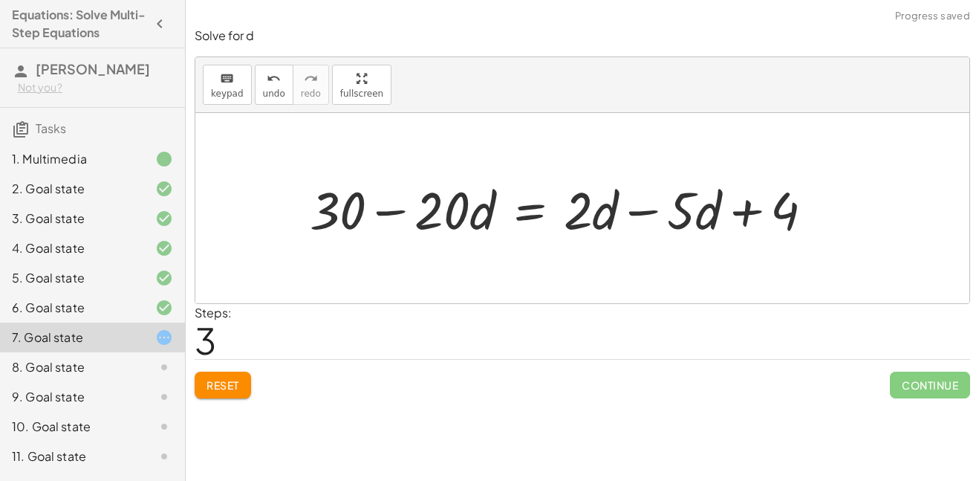
click at [638, 212] on div at bounding box center [567, 208] width 531 height 68
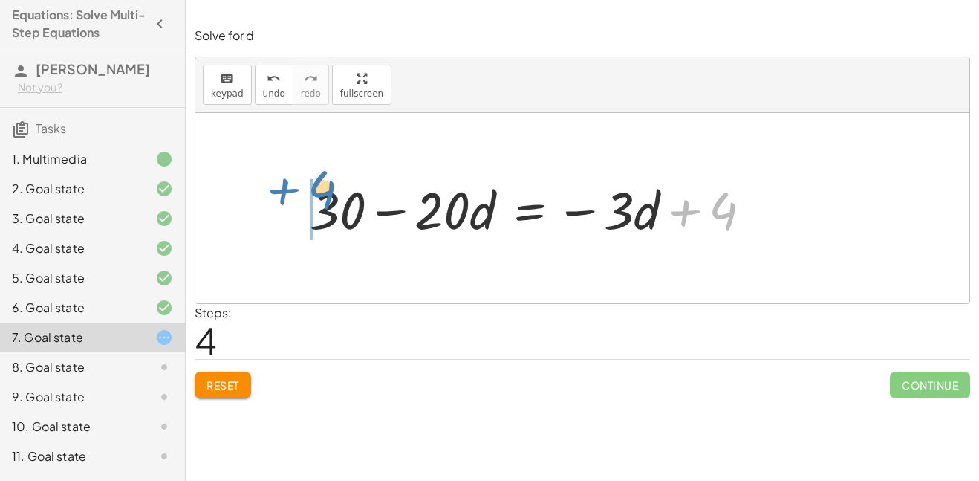
drag, startPoint x: 727, startPoint y: 213, endPoint x: 325, endPoint y: 191, distance: 402.6
click at [325, 191] on div at bounding box center [536, 208] width 469 height 68
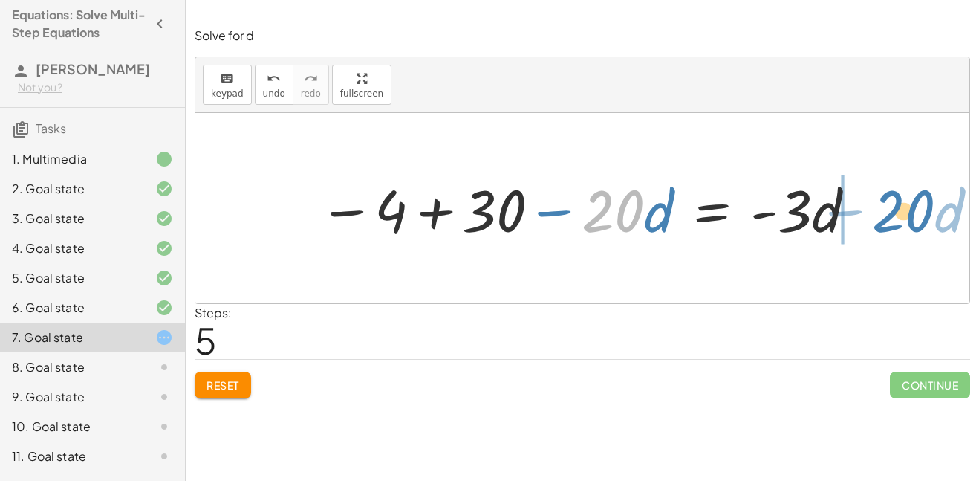
drag, startPoint x: 584, startPoint y: 217, endPoint x: 875, endPoint y: 217, distance: 291.3
click at [875, 217] on div "· 5 · ( + 6 − · 4 · d ) = + · 2 · d + 3 − · 5 · d + 1 + · 5 · 6 − · 5 · 4 · d =…" at bounding box center [582, 208] width 774 height 190
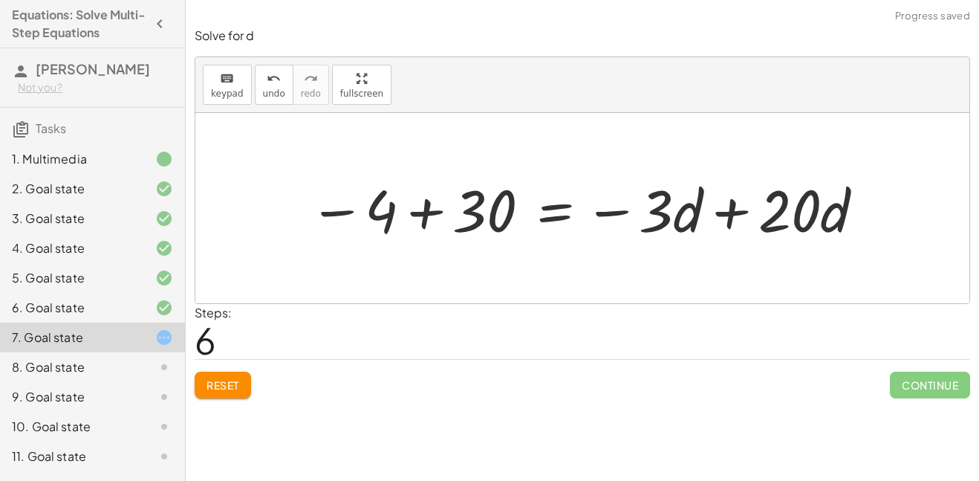
click at [727, 215] on div at bounding box center [588, 208] width 572 height 77
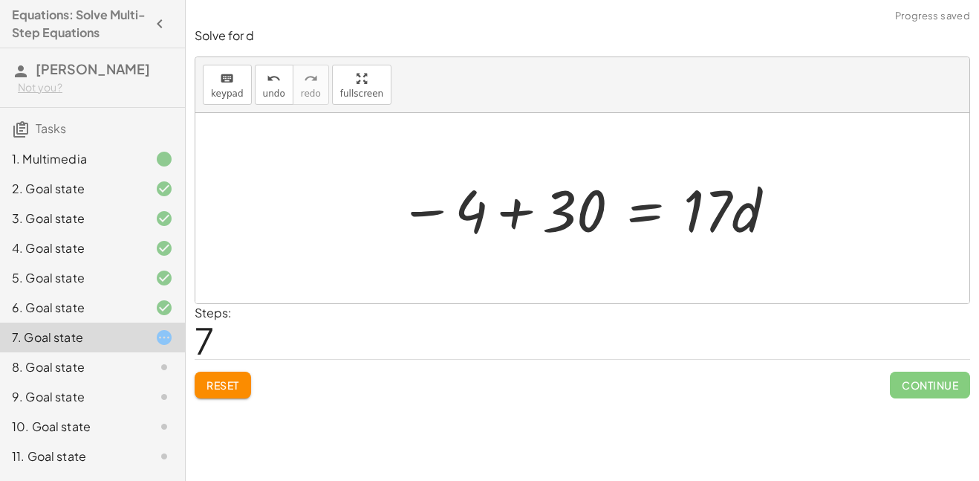
click at [508, 224] on div at bounding box center [588, 208] width 393 height 77
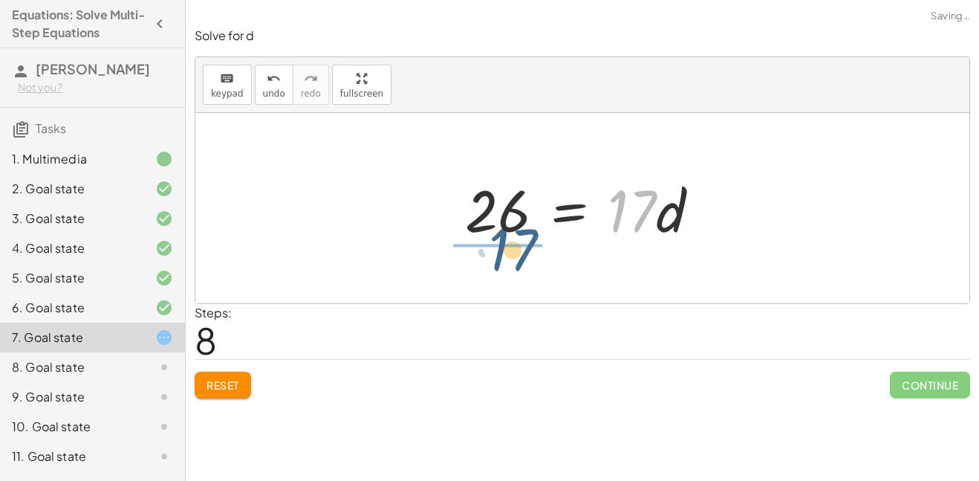
drag, startPoint x: 632, startPoint y: 213, endPoint x: 505, endPoint y: 258, distance: 134.0
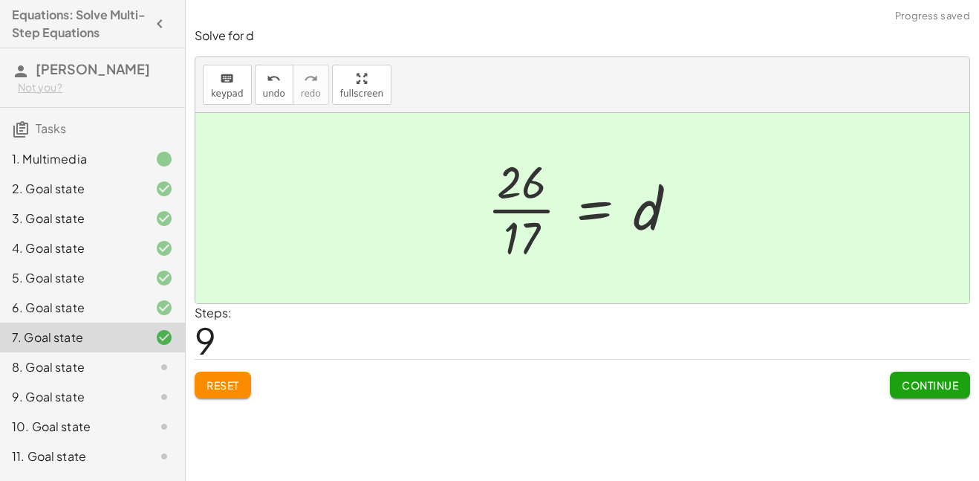
click at [911, 375] on button "Continue" at bounding box center [930, 385] width 80 height 27
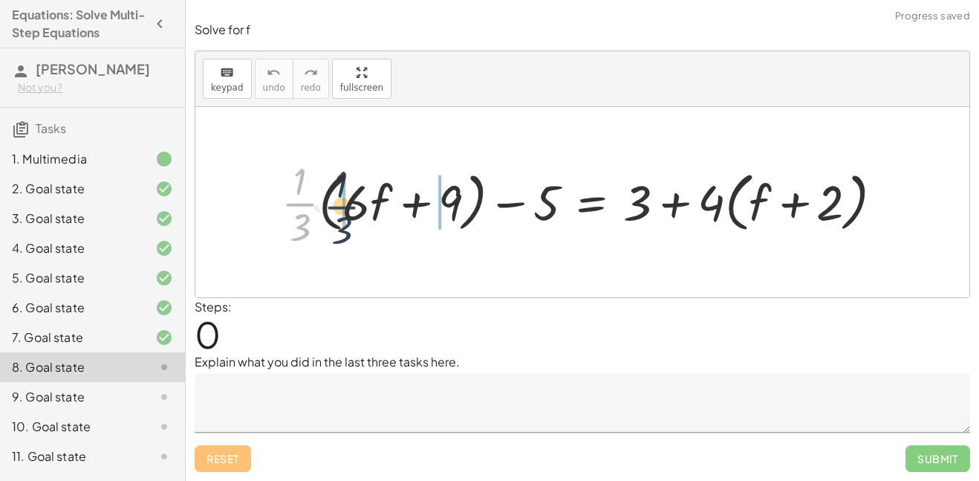
drag, startPoint x: 293, startPoint y: 201, endPoint x: 340, endPoint y: 204, distance: 47.7
click at [340, 204] on div at bounding box center [588, 202] width 628 height 97
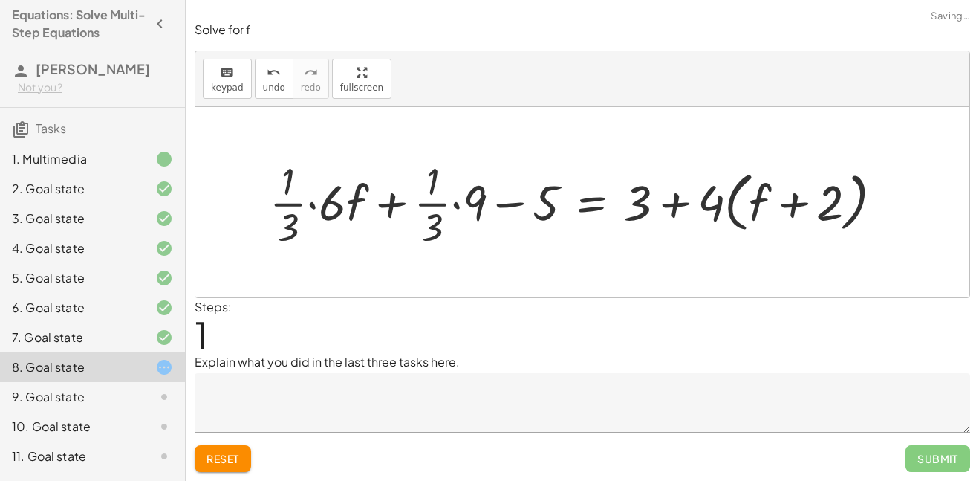
scroll to position [115, 0]
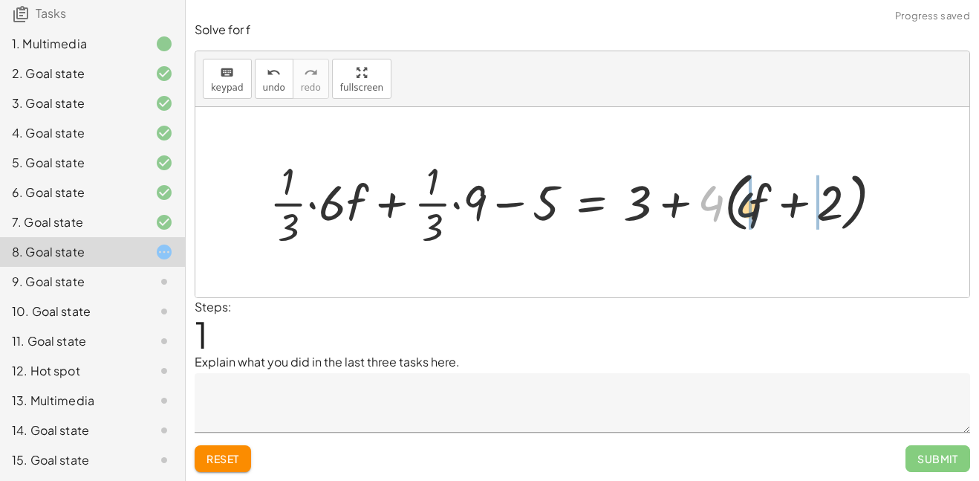
drag, startPoint x: 708, startPoint y: 198, endPoint x: 764, endPoint y: 208, distance: 56.6
click at [764, 208] on div at bounding box center [582, 202] width 640 height 97
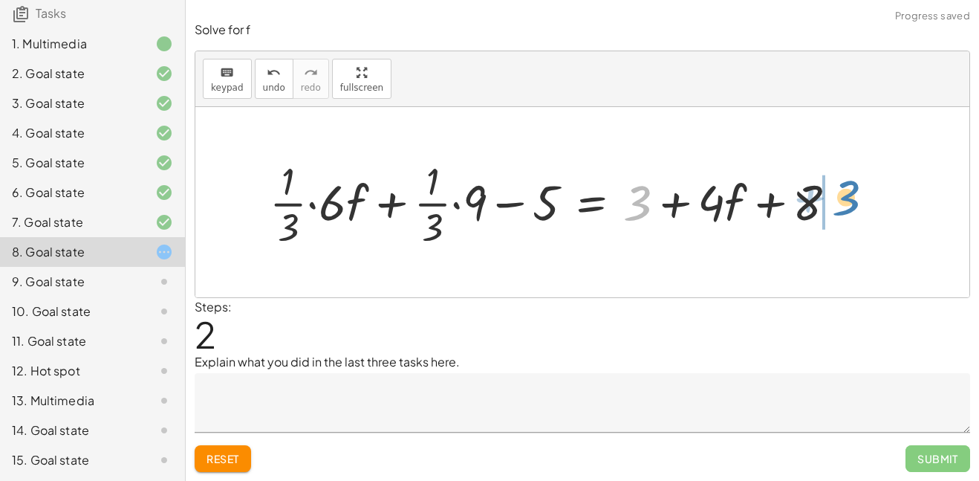
drag, startPoint x: 641, startPoint y: 202, endPoint x: 843, endPoint y: 195, distance: 202.3
click at [843, 195] on div at bounding box center [559, 202] width 594 height 97
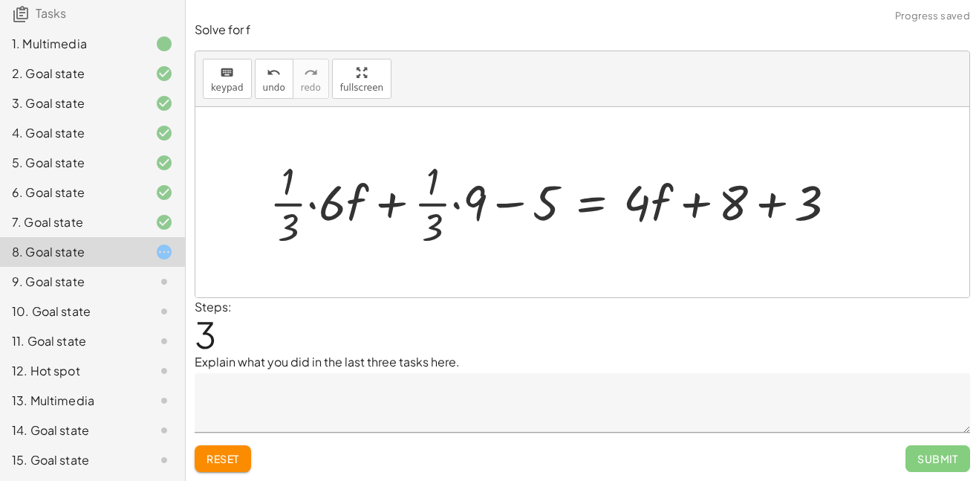
click at [756, 197] on div at bounding box center [559, 202] width 594 height 97
drag, startPoint x: 338, startPoint y: 206, endPoint x: 350, endPoint y: 206, distance: 11.9
click at [350, 206] on div at bounding box center [524, 202] width 524 height 97
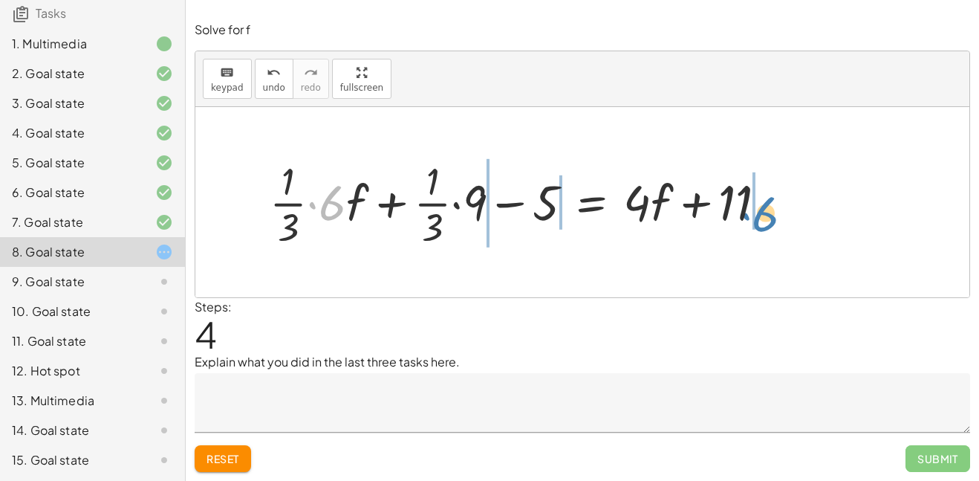
drag, startPoint x: 338, startPoint y: 208, endPoint x: 785, endPoint y: 216, distance: 447.4
click at [785, 216] on div at bounding box center [524, 202] width 524 height 97
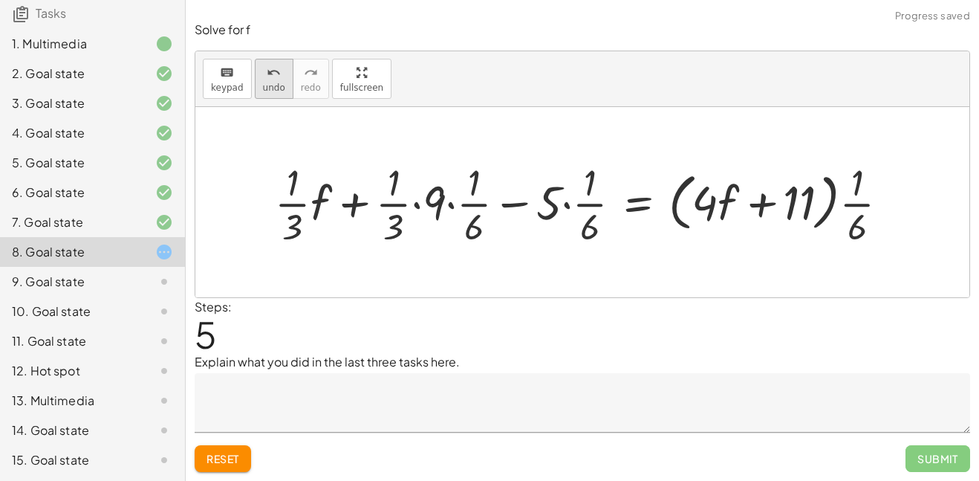
click at [268, 89] on span "undo" at bounding box center [274, 87] width 22 height 10
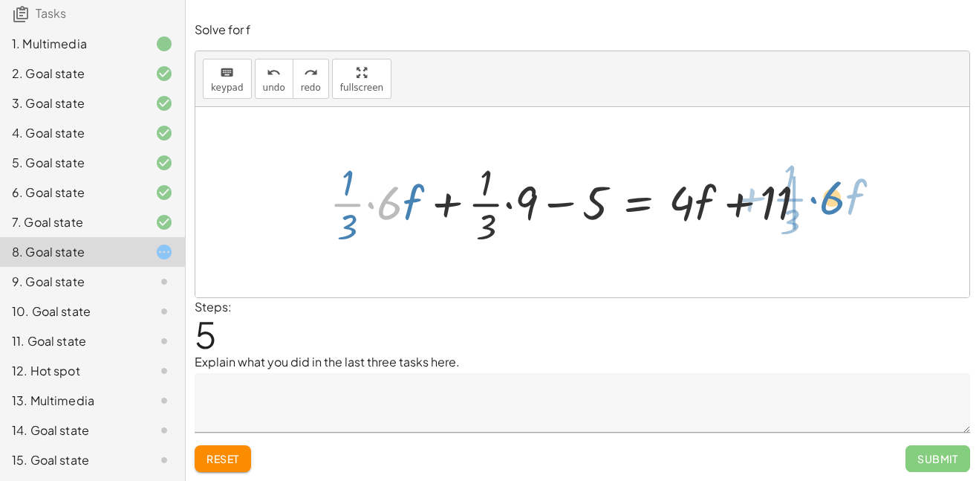
drag, startPoint x: 392, startPoint y: 199, endPoint x: 842, endPoint y: 194, distance: 450.4
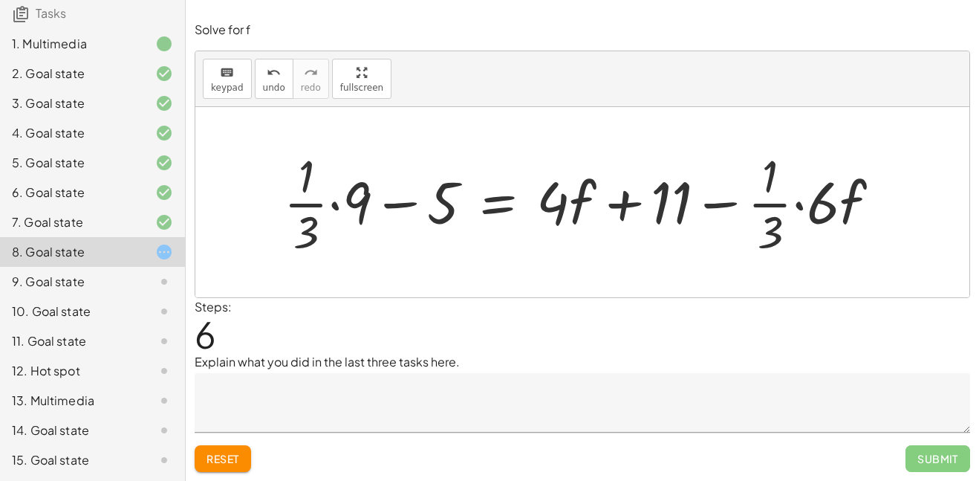
click at [401, 207] on div at bounding box center [587, 202] width 623 height 114
drag, startPoint x: 334, startPoint y: 209, endPoint x: 381, endPoint y: 214, distance: 47.8
click at [382, 214] on div at bounding box center [587, 202] width 623 height 114
click at [334, 203] on div at bounding box center [587, 202] width 623 height 114
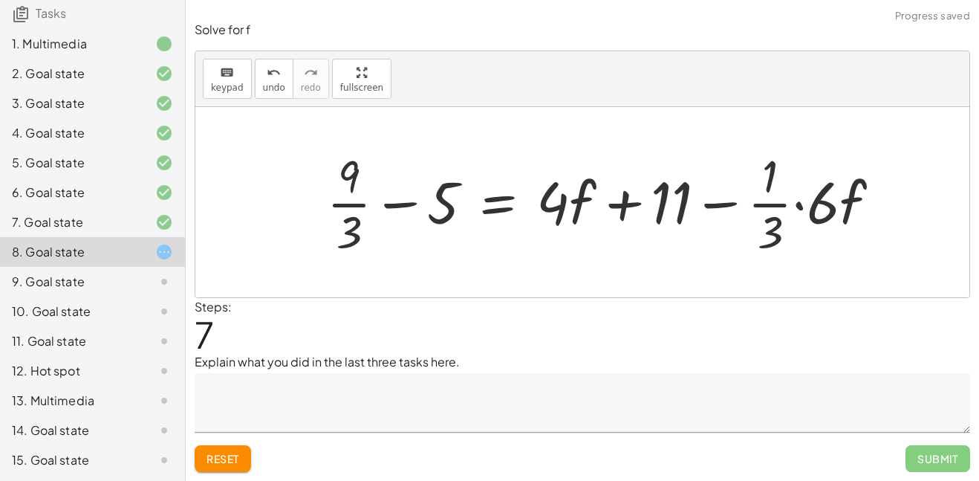
click at [354, 201] on div at bounding box center [610, 202] width 580 height 114
click at [354, 201] on div at bounding box center [615, 202] width 570 height 114
click at [386, 204] on div at bounding box center [615, 202] width 570 height 114
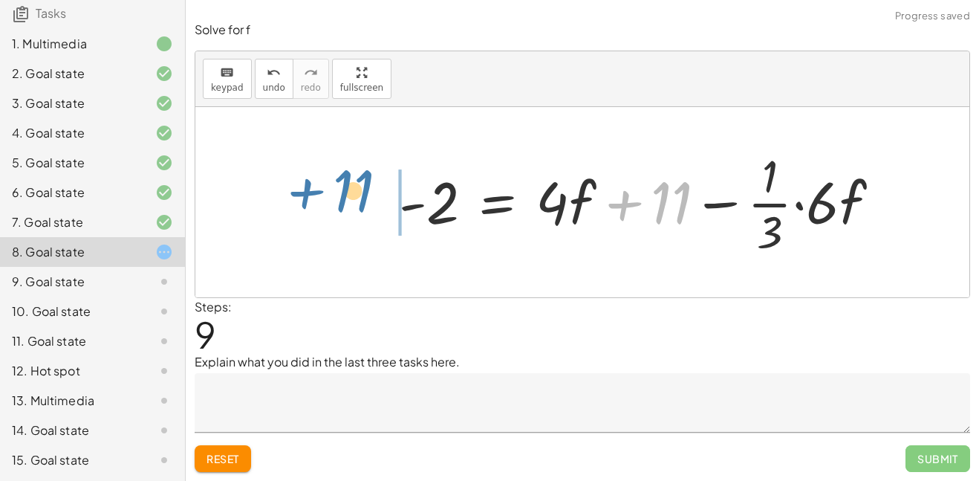
drag, startPoint x: 666, startPoint y: 206, endPoint x: 349, endPoint y: 195, distance: 317.5
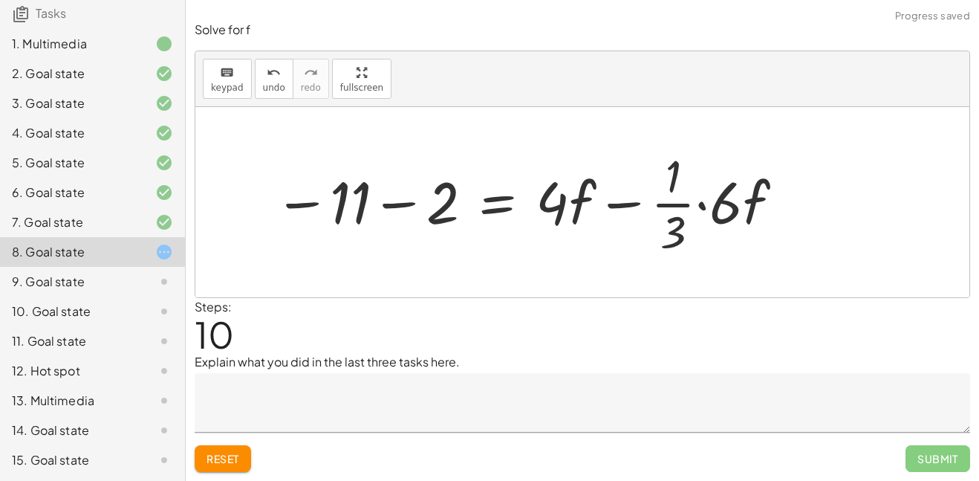
click at [404, 203] on div at bounding box center [530, 202] width 527 height 114
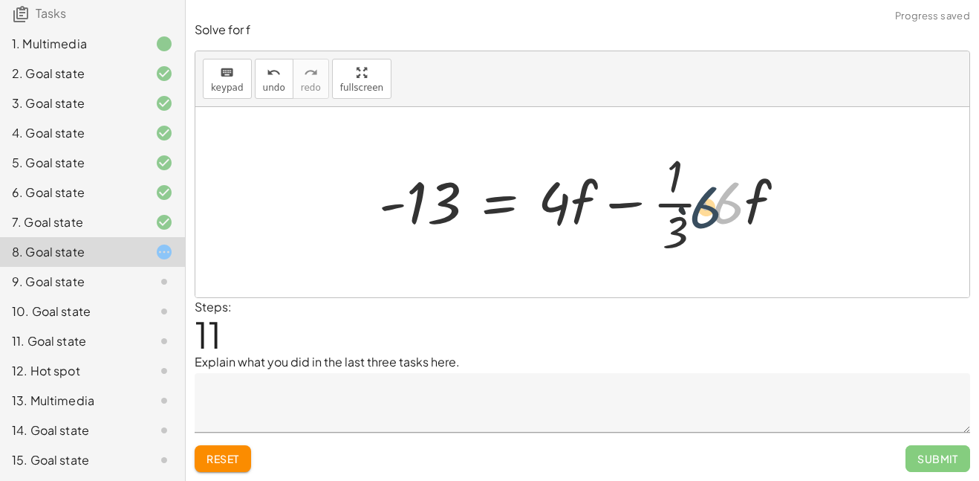
drag, startPoint x: 727, startPoint y: 207, endPoint x: 702, endPoint y: 213, distance: 25.1
click at [702, 213] on div at bounding box center [588, 202] width 433 height 114
click at [709, 204] on div at bounding box center [588, 202] width 433 height 114
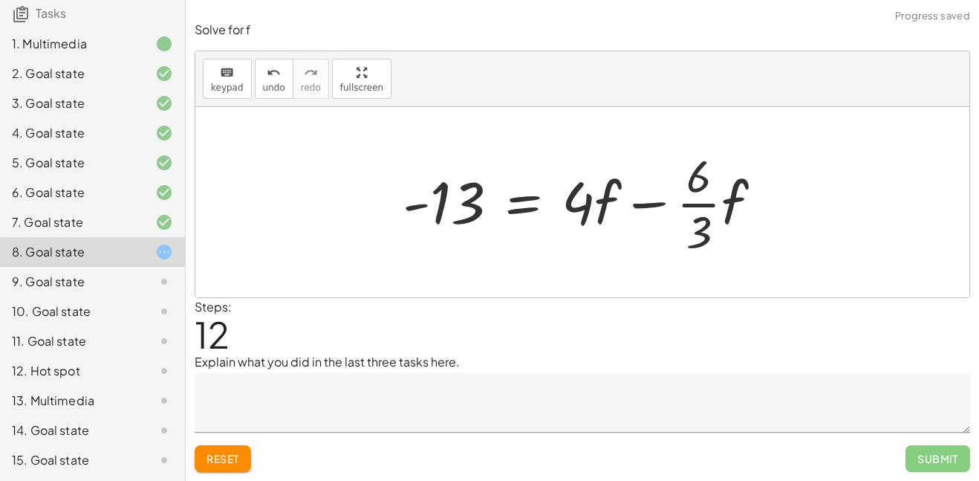
click at [707, 207] on div at bounding box center [588, 202] width 386 height 114
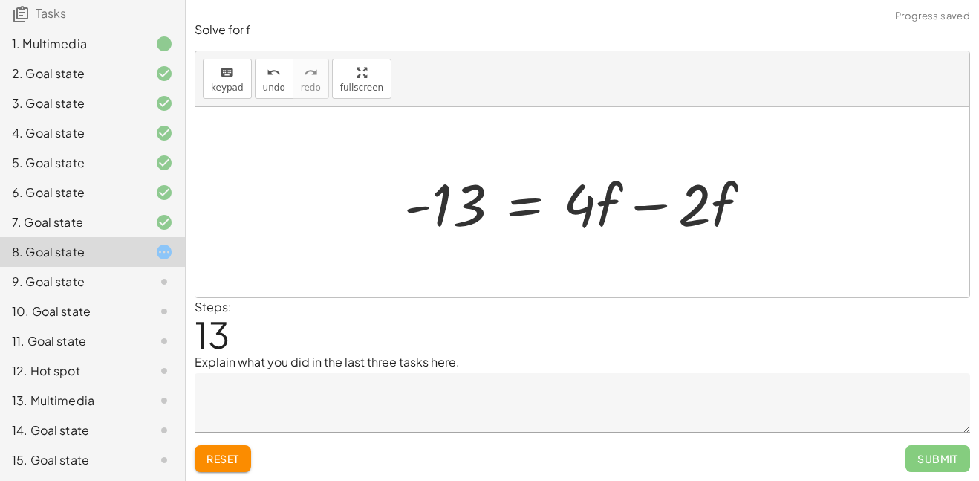
click at [658, 206] on div at bounding box center [584, 202] width 375 height 77
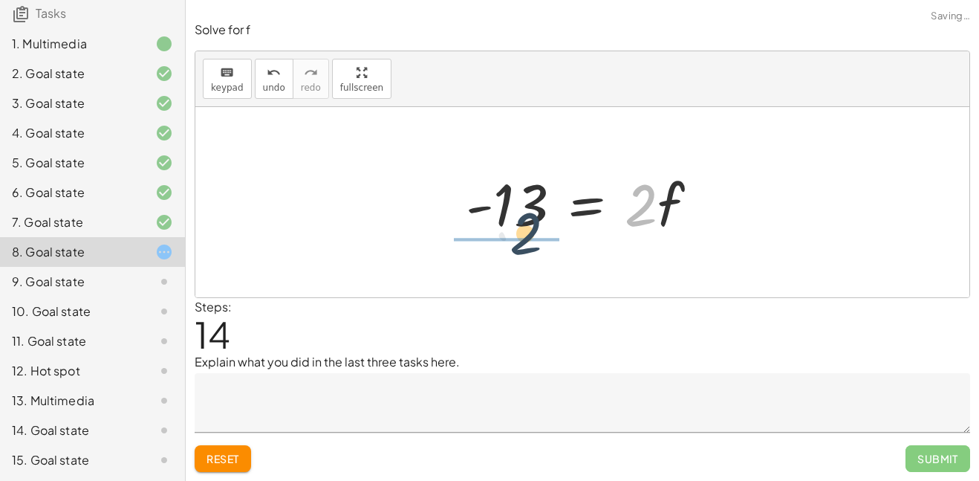
drag, startPoint x: 643, startPoint y: 218, endPoint x: 517, endPoint y: 252, distance: 130.2
click at [517, 252] on div "+ · · 1 · 3 · ( + · 6 · f + 9 ) − 5 = + 3 + · 4 · ( + f + 2 ) + · · 1 · 3 · 6 ·…" at bounding box center [582, 202] width 774 height 190
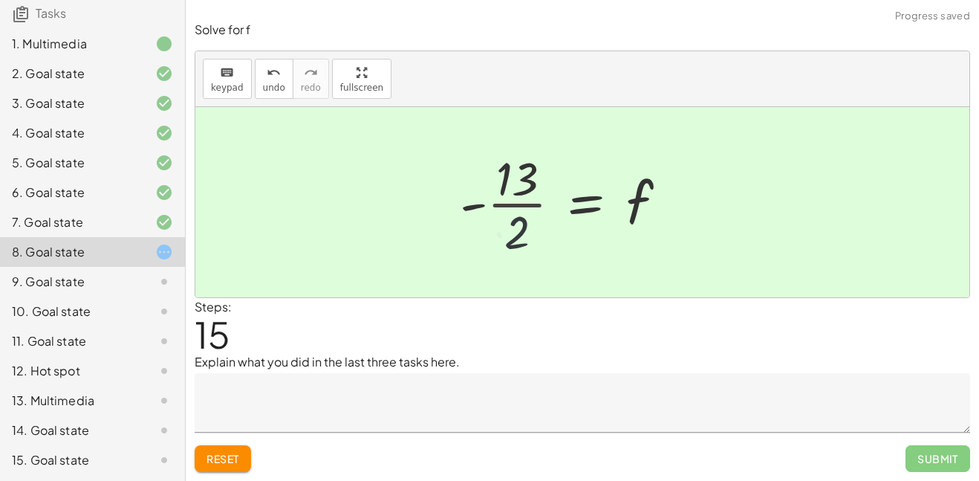
click at [505, 207] on div at bounding box center [569, 202] width 233 height 114
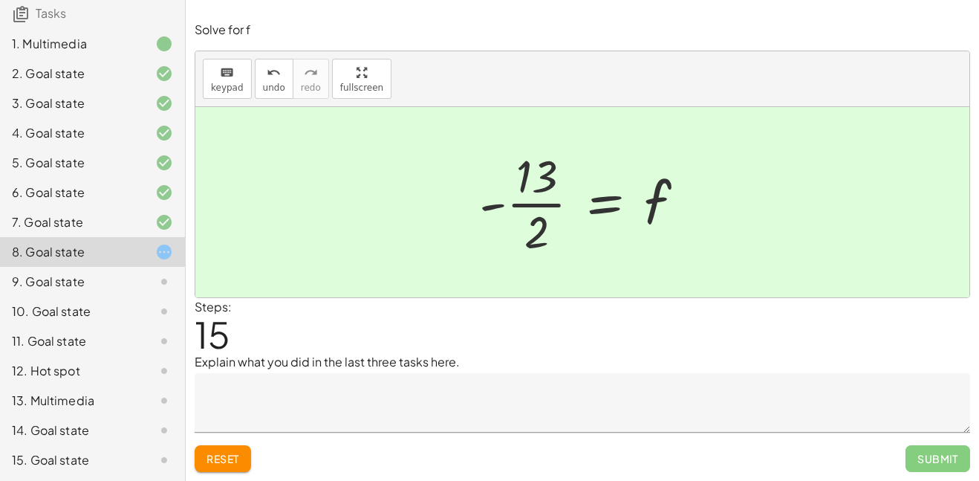
click at [540, 199] on div at bounding box center [588, 202] width 233 height 114
drag, startPoint x: 647, startPoint y: 204, endPoint x: 442, endPoint y: 205, distance: 205.1
click at [442, 205] on div "+ · · 1 · 3 · ( + · 6 · f + 9 ) − 5 = + 3 + · 4 · ( + f + 2 ) + · · 1 · 3 · 6 ·…" at bounding box center [582, 202] width 774 height 190
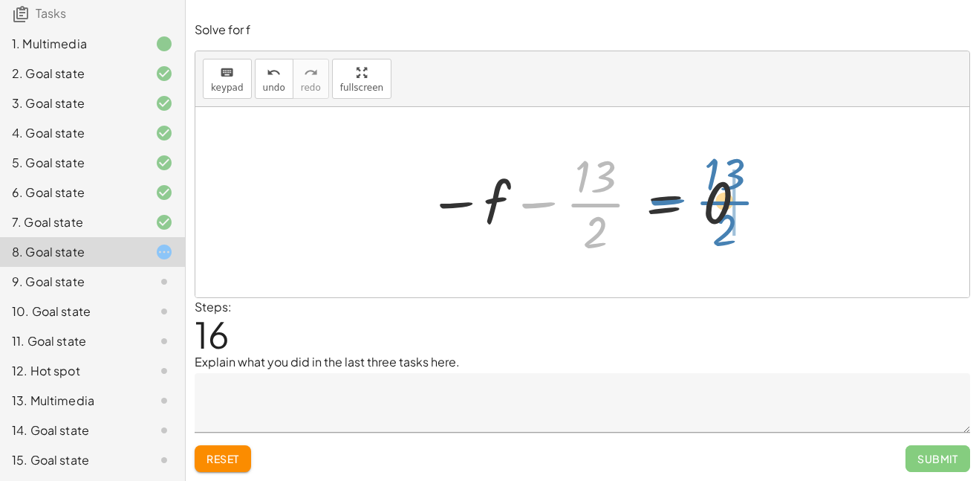
drag, startPoint x: 588, startPoint y: 196, endPoint x: 720, endPoint y: 194, distance: 132.3
click at [720, 194] on div at bounding box center [589, 202] width 336 height 114
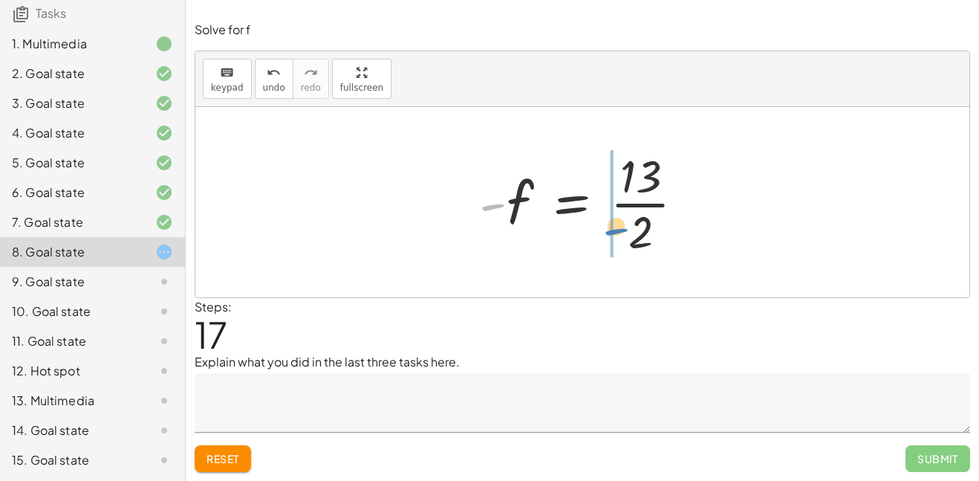
drag, startPoint x: 500, startPoint y: 206, endPoint x: 623, endPoint y: 230, distance: 125.8
click at [623, 230] on div at bounding box center [588, 202] width 233 height 114
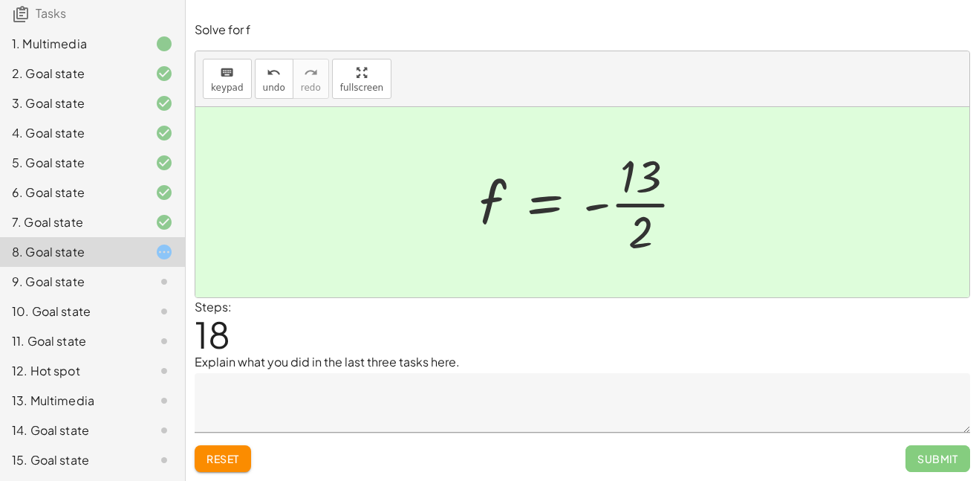
click at [347, 393] on textarea at bounding box center [583, 402] width 776 height 59
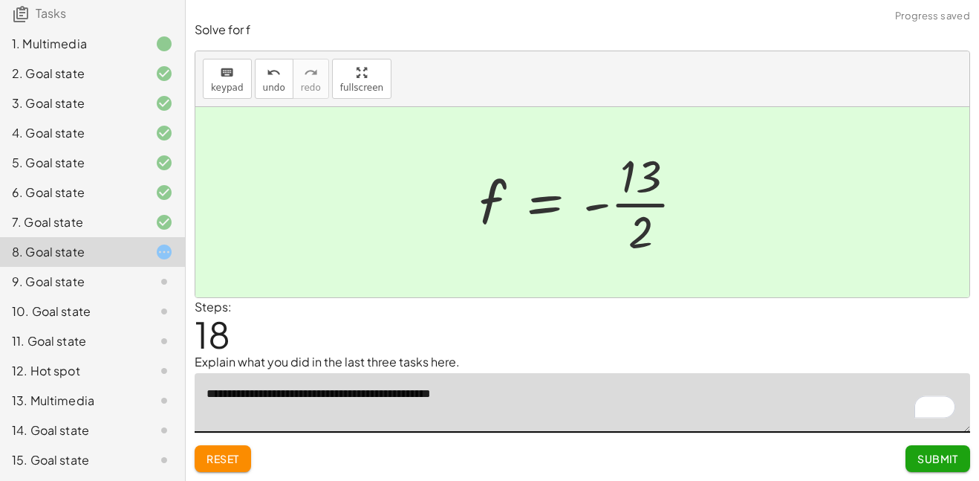
type textarea "**********"
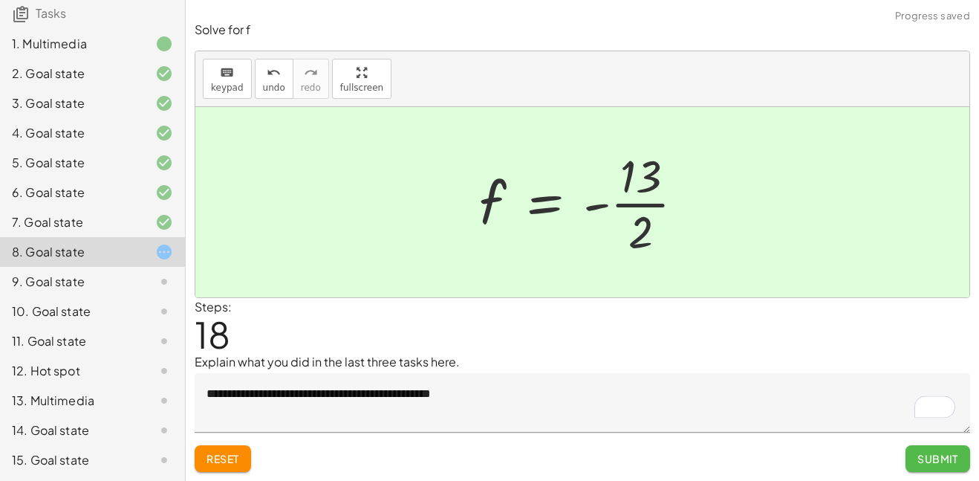
click at [913, 459] on button "Submit" at bounding box center [938, 458] width 65 height 27
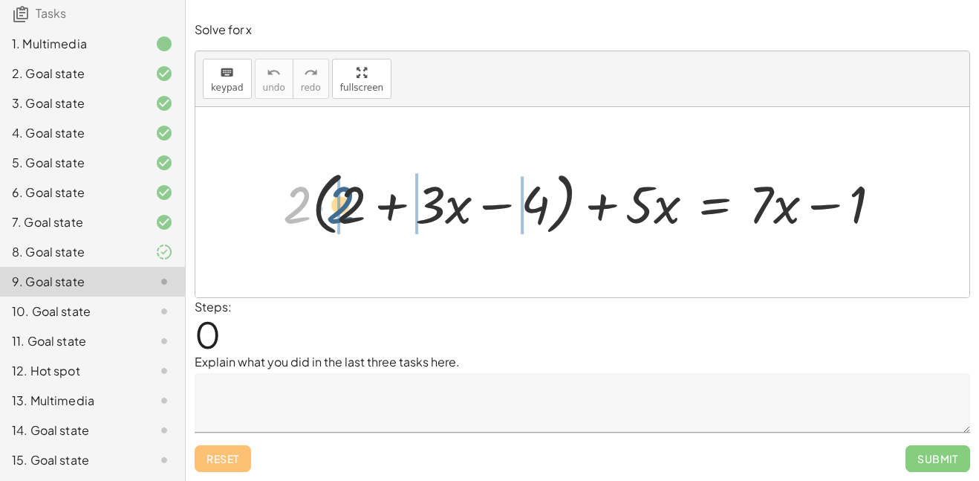
drag, startPoint x: 299, startPoint y: 212, endPoint x: 343, endPoint y: 212, distance: 43.1
click at [343, 212] on div at bounding box center [588, 202] width 625 height 77
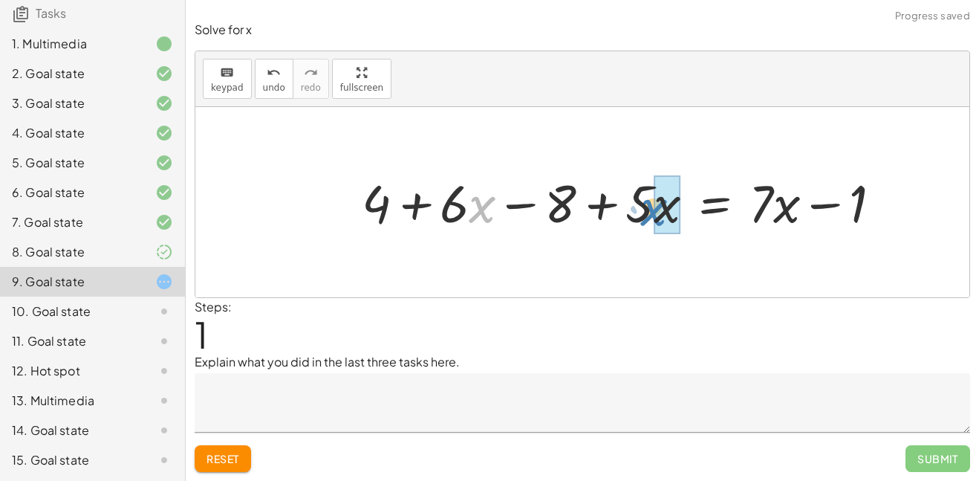
drag, startPoint x: 472, startPoint y: 207, endPoint x: 644, endPoint y: 210, distance: 171.7
click at [644, 210] on div at bounding box center [627, 202] width 546 height 68
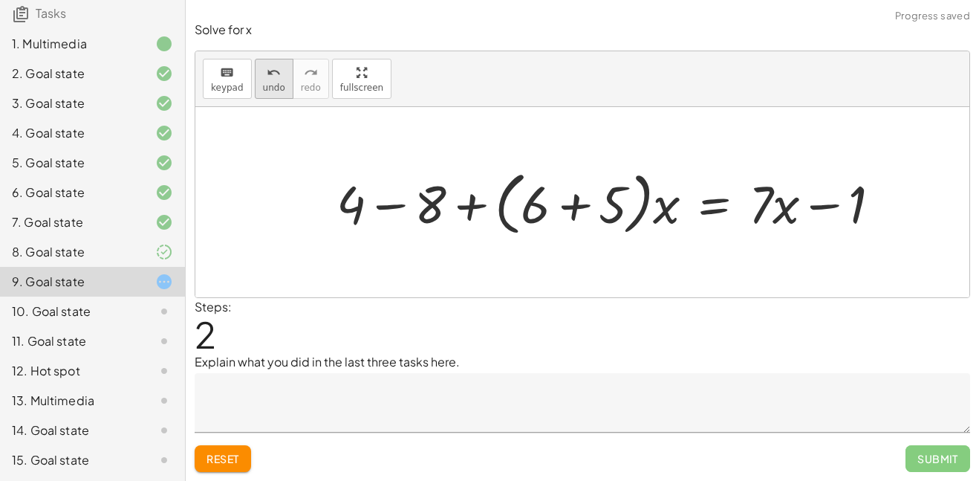
click at [280, 82] on span "undo" at bounding box center [274, 87] width 22 height 10
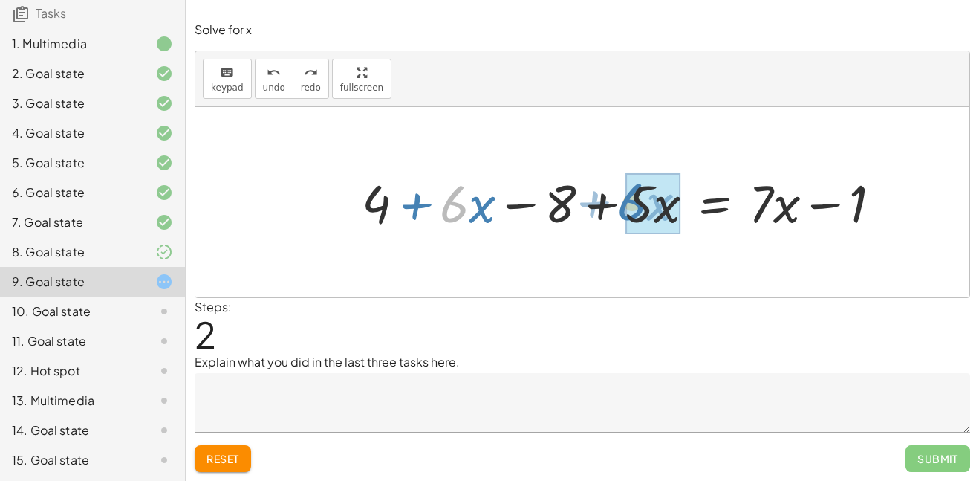
drag, startPoint x: 455, startPoint y: 204, endPoint x: 633, endPoint y: 201, distance: 178.4
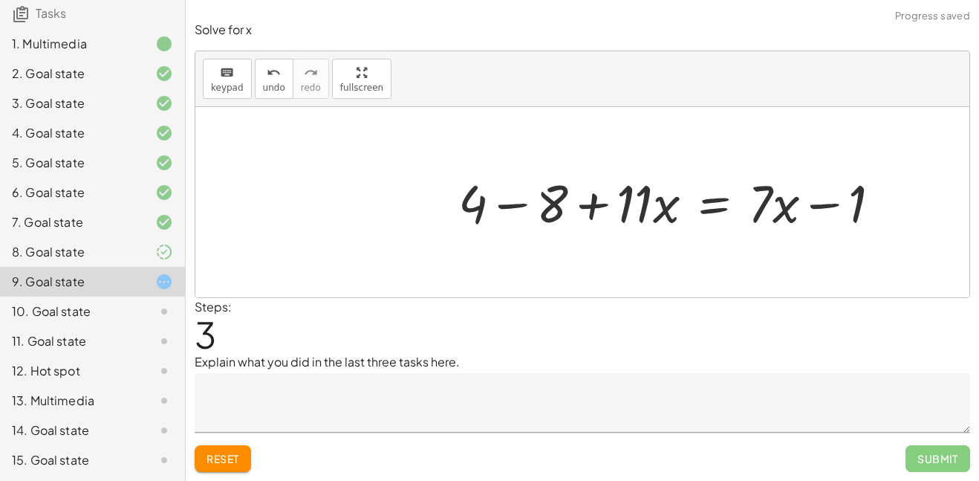
click at [514, 206] on div at bounding box center [676, 202] width 450 height 68
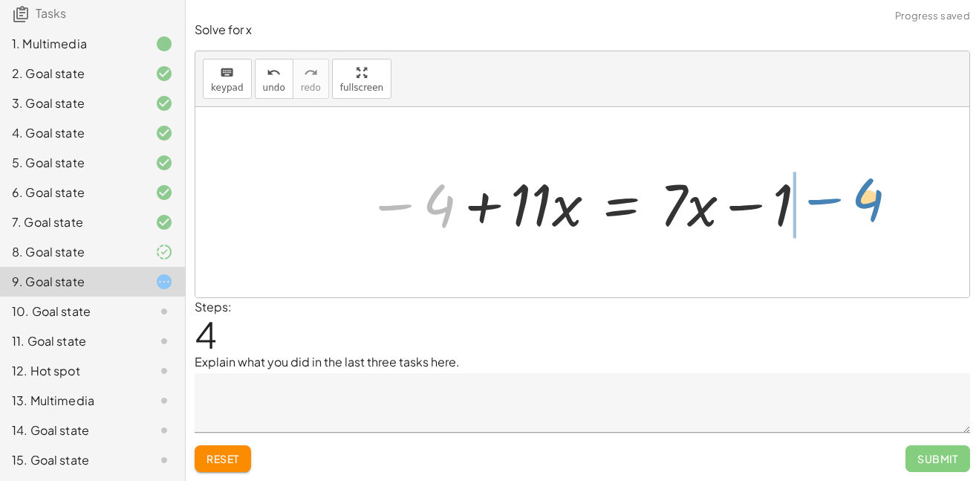
drag, startPoint x: 441, startPoint y: 209, endPoint x: 870, endPoint y: 203, distance: 429.6
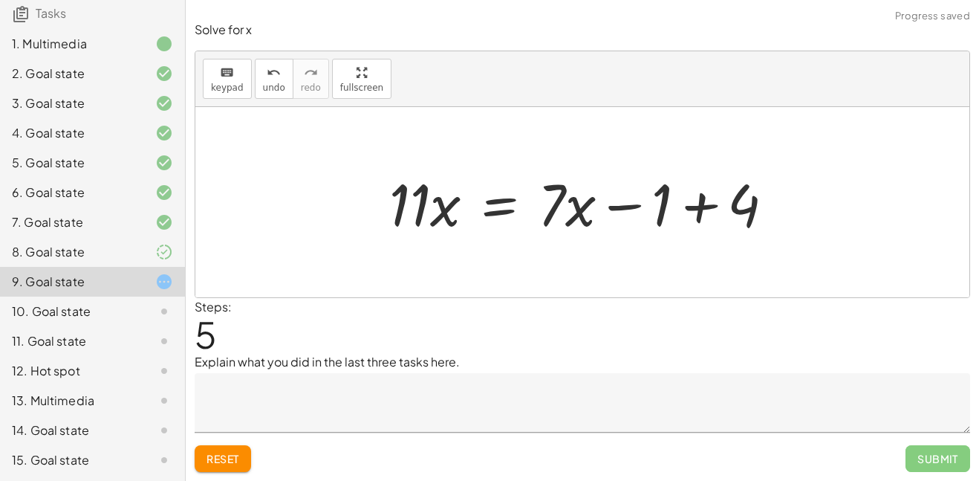
click at [700, 195] on div at bounding box center [588, 202] width 412 height 77
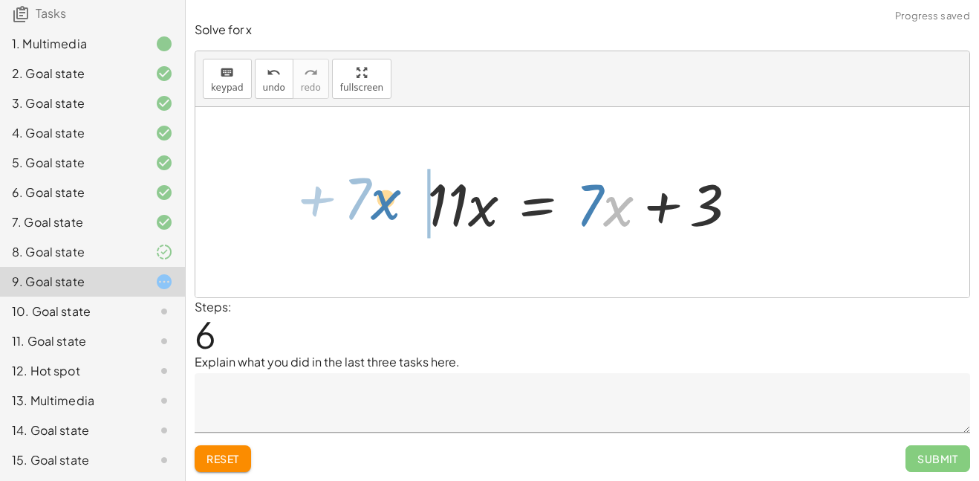
drag, startPoint x: 604, startPoint y: 207, endPoint x: 372, endPoint y: 201, distance: 231.9
click at [372, 201] on div "+ · 2 · ( + 2 + · 3 · x − 4 ) + · 5 · x = + · 7 · x − 1 + · 2 · 2 + · 2 · 3 · x…" at bounding box center [582, 202] width 774 height 190
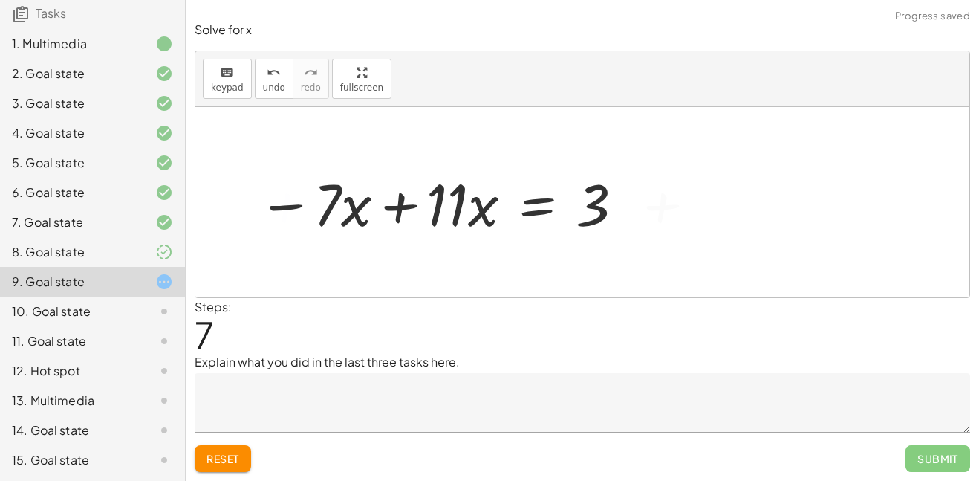
click at [391, 207] on div at bounding box center [441, 202] width 383 height 77
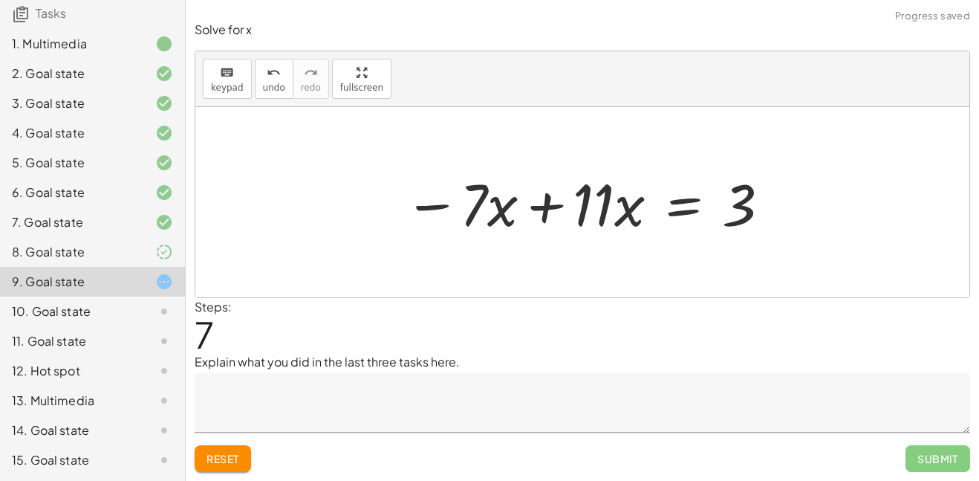
click at [552, 207] on div at bounding box center [588, 202] width 383 height 77
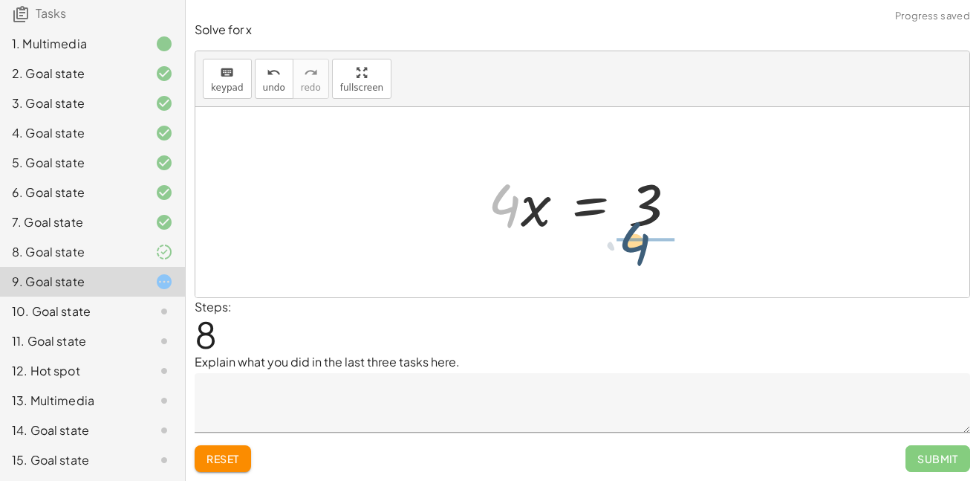
drag, startPoint x: 502, startPoint y: 212, endPoint x: 632, endPoint y: 251, distance: 135.9
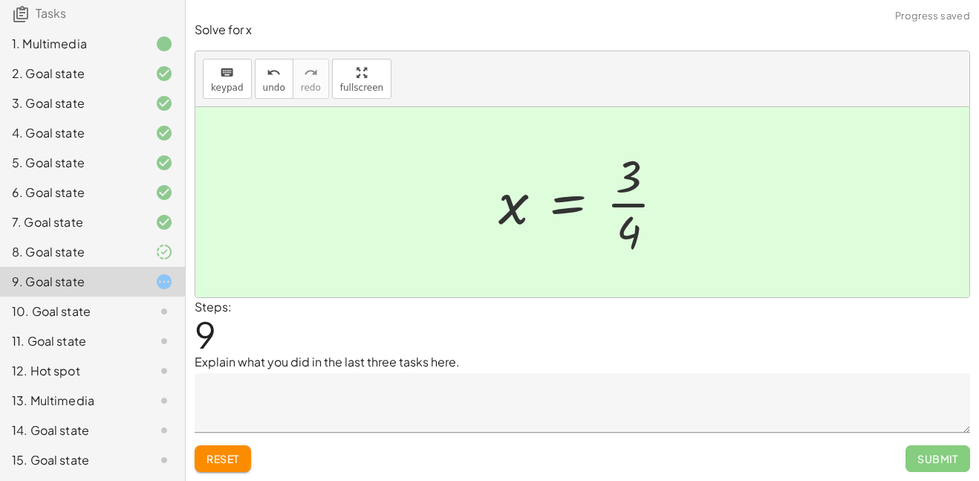
click at [438, 383] on textarea at bounding box center [583, 402] width 776 height 59
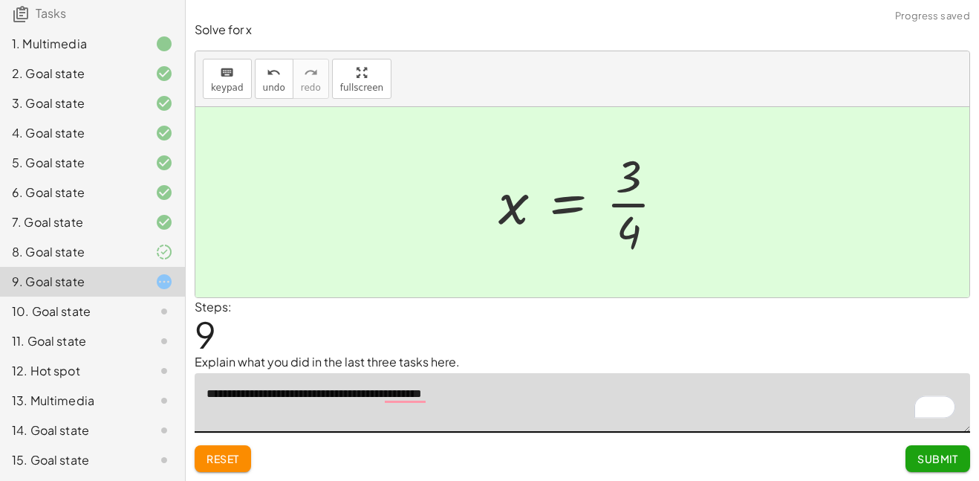
type textarea "**********"
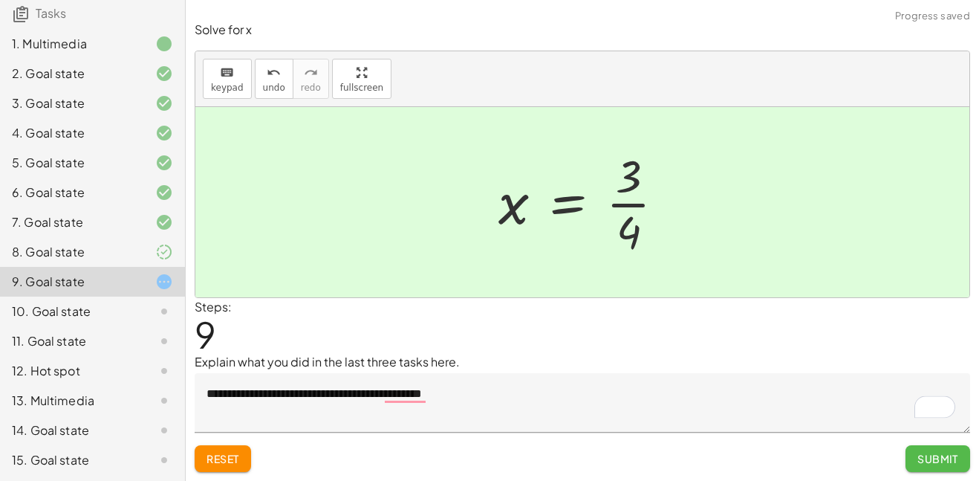
click at [936, 466] on button "Submit" at bounding box center [938, 458] width 65 height 27
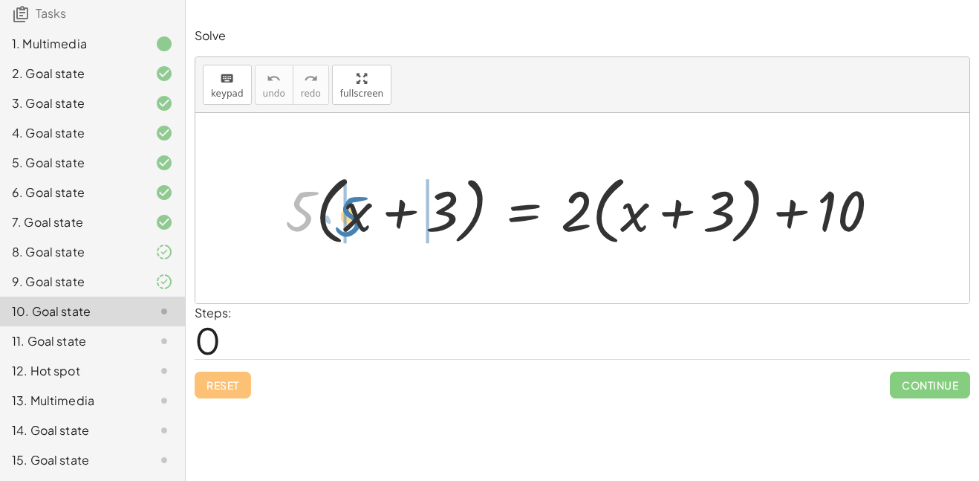
drag, startPoint x: 299, startPoint y: 221, endPoint x: 349, endPoint y: 226, distance: 50.1
click at [349, 226] on div at bounding box center [588, 208] width 621 height 82
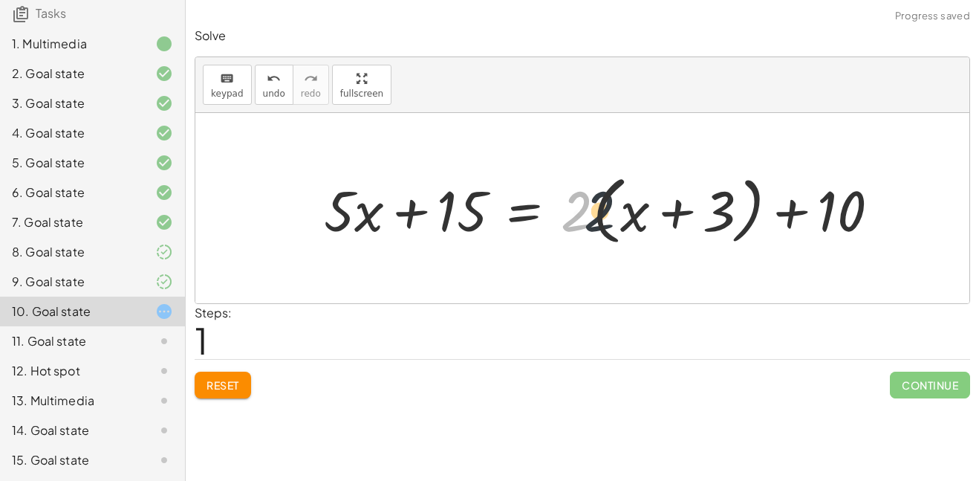
drag, startPoint x: 579, startPoint y: 212, endPoint x: 616, endPoint y: 212, distance: 37.2
click at [616, 212] on div at bounding box center [608, 208] width 583 height 82
drag, startPoint x: 582, startPoint y: 206, endPoint x: 641, endPoint y: 210, distance: 59.6
click at [641, 210] on div at bounding box center [608, 208] width 583 height 82
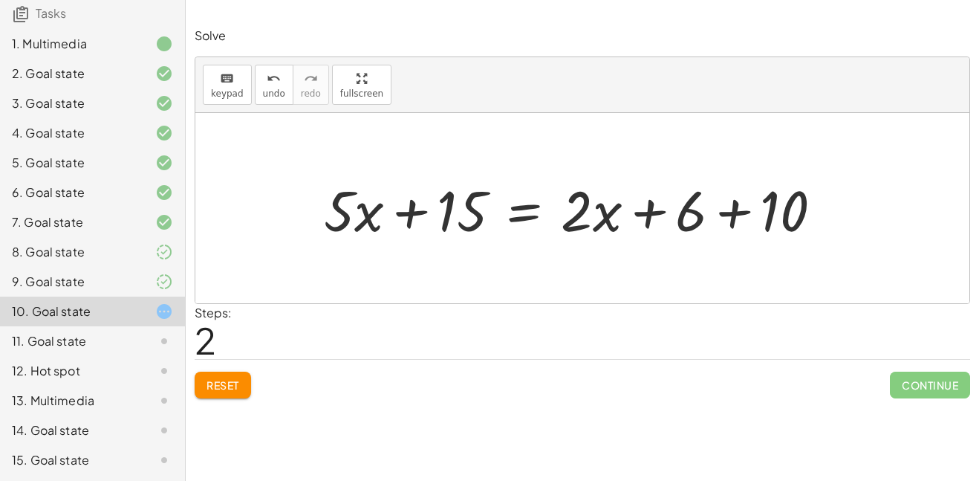
click at [715, 206] on div at bounding box center [579, 209] width 525 height 74
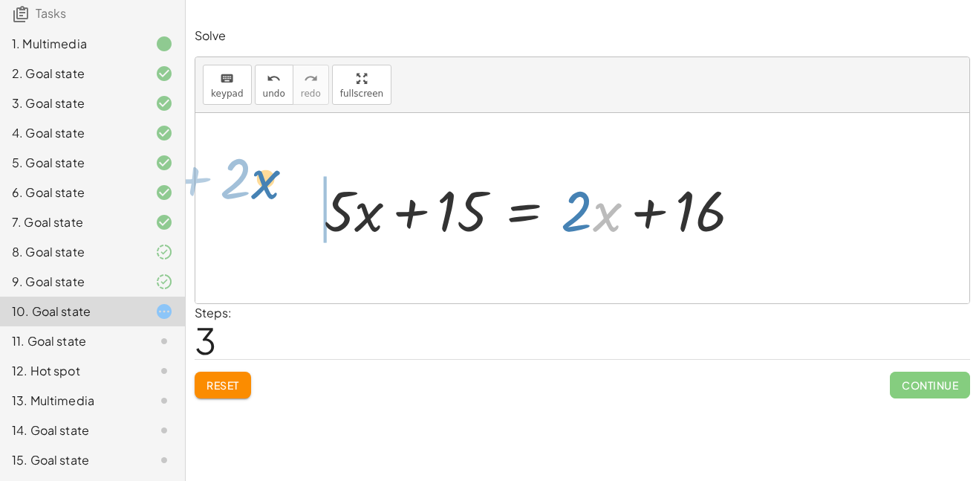
drag, startPoint x: 603, startPoint y: 220, endPoint x: 260, endPoint y: 187, distance: 344.1
click at [260, 187] on div "· 5 · ( + x + 3 ) = + · 2 · ( + x + 3 ) + 10 + · 5 · x + · 5 · 3 = + · 2 · ( + …" at bounding box center [582, 208] width 774 height 190
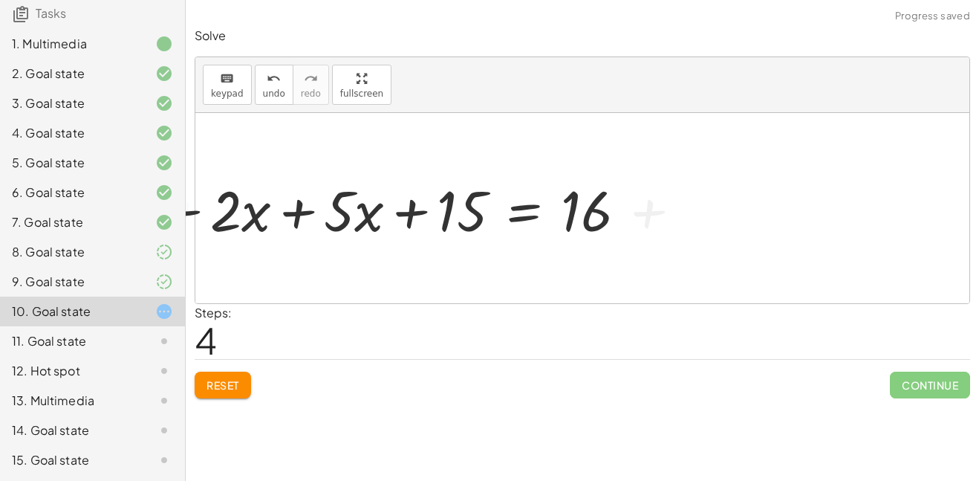
click at [324, 213] on div at bounding box center [392, 209] width 487 height 74
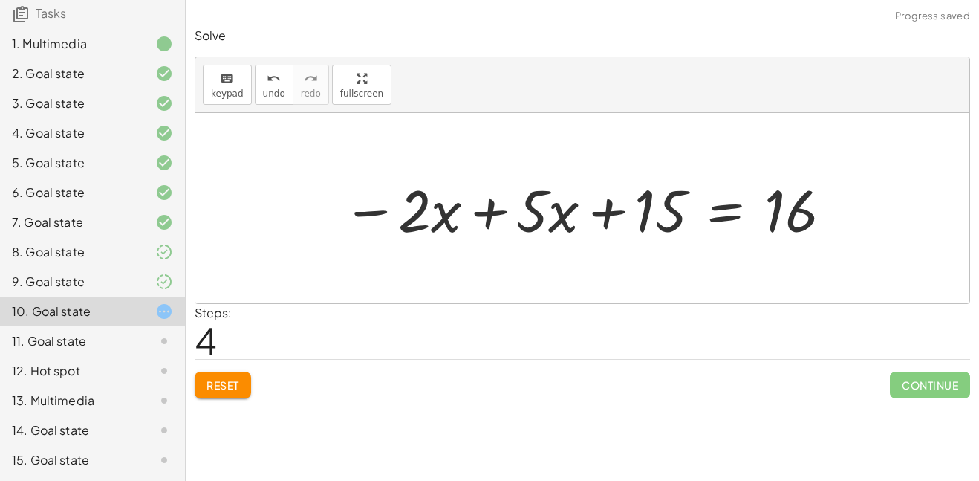
click at [498, 210] on div at bounding box center [588, 208] width 506 height 77
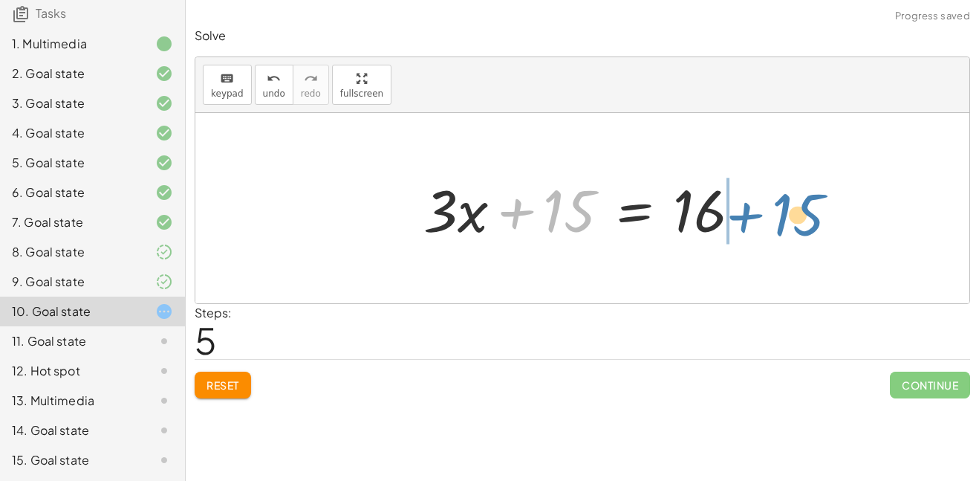
drag, startPoint x: 525, startPoint y: 215, endPoint x: 756, endPoint y: 218, distance: 230.4
click at [756, 218] on div at bounding box center [588, 208] width 344 height 77
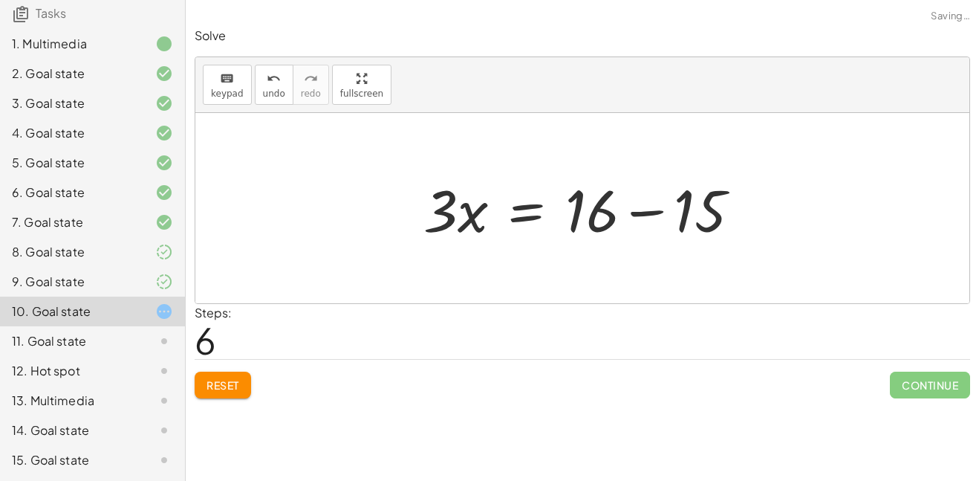
click at [653, 209] on div at bounding box center [588, 208] width 344 height 77
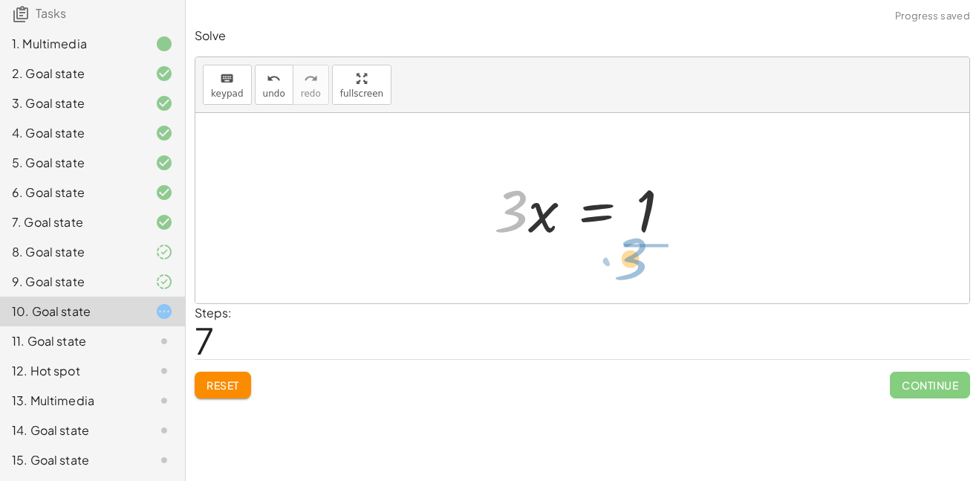
drag, startPoint x: 514, startPoint y: 218, endPoint x: 637, endPoint y: 270, distance: 132.9
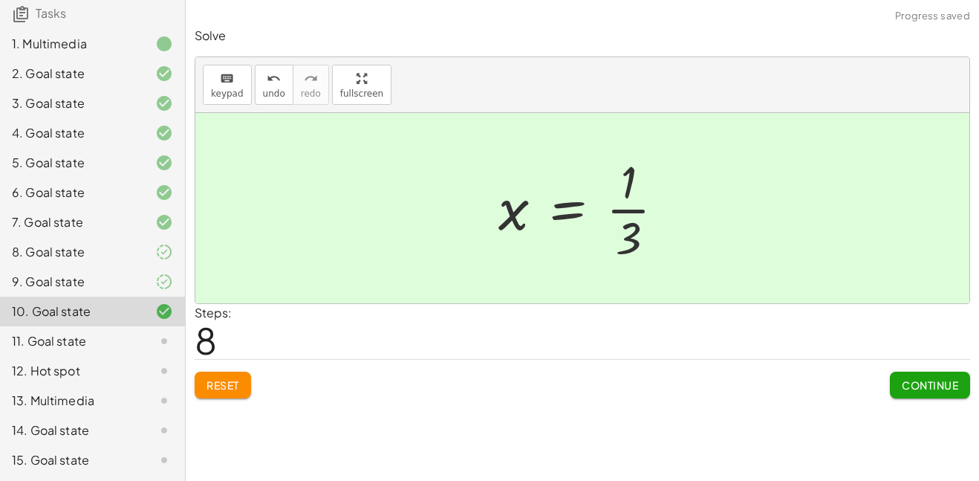
click at [941, 390] on span "Continue" at bounding box center [930, 384] width 56 height 13
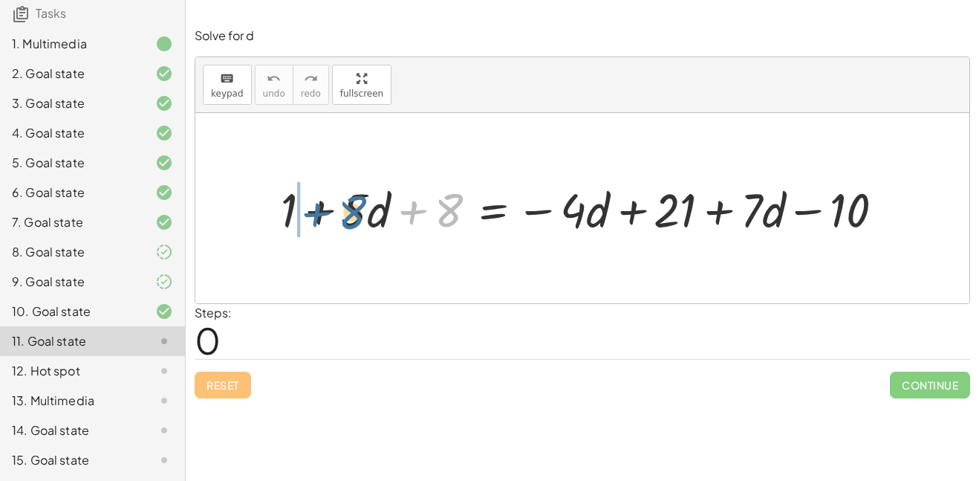
drag, startPoint x: 438, startPoint y: 212, endPoint x: 336, endPoint y: 214, distance: 102.6
click at [336, 214] on div at bounding box center [588, 208] width 630 height 62
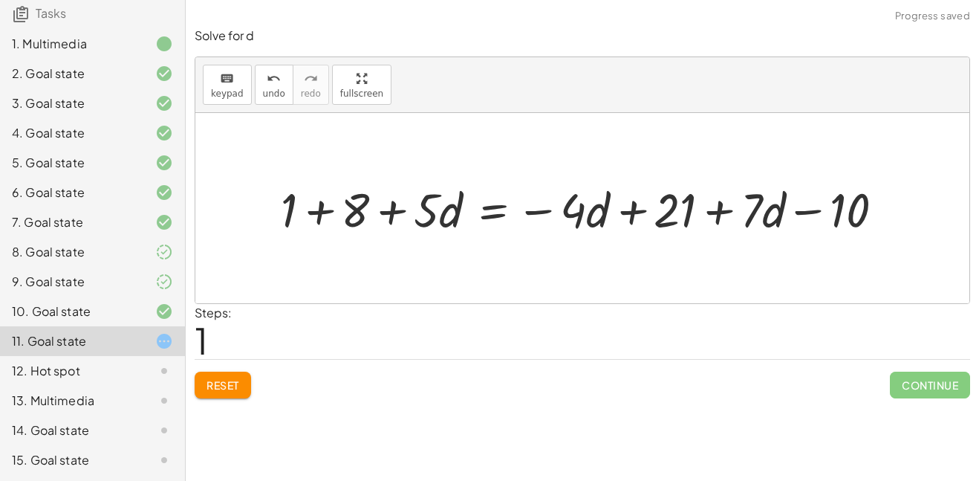
click at [320, 210] on div at bounding box center [588, 208] width 630 height 62
drag, startPoint x: 588, startPoint y: 216, endPoint x: 569, endPoint y: 221, distance: 19.5
click at [569, 221] on div at bounding box center [621, 208] width 564 height 62
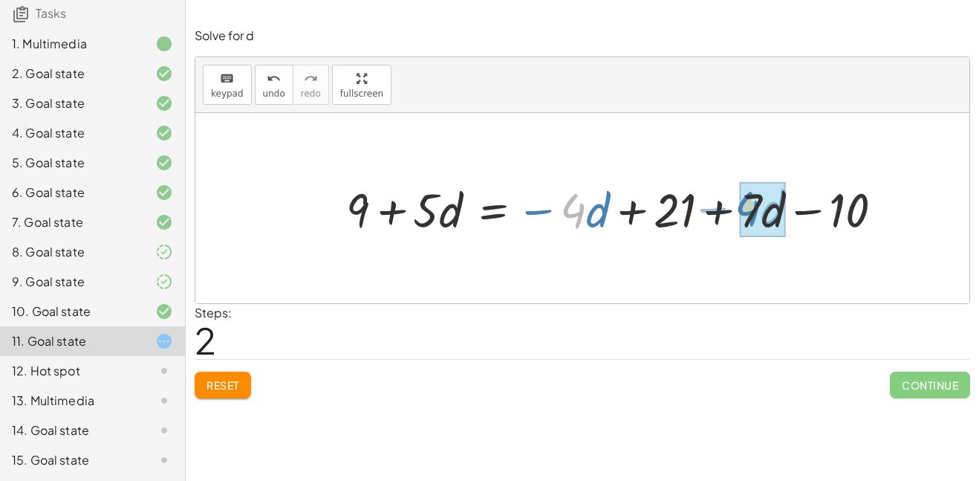
drag, startPoint x: 569, startPoint y: 213, endPoint x: 744, endPoint y: 210, distance: 174.6
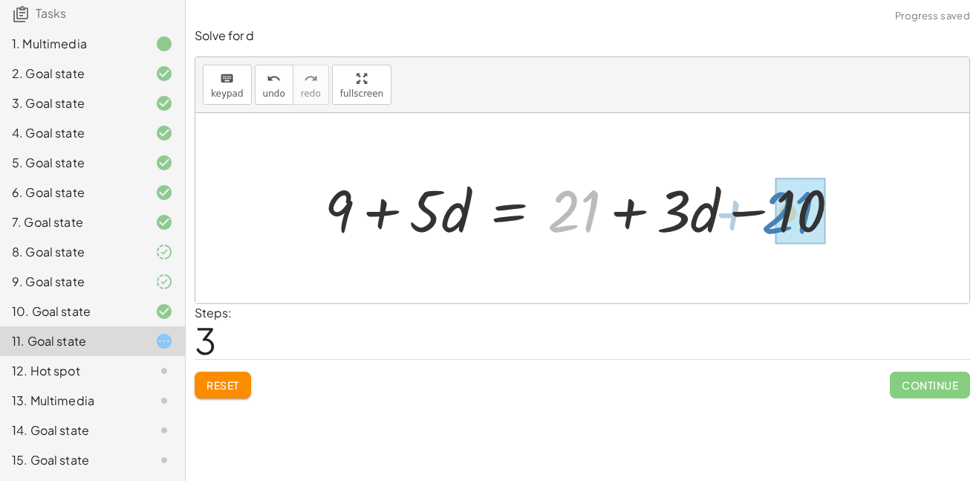
drag, startPoint x: 571, startPoint y: 210, endPoint x: 786, endPoint y: 213, distance: 215.5
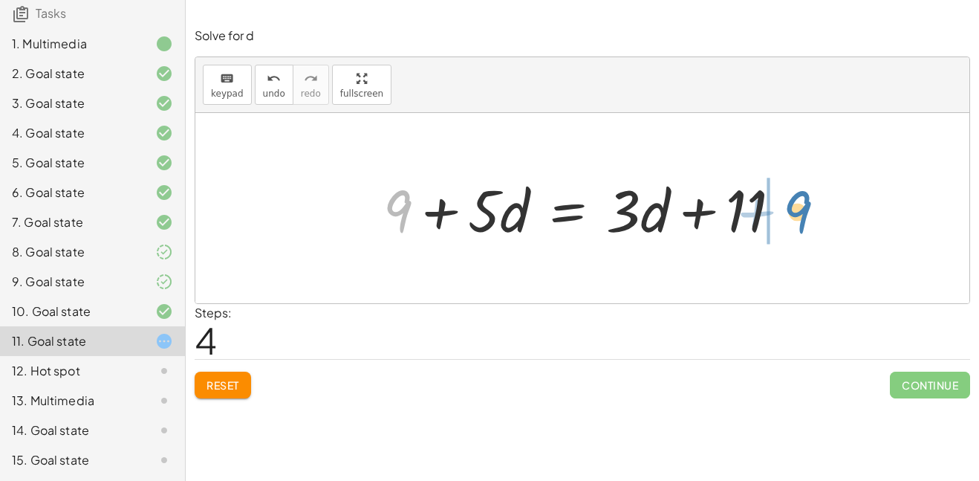
drag, startPoint x: 408, startPoint y: 213, endPoint x: 809, endPoint y: 214, distance: 401.3
click at [809, 214] on div "+ 1 + · 5 · d + 8 = − · 4 · d + 21 + · 7 · d − 10 + 1 + 8 + · 5 · d = − · 4 · d…" at bounding box center [582, 208] width 774 height 190
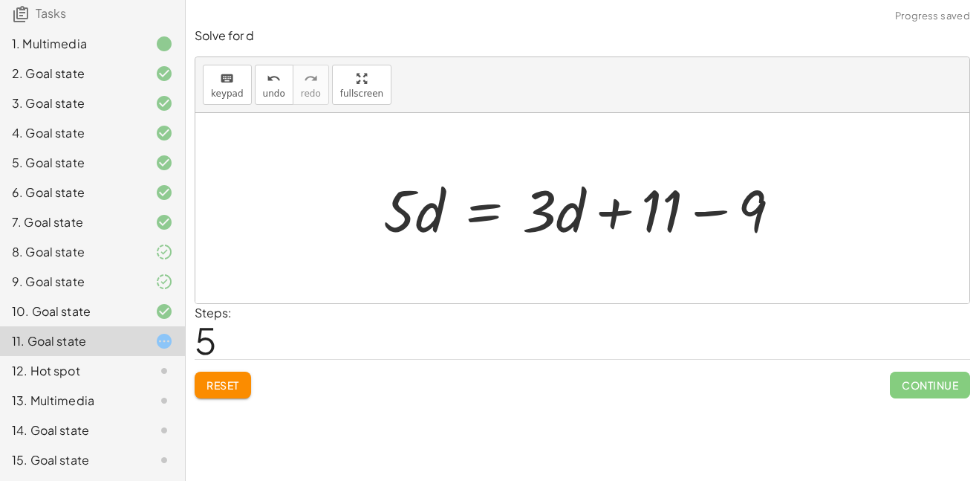
click at [716, 215] on div at bounding box center [588, 208] width 424 height 77
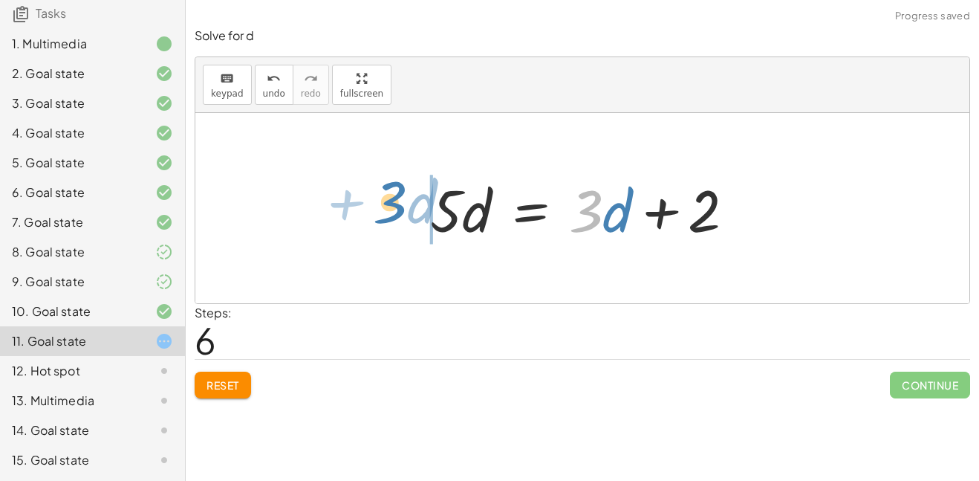
drag, startPoint x: 597, startPoint y: 215, endPoint x: 389, endPoint y: 205, distance: 207.6
click at [389, 205] on div "+ 1 + · 5 · d + 8 = − · 4 · d + 21 + · 7 · d − 10 + 1 + 8 + · 5 · d = − · 4 · d…" at bounding box center [582, 208] width 774 height 190
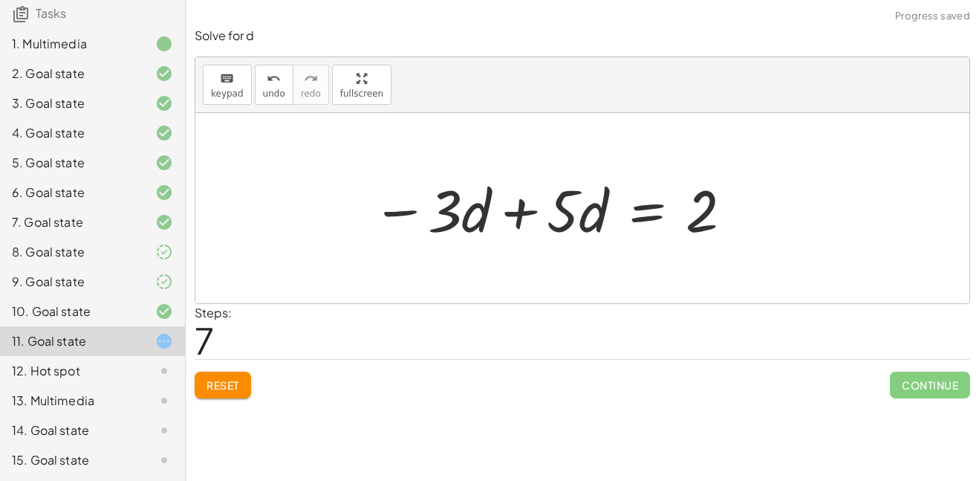
click at [408, 215] on div at bounding box center [553, 208] width 377 height 77
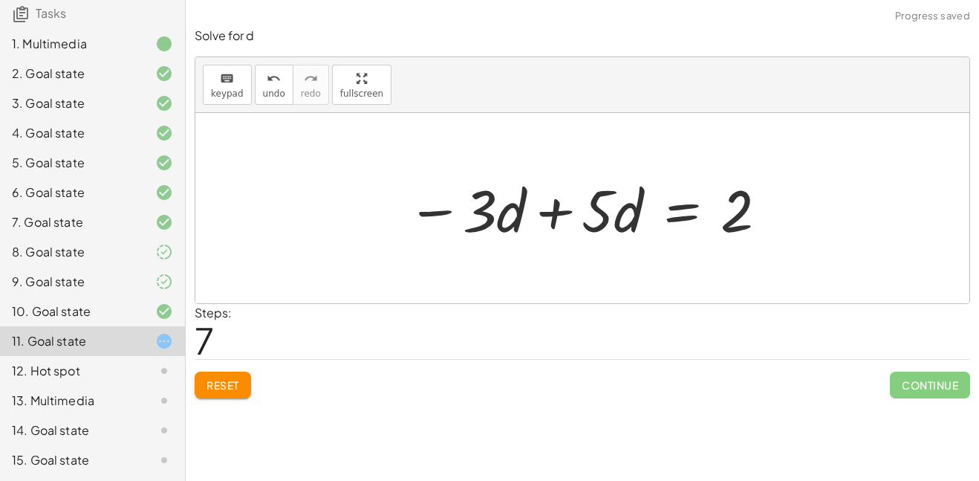
click at [564, 212] on div at bounding box center [588, 208] width 377 height 77
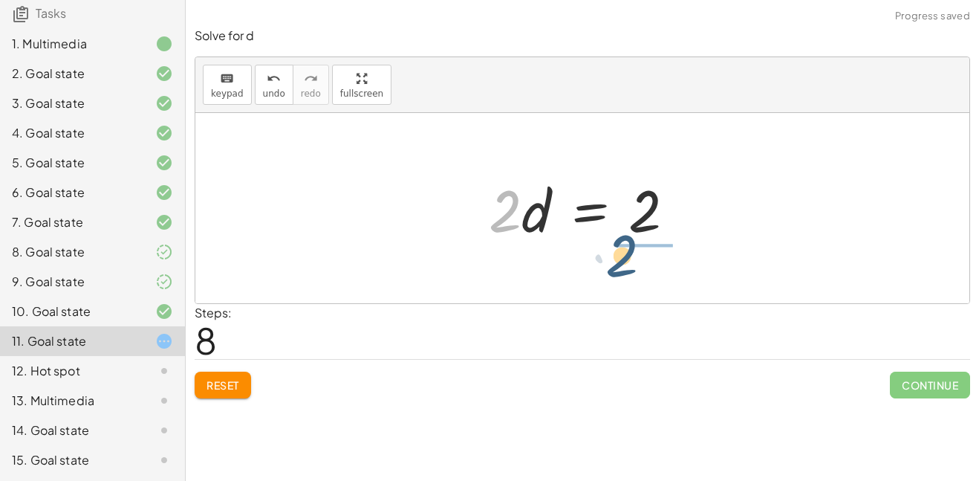
drag, startPoint x: 504, startPoint y: 213, endPoint x: 631, endPoint y: 258, distance: 134.7
click at [643, 220] on div at bounding box center [610, 208] width 192 height 114
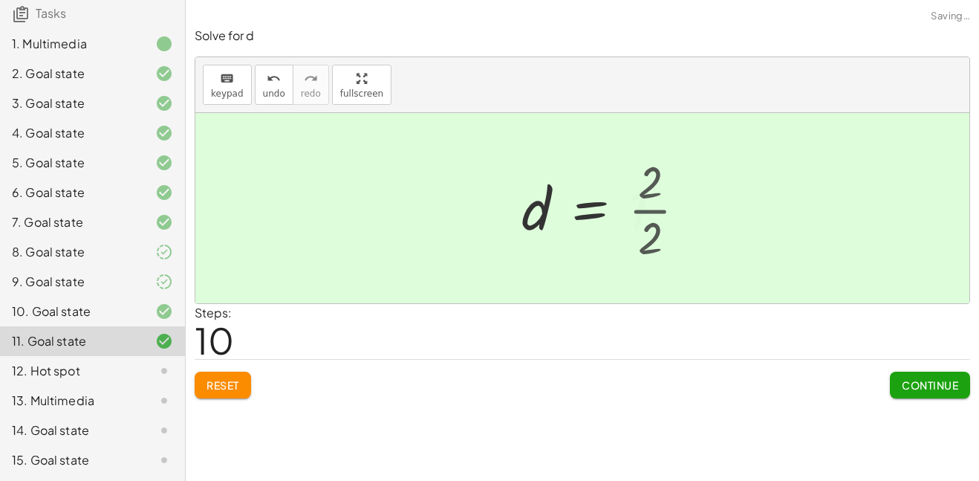
click at [644, 213] on div at bounding box center [598, 209] width 168 height 74
click at [924, 391] on span "Continue" at bounding box center [930, 384] width 56 height 13
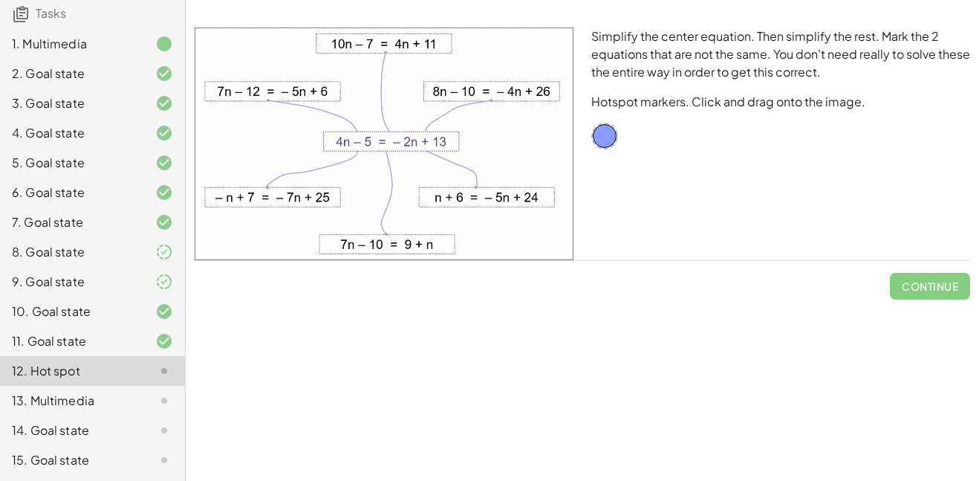
drag, startPoint x: 427, startPoint y: 132, endPoint x: 433, endPoint y: 195, distance: 62.7
click at [433, 195] on img at bounding box center [384, 143] width 379 height 233
drag, startPoint x: 409, startPoint y: 236, endPoint x: 459, endPoint y: 191, distance: 67.3
click at [459, 191] on img at bounding box center [384, 143] width 379 height 233
drag, startPoint x: 605, startPoint y: 140, endPoint x: 502, endPoint y: 199, distance: 118.2
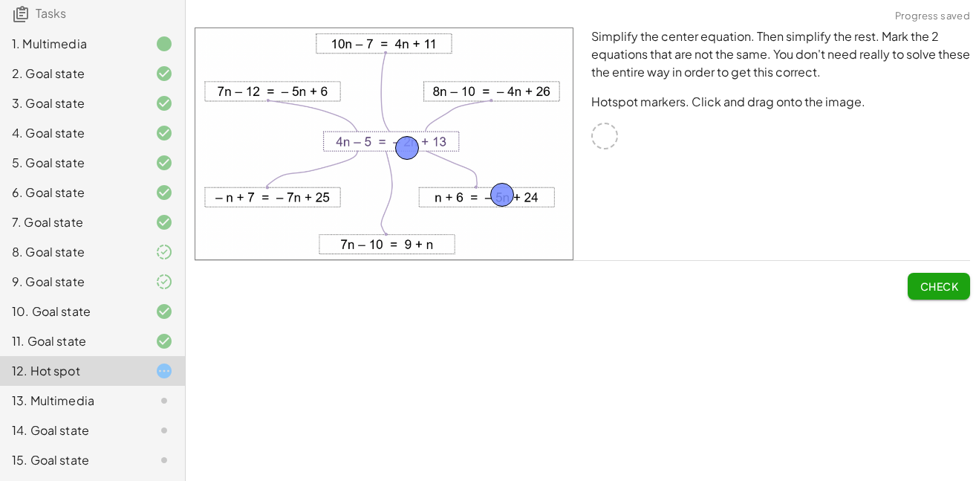
drag, startPoint x: 605, startPoint y: 128, endPoint x: 407, endPoint y: 140, distance: 198.0
drag, startPoint x: 603, startPoint y: 137, endPoint x: 656, endPoint y: 141, distance: 52.9
drag, startPoint x: 409, startPoint y: 149, endPoint x: 638, endPoint y: 164, distance: 229.4
drag, startPoint x: 502, startPoint y: 186, endPoint x: 626, endPoint y: 155, distance: 127.8
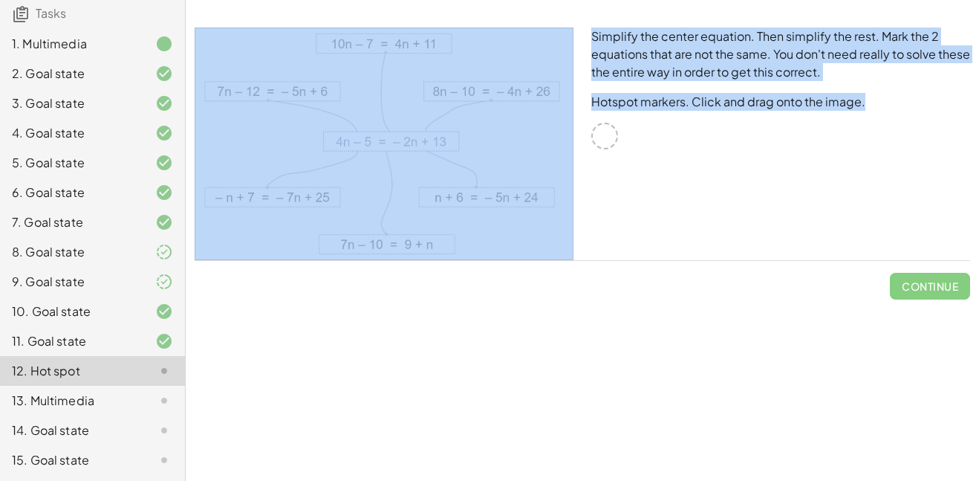
drag, startPoint x: 608, startPoint y: 132, endPoint x: 545, endPoint y: 158, distance: 68.3
click at [545, 158] on div "Simplify the center equation. Then simplify the rest. Mark the 2 equations that…" at bounding box center [583, 144] width 794 height 250
click at [545, 158] on img at bounding box center [384, 143] width 379 height 233
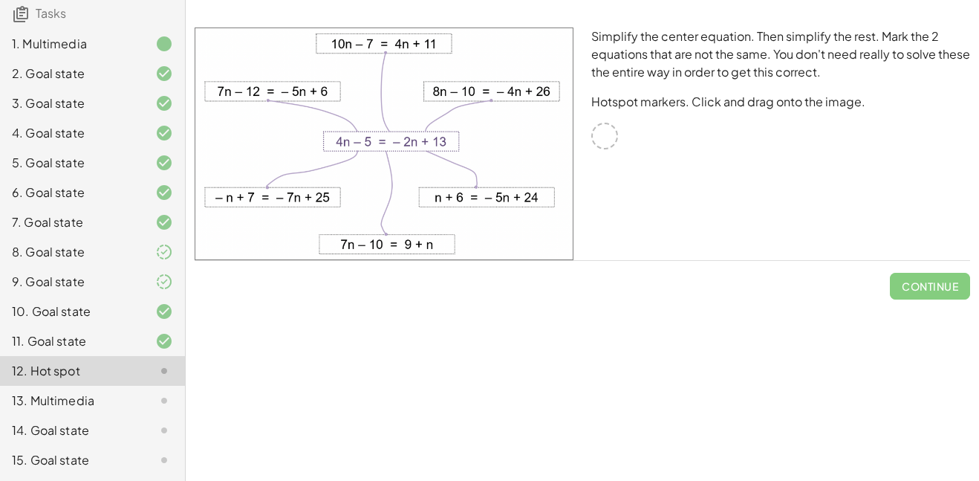
click at [696, 356] on div "Equations: Solve Multi-Step Equations In this activity, you will learn the proc…" at bounding box center [583, 240] width 794 height 481
drag, startPoint x: 491, startPoint y: 204, endPoint x: 432, endPoint y: 198, distance: 59.0
click at [432, 198] on img at bounding box center [384, 143] width 379 height 233
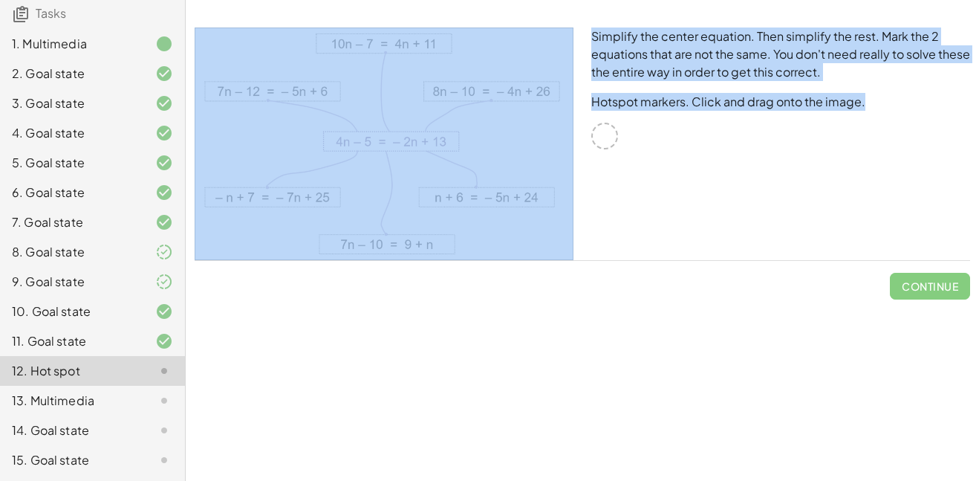
drag, startPoint x: 615, startPoint y: 154, endPoint x: 549, endPoint y: 172, distance: 68.7
click at [549, 172] on div "Simplify the center equation. Then simplify the rest. Mark the 2 equations that…" at bounding box center [583, 144] width 794 height 250
click at [597, 181] on div "Simplify the center equation. Then simplify the rest. Mark the 2 equations that…" at bounding box center [781, 144] width 397 height 250
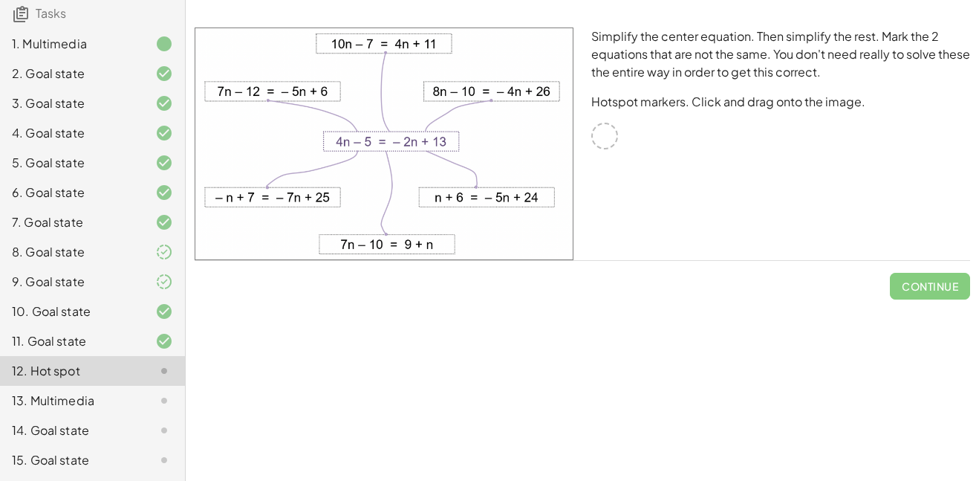
click at [597, 181] on div "Simplify the center equation. Then simplify the rest. Mark the 2 equations that…" at bounding box center [781, 144] width 397 height 250
click at [632, 178] on div "Simplify the center equation. Then simplify the rest. Mark the 2 equations that…" at bounding box center [781, 144] width 397 height 250
click at [494, 201] on img at bounding box center [384, 143] width 379 height 233
drag, startPoint x: 494, startPoint y: 201, endPoint x: 615, endPoint y: 223, distance: 123.2
click at [615, 223] on div "Simplify the center equation. Then simplify the rest. Mark the 2 equations that…" at bounding box center [583, 144] width 794 height 250
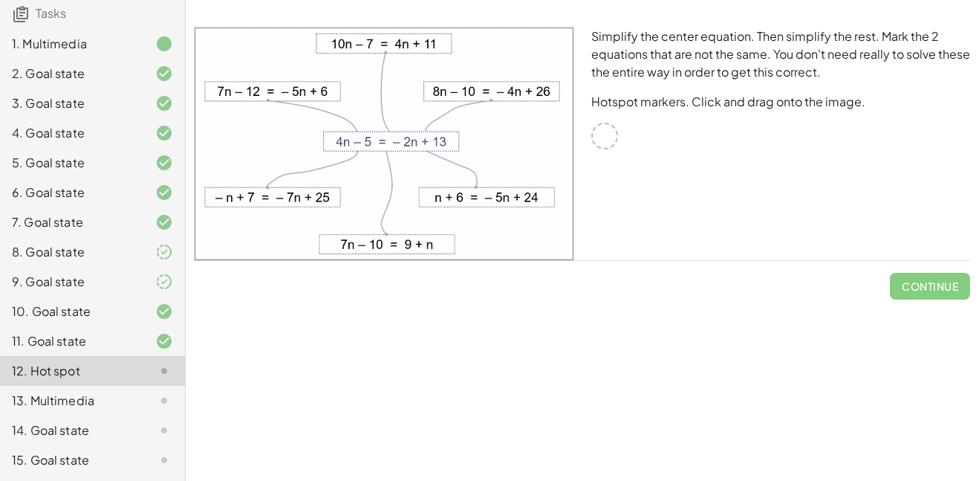
click at [107, 400] on div "13. Multimedia" at bounding box center [72, 401] width 120 height 18
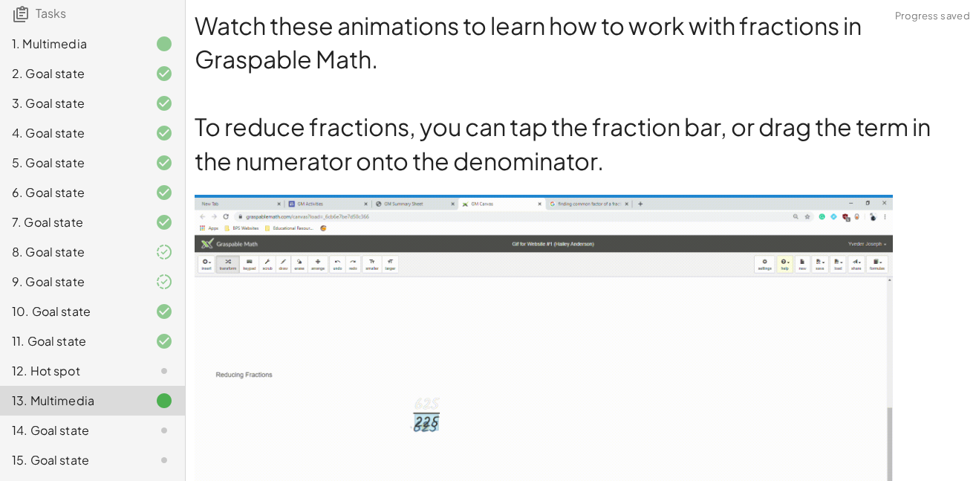
click at [100, 383] on div "12. Hot spot" at bounding box center [92, 371] width 185 height 30
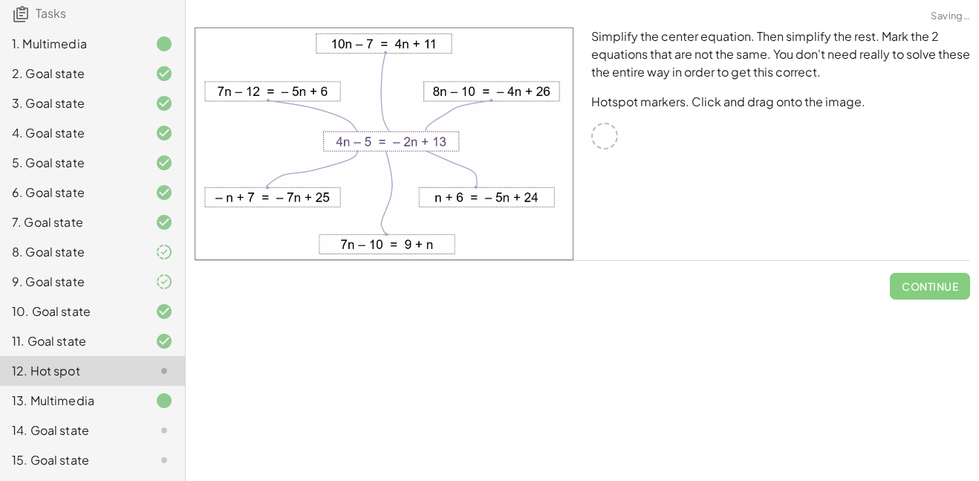
click at [108, 412] on div "13. Multimedia" at bounding box center [92, 401] width 185 height 30
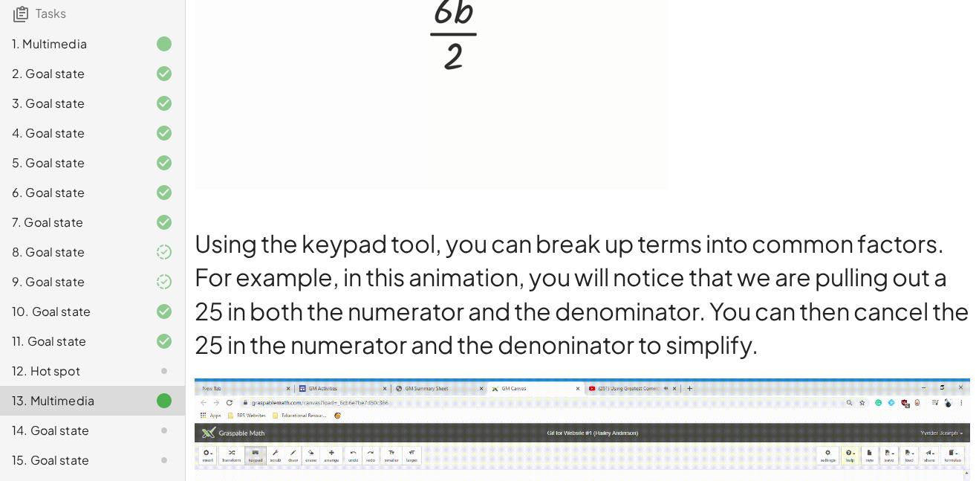
scroll to position [1664, 0]
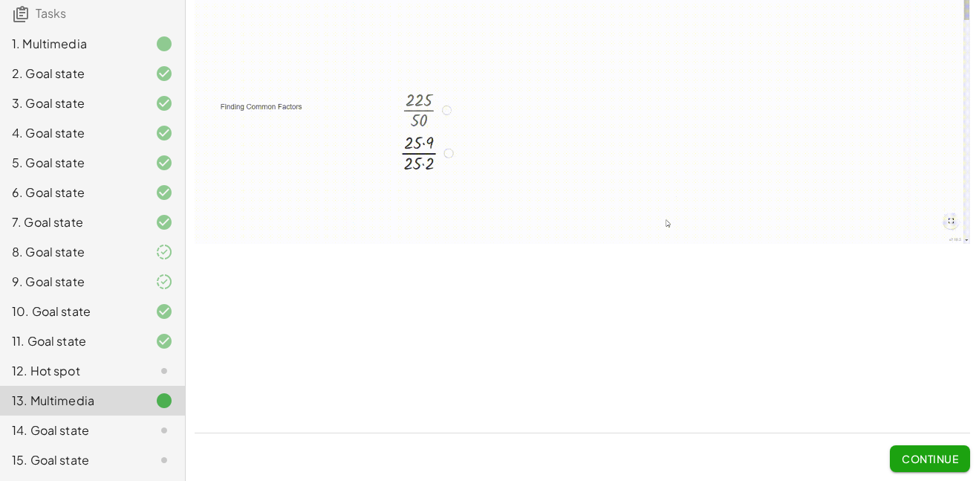
click at [143, 418] on div "14. Goal state" at bounding box center [92, 430] width 185 height 30
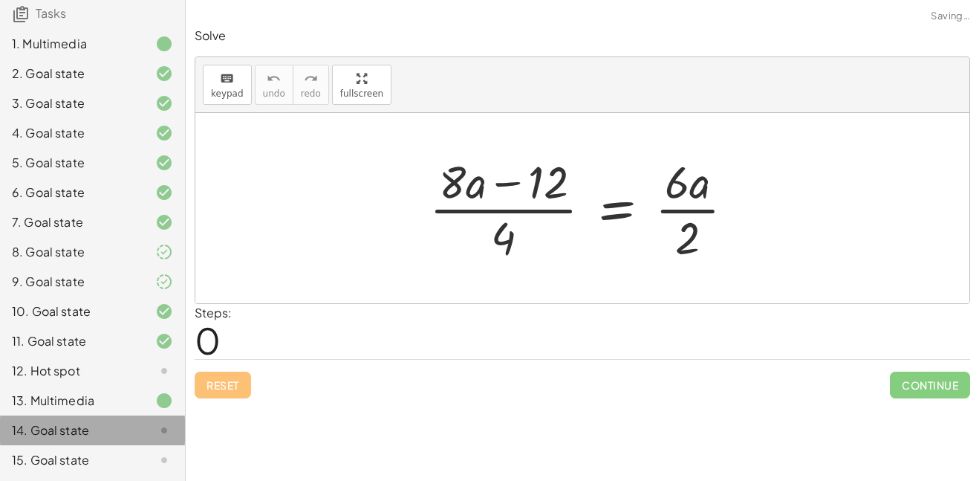
scroll to position [0, 0]
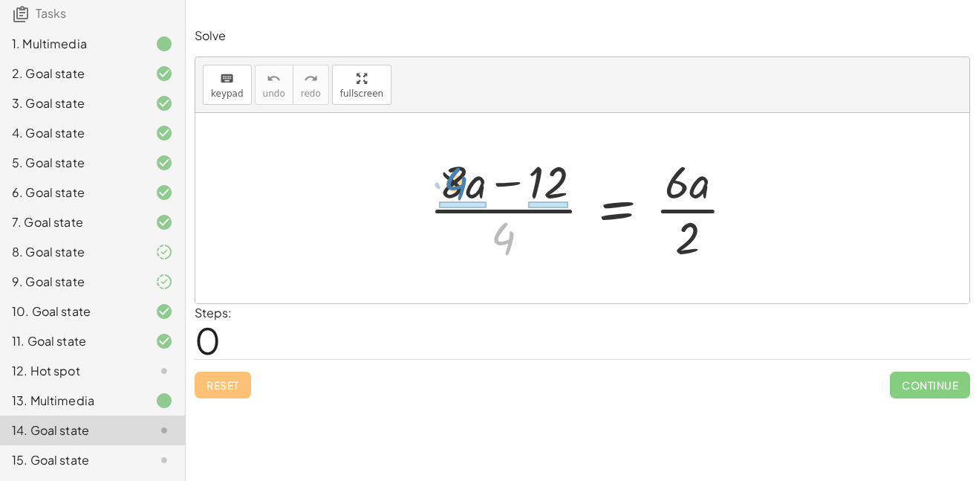
drag, startPoint x: 507, startPoint y: 228, endPoint x: 459, endPoint y: 174, distance: 72.6
click at [459, 174] on div at bounding box center [587, 208] width 331 height 114
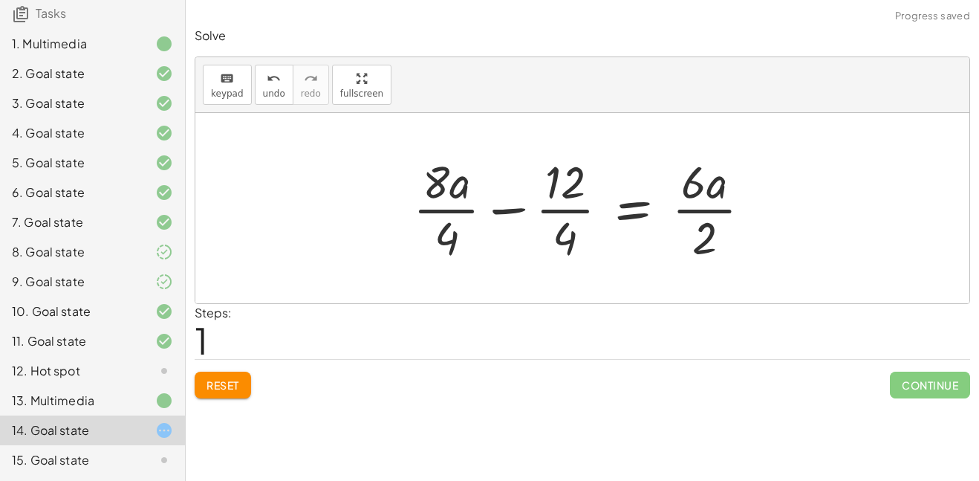
click at [450, 208] on div at bounding box center [588, 208] width 365 height 114
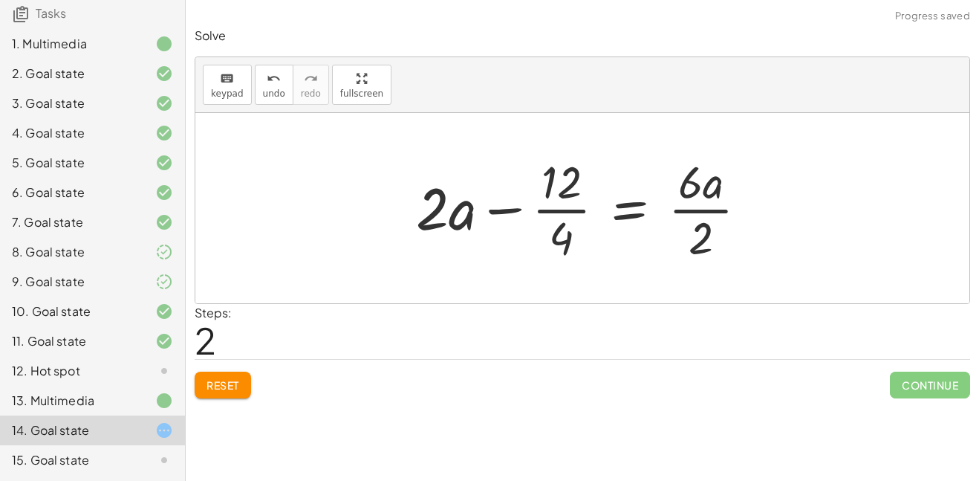
click at [558, 204] on div at bounding box center [588, 208] width 358 height 114
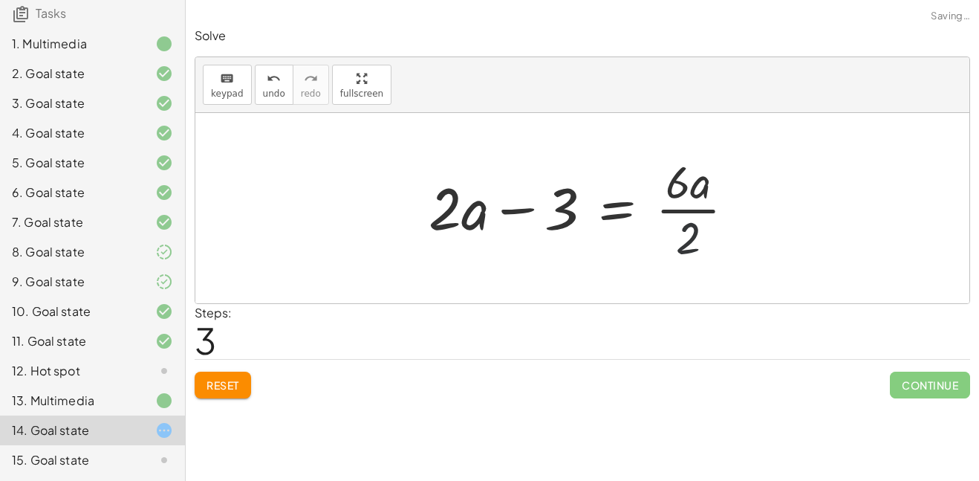
click at [685, 236] on div at bounding box center [587, 208] width 333 height 114
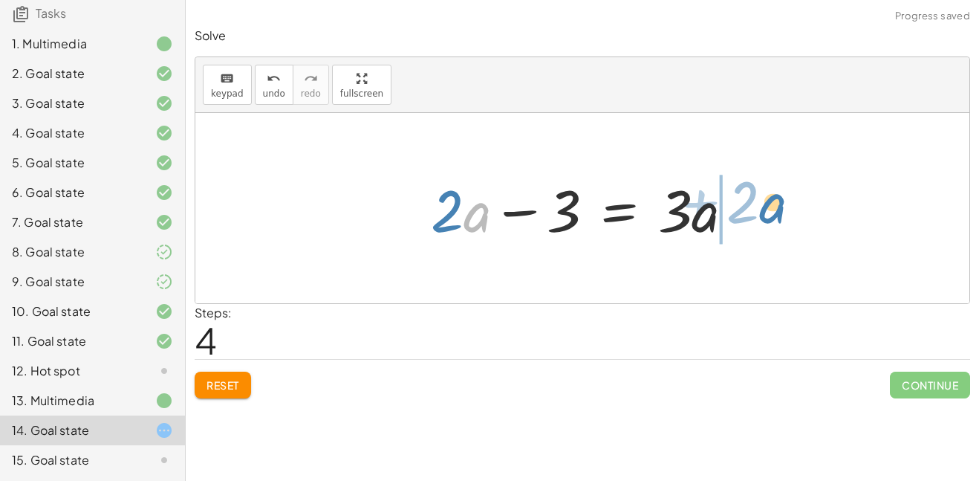
drag, startPoint x: 466, startPoint y: 215, endPoint x: 765, endPoint y: 206, distance: 299.6
click at [765, 206] on div "· ( + · 8 · a − 12 ) · 4 = · 6 · a · 2 + · 8 · a · 4 − · 12 · 4 = · 6 · a · 2 +…" at bounding box center [582, 208] width 774 height 190
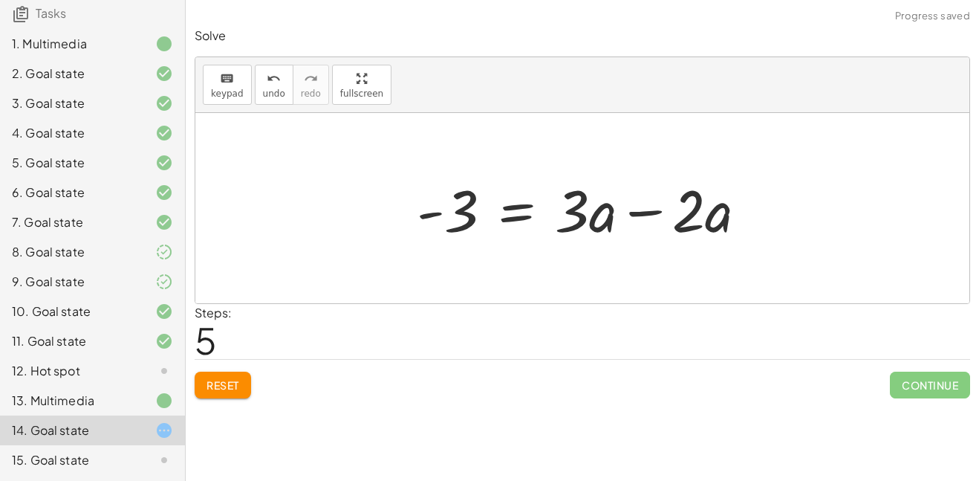
click at [657, 215] on div at bounding box center [587, 208] width 357 height 77
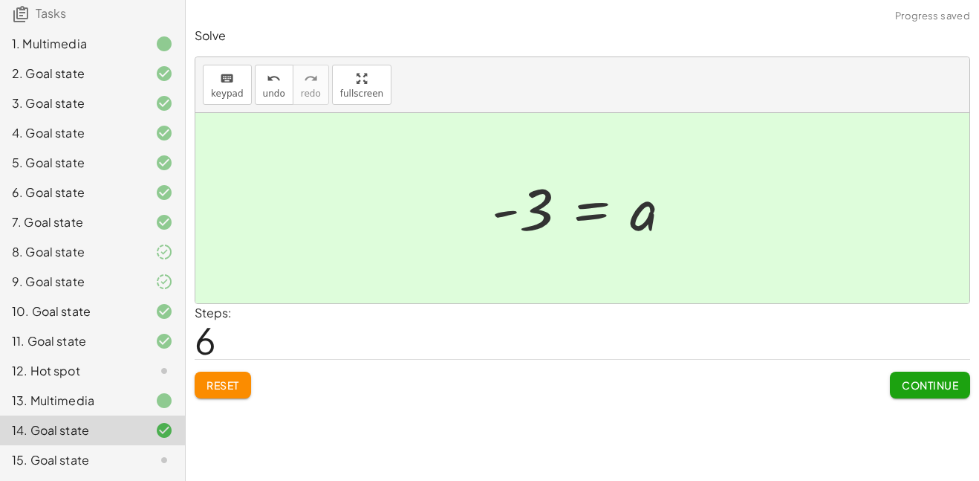
click at [923, 375] on button "Continue" at bounding box center [930, 385] width 80 height 27
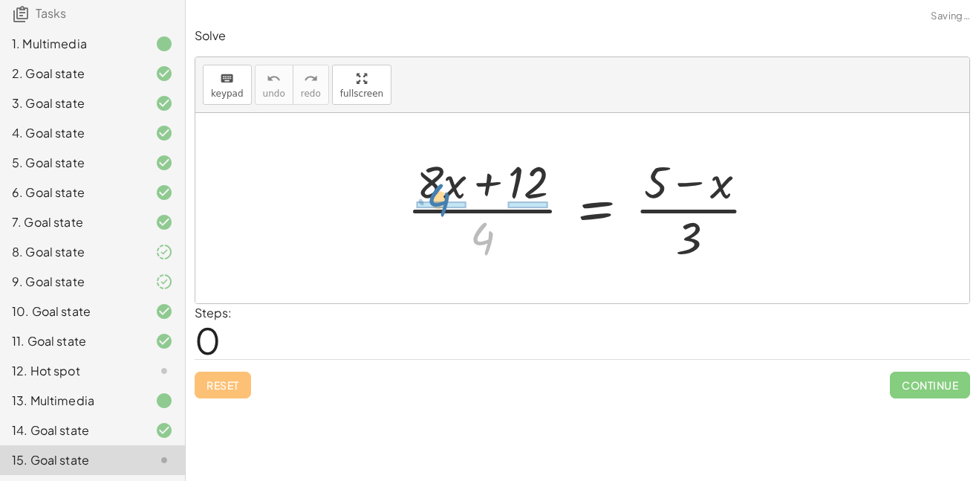
drag, startPoint x: 484, startPoint y: 231, endPoint x: 438, endPoint y: 190, distance: 61.6
click at [438, 190] on div at bounding box center [588, 208] width 377 height 114
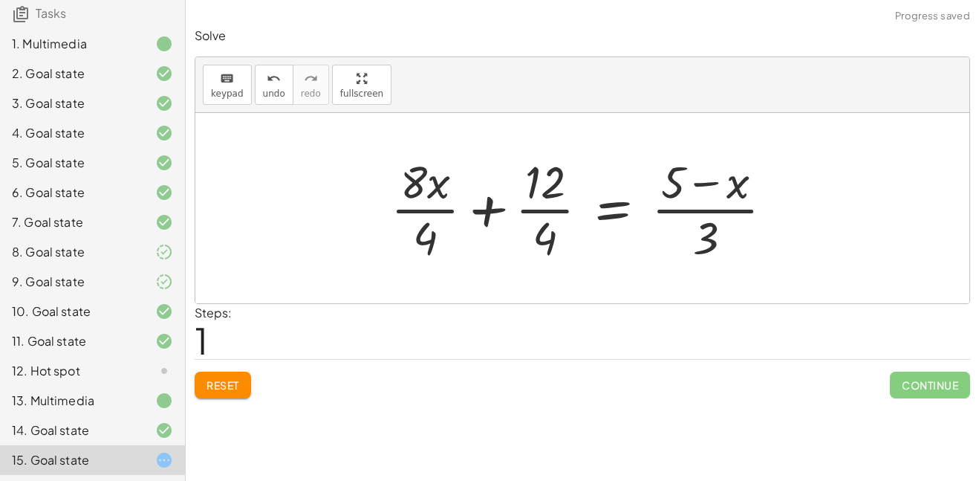
click at [419, 192] on div at bounding box center [587, 208] width 409 height 114
click at [430, 192] on div at bounding box center [587, 208] width 409 height 114
click at [430, 184] on div at bounding box center [587, 208] width 409 height 114
click at [552, 204] on div at bounding box center [587, 208] width 409 height 114
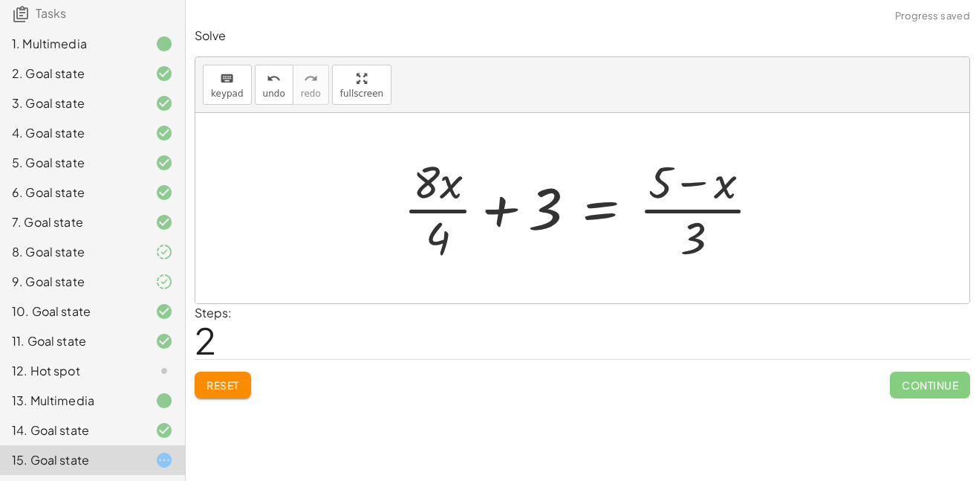
click at [412, 180] on div at bounding box center [588, 208] width 384 height 114
drag, startPoint x: 435, startPoint y: 225, endPoint x: 425, endPoint y: 191, distance: 35.5
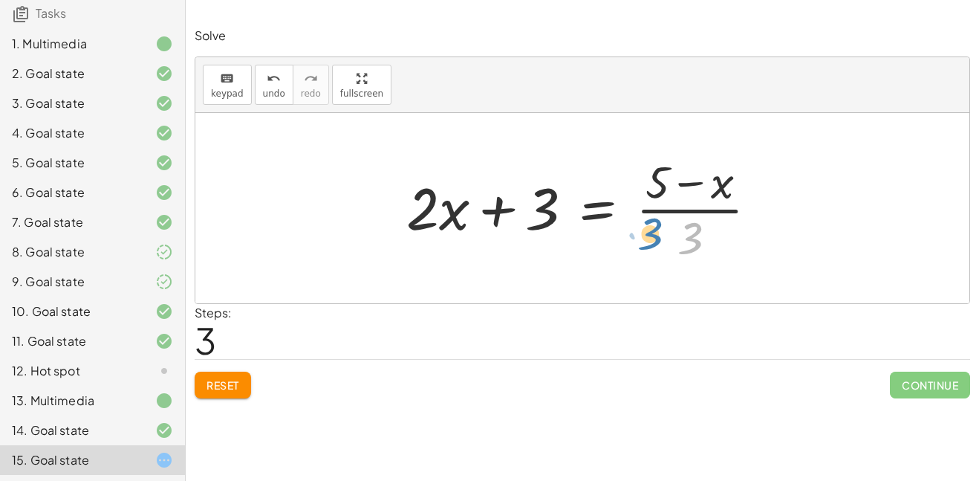
drag, startPoint x: 696, startPoint y: 228, endPoint x: 655, endPoint y: 224, distance: 41.1
click at [655, 224] on div at bounding box center [588, 208] width 378 height 114
drag, startPoint x: 690, startPoint y: 233, endPoint x: 650, endPoint y: 192, distance: 56.2
click at [650, 192] on div at bounding box center [588, 208] width 378 height 114
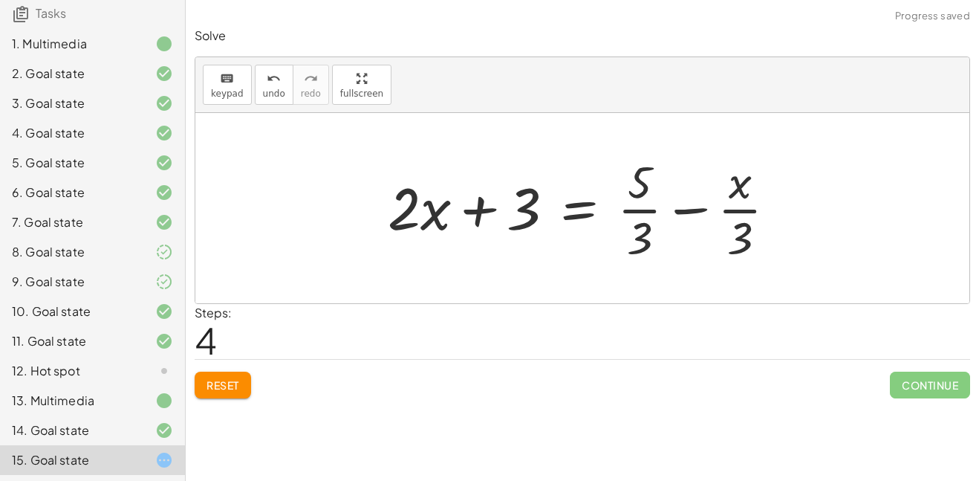
click at [647, 205] on div at bounding box center [587, 208] width 415 height 114
click at [730, 207] on div at bounding box center [587, 208] width 415 height 114
drag, startPoint x: 733, startPoint y: 211, endPoint x: 357, endPoint y: 213, distance: 376.0
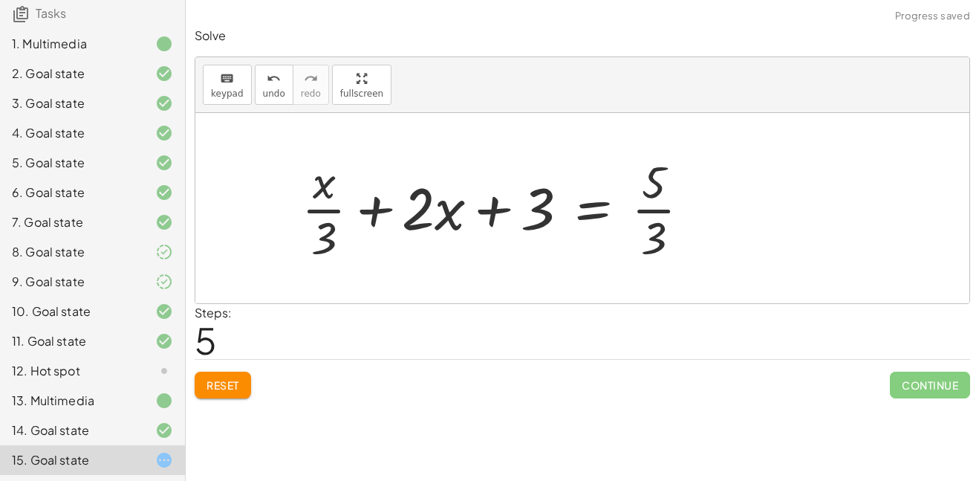
click at [369, 212] on div "· ( + · 8 · x + 12 ) · 4 = · ( + 5 − x ) · 3 + · 8 · x · 4 + · 12 · 4 = · ( + 5…" at bounding box center [496, 208] width 434 height 122
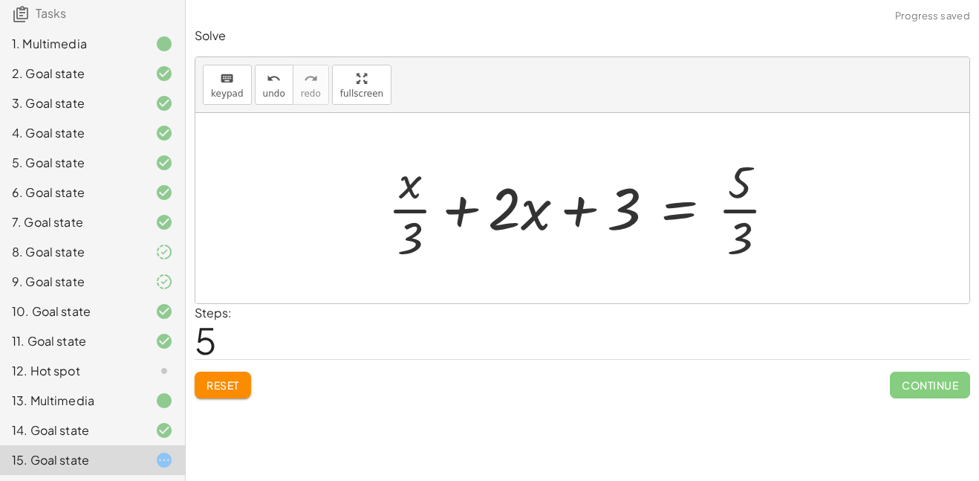
click at [452, 212] on div at bounding box center [587, 208] width 415 height 114
click at [576, 211] on div at bounding box center [587, 208] width 415 height 114
drag, startPoint x: 412, startPoint y: 192, endPoint x: 421, endPoint y: 197, distance: 10.6
click at [421, 197] on div at bounding box center [587, 208] width 415 height 114
drag, startPoint x: 410, startPoint y: 185, endPoint x: 413, endPoint y: 256, distance: 70.7
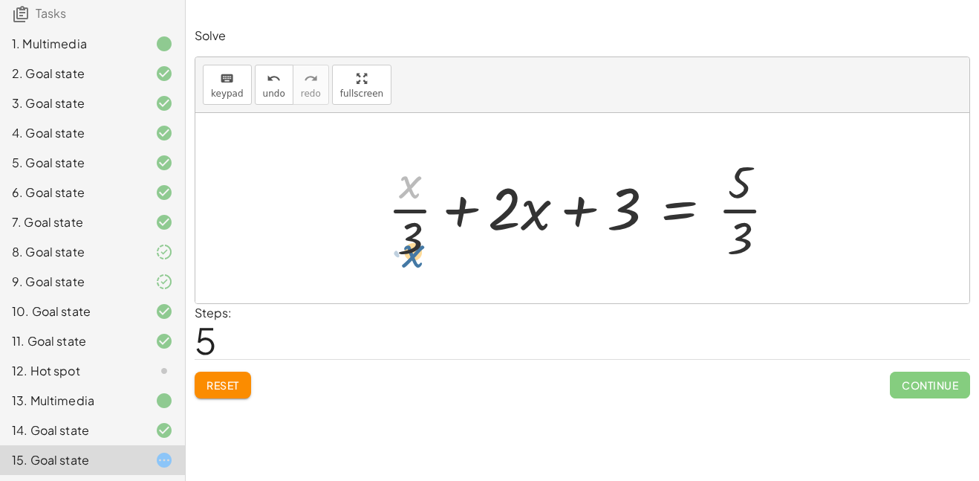
click at [413, 256] on div at bounding box center [587, 208] width 415 height 114
drag, startPoint x: 413, startPoint y: 239, endPoint x: 351, endPoint y: 182, distance: 84.2
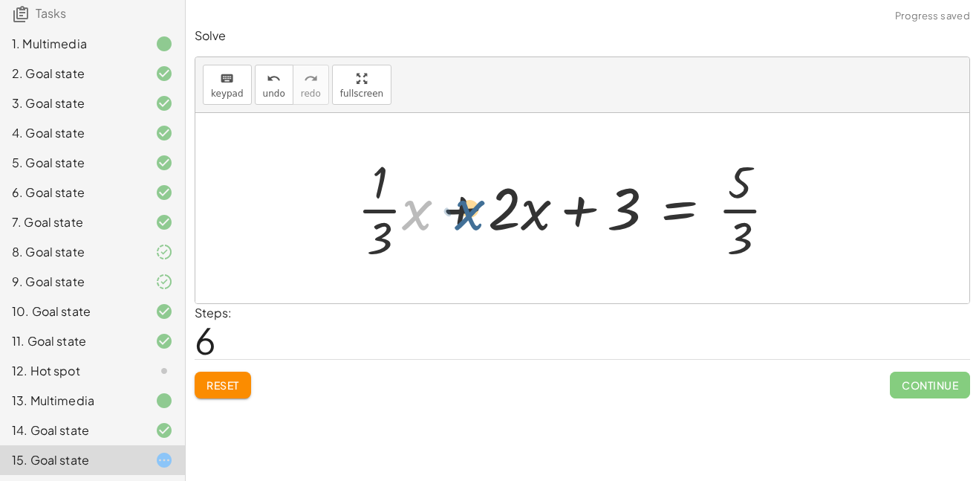
drag, startPoint x: 415, startPoint y: 204, endPoint x: 473, endPoint y: 205, distance: 58.0
click at [473, 205] on div at bounding box center [573, 208] width 447 height 114
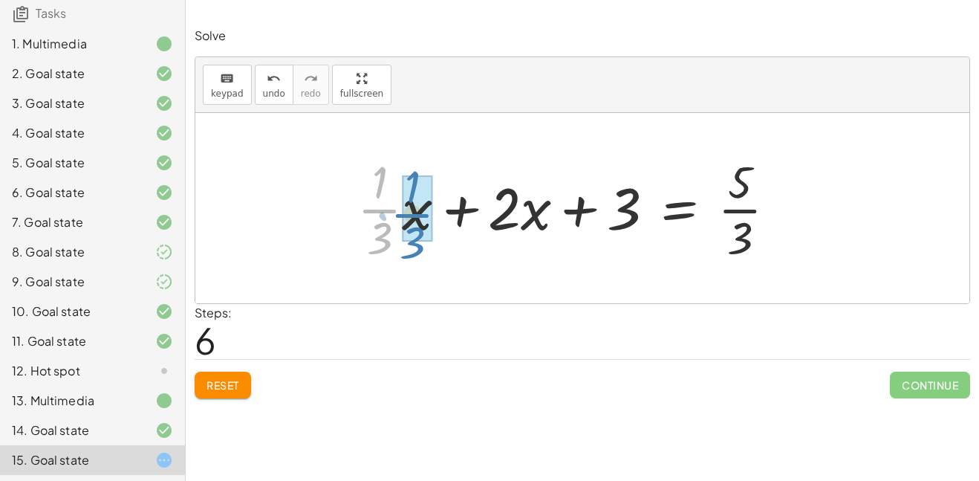
drag, startPoint x: 401, startPoint y: 211, endPoint x: 390, endPoint y: 217, distance: 12.6
click at [390, 217] on div at bounding box center [573, 208] width 447 height 114
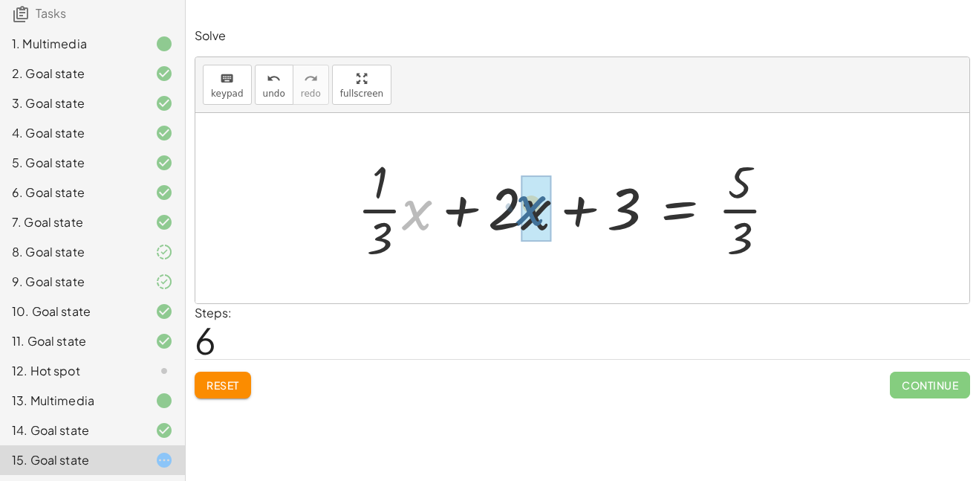
drag, startPoint x: 415, startPoint y: 213, endPoint x: 540, endPoint y: 212, distance: 124.9
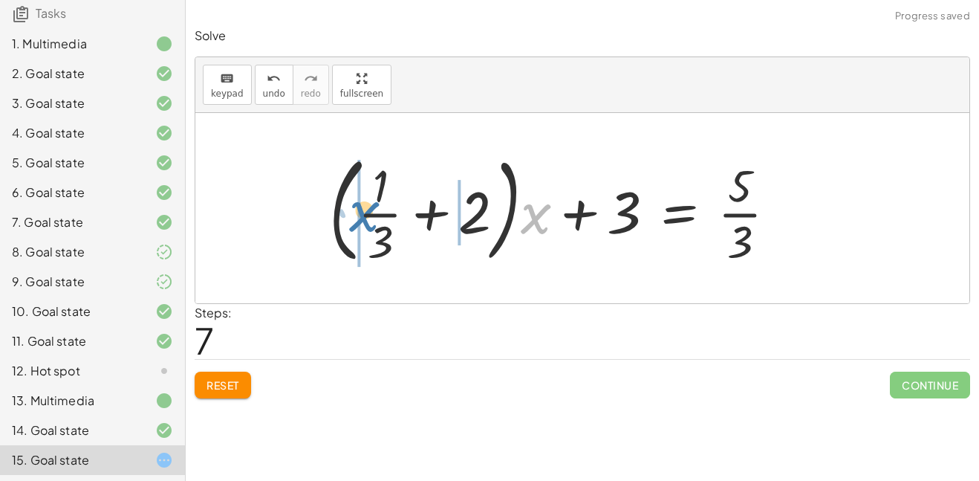
drag, startPoint x: 528, startPoint y: 218, endPoint x: 356, endPoint y: 216, distance: 171.7
click at [356, 216] on div at bounding box center [559, 207] width 475 height 123
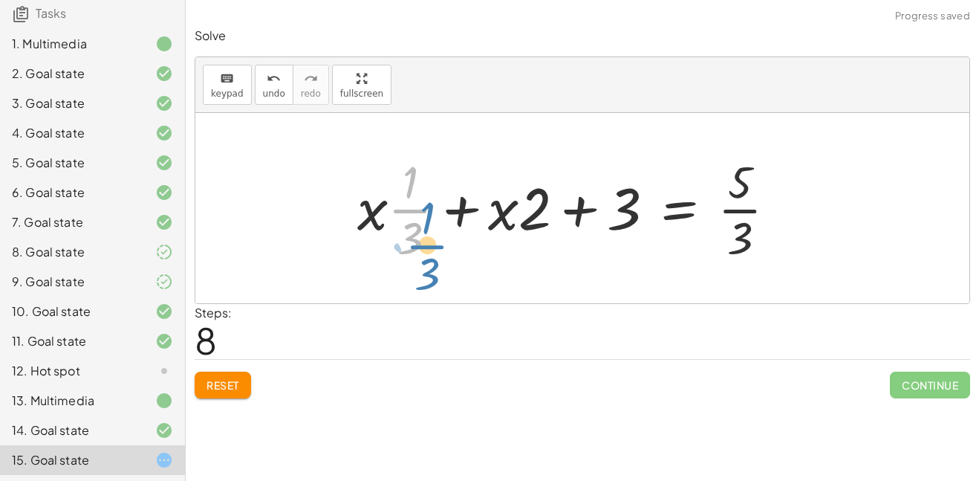
drag, startPoint x: 394, startPoint y: 218, endPoint x: 414, endPoint y: 263, distance: 49.6
click at [414, 263] on div at bounding box center [573, 208] width 447 height 114
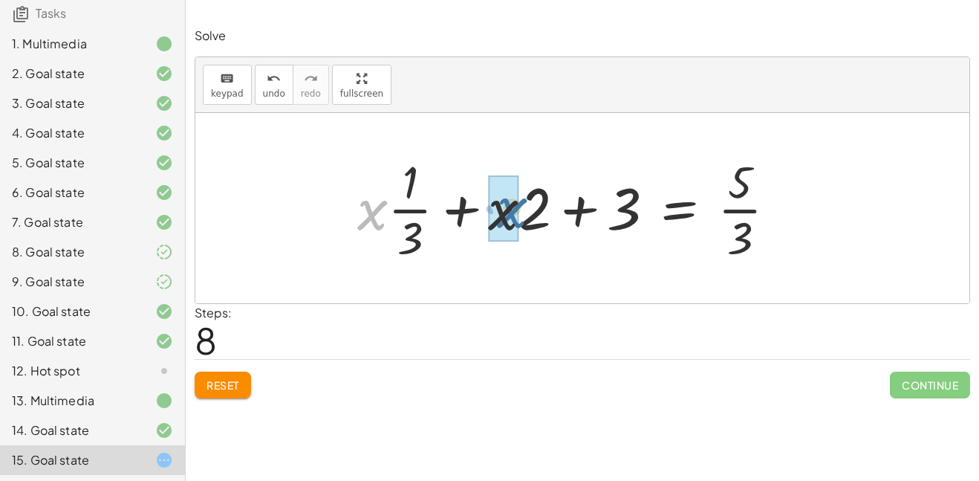
drag, startPoint x: 381, startPoint y: 217, endPoint x: 522, endPoint y: 216, distance: 141.2
click at [522, 216] on div at bounding box center [573, 208] width 447 height 114
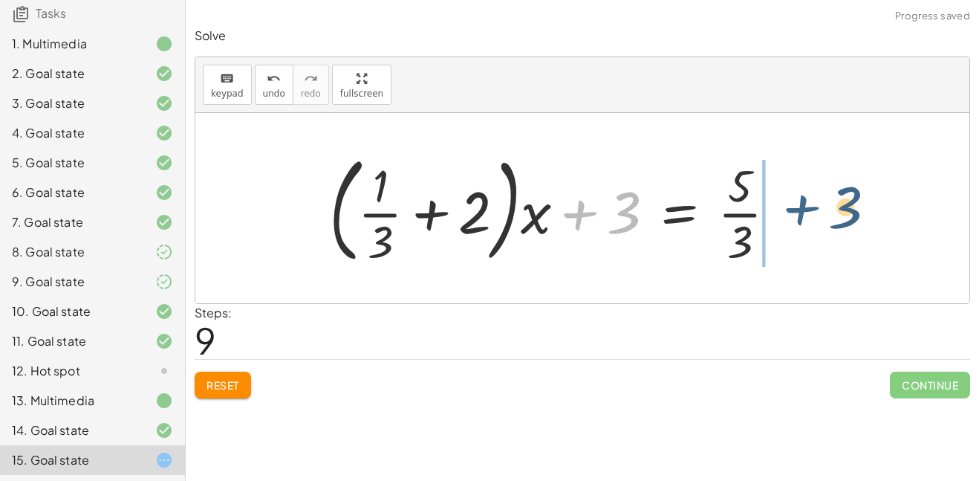
drag, startPoint x: 594, startPoint y: 210, endPoint x: 820, endPoint y: 205, distance: 225.2
click at [820, 205] on div "· ( + · 8 · x + 12 ) · 4 = · ( + 5 − x ) · 3 + · 8 · x · 4 + · 12 · 4 = · ( + 5…" at bounding box center [582, 208] width 774 height 190
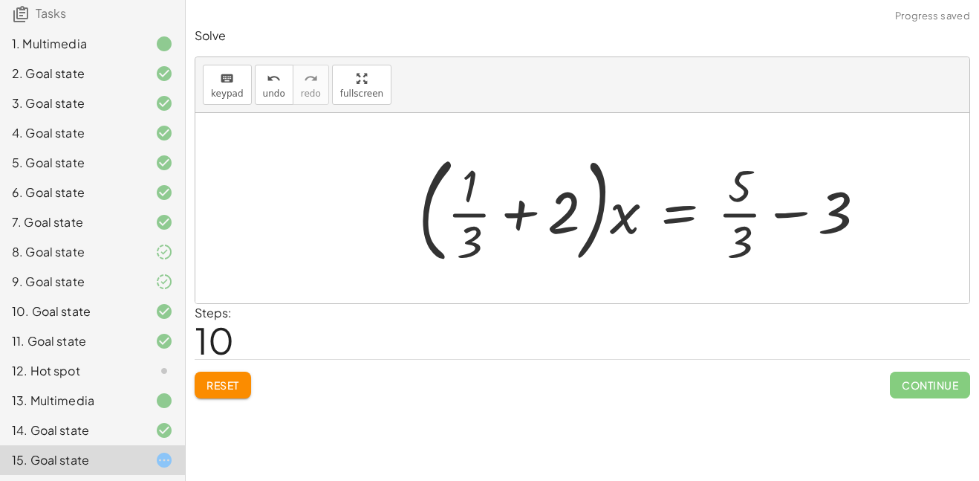
click at [789, 216] on div at bounding box center [648, 207] width 475 height 123
drag, startPoint x: 746, startPoint y: 195, endPoint x: 773, endPoint y: 239, distance: 50.7
click at [773, 239] on div at bounding box center [648, 207] width 475 height 123
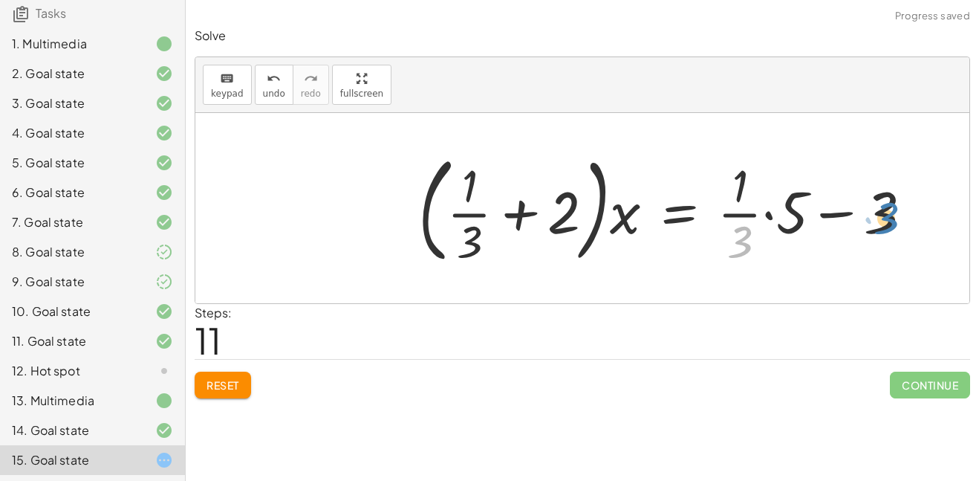
drag, startPoint x: 750, startPoint y: 239, endPoint x: 898, endPoint y: 216, distance: 149.8
click at [898, 216] on div at bounding box center [671, 207] width 520 height 123
drag, startPoint x: 794, startPoint y: 221, endPoint x: 748, endPoint y: 195, distance: 52.3
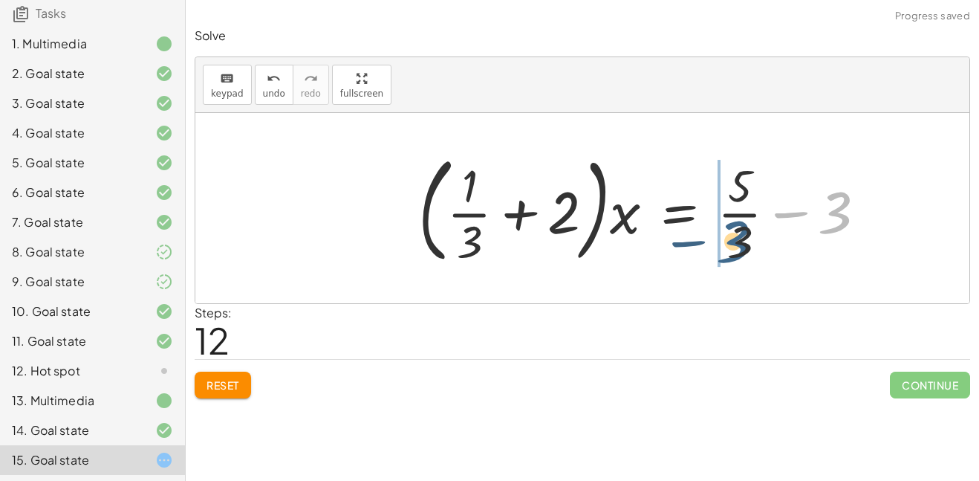
drag, startPoint x: 839, startPoint y: 214, endPoint x: 734, endPoint y: 244, distance: 108.9
click at [734, 244] on div at bounding box center [648, 207] width 475 height 123
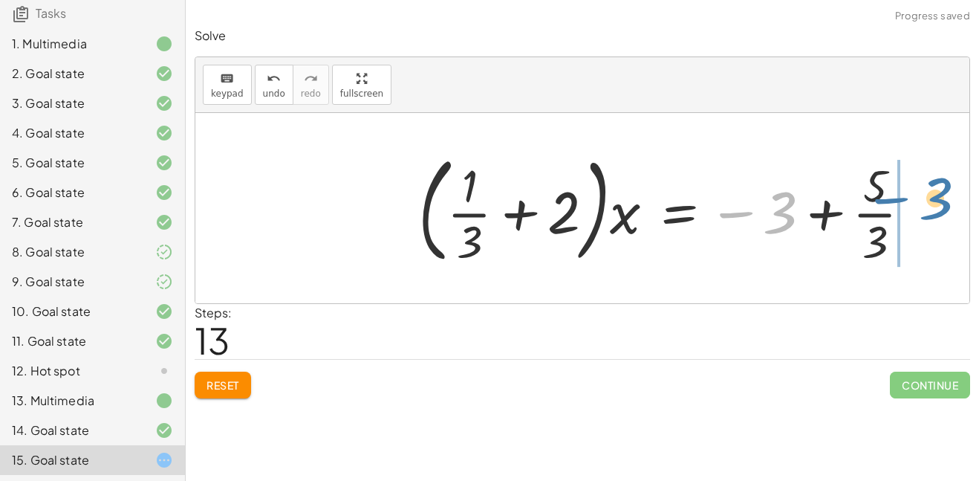
drag, startPoint x: 771, startPoint y: 221, endPoint x: 927, endPoint y: 207, distance: 156.7
click at [927, 207] on div at bounding box center [671, 207] width 520 height 123
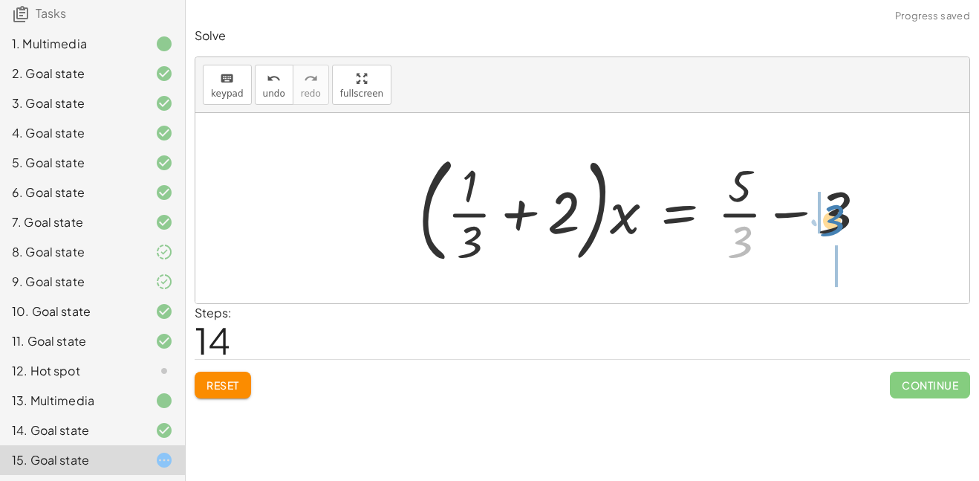
drag, startPoint x: 745, startPoint y: 240, endPoint x: 837, endPoint y: 218, distance: 95.4
click at [837, 218] on div at bounding box center [648, 207] width 475 height 123
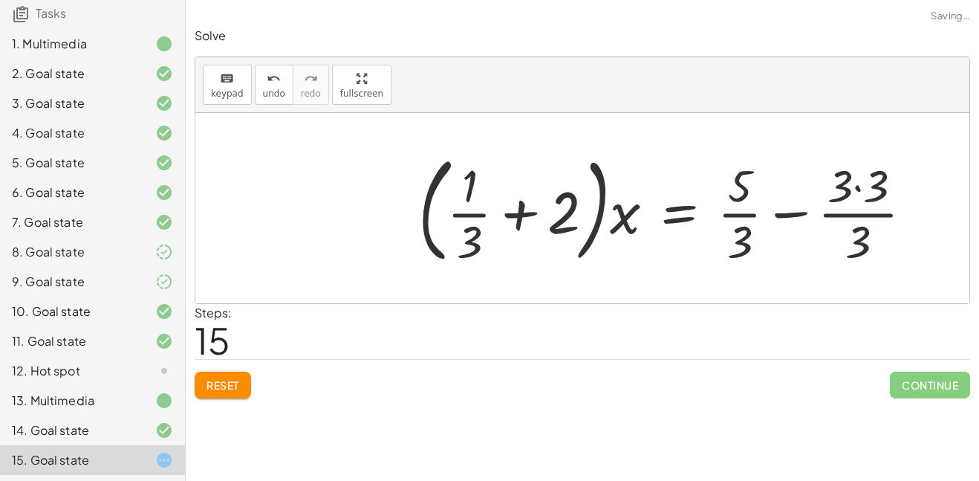
click at [853, 194] on div at bounding box center [672, 207] width 522 height 123
click at [734, 245] on div at bounding box center [672, 207] width 522 height 123
drag, startPoint x: 740, startPoint y: 245, endPoint x: 844, endPoint y: 216, distance: 108.0
click at [844, 216] on div at bounding box center [672, 207] width 522 height 123
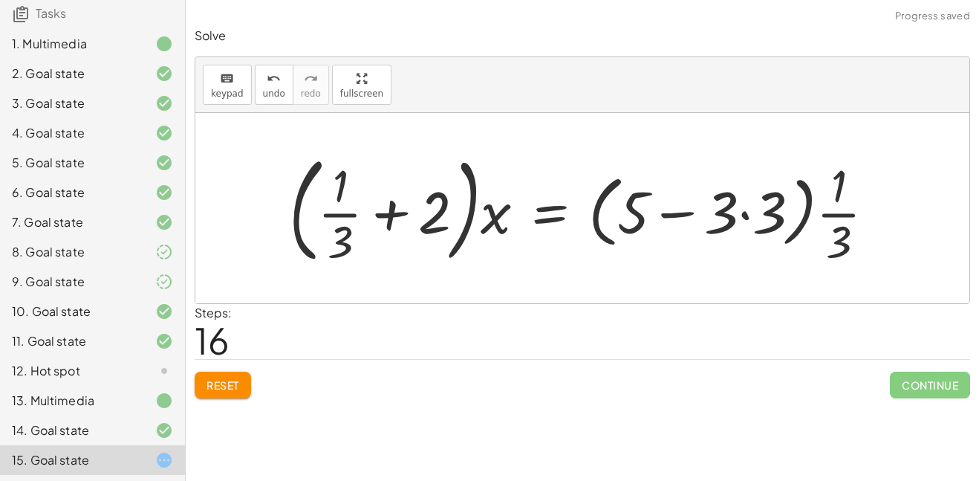
click at [754, 219] on div at bounding box center [588, 207] width 613 height 123
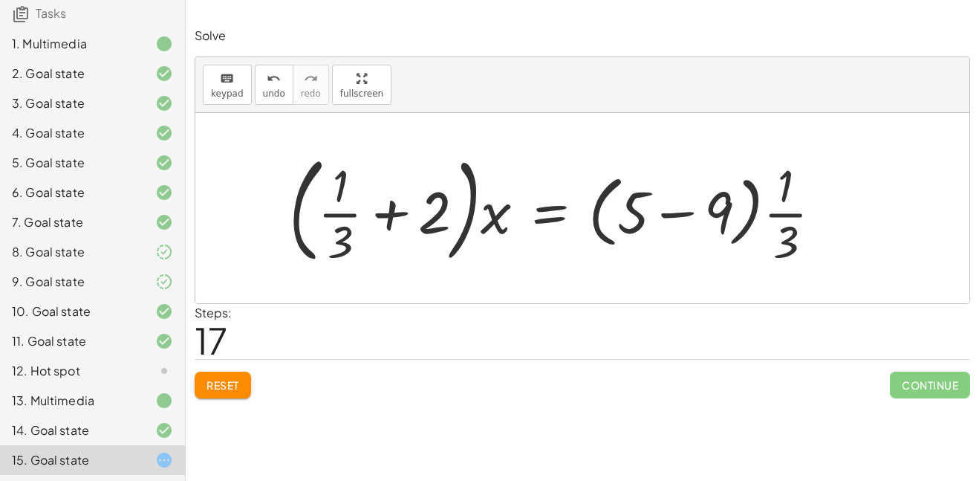
click at [782, 234] on div at bounding box center [562, 207] width 560 height 123
click at [670, 208] on div at bounding box center [562, 207] width 560 height 123
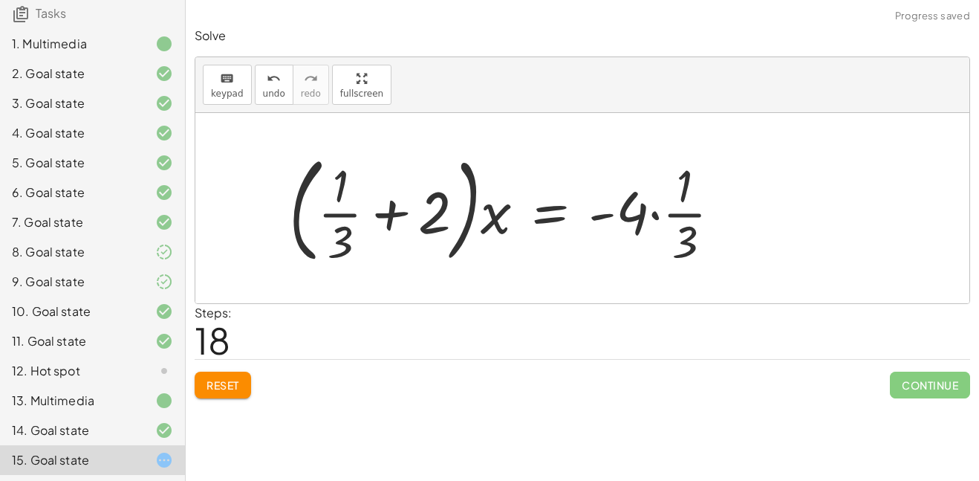
click at [656, 217] on div at bounding box center [511, 207] width 459 height 123
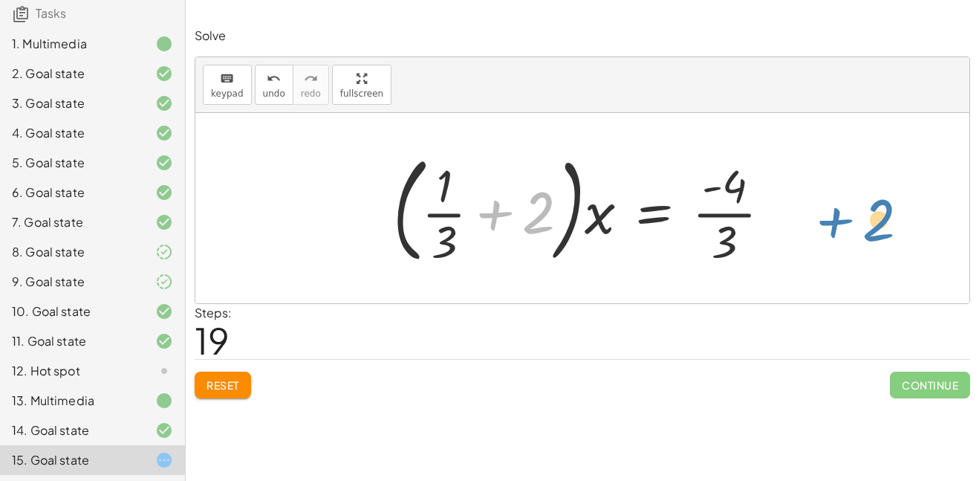
drag, startPoint x: 483, startPoint y: 214, endPoint x: 815, endPoint y: 220, distance: 332.2
click at [815, 220] on div "· ( + · 8 · x + 12 ) · 4 = · ( + 5 − x ) · 3 + · 8 · x · 4 + · 12 · 4 = · ( + 5…" at bounding box center [582, 208] width 774 height 190
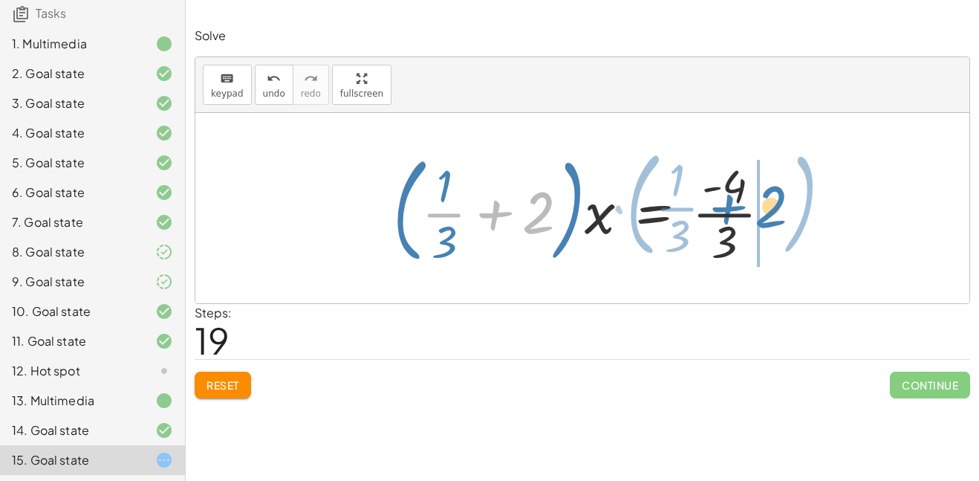
drag, startPoint x: 489, startPoint y: 215, endPoint x: 722, endPoint y: 210, distance: 233.4
click at [722, 210] on div at bounding box center [588, 207] width 405 height 123
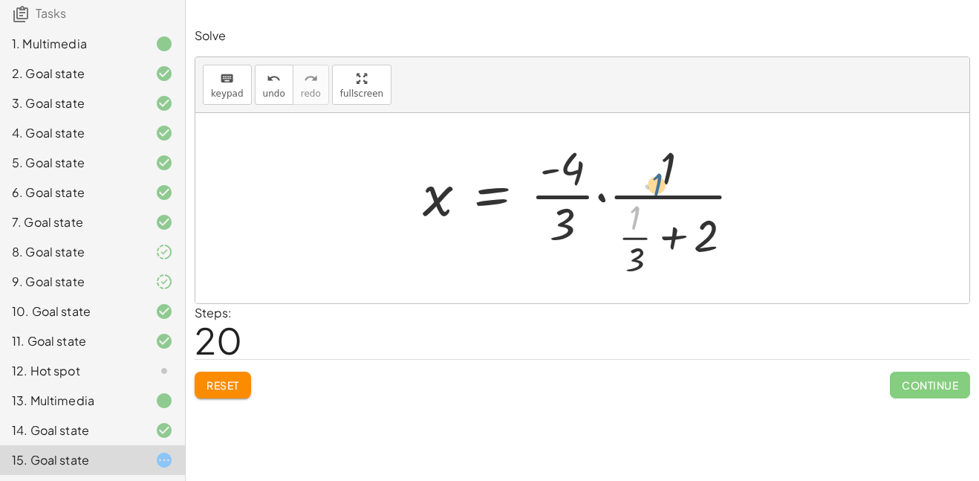
drag, startPoint x: 637, startPoint y: 221, endPoint x: 661, endPoint y: 186, distance: 42.3
click at [661, 186] on div at bounding box center [588, 208] width 346 height 143
click at [664, 239] on div at bounding box center [588, 208] width 346 height 143
drag, startPoint x: 641, startPoint y: 259, endPoint x: 667, endPoint y: 262, distance: 26.3
click at [667, 262] on div at bounding box center [588, 208] width 346 height 143
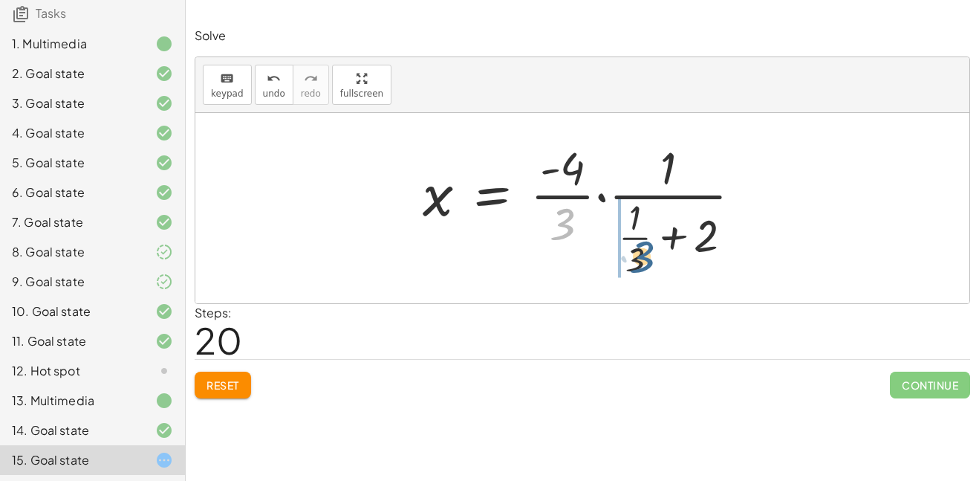
drag, startPoint x: 563, startPoint y: 231, endPoint x: 642, endPoint y: 266, distance: 86.8
click at [642, 266] on div at bounding box center [588, 208] width 346 height 143
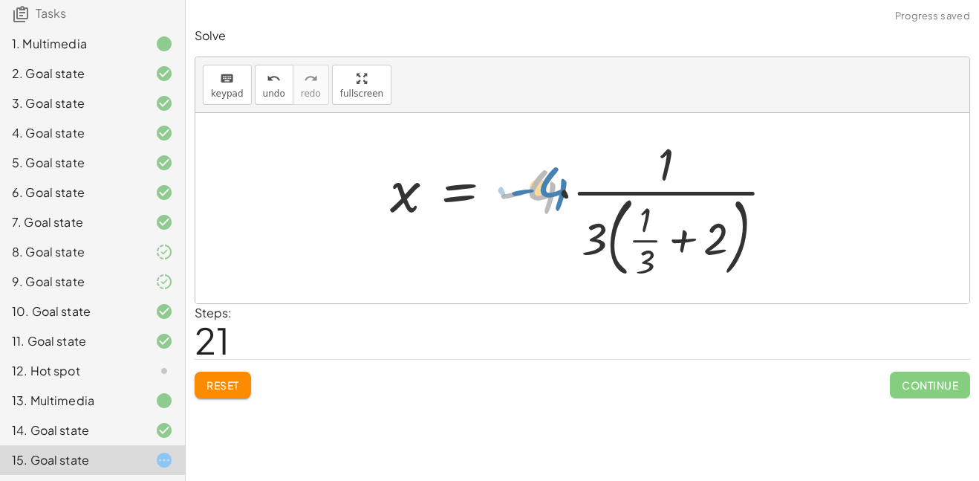
click at [549, 195] on div at bounding box center [588, 208] width 411 height 150
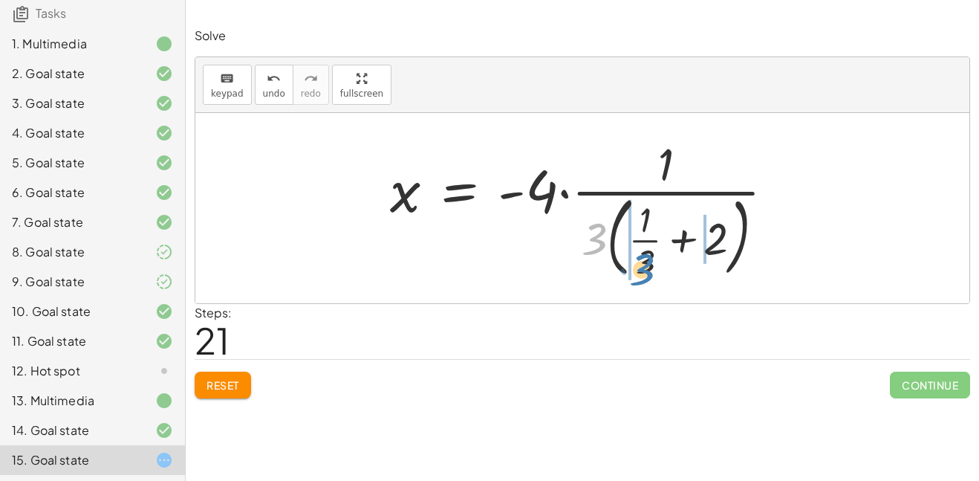
click at [653, 268] on div at bounding box center [588, 208] width 411 height 150
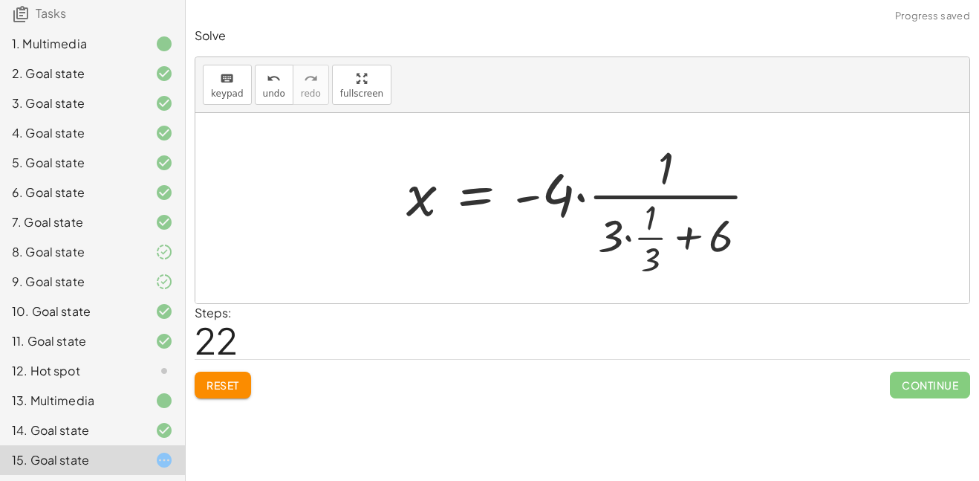
click at [626, 234] on div at bounding box center [588, 208] width 378 height 143
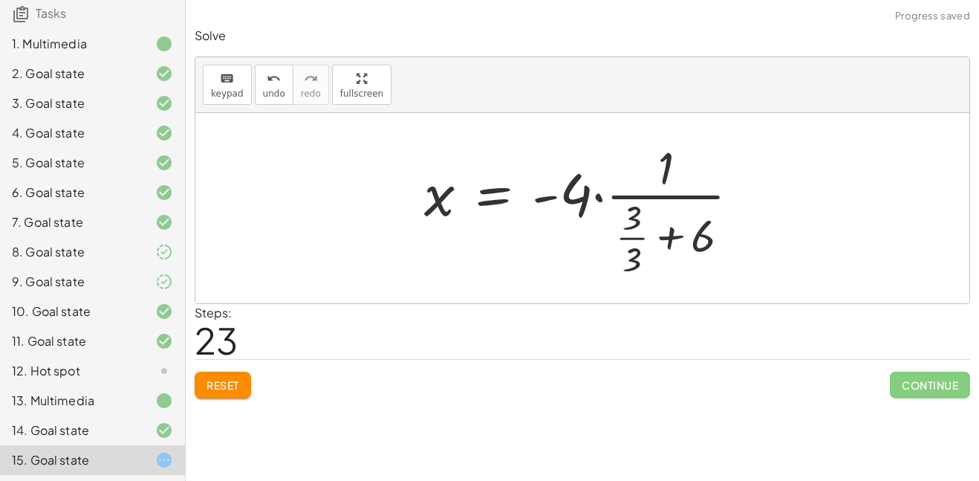
click at [629, 234] on div at bounding box center [588, 208] width 342 height 143
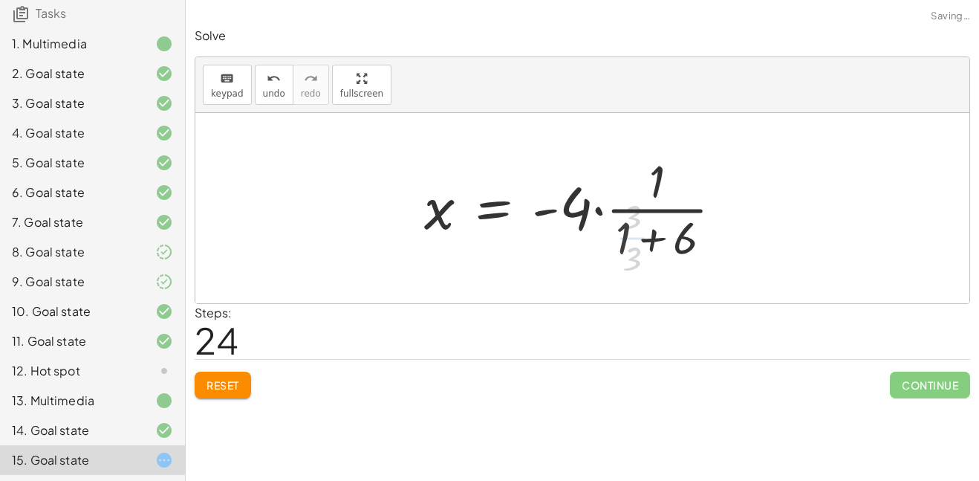
click at [648, 239] on div at bounding box center [579, 208] width 324 height 114
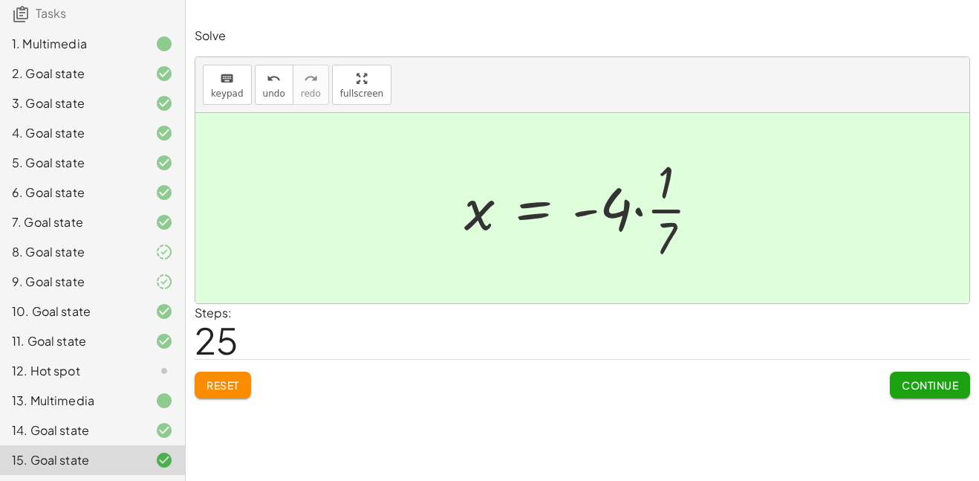
click at [910, 385] on span "Continue" at bounding box center [930, 384] width 56 height 13
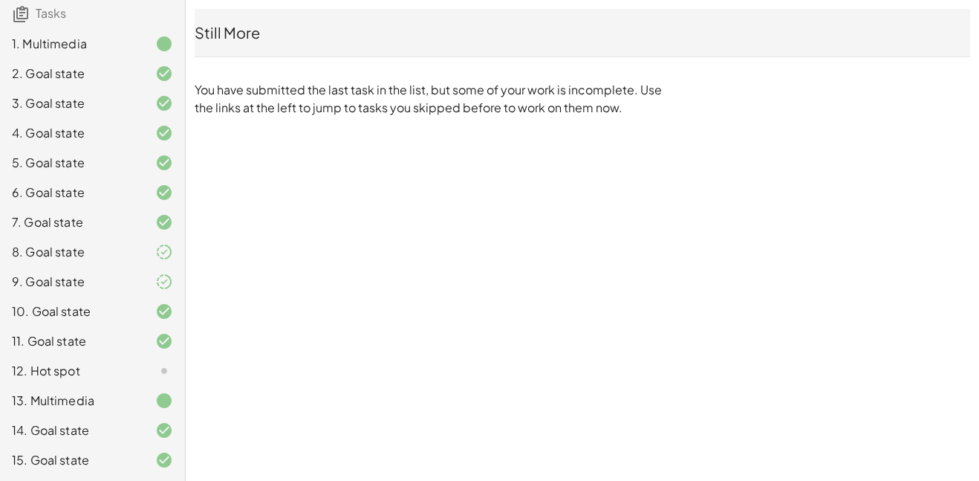
click at [137, 365] on div at bounding box center [153, 371] width 42 height 18
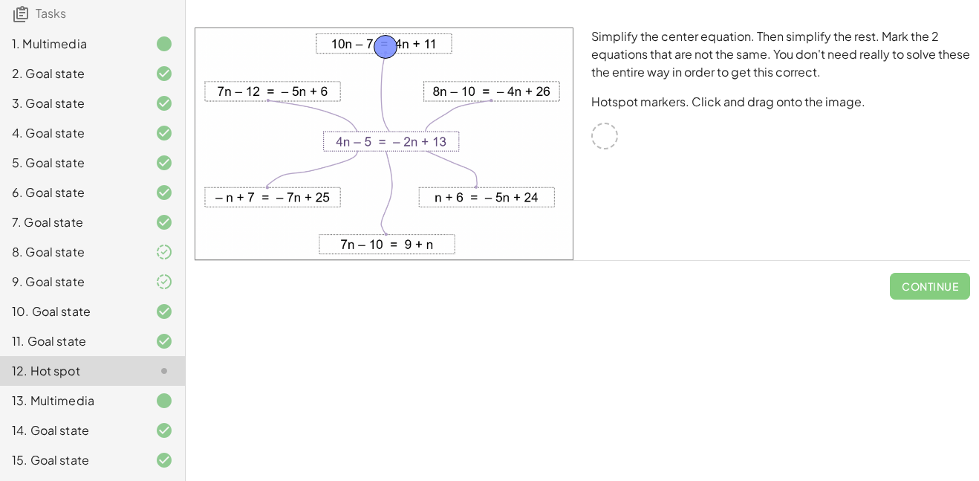
drag, startPoint x: 600, startPoint y: 141, endPoint x: 380, endPoint y: 52, distance: 236.7
drag, startPoint x: 601, startPoint y: 134, endPoint x: 381, endPoint y: 245, distance: 246.6
click at [948, 277] on button "Check" at bounding box center [939, 286] width 62 height 27
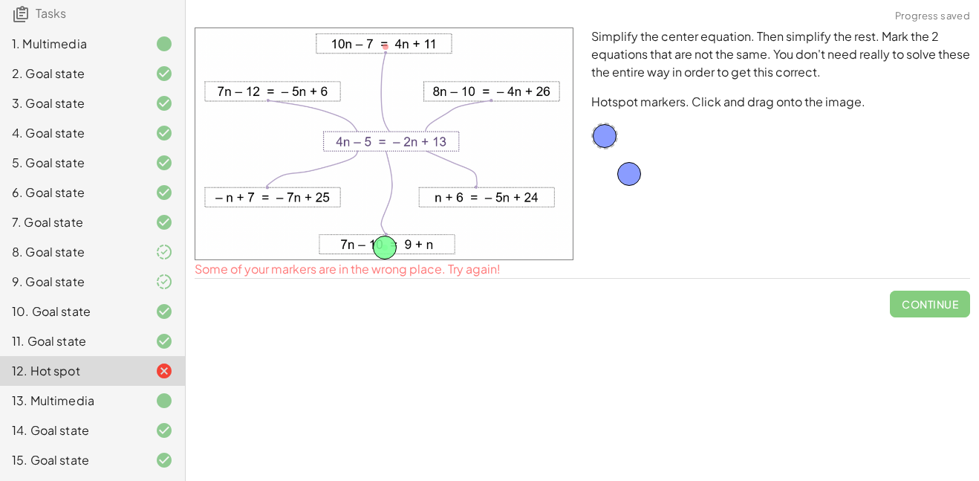
drag, startPoint x: 383, startPoint y: 49, endPoint x: 626, endPoint y: 176, distance: 274.9
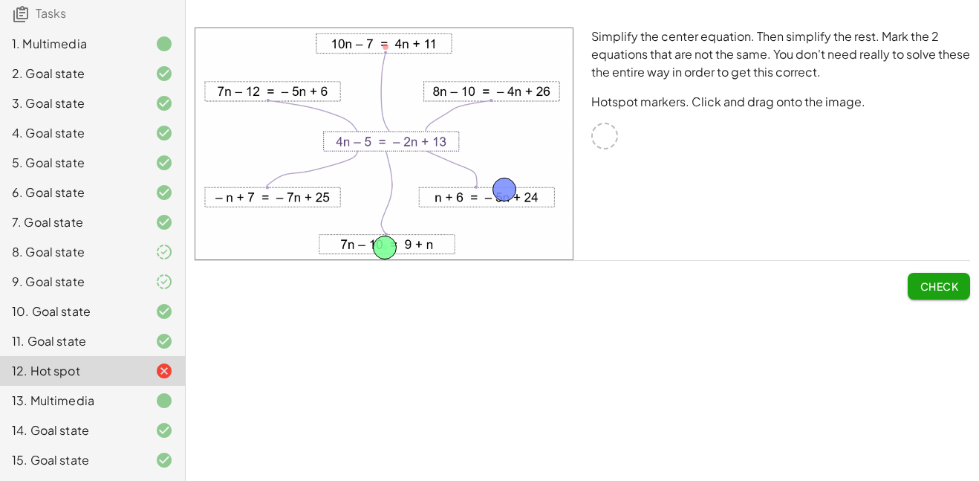
drag, startPoint x: 604, startPoint y: 142, endPoint x: 502, endPoint y: 198, distance: 116.4
click at [909, 285] on button "Check" at bounding box center [939, 286] width 62 height 27
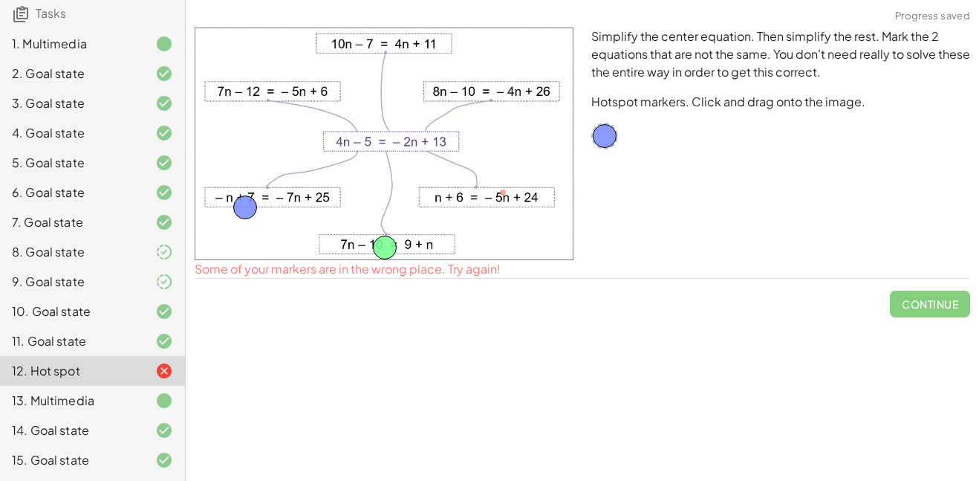
drag, startPoint x: 506, startPoint y: 188, endPoint x: 247, endPoint y: 203, distance: 259.0
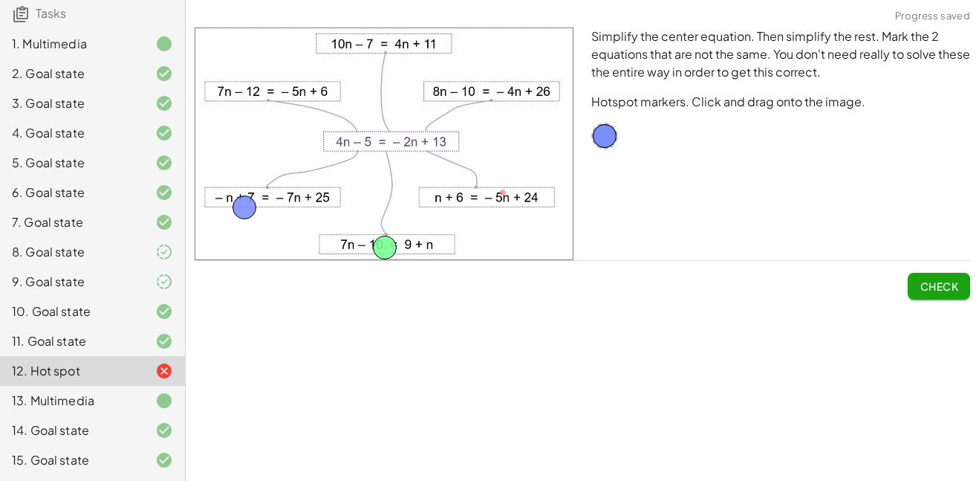
click at [960, 295] on button "Check" at bounding box center [939, 286] width 62 height 27
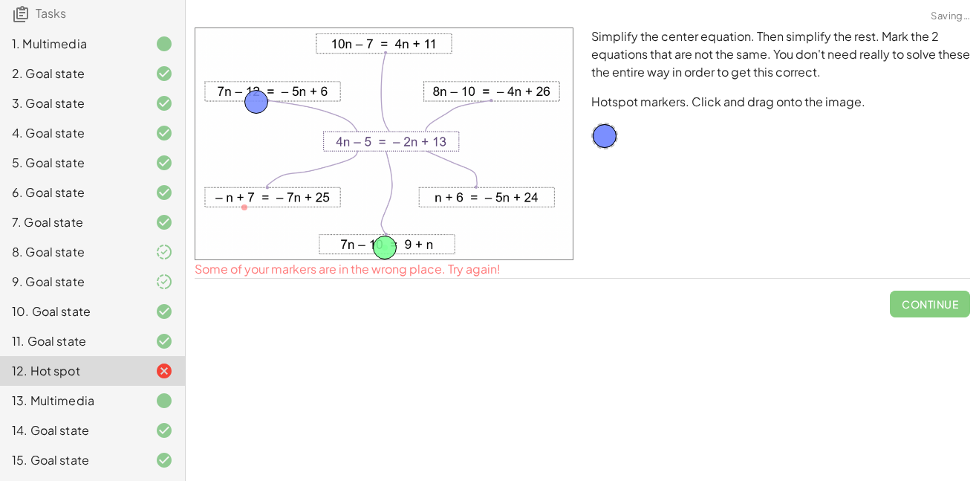
drag, startPoint x: 247, startPoint y: 197, endPoint x: 257, endPoint y: 89, distance: 108.3
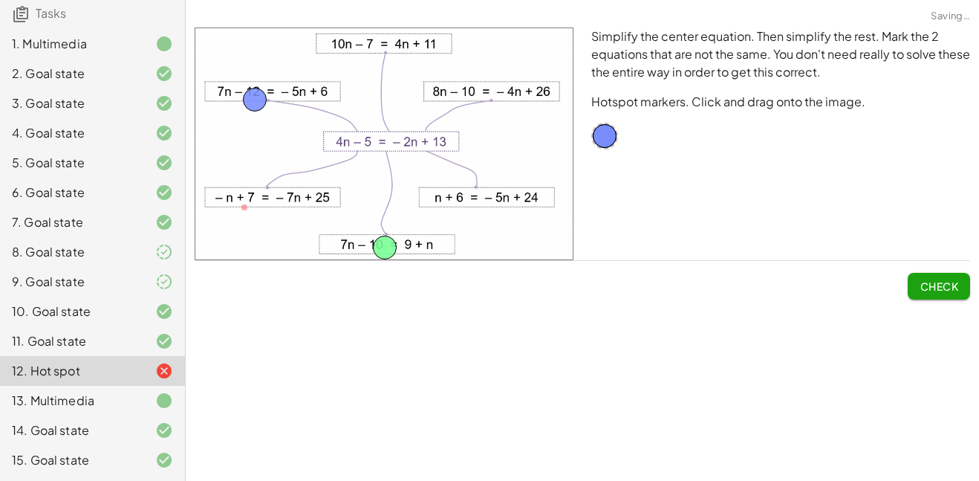
click at [946, 288] on span "Check" at bounding box center [939, 285] width 39 height 13
click at [902, 276] on button "Continue" at bounding box center [930, 286] width 80 height 27
